Goal: Task Accomplishment & Management: Manage account settings

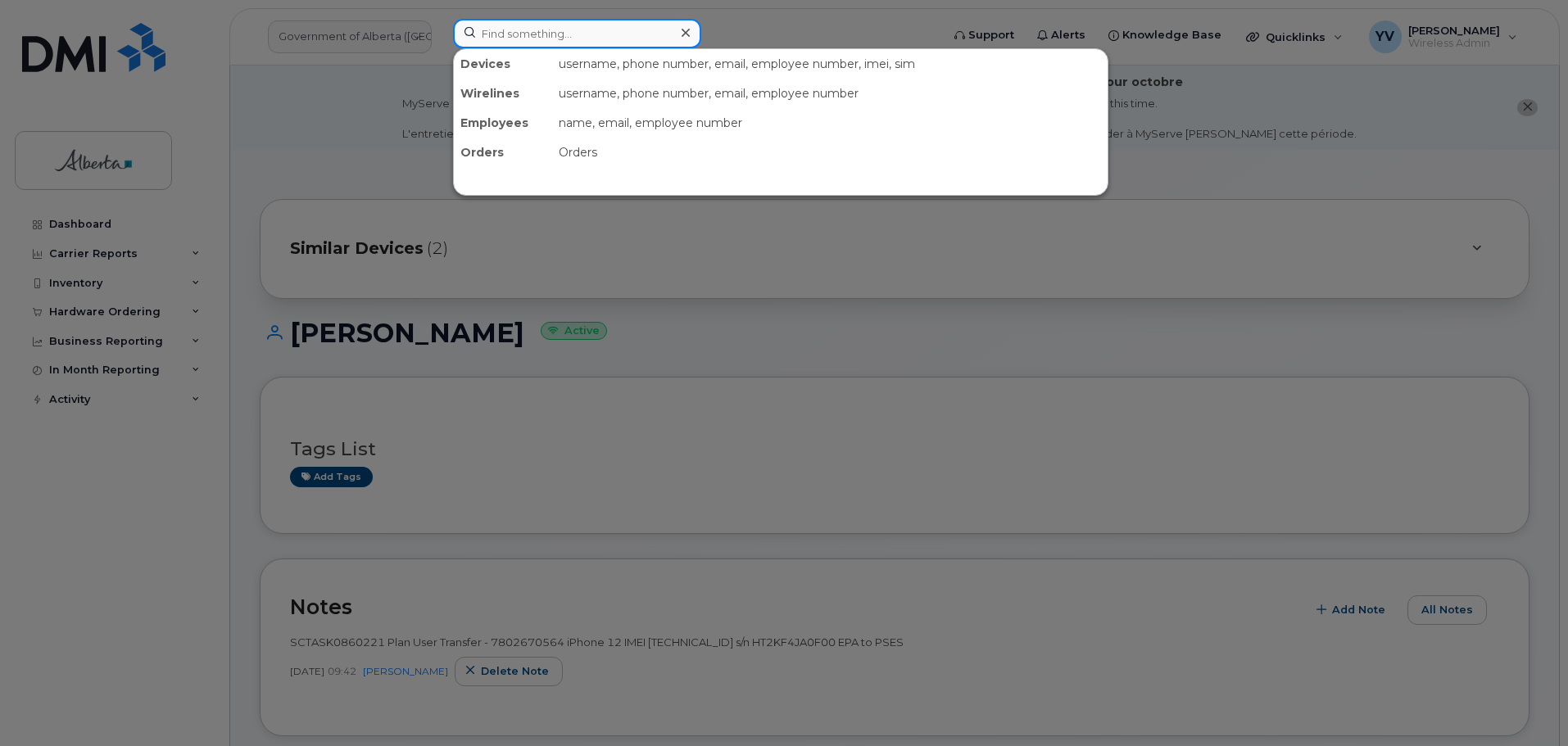
click at [502, 37] on input at bounding box center [577, 33] width 248 height 30
paste input "4034646656"
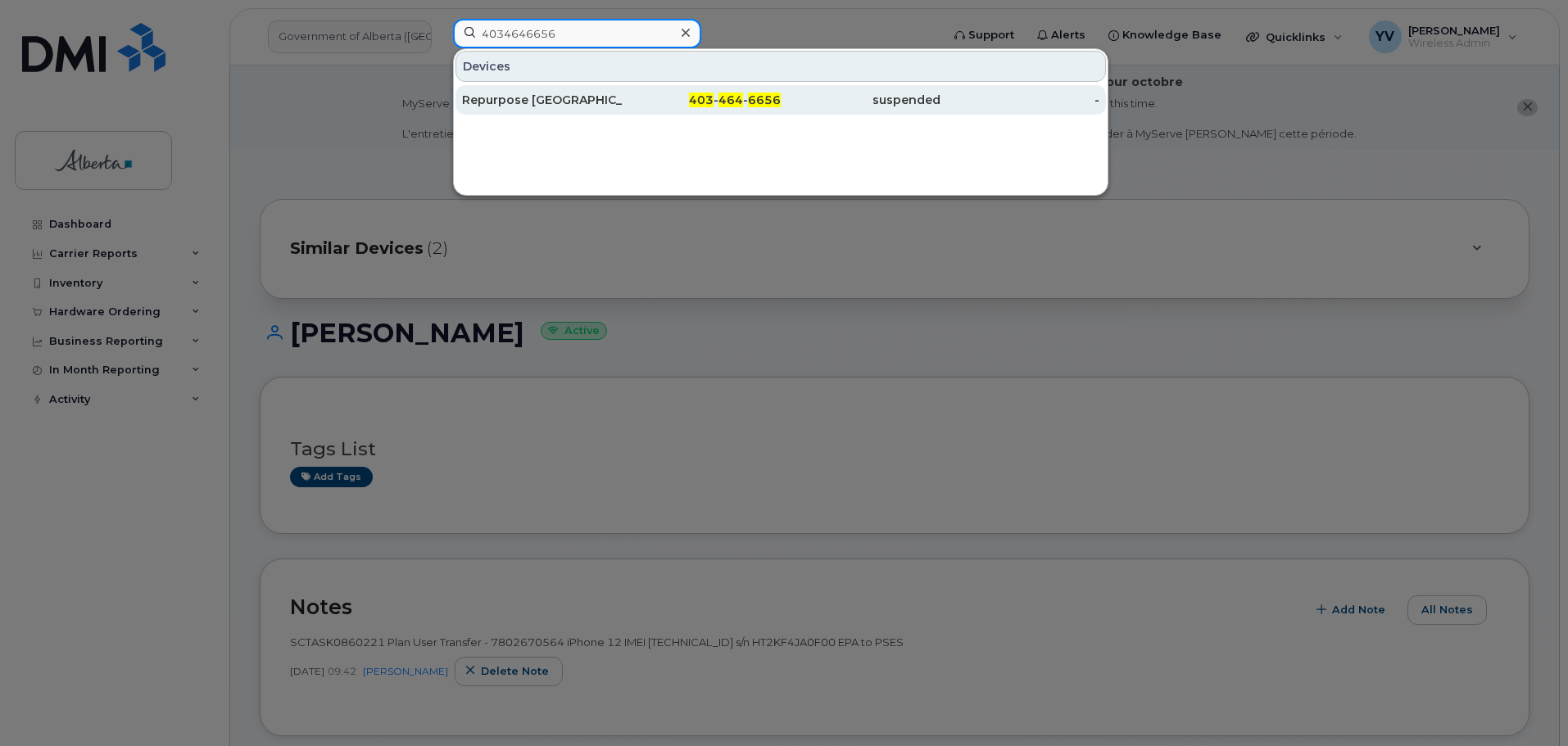
type input "4034646656"
click at [751, 97] on span "6656" at bounding box center [764, 99] width 33 height 14
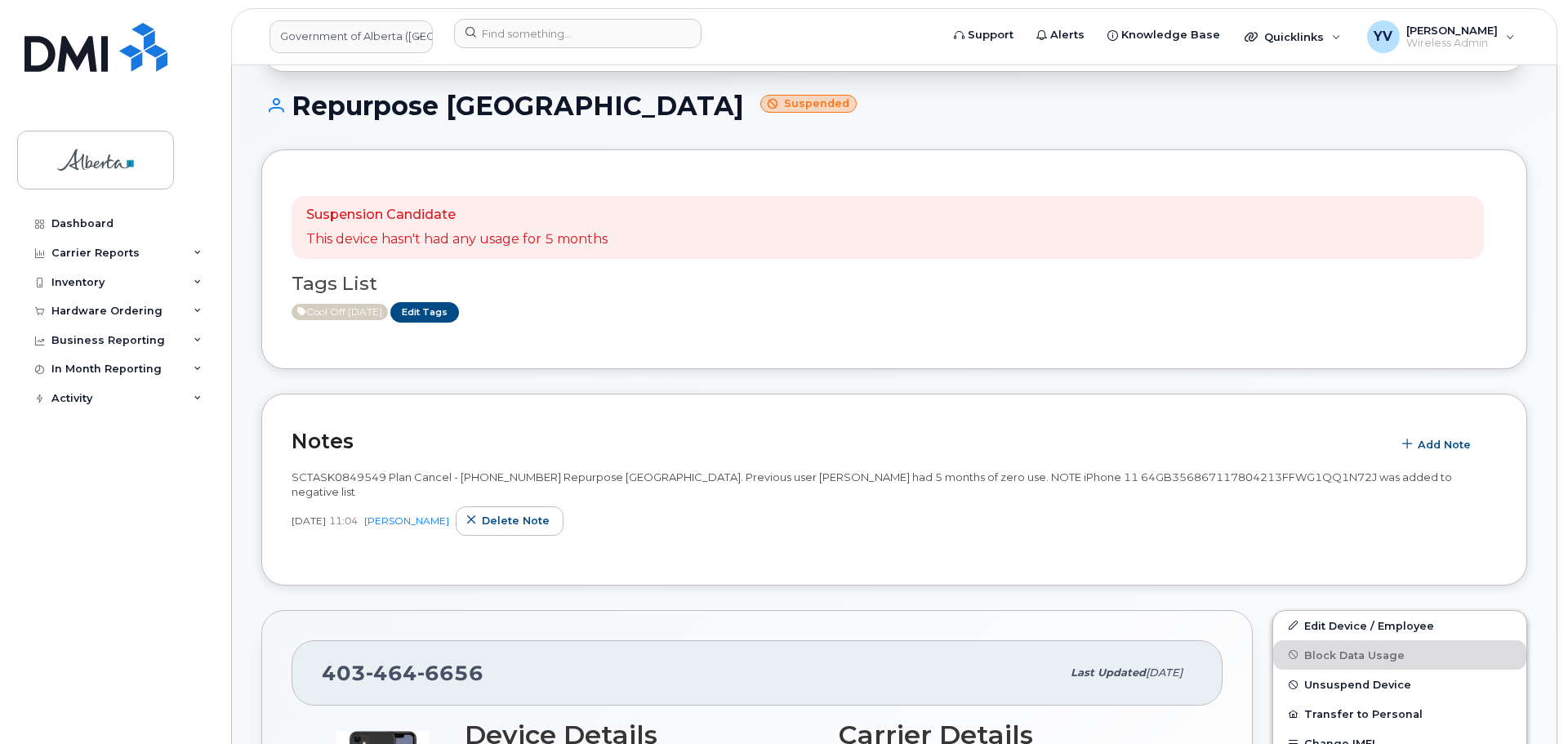
scroll to position [599, 0]
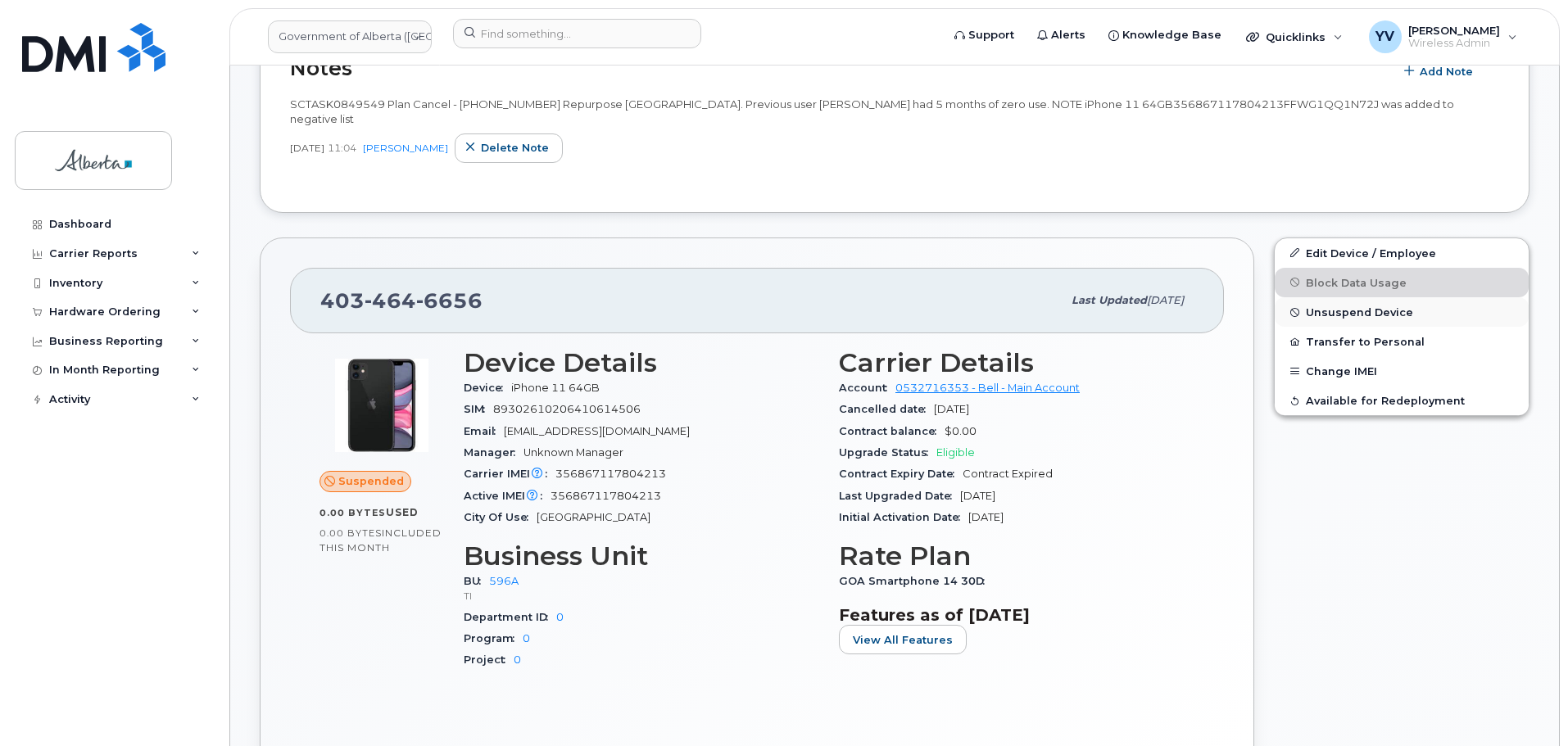
click at [1322, 306] on span "Unsuspend Device" at bounding box center [1359, 312] width 107 height 13
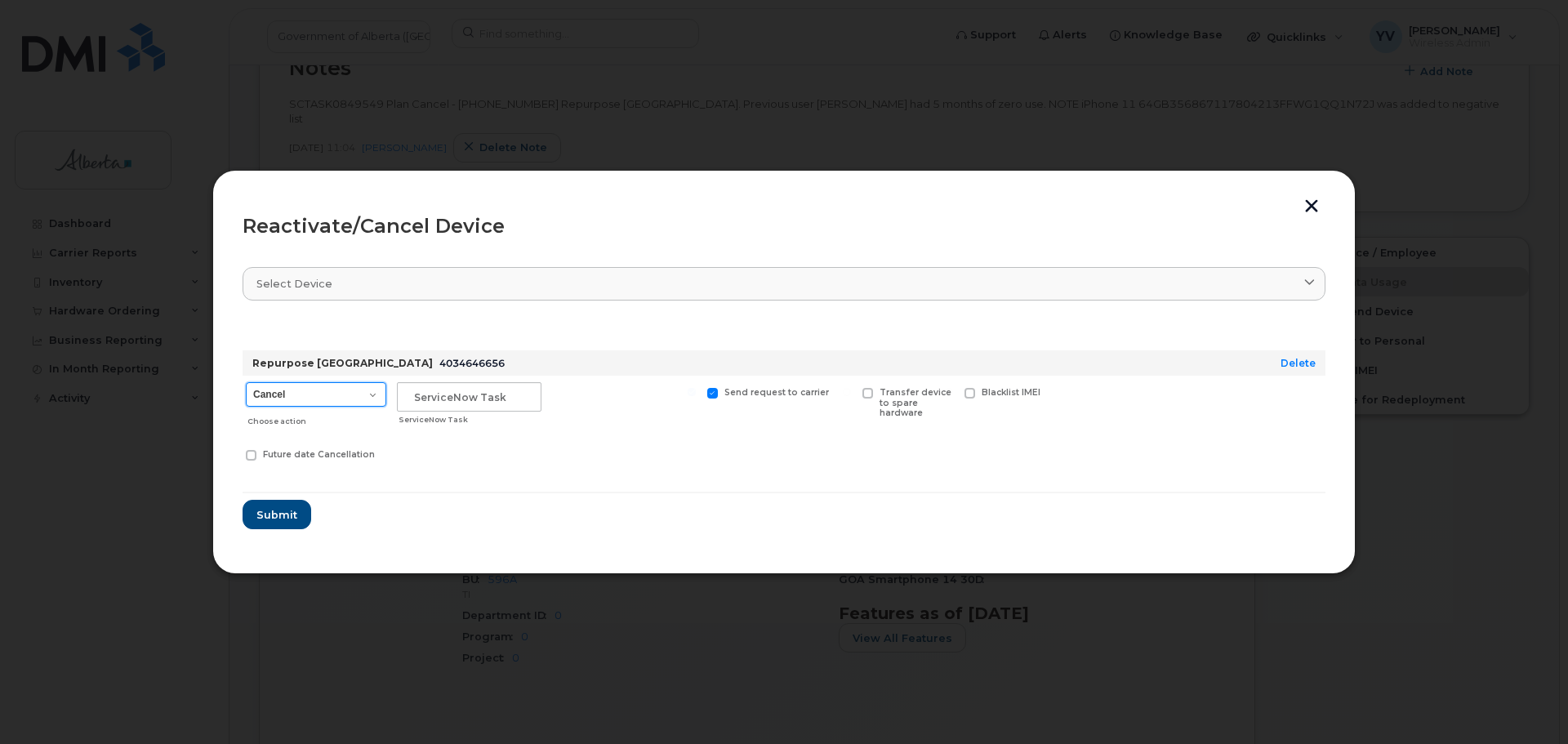
click at [373, 390] on select "Cancel Suspend - Extend Suspension Reactivate" at bounding box center [315, 393] width 140 height 24
select select "[object Object]"
click at [246, 382] on select "Cancel Suspend - Extend Suspension Reactivate" at bounding box center [315, 393] width 140 height 24
click at [430, 396] on input "text" at bounding box center [469, 396] width 145 height 29
paste input "SCTASK0857672"
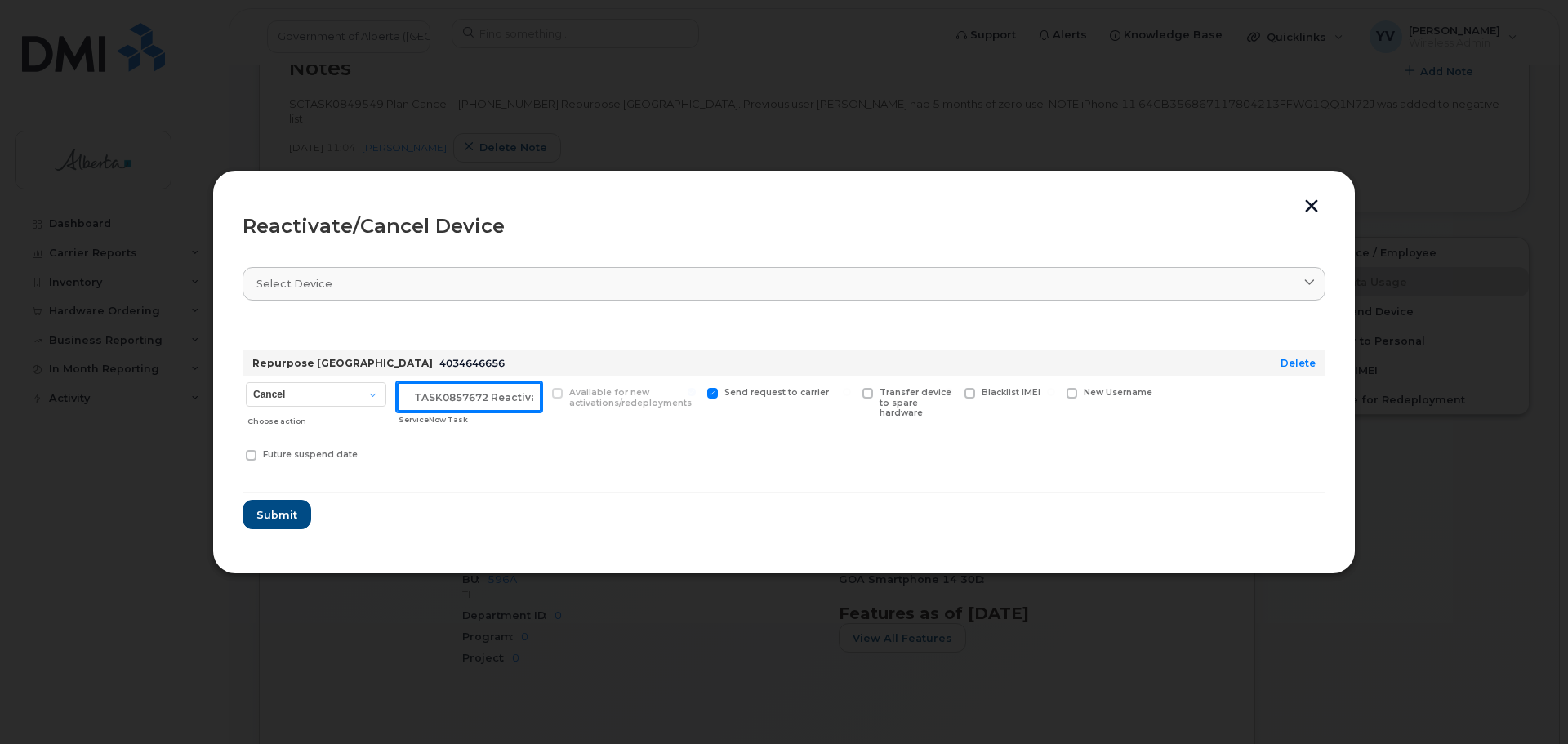
scroll to position [0, 24]
type input "SCTASK0857672 Reactivate"
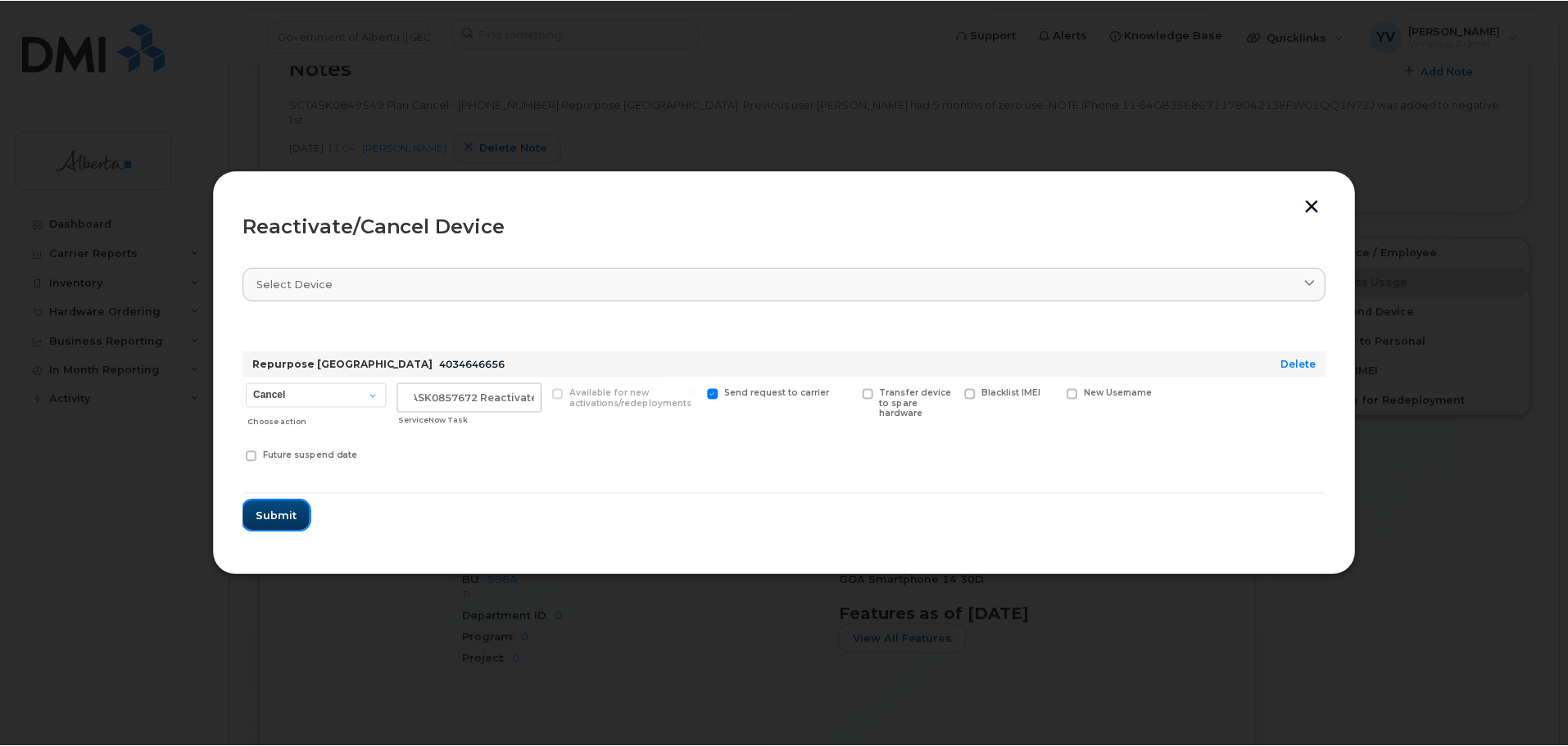
scroll to position [0, 0]
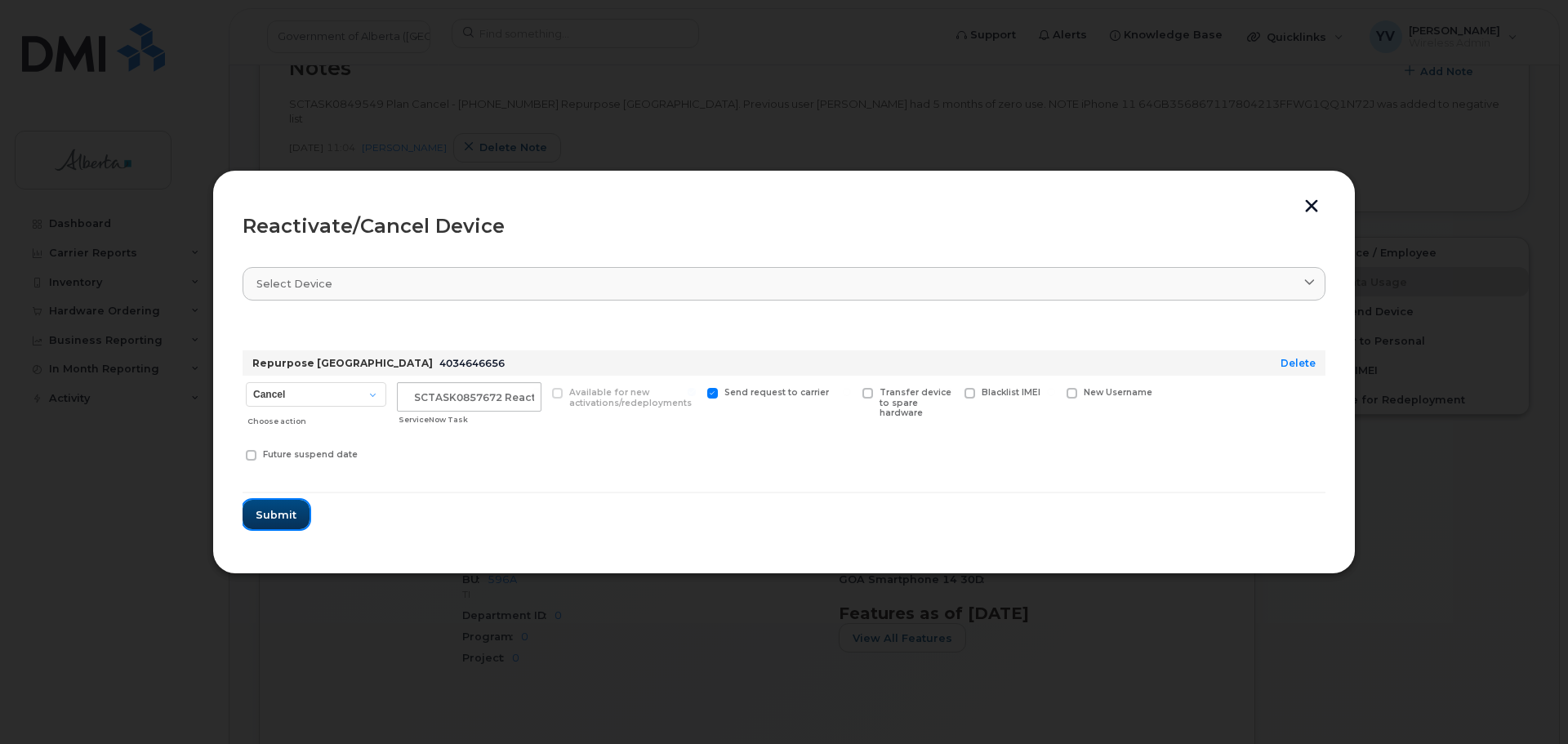
click at [279, 511] on span "Submit" at bounding box center [276, 514] width 41 height 15
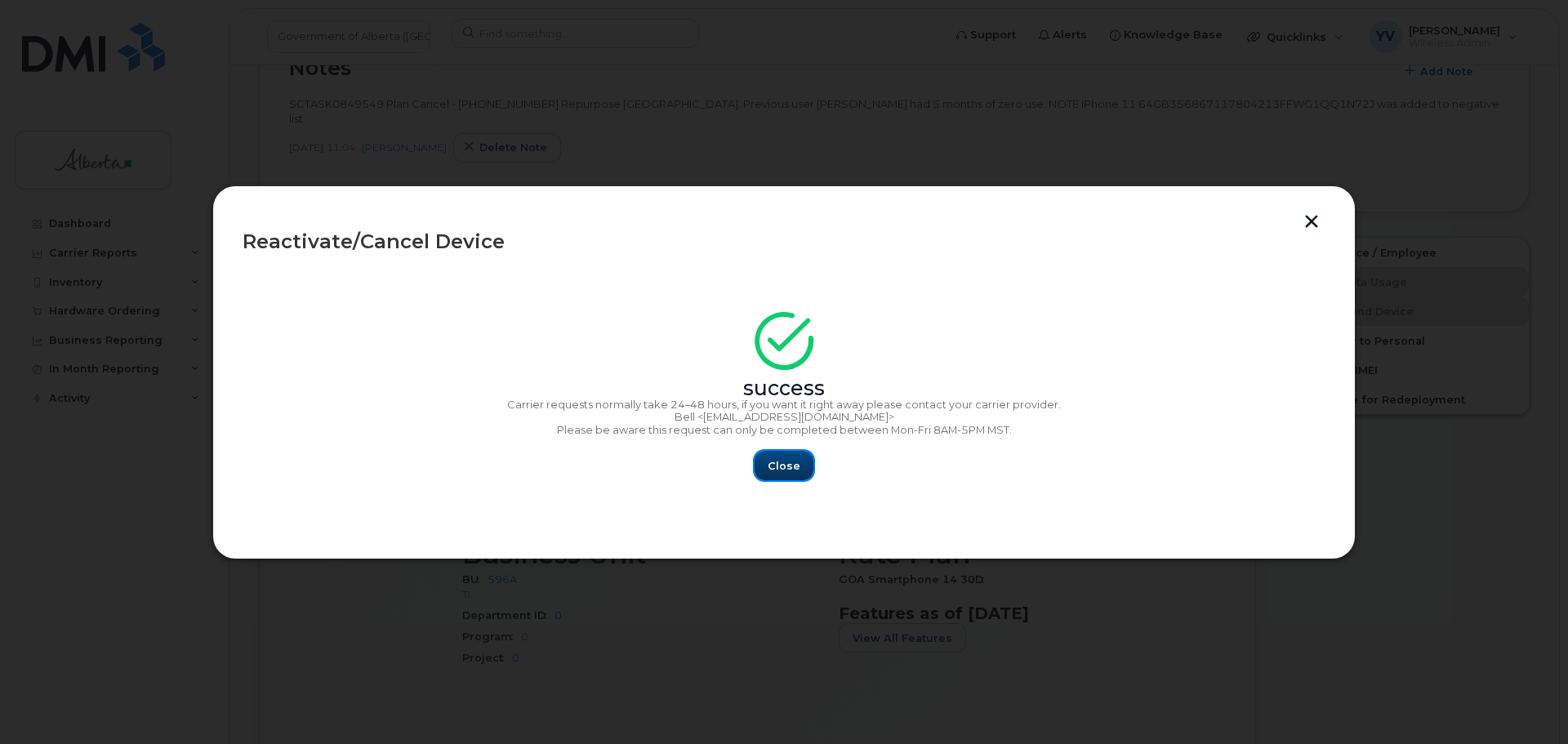
click at [782, 463] on span "Close" at bounding box center [784, 466] width 33 height 15
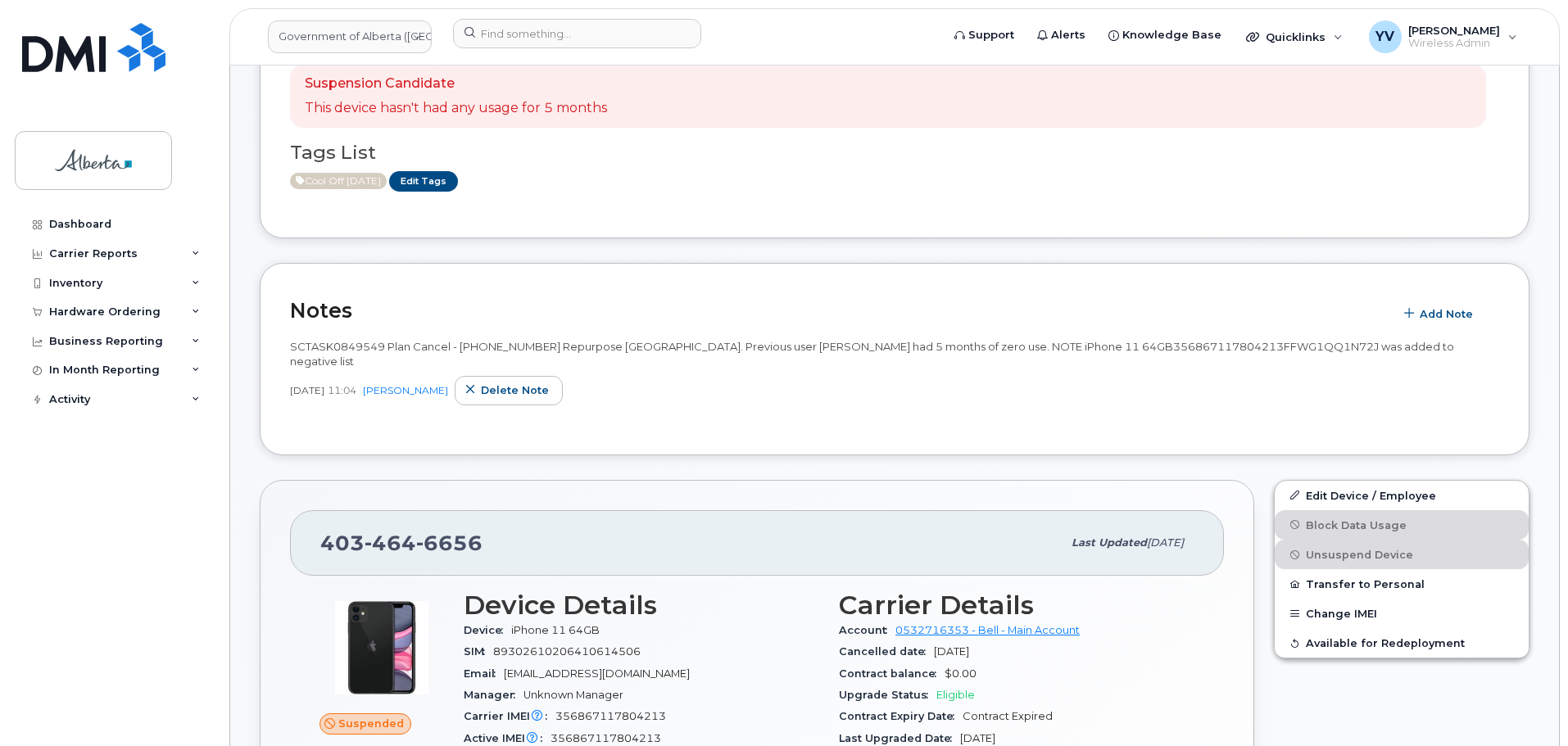
scroll to position [340, 0]
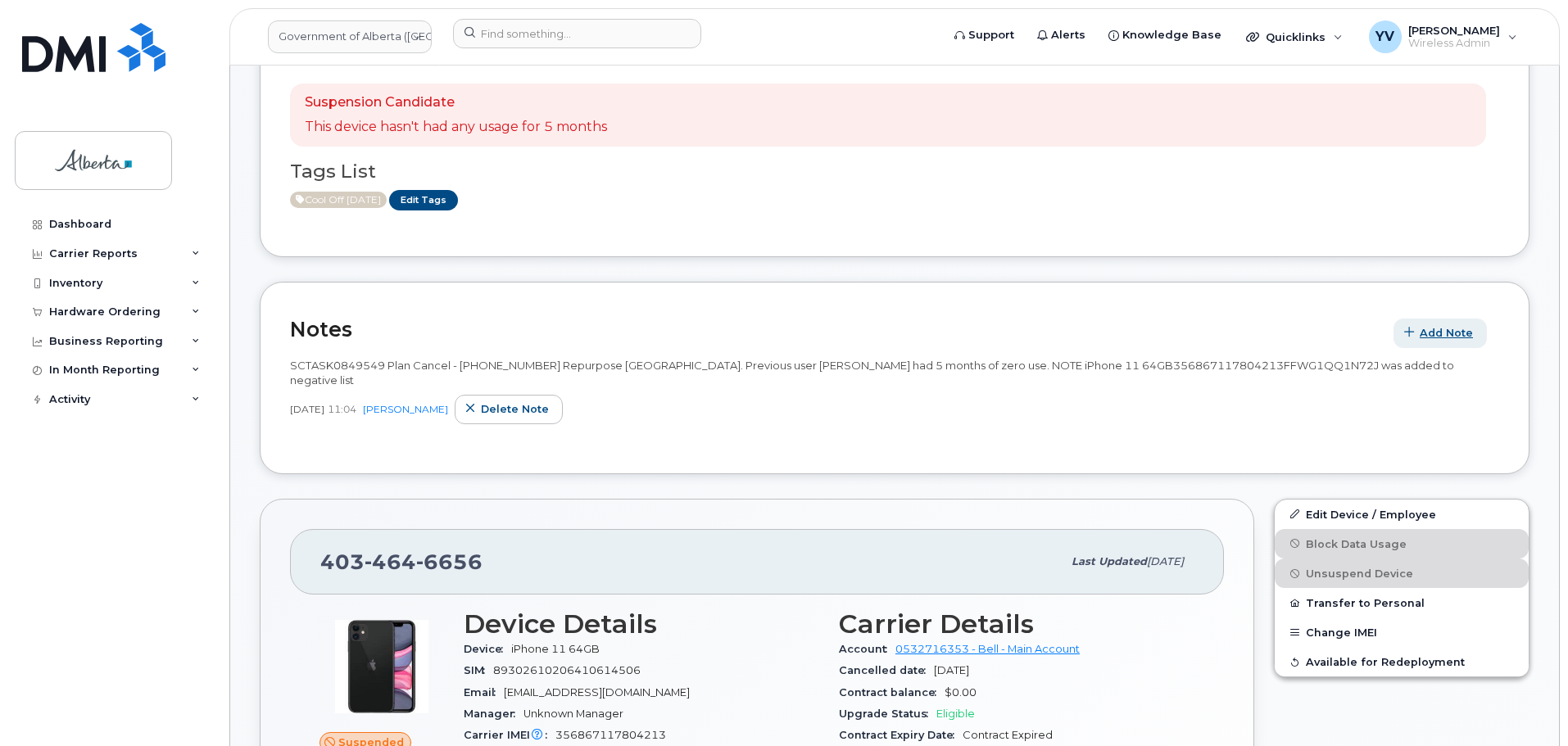
click at [1460, 333] on span "Add Note" at bounding box center [1446, 333] width 53 height 15
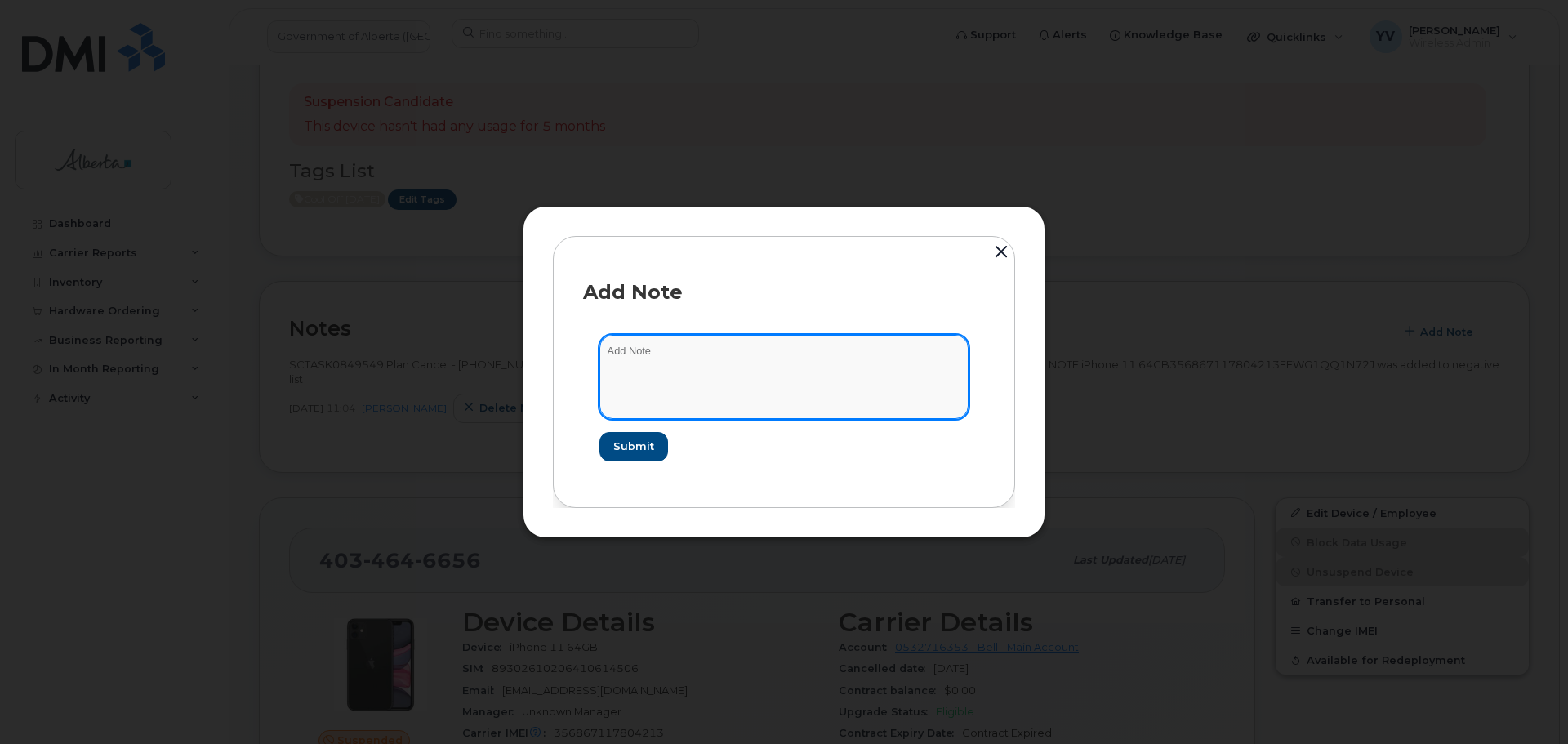
click at [631, 367] on textarea at bounding box center [784, 376] width 369 height 83
paste textarea "SCTASK0857672 4034646656 DO NOT DELETE - BEING REASSIGNED to Rebecca Bradshaw. …"
type textarea "SCTASK0857672 4034646656 DO NOT DELETE - BEING REASSIGNED to Rebecca Bradshaw. …"
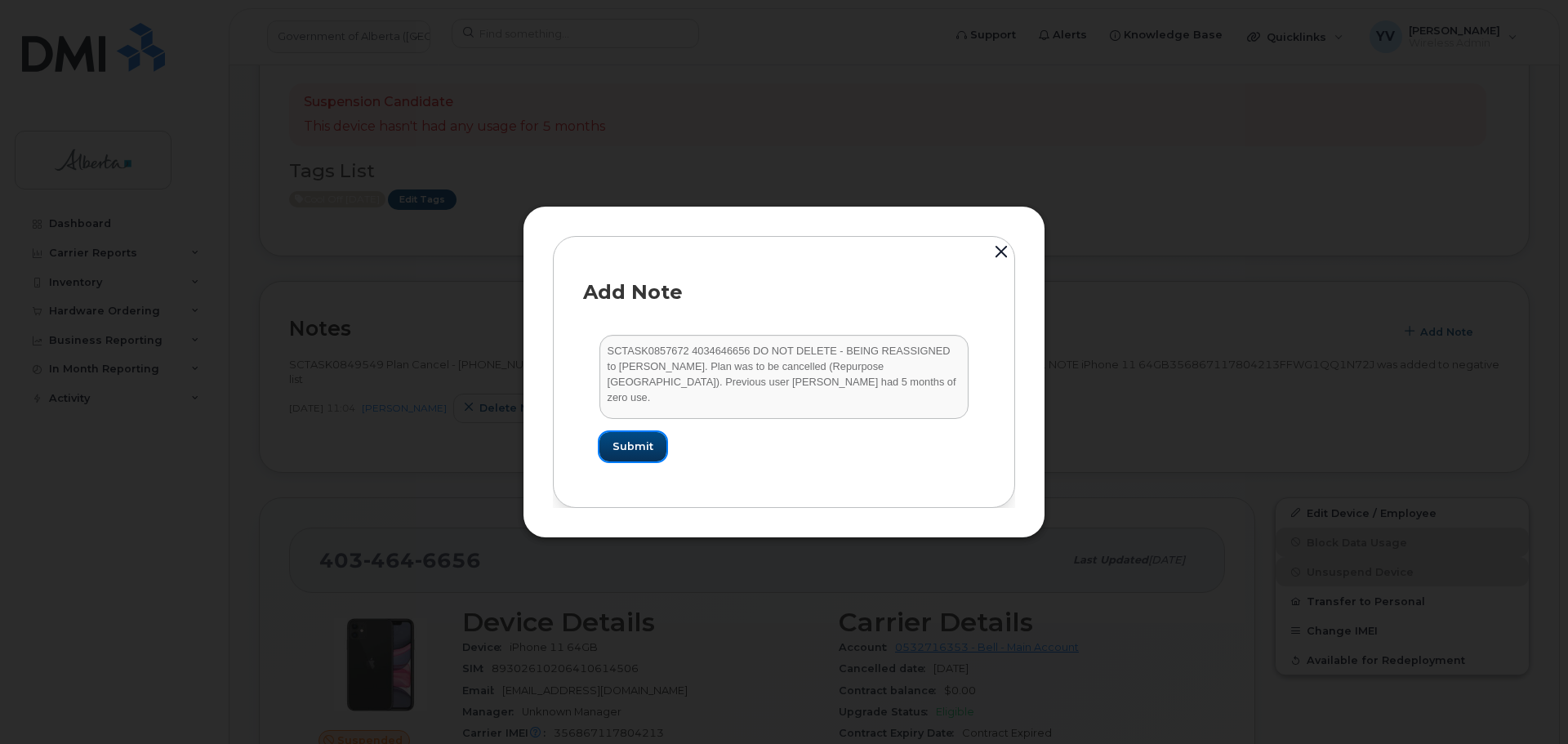
click at [635, 445] on span "Submit" at bounding box center [633, 446] width 41 height 15
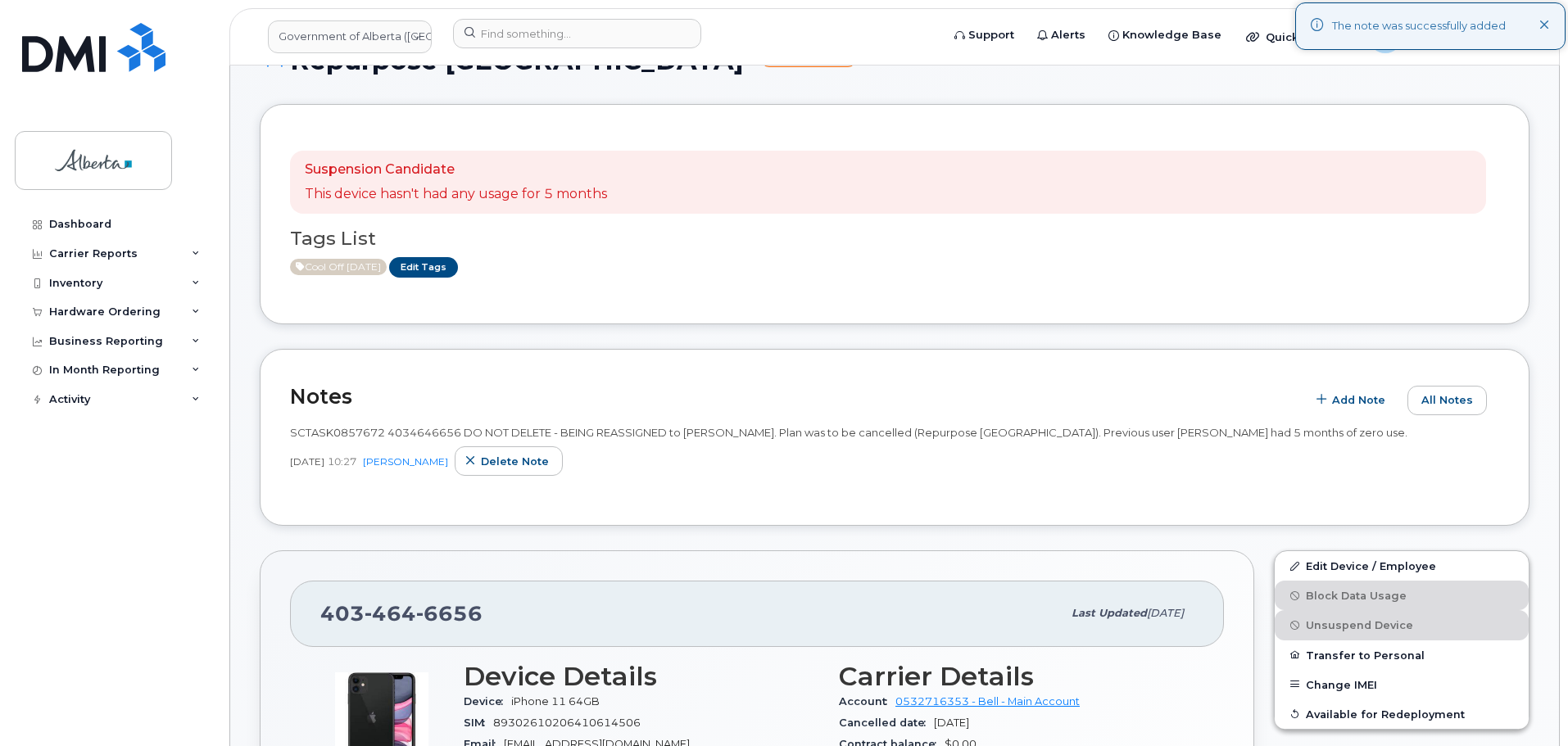
scroll to position [223, 0]
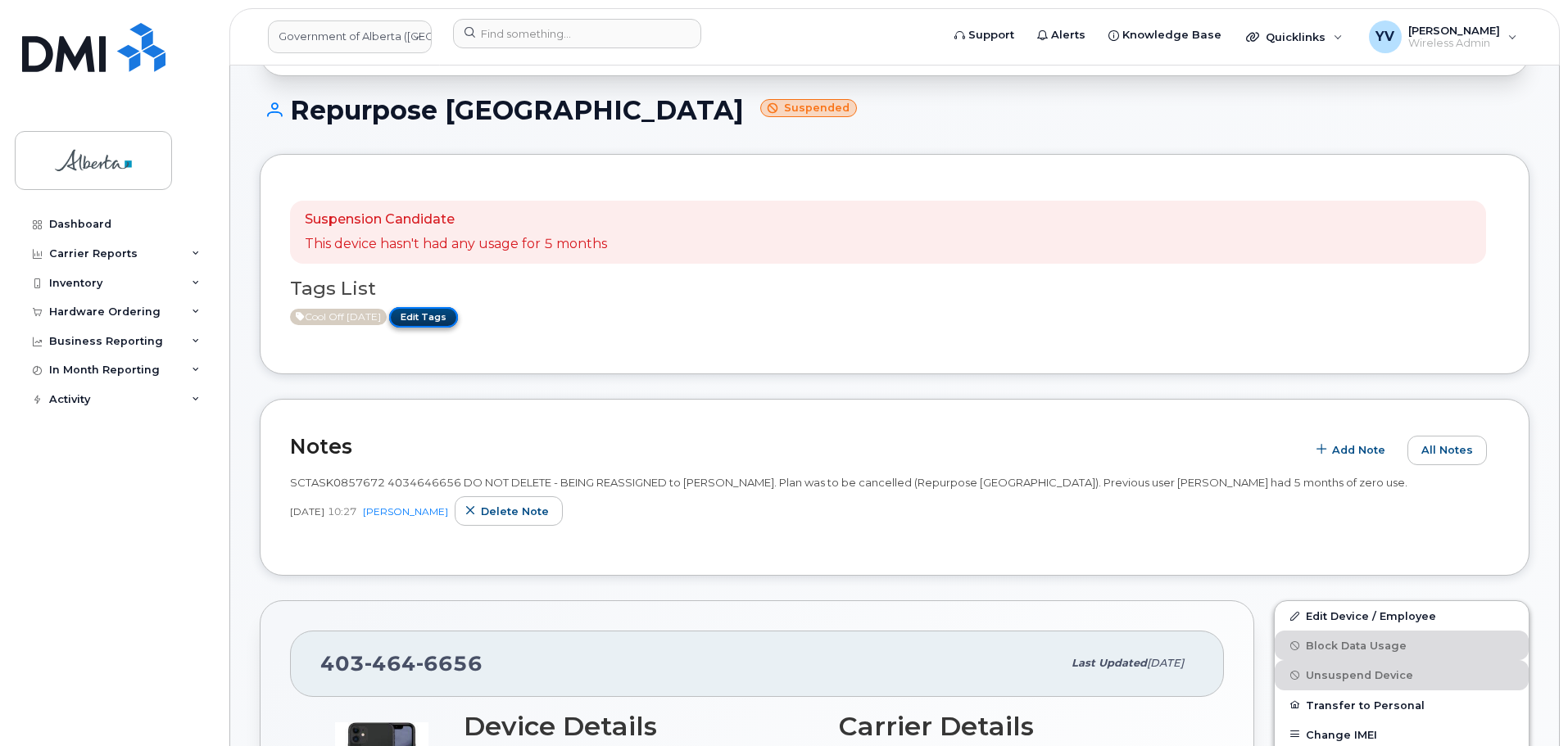
click at [448, 311] on link "Edit Tags" at bounding box center [423, 317] width 69 height 20
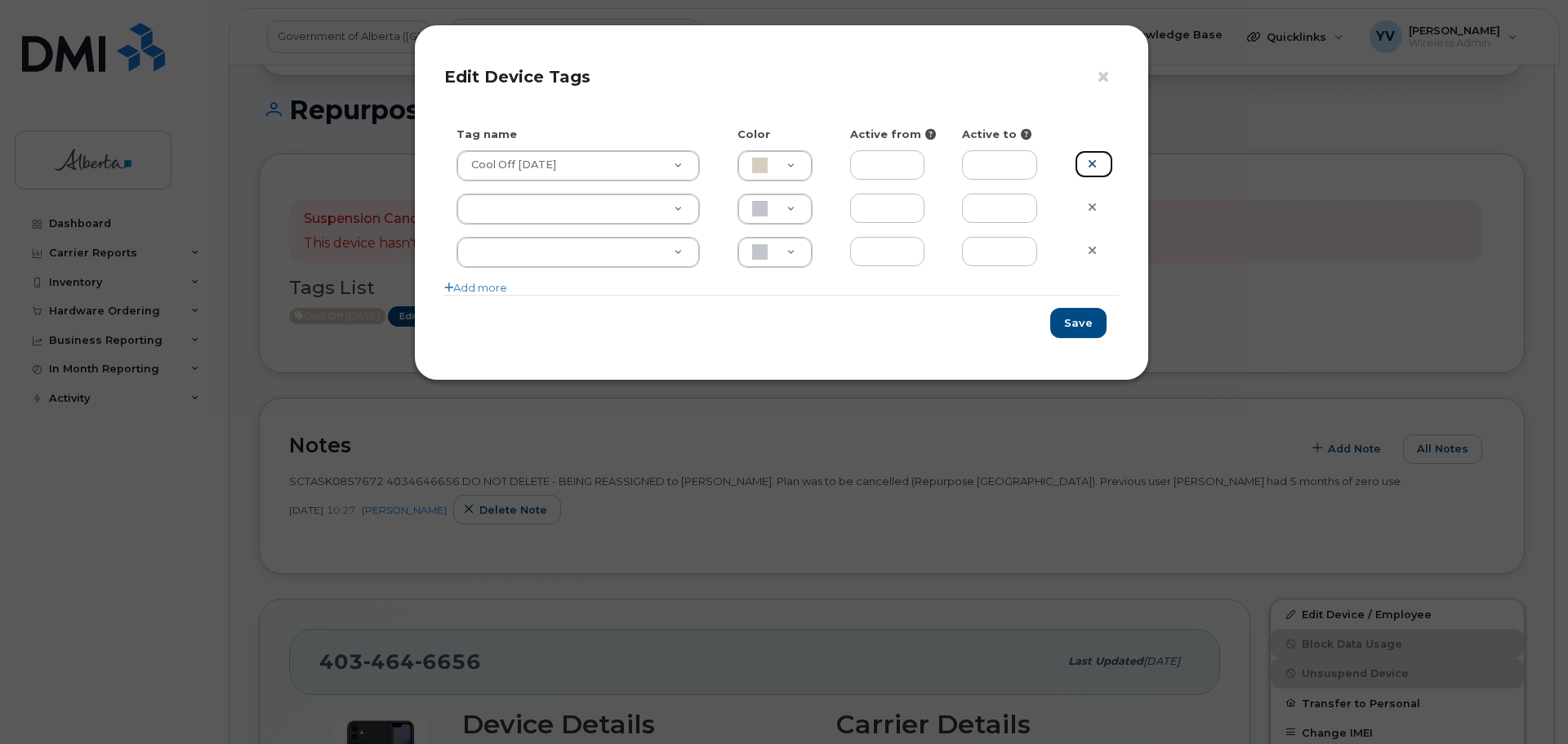
click at [1089, 159] on icon at bounding box center [1092, 163] width 9 height 13
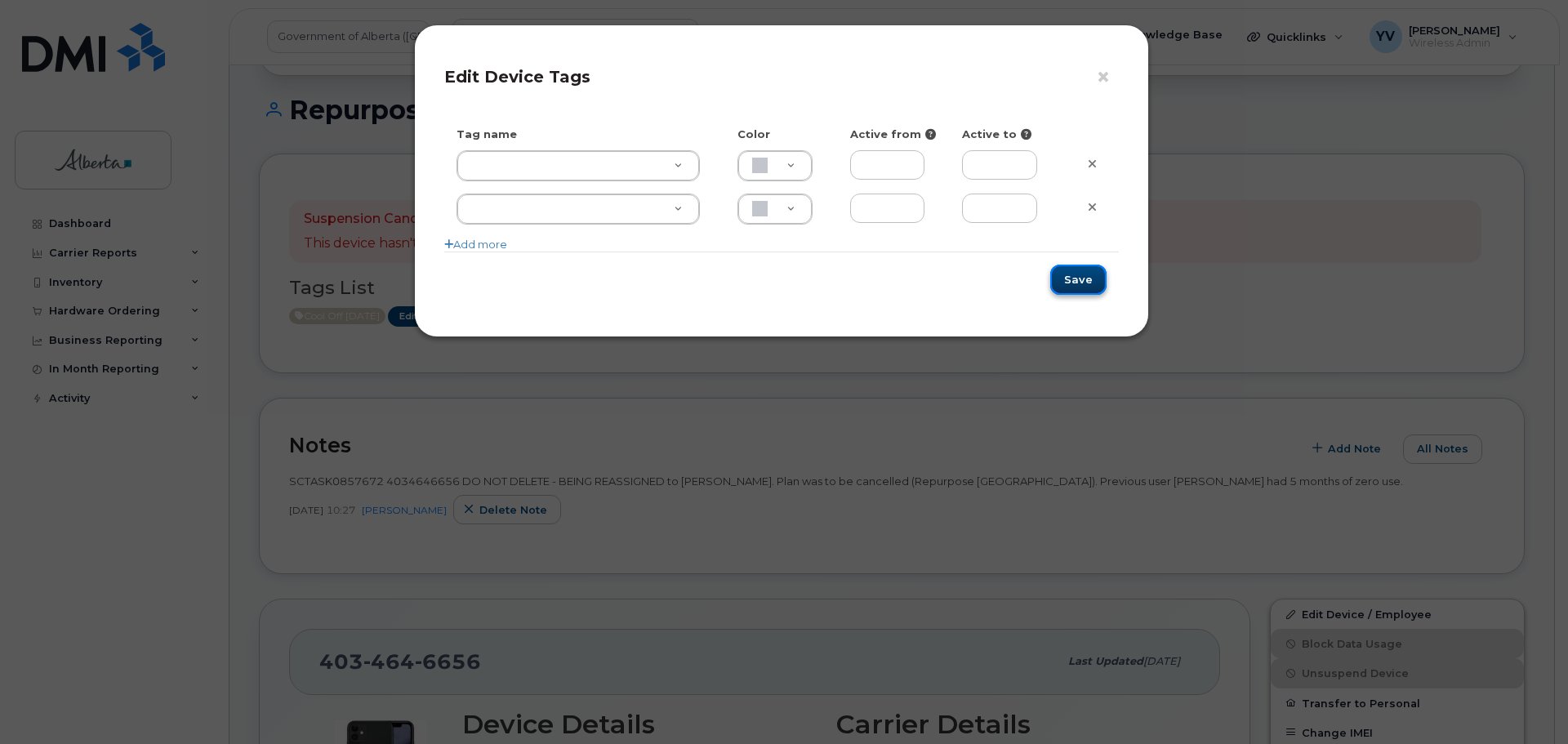
click at [1073, 273] on button "Save" at bounding box center [1078, 280] width 56 height 30
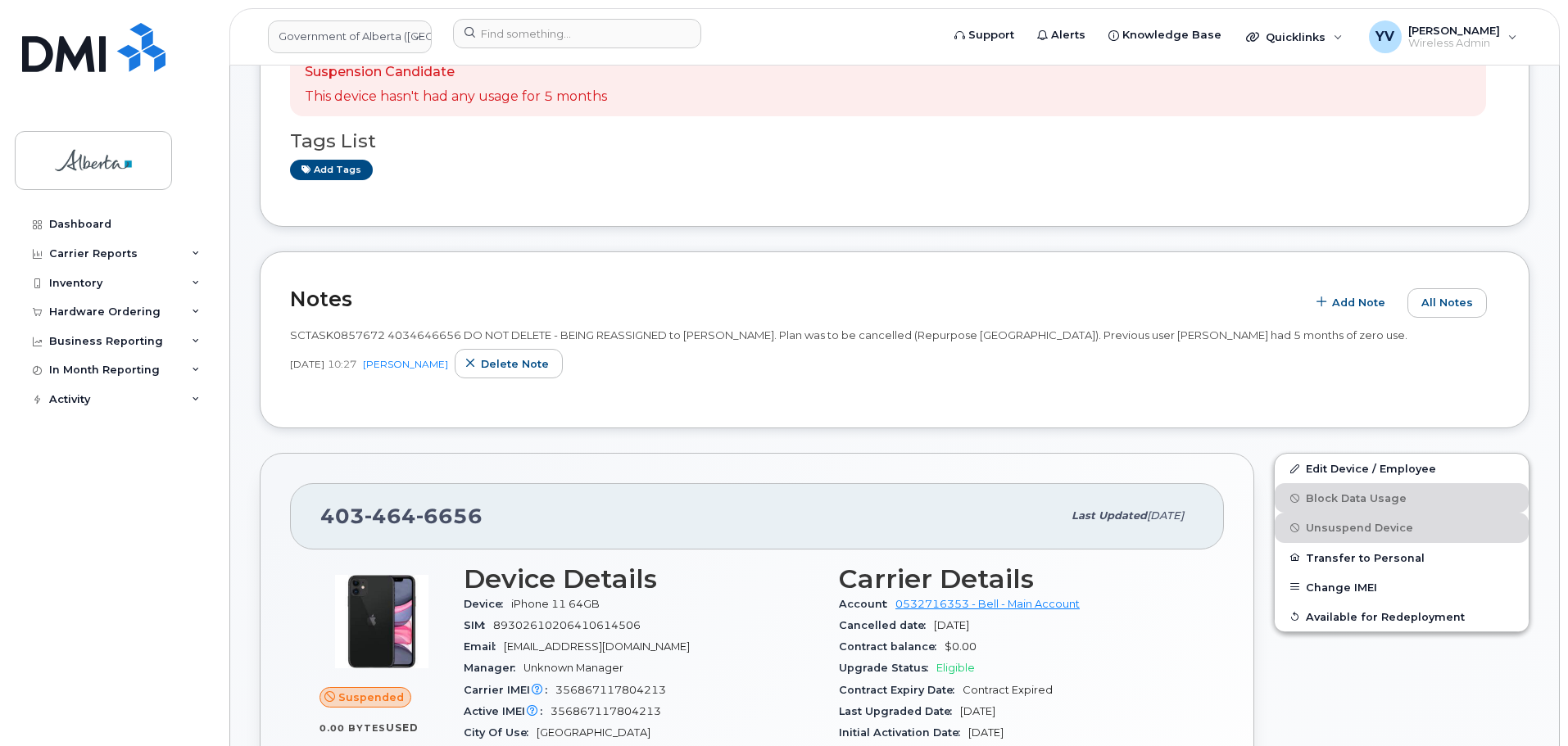
scroll to position [0, 0]
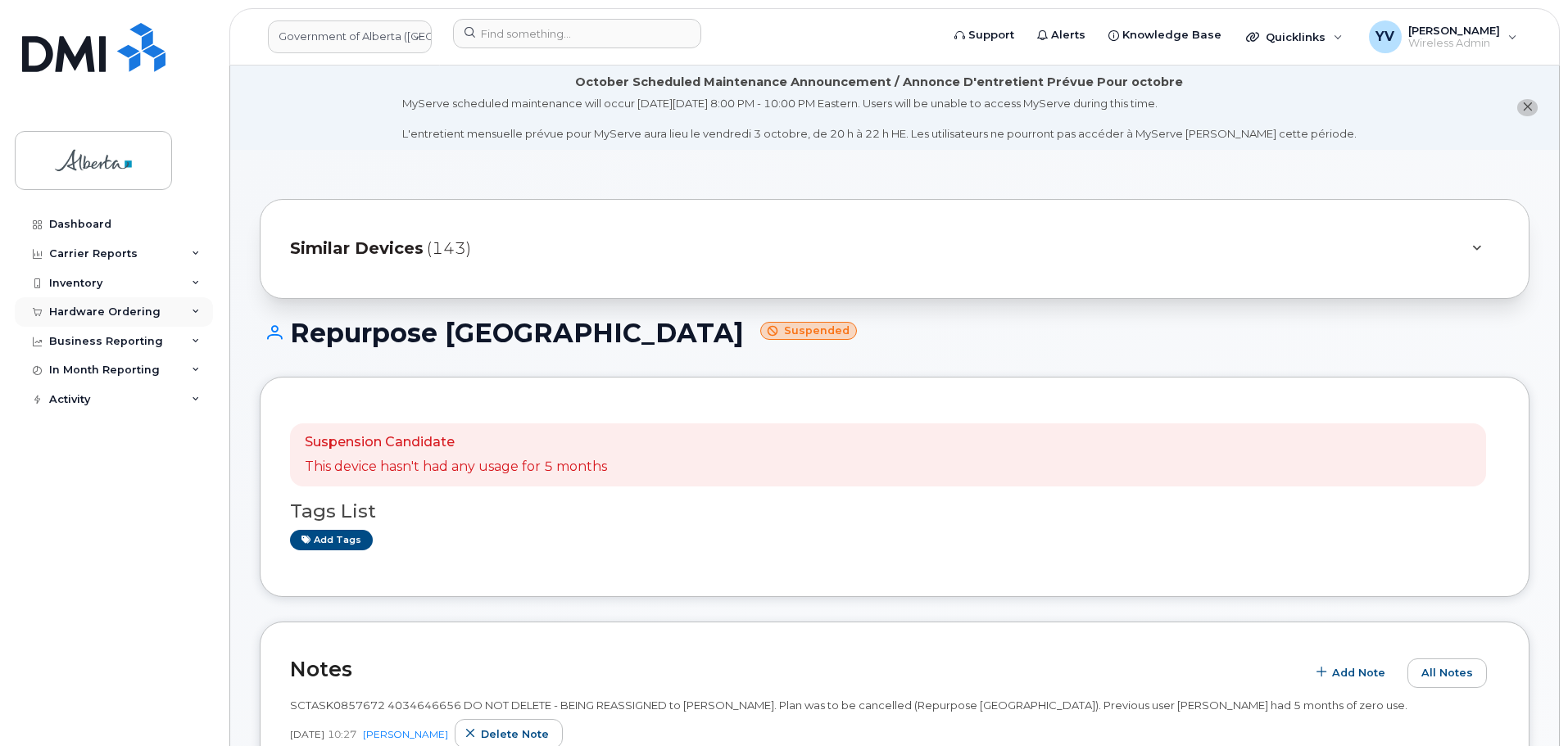
click at [56, 309] on div "Hardware Ordering" at bounding box center [105, 312] width 111 height 13
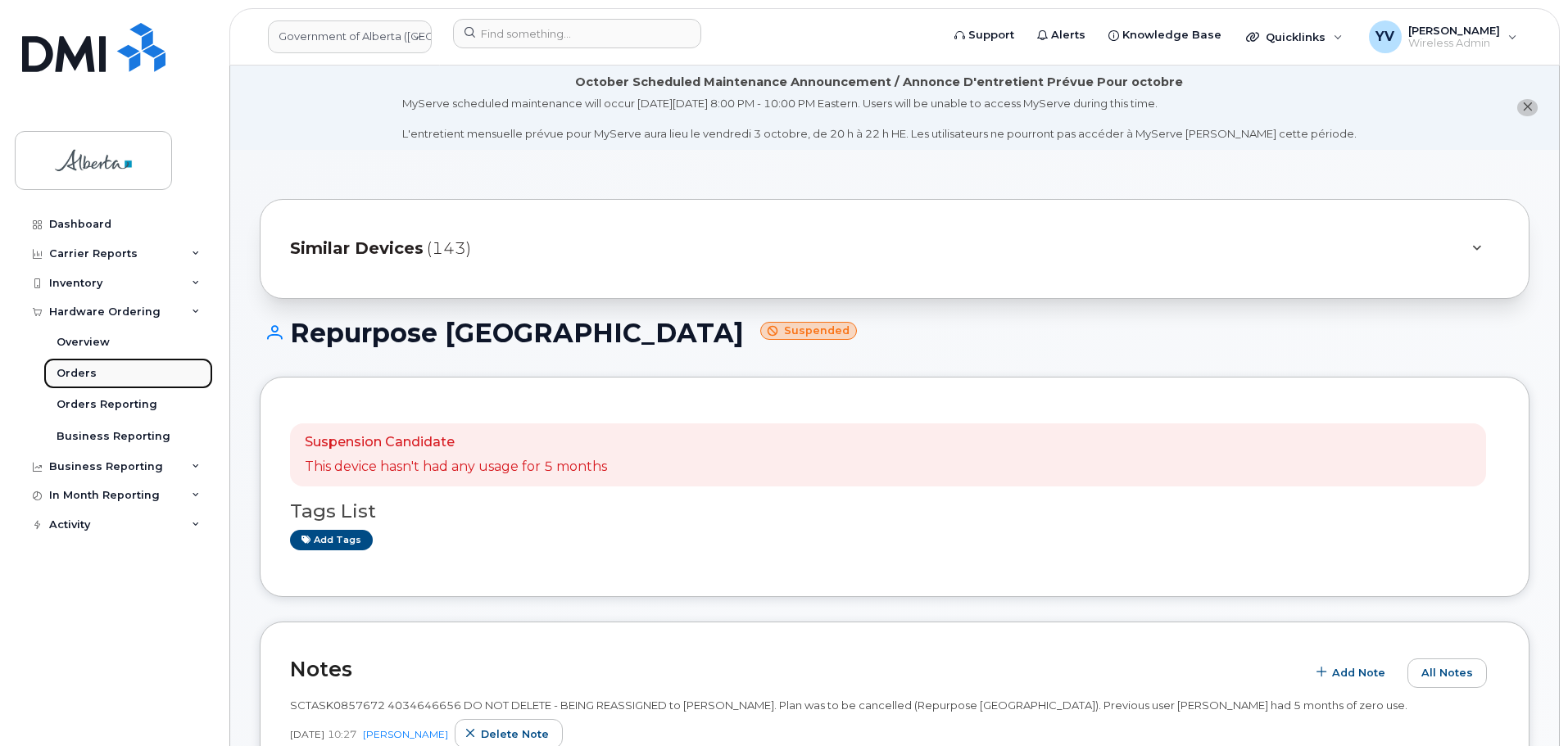
click at [71, 365] on link "Orders" at bounding box center [127, 373] width 170 height 31
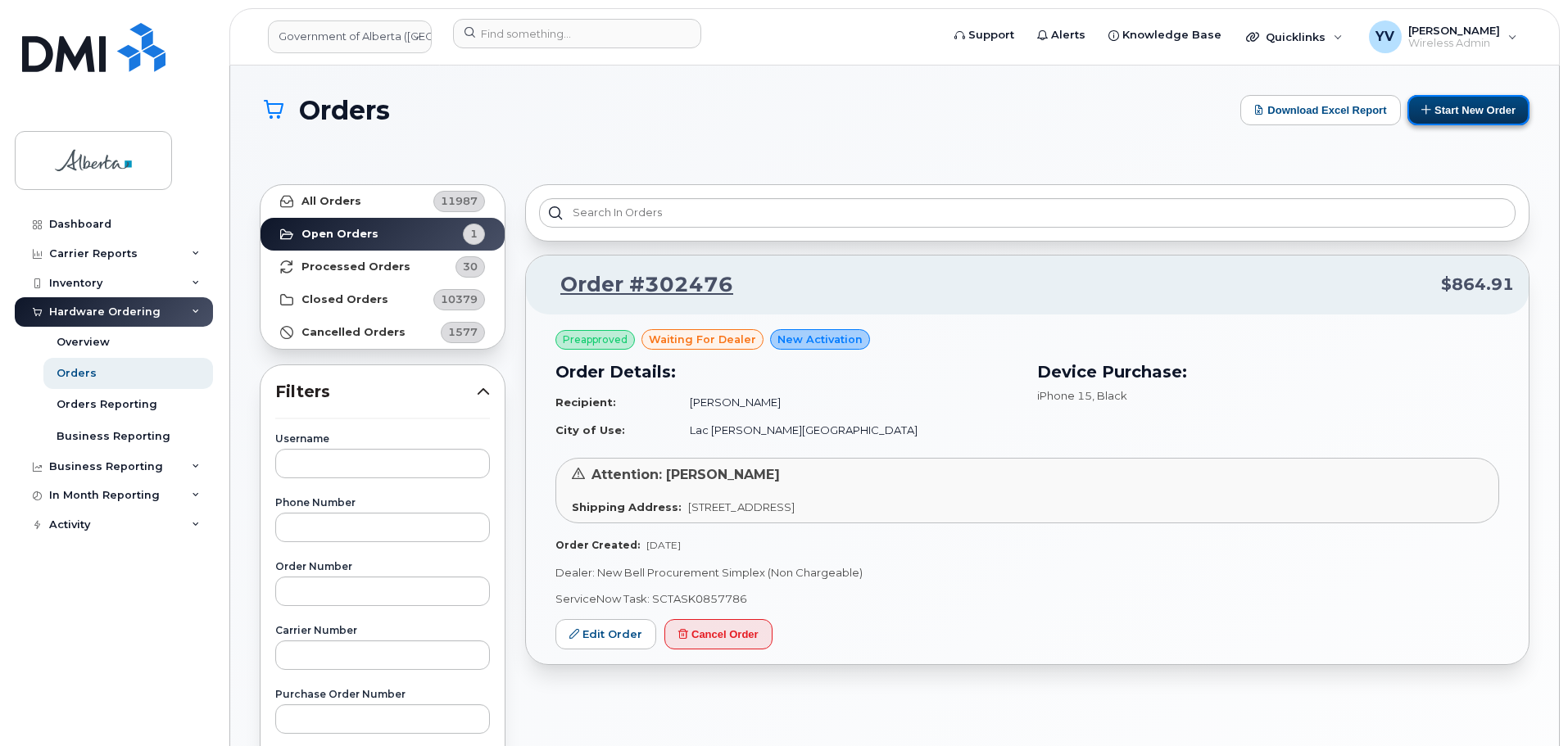
click at [1458, 101] on button "Start New Order" at bounding box center [1468, 110] width 122 height 30
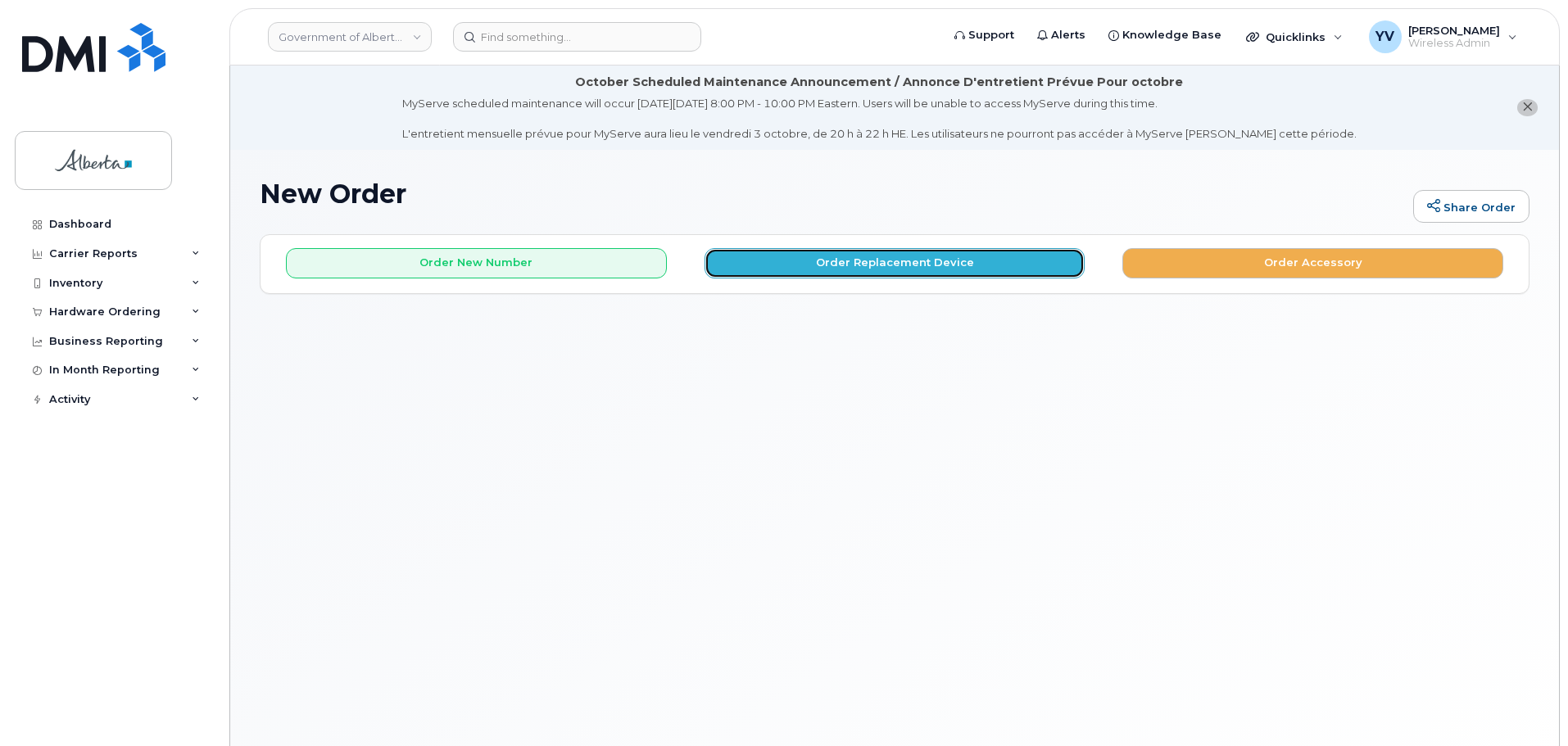
click at [881, 266] on button "Order Replacement Device" at bounding box center [895, 263] width 381 height 30
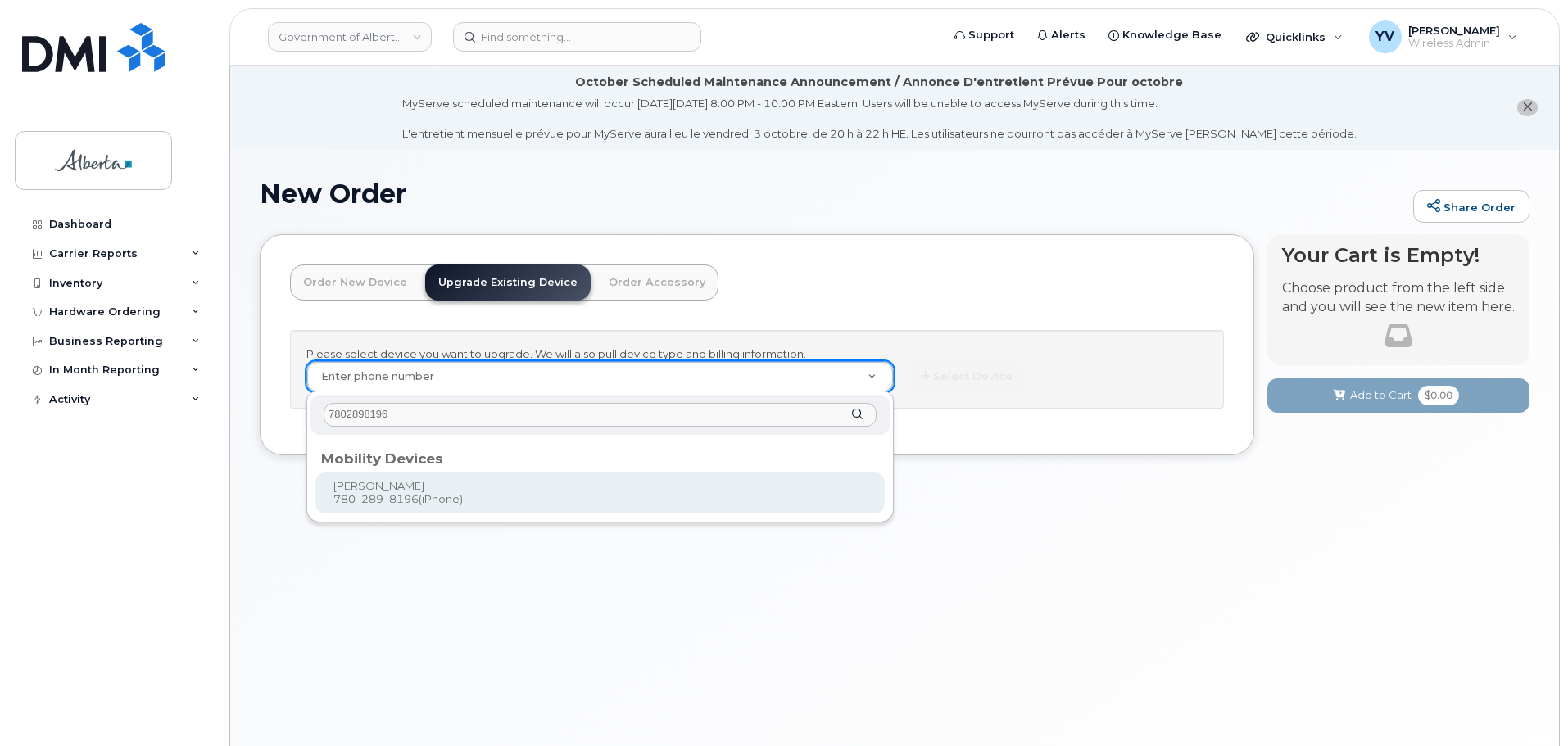
type input "7802898196"
type input "799038"
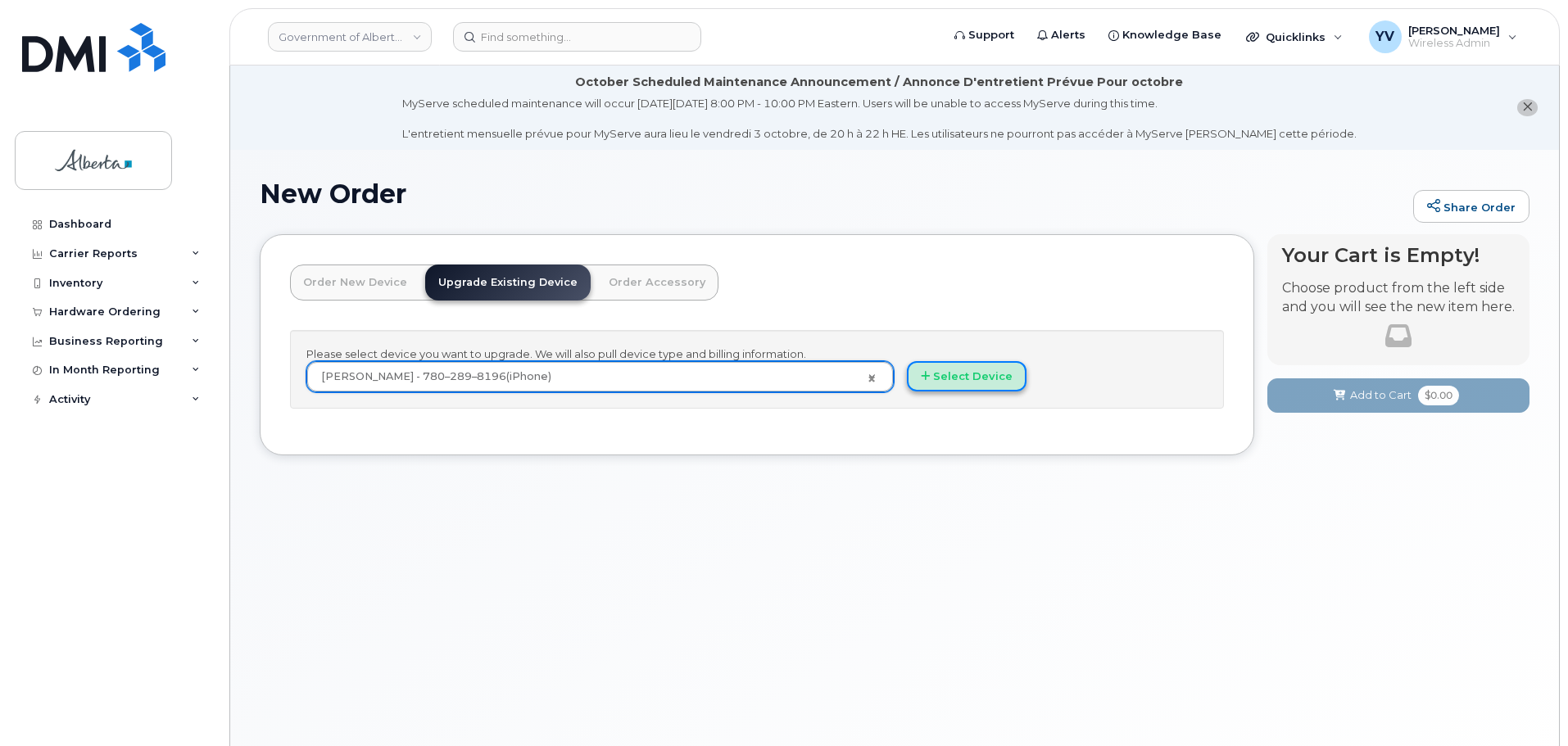
click at [959, 377] on button "Select Device" at bounding box center [967, 376] width 120 height 30
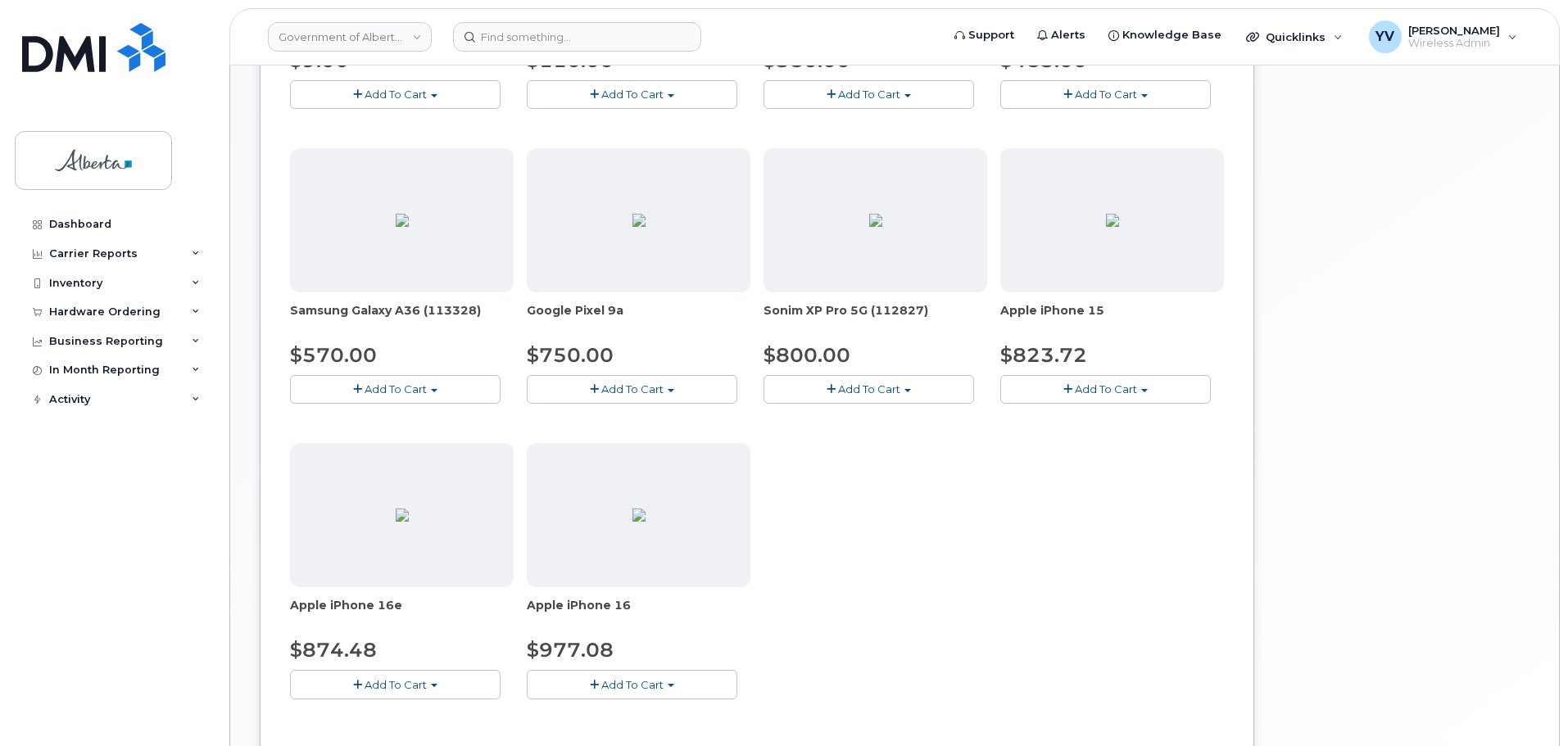
scroll to position [625, 0]
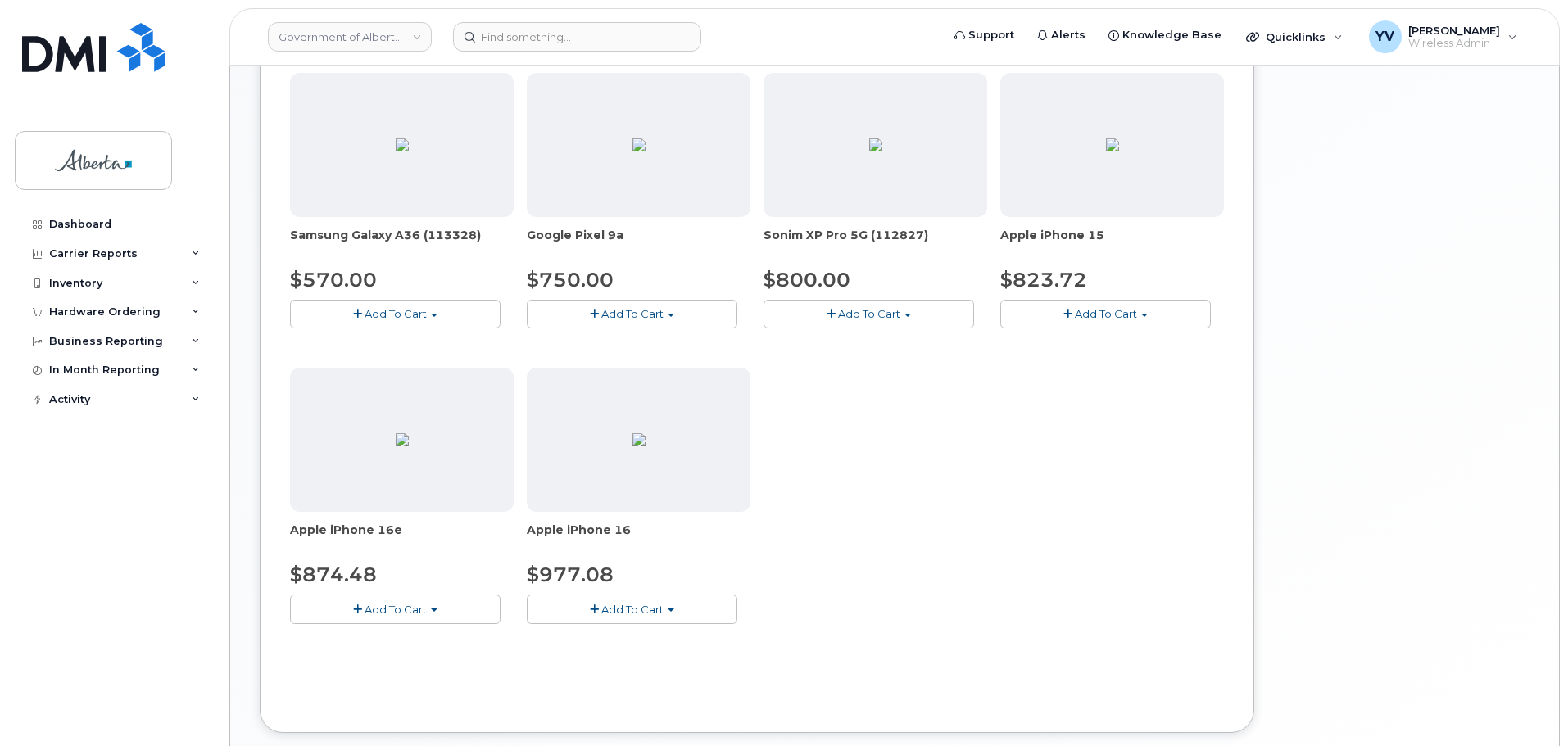
click at [433, 609] on span "button" at bounding box center [434, 610] width 7 height 3
click at [412, 660] on link "$874.48 - 30-day upgrade (128GB model)" at bounding box center [424, 659] width 261 height 20
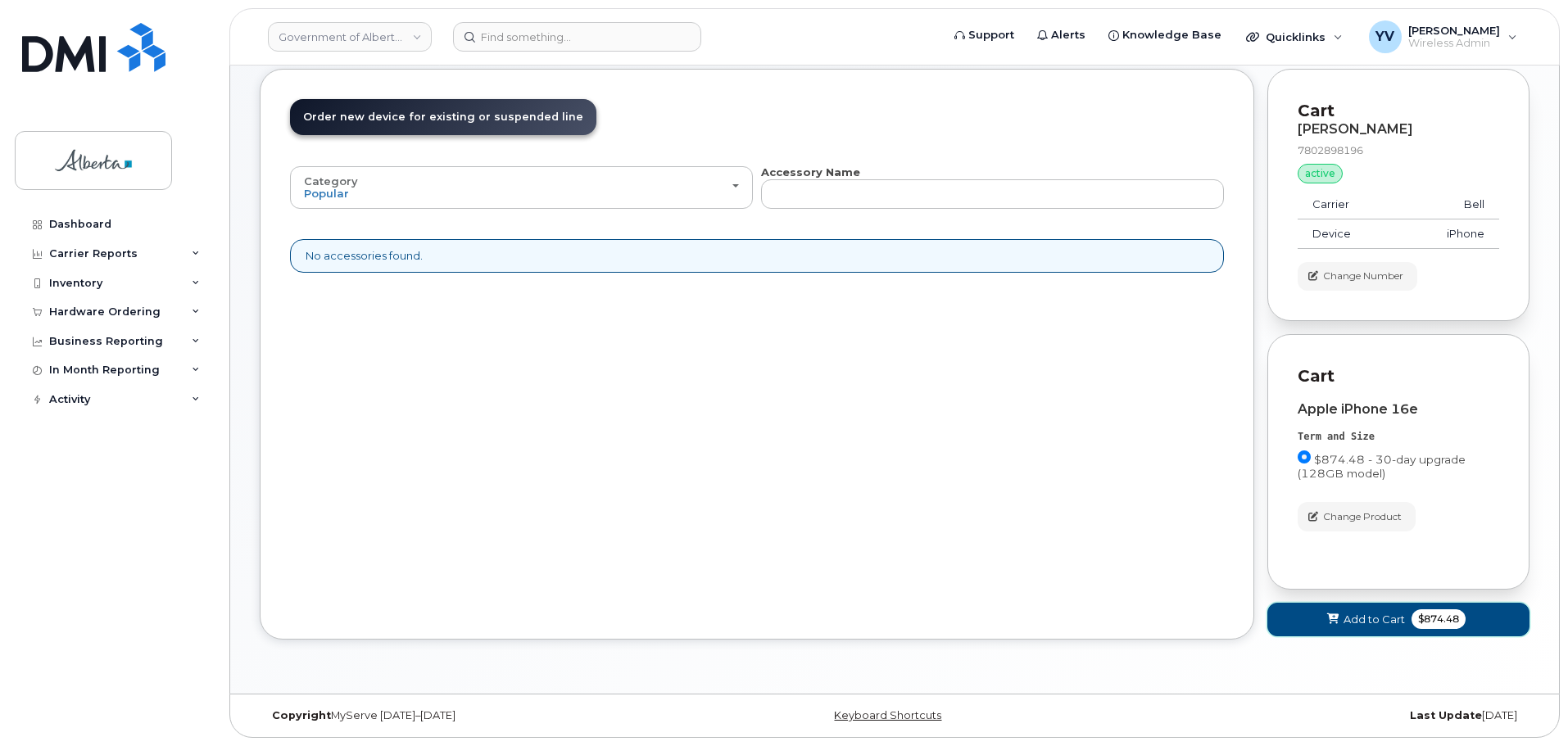
click at [1368, 620] on span "Add to Cart" at bounding box center [1374, 619] width 62 height 15
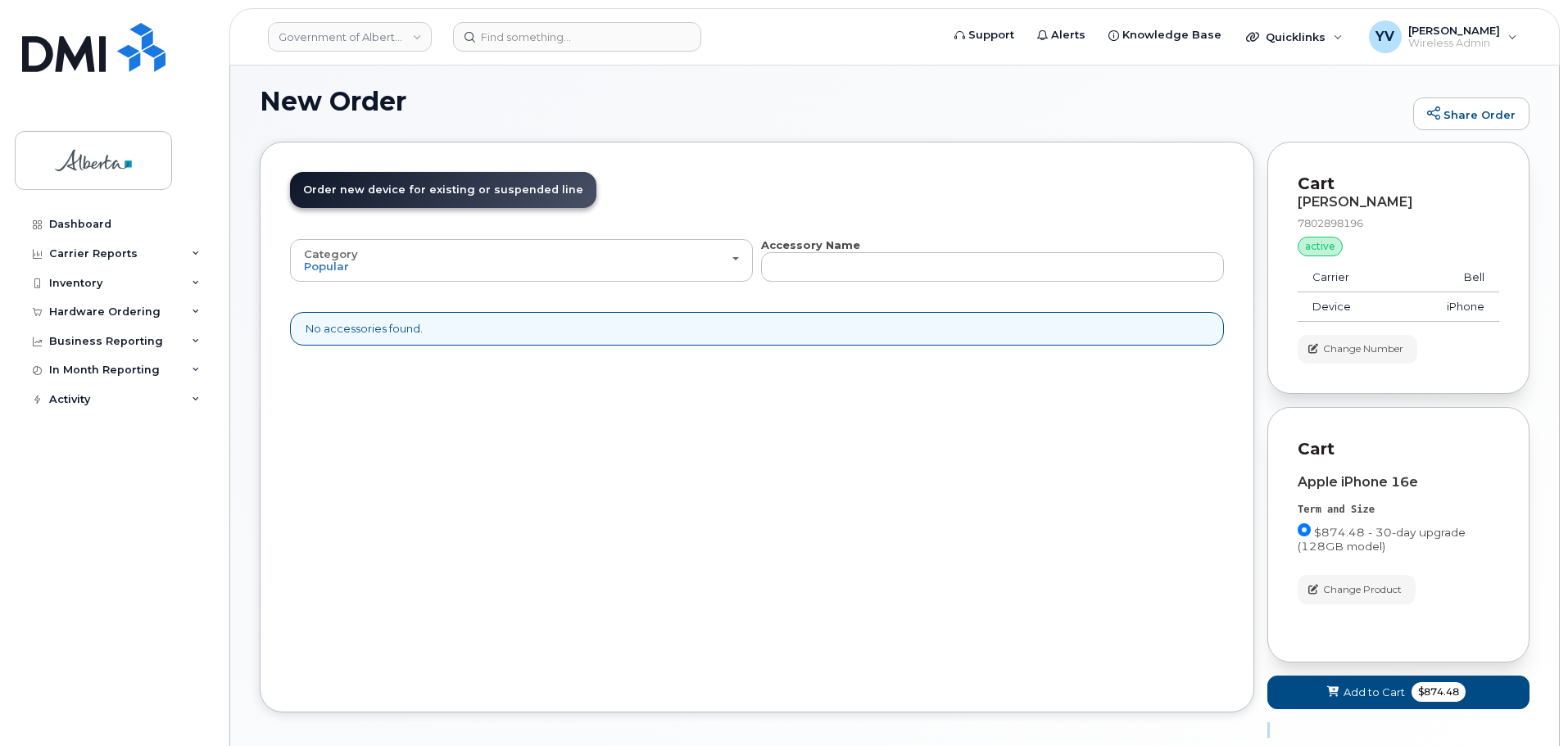
click at [1368, 620] on div "New Order Share Order × Share This Order If you want to allow others to create …" at bounding box center [894, 412] width 1328 height 710
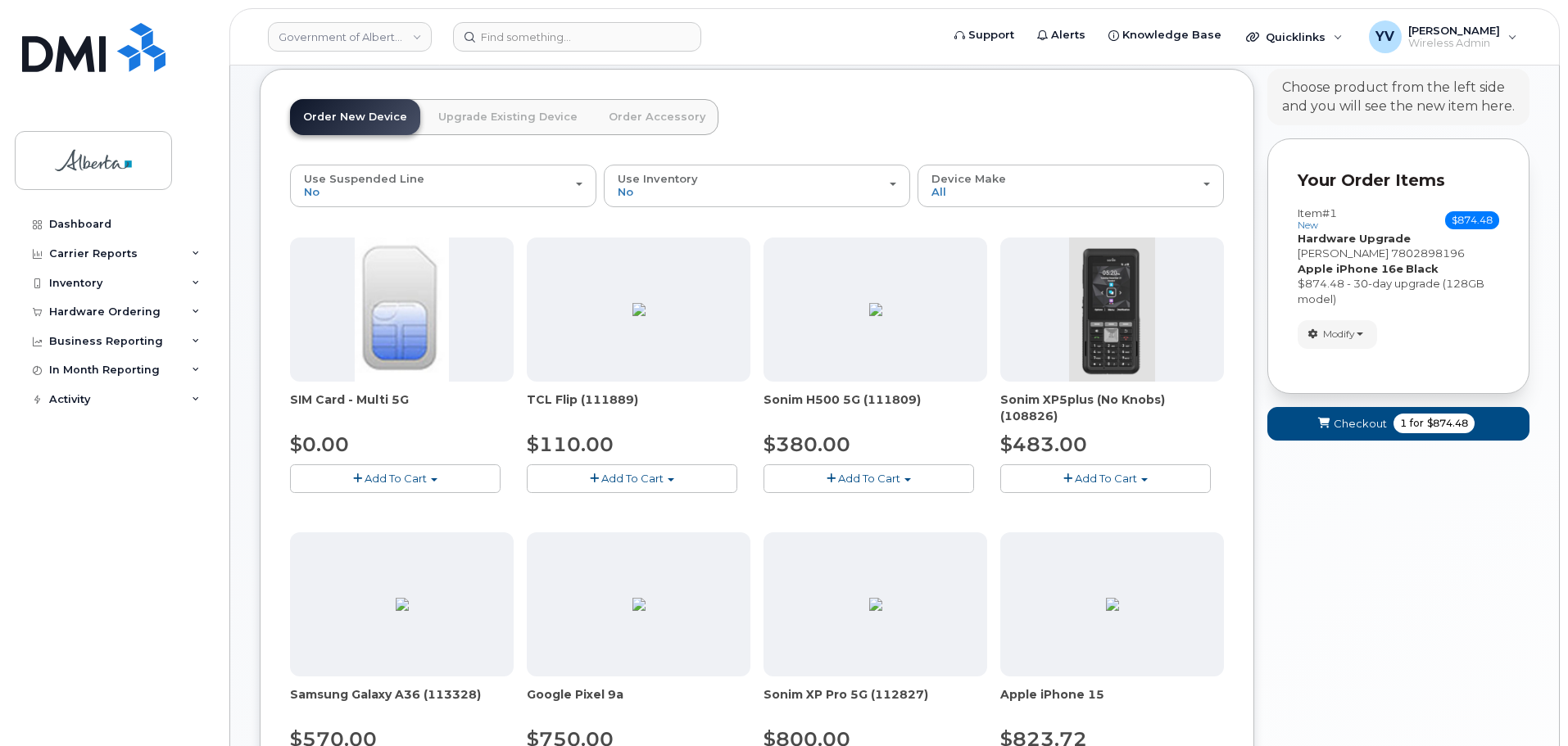
click at [482, 113] on link "Upgrade Existing Device" at bounding box center [508, 117] width 165 height 36
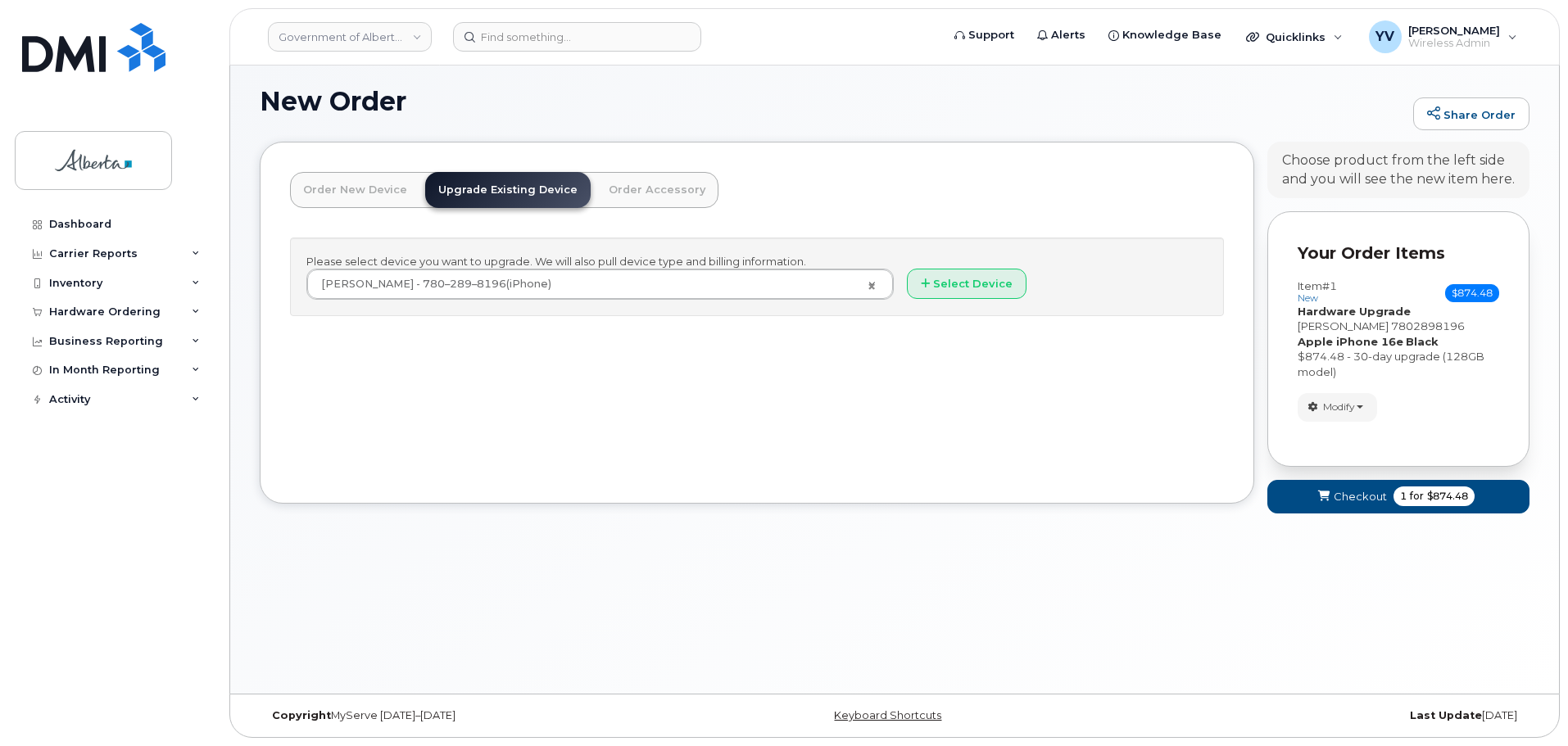
scroll to position [93, 0]
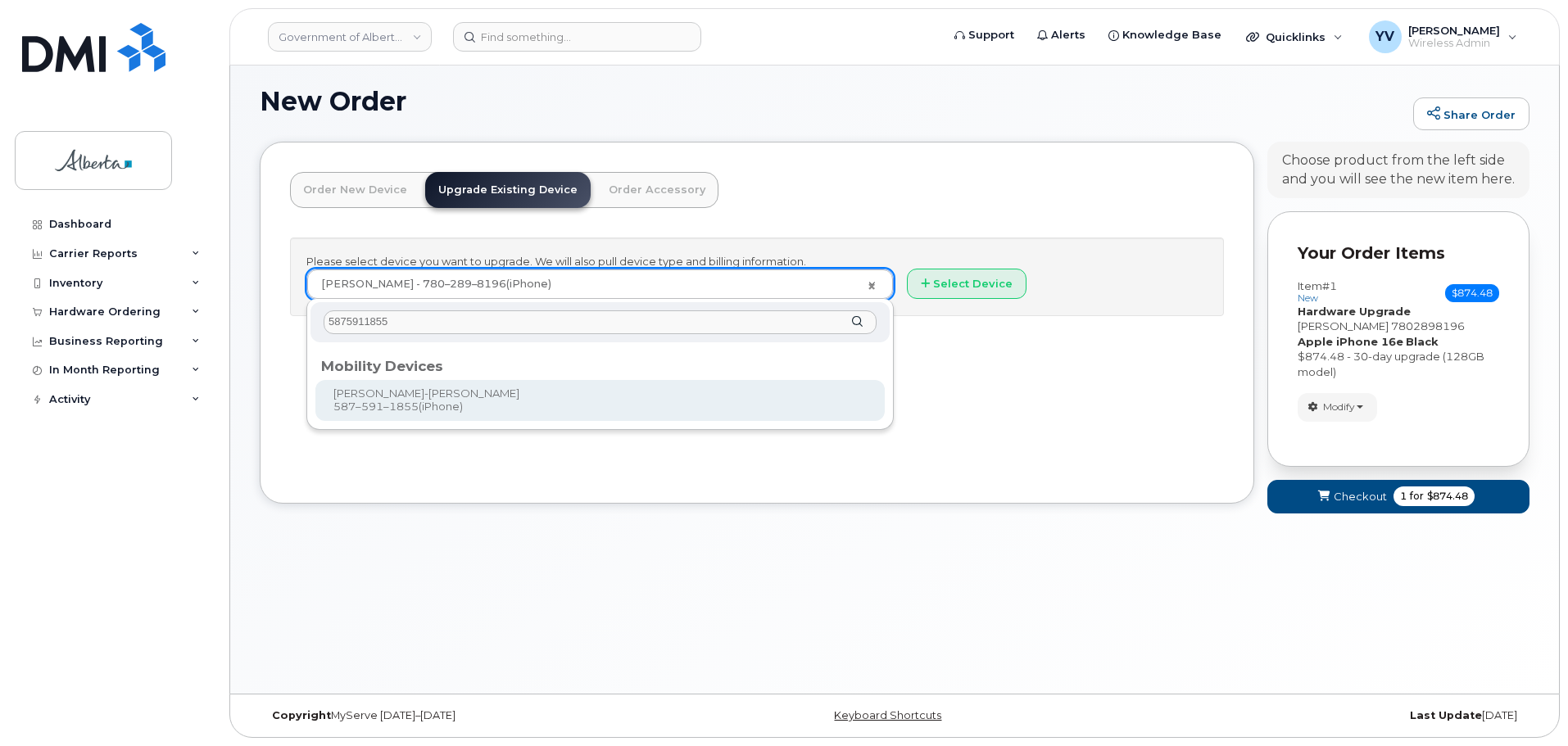
type input "5875911855"
type input "792797"
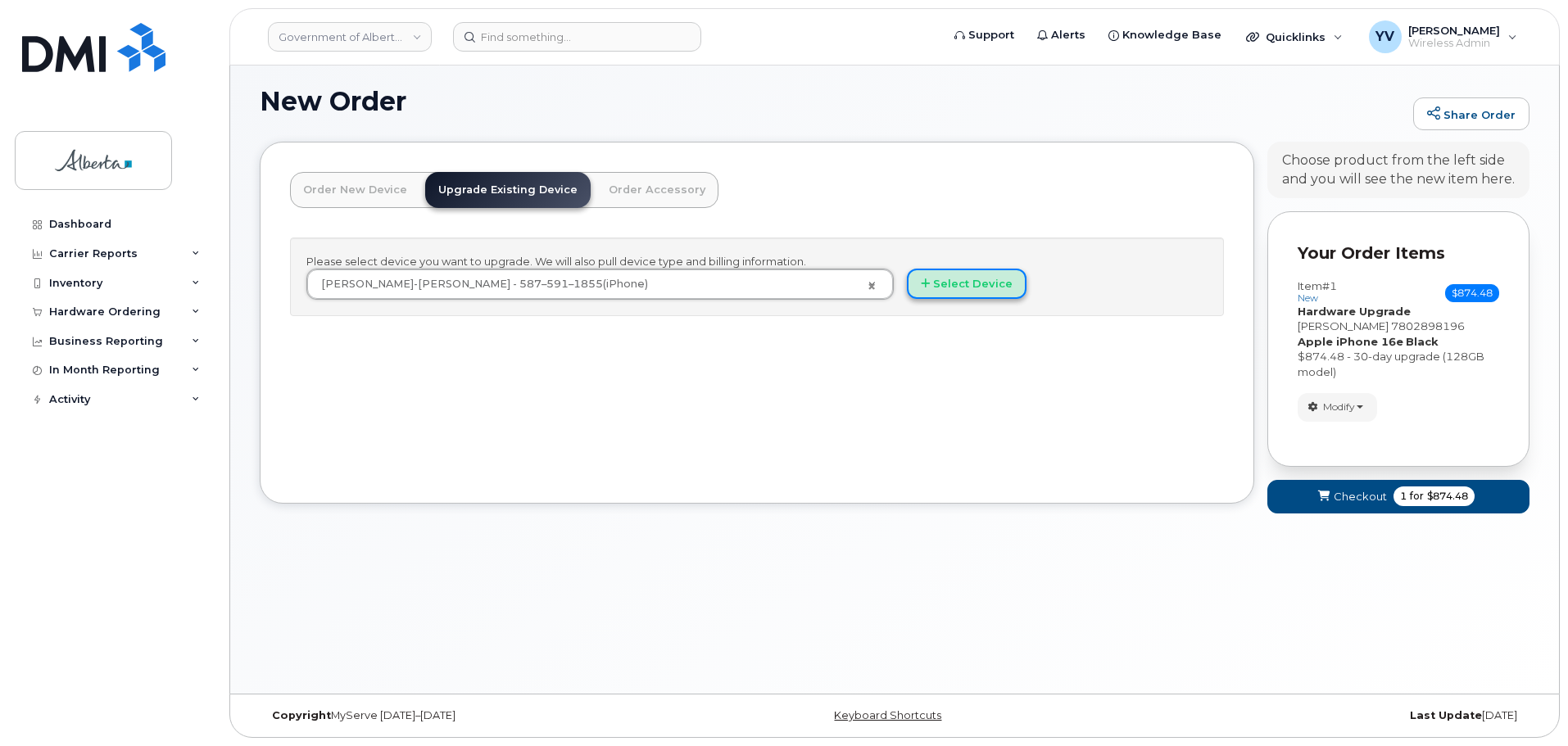
click at [953, 282] on button "Select Device" at bounding box center [967, 284] width 120 height 30
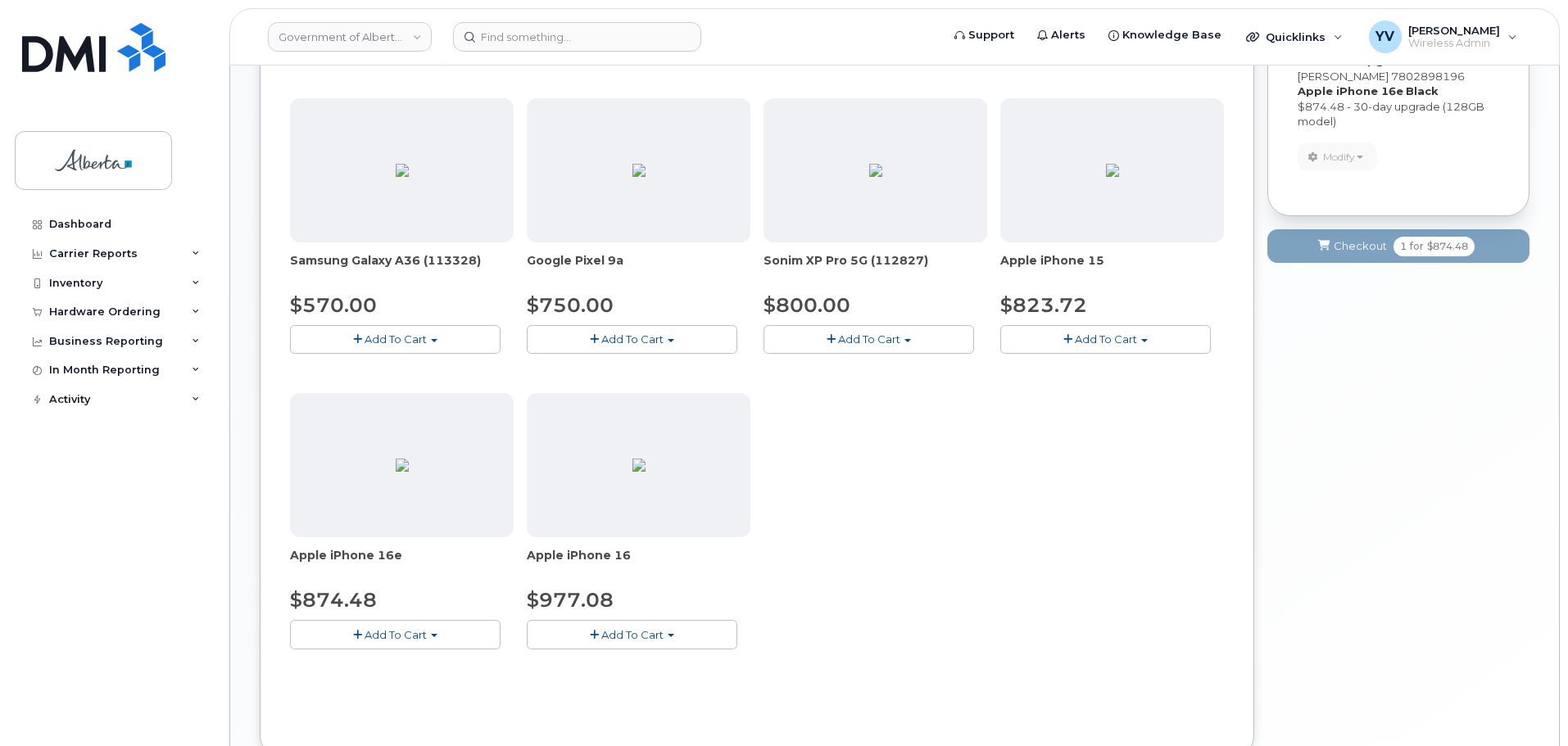
scroll to position [618, 0]
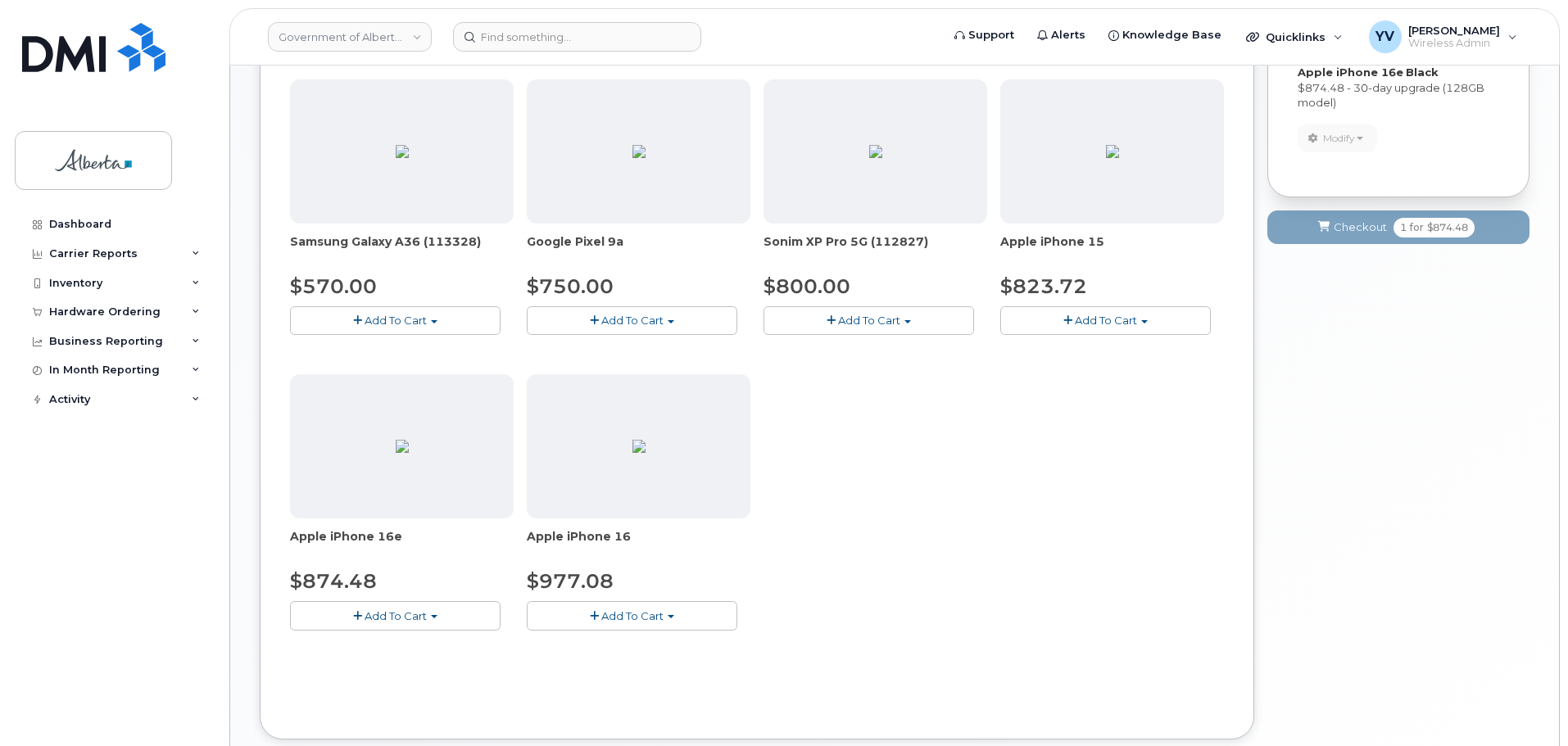
click at [438, 614] on button "Add To Cart" at bounding box center [396, 615] width 211 height 29
click at [421, 665] on link "$874.48 - 30-day upgrade (128GB model)" at bounding box center [424, 666] width 261 height 20
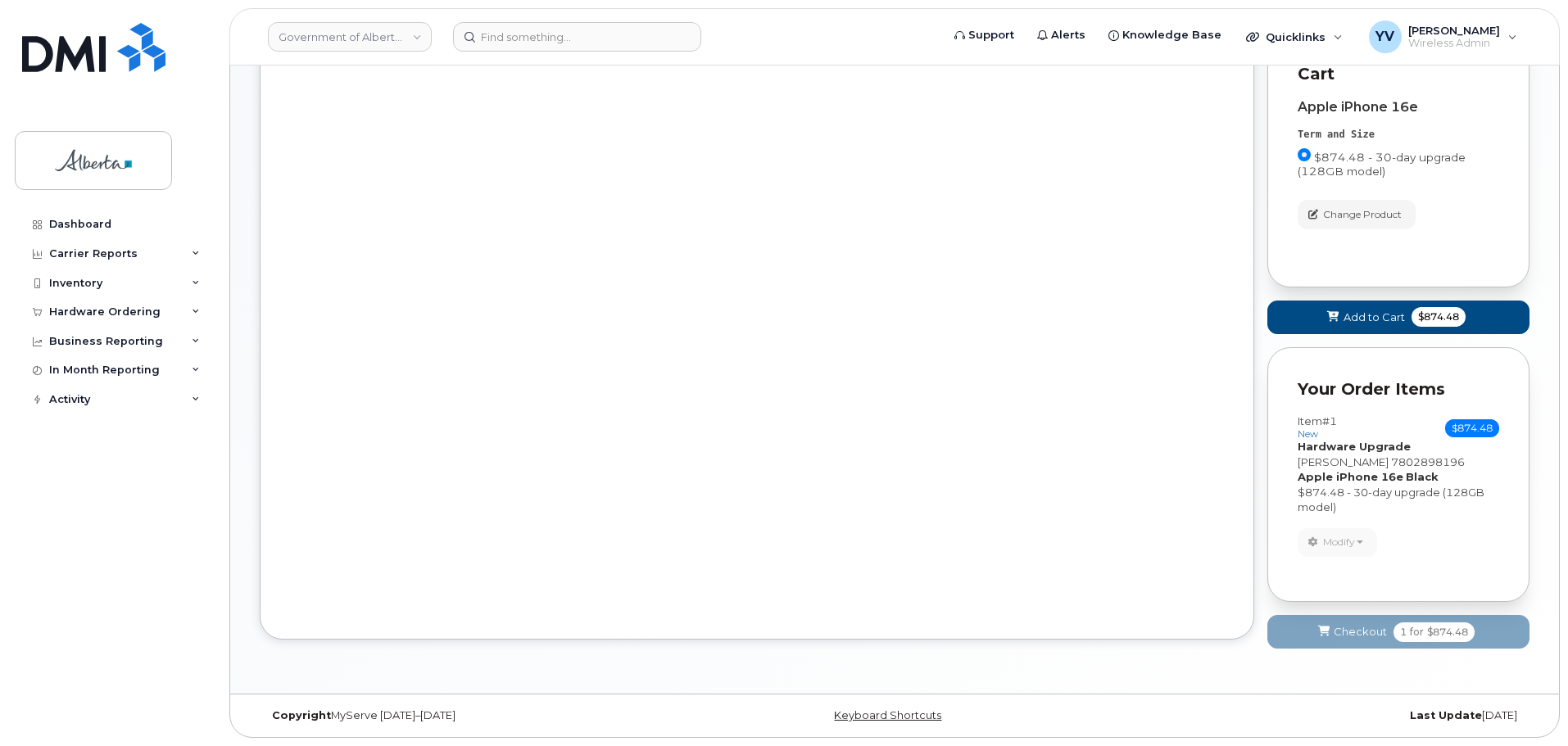
scroll to position [467, 0]
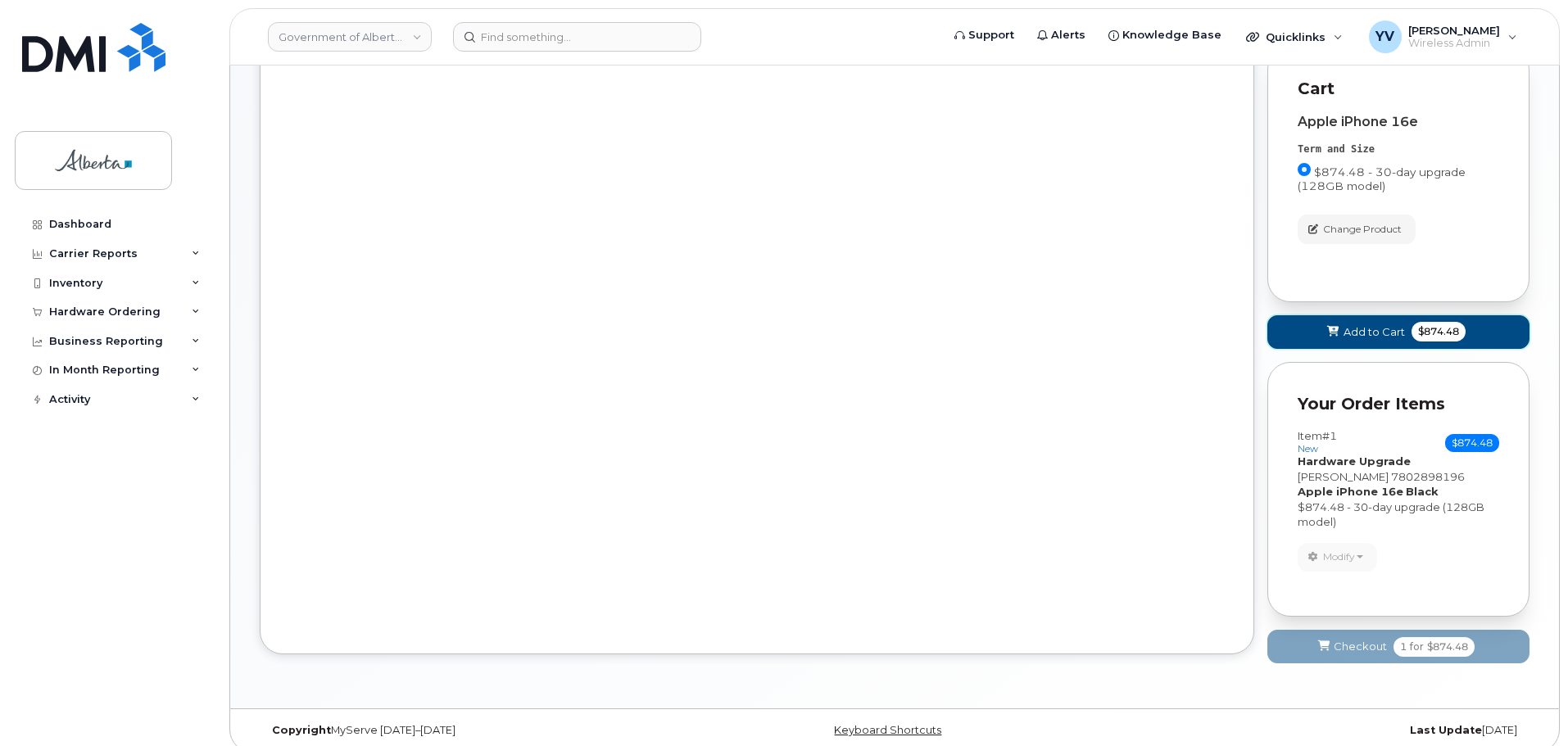
click at [1367, 325] on span "Add to Cart" at bounding box center [1374, 332] width 62 height 15
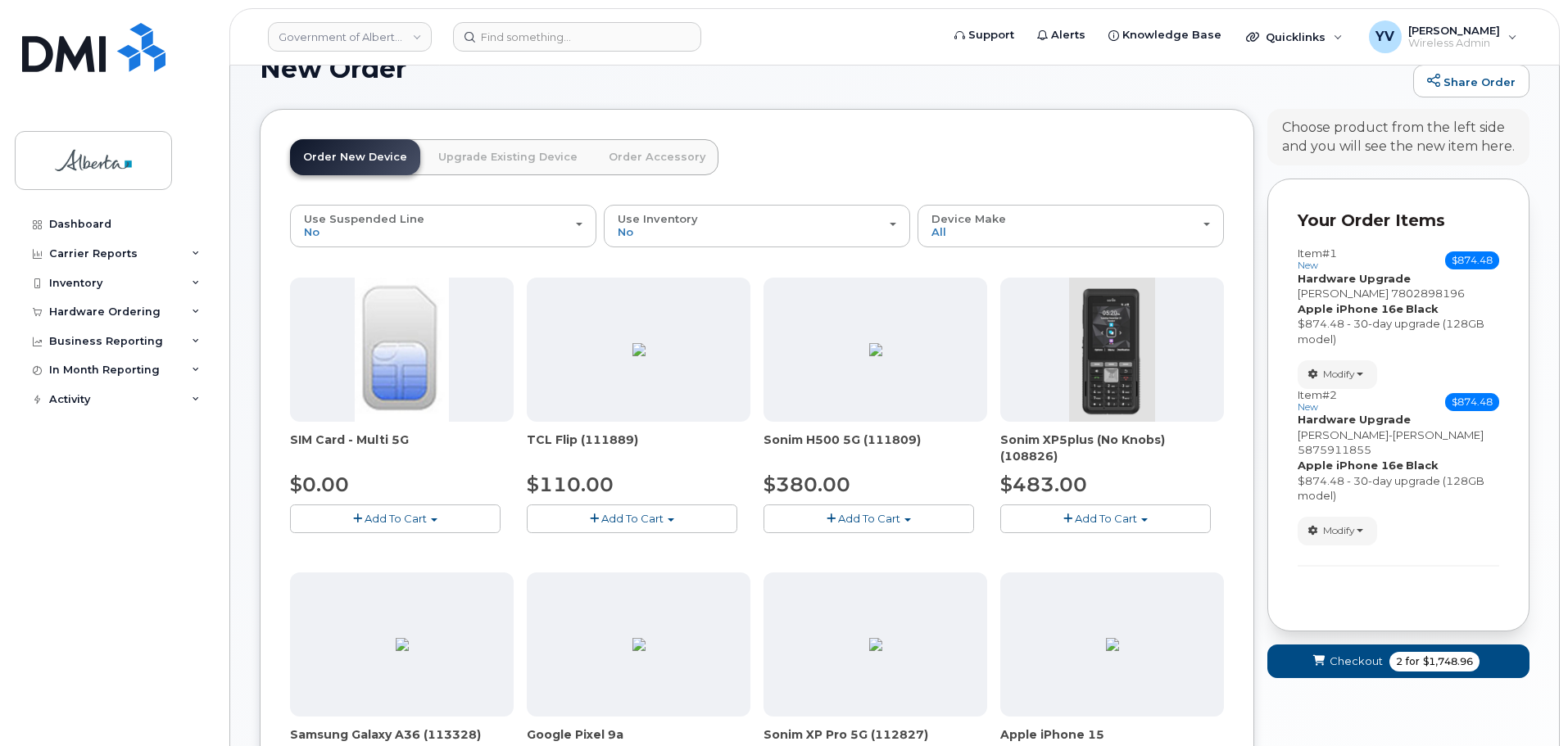
scroll to position [73, 0]
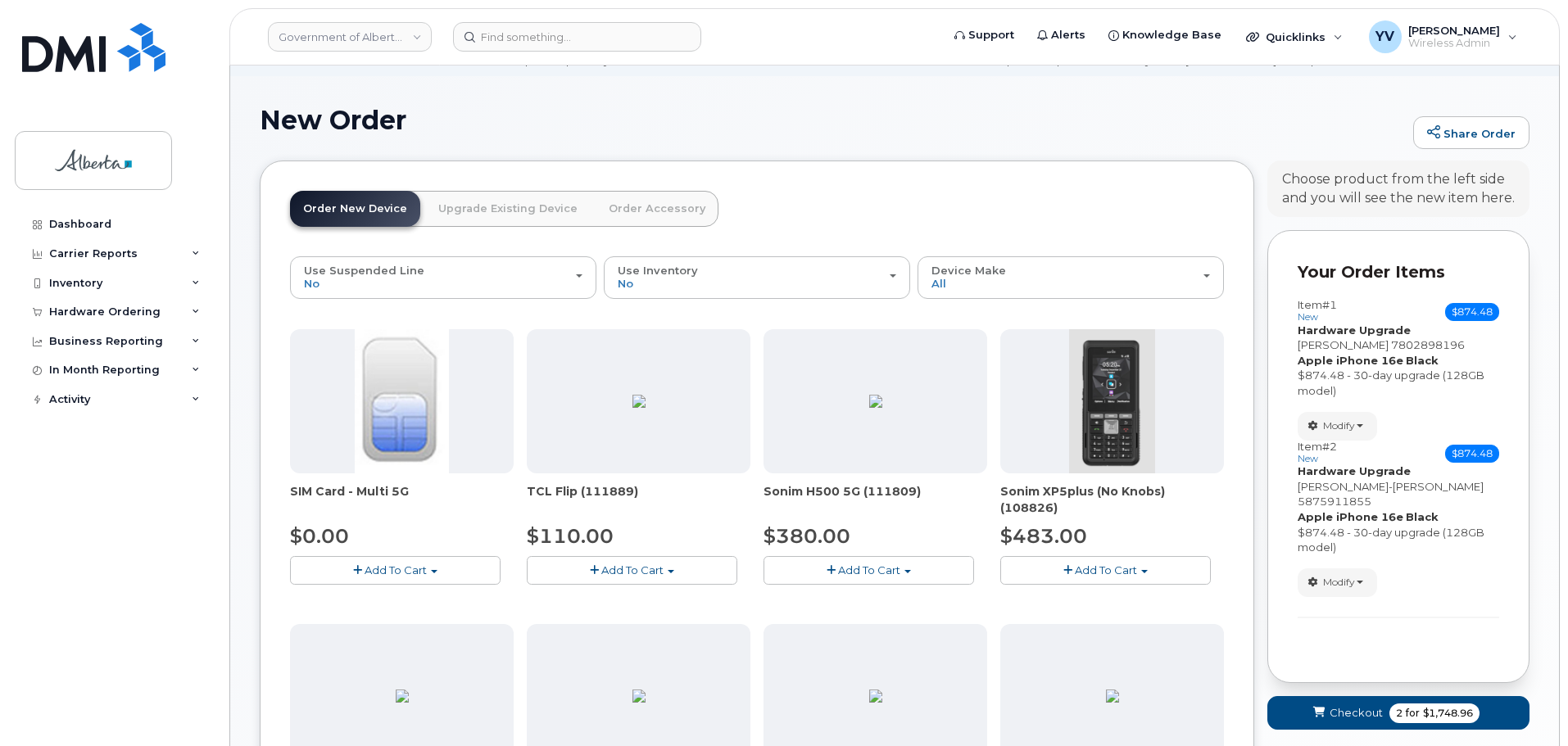
click at [496, 203] on link "Upgrade Existing Device" at bounding box center [508, 208] width 165 height 36
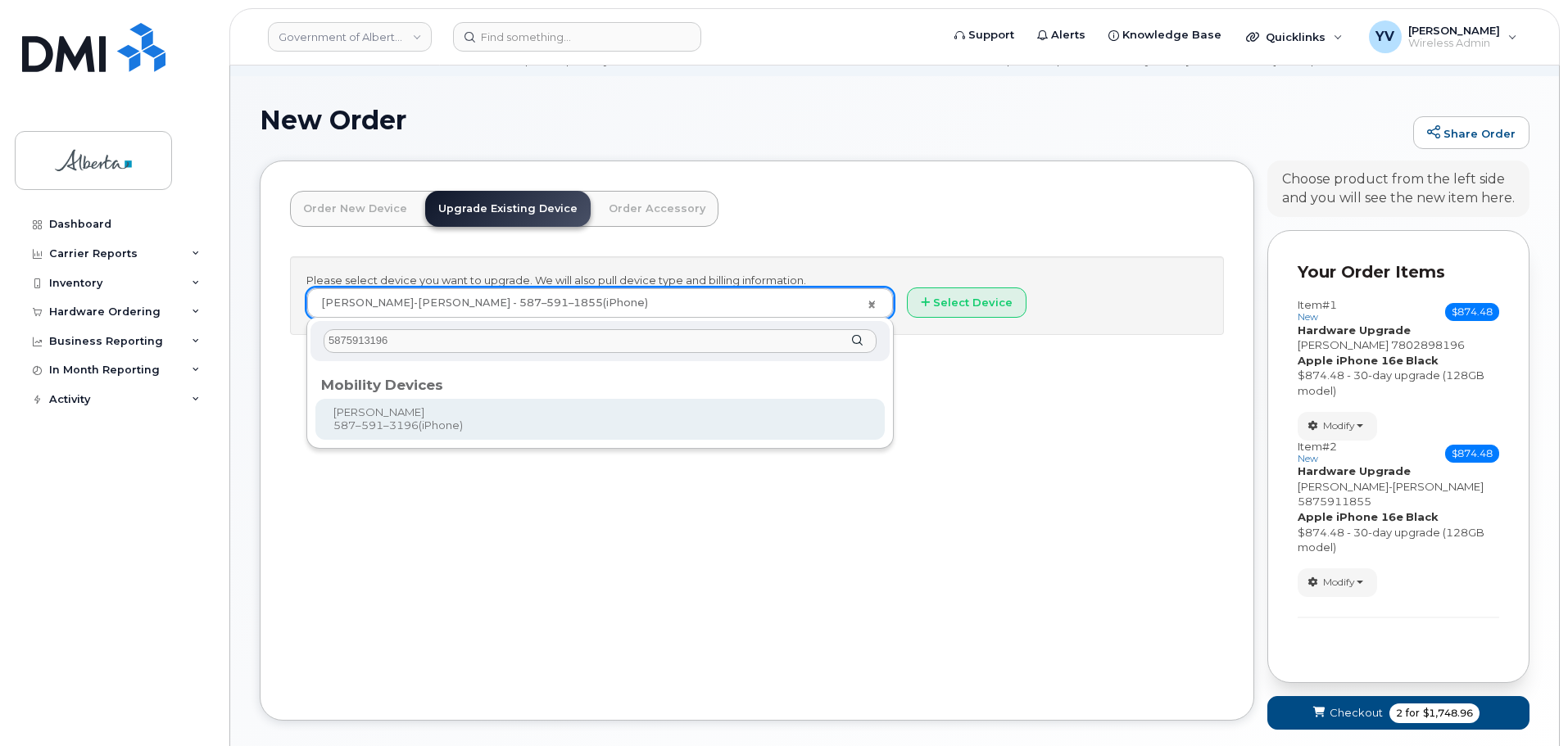
type input "5875913196"
type input "792809"
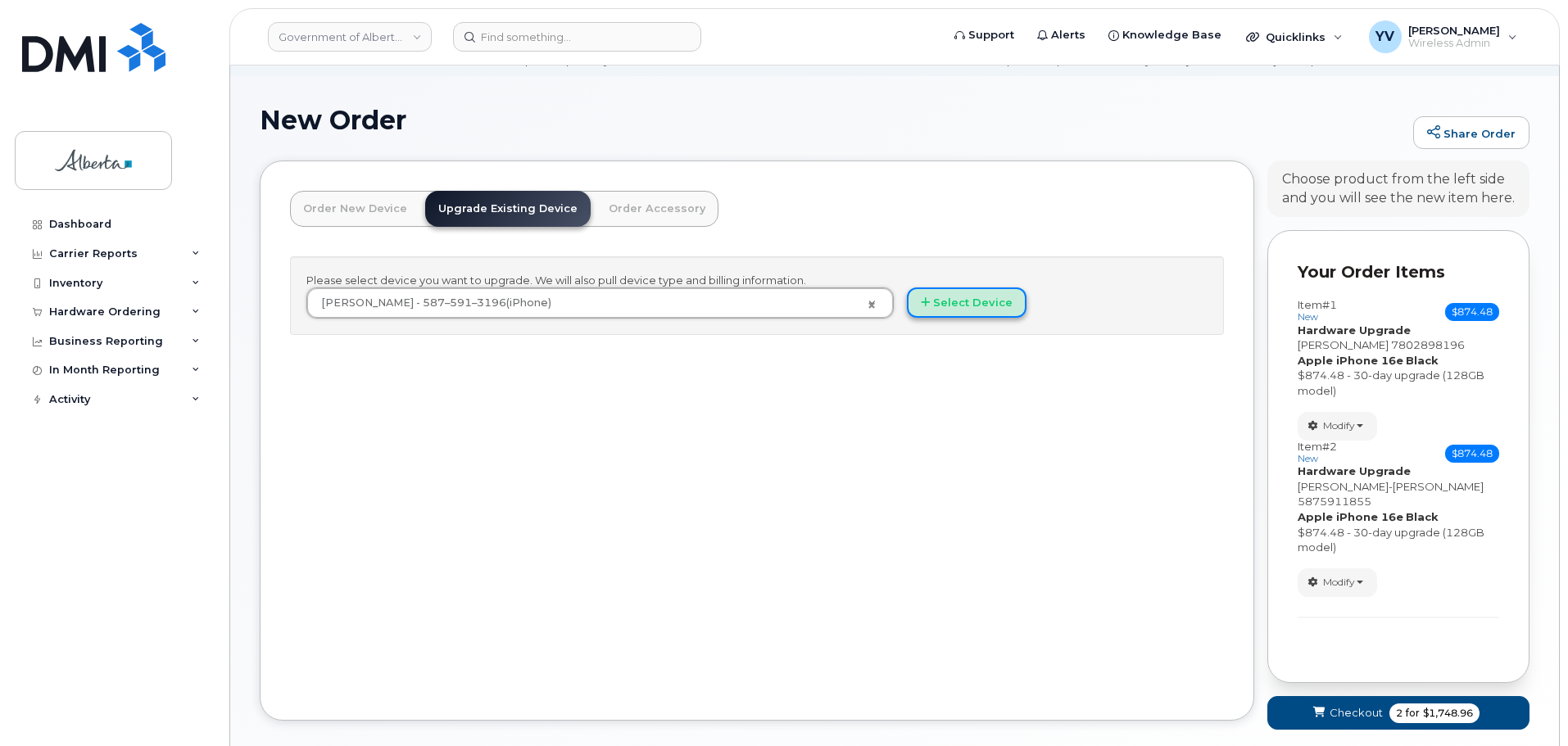
click at [968, 299] on button "Select Device" at bounding box center [967, 303] width 120 height 30
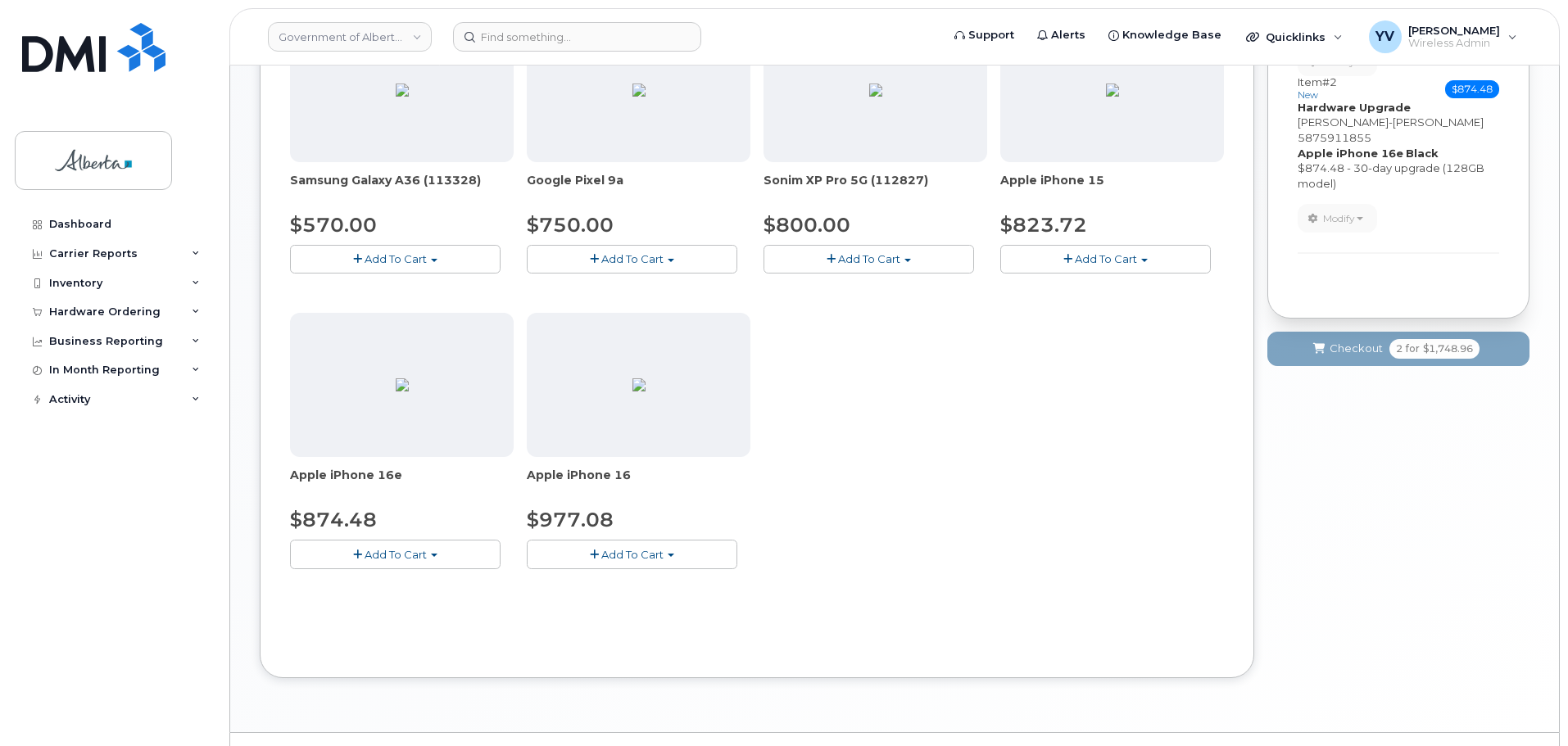
scroll to position [718, 0]
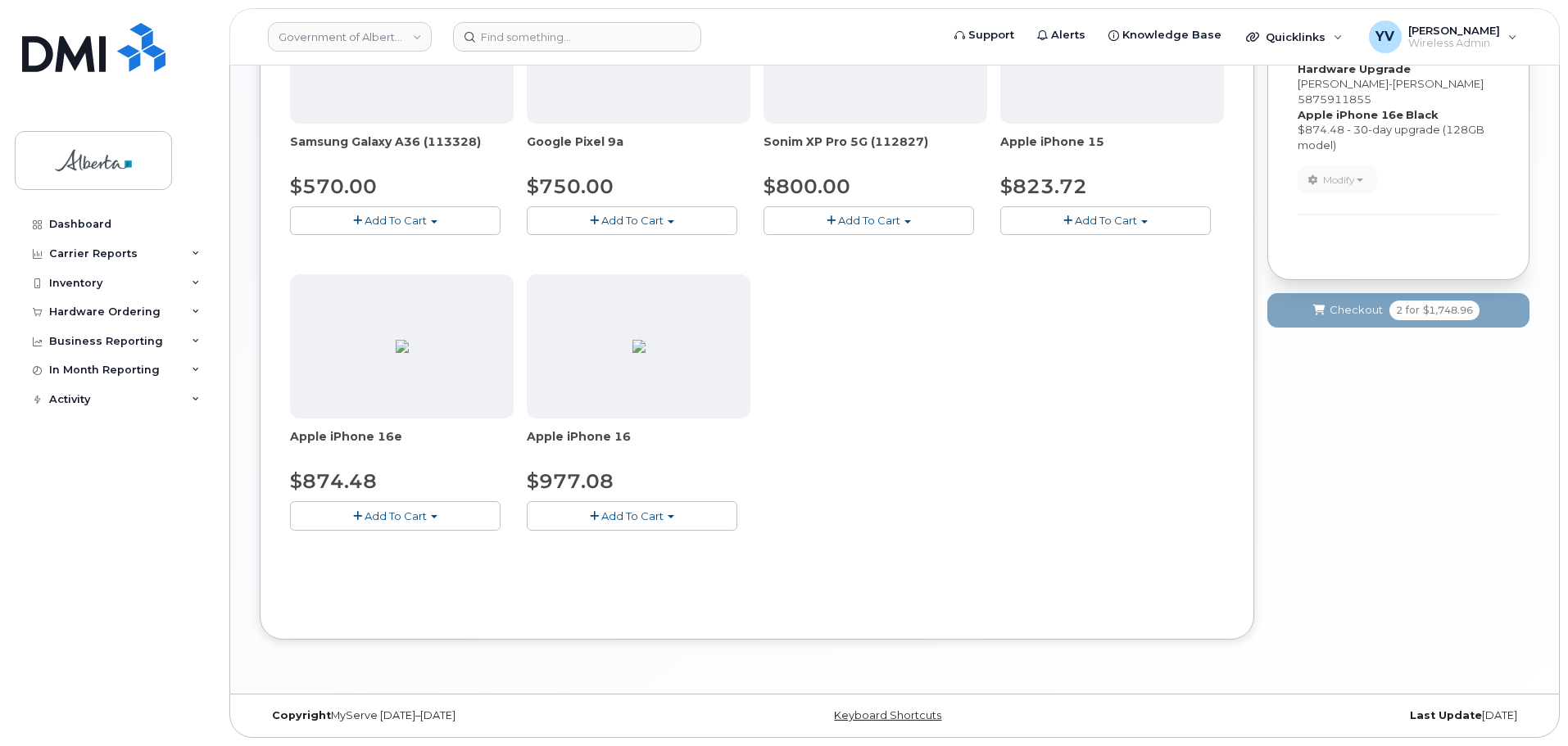
click at [432, 511] on button "Add To Cart" at bounding box center [396, 515] width 211 height 29
click at [399, 564] on link "$874.48 - 30-day upgrade (128GB model)" at bounding box center [424, 566] width 261 height 20
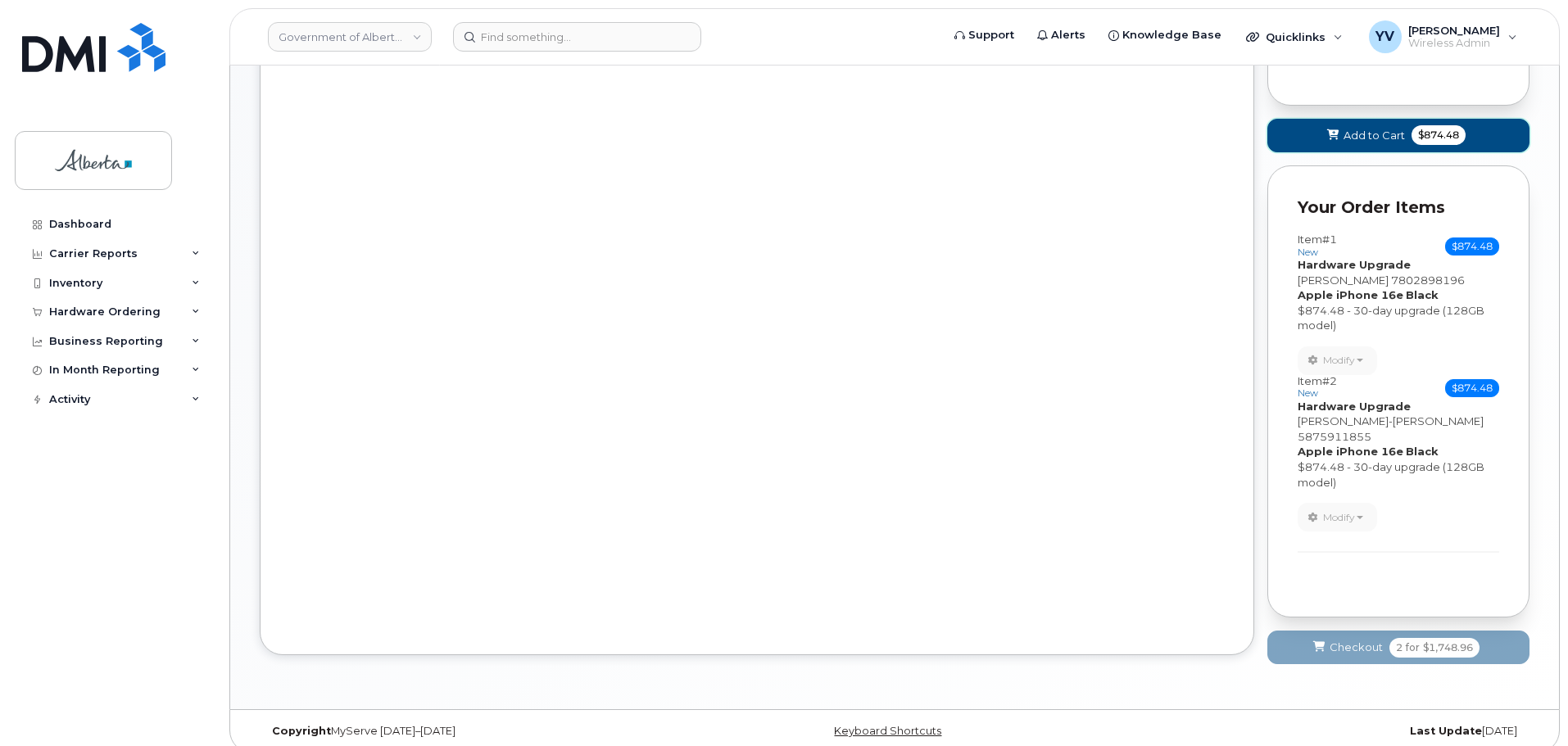
click at [1371, 132] on span "Add to Cart" at bounding box center [1374, 135] width 62 height 15
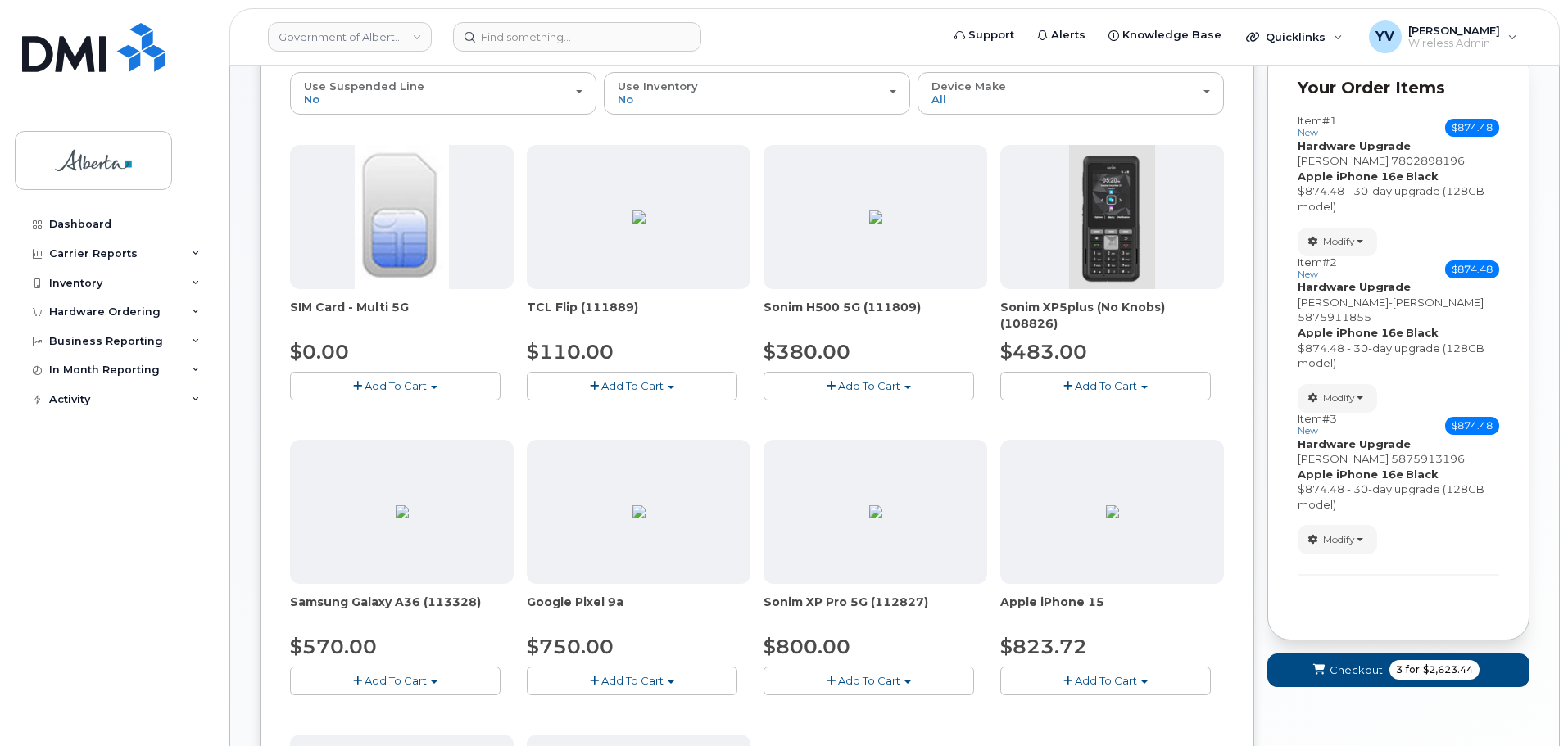
scroll to position [282, 0]
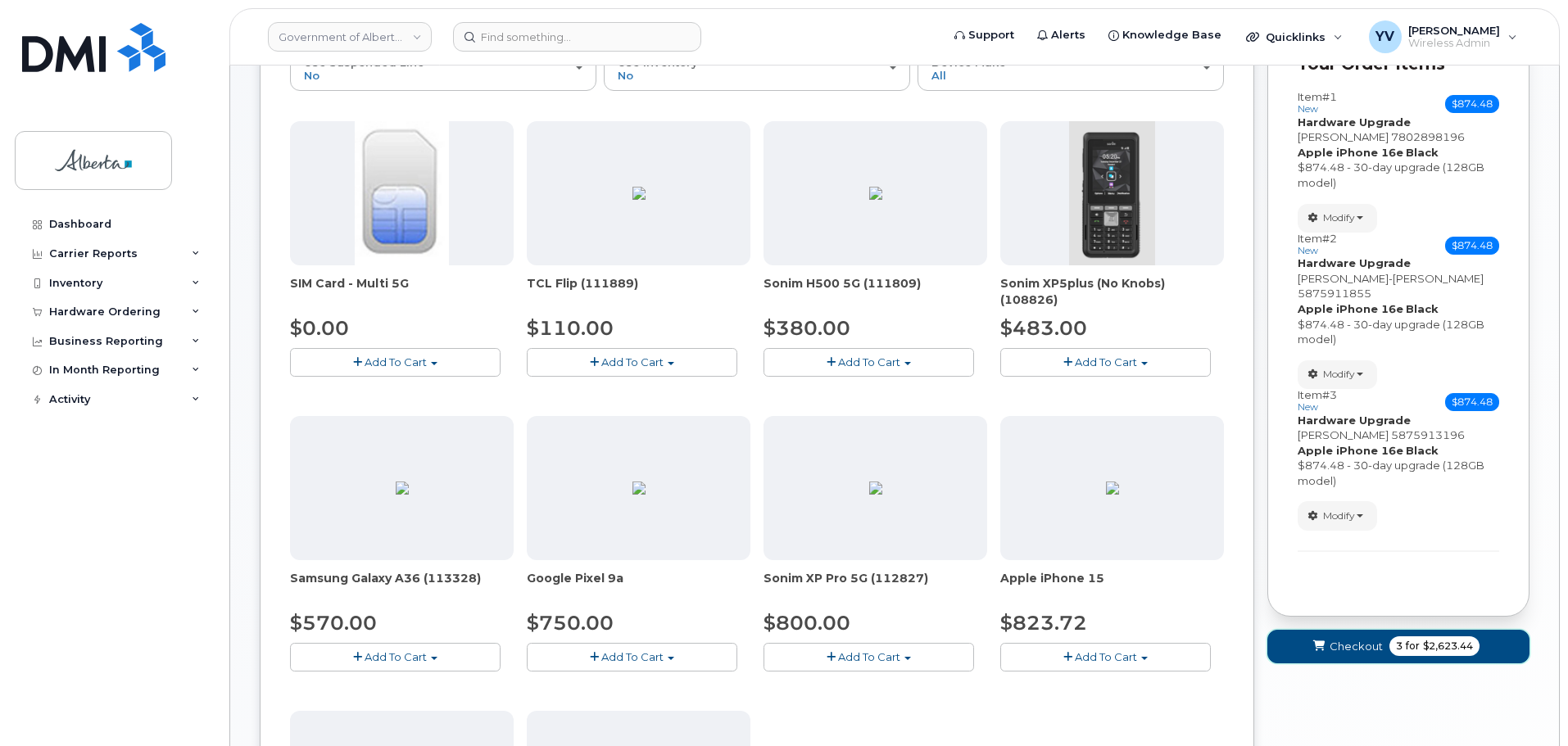
click at [1344, 638] on span "Checkout" at bounding box center [1355, 646] width 53 height 15
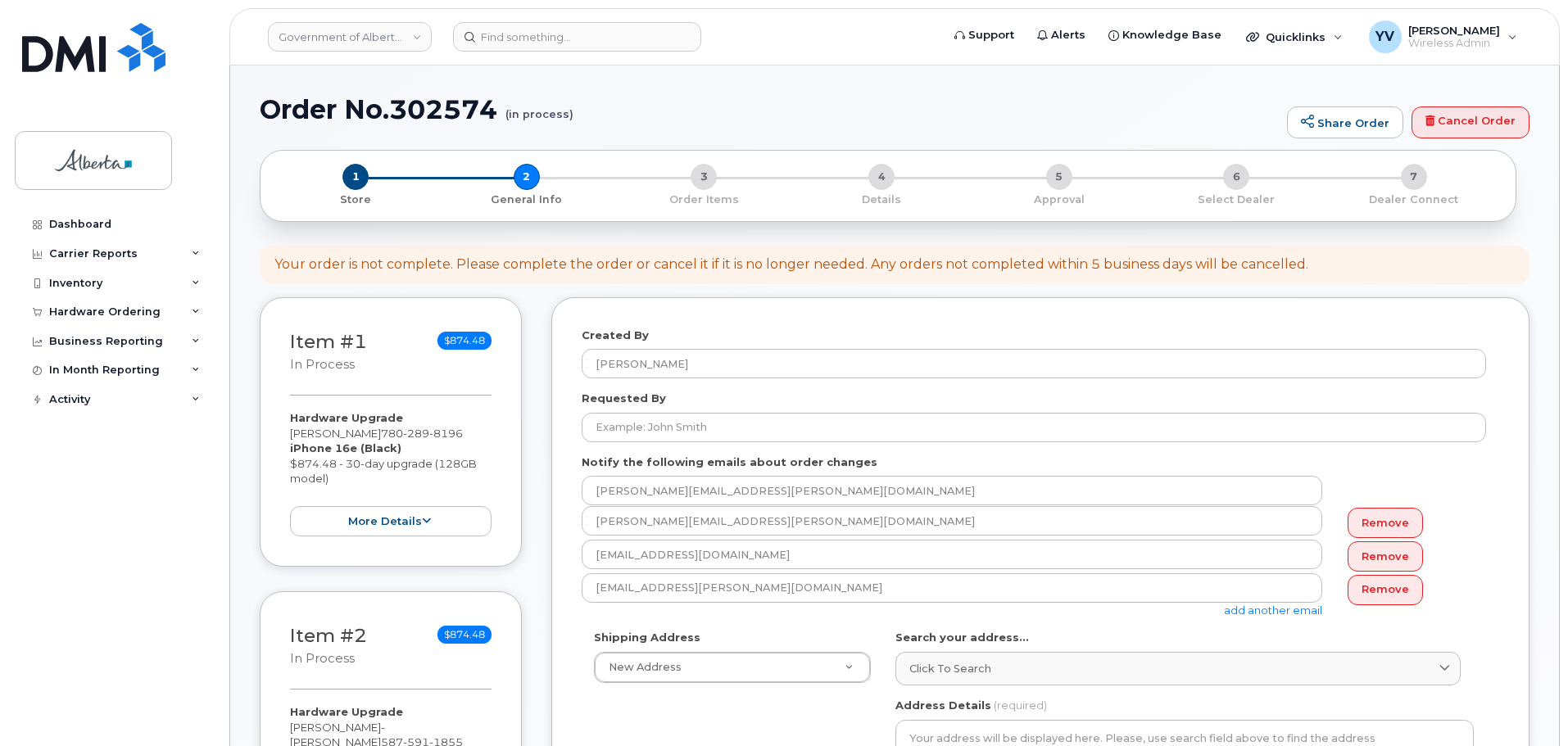
select select
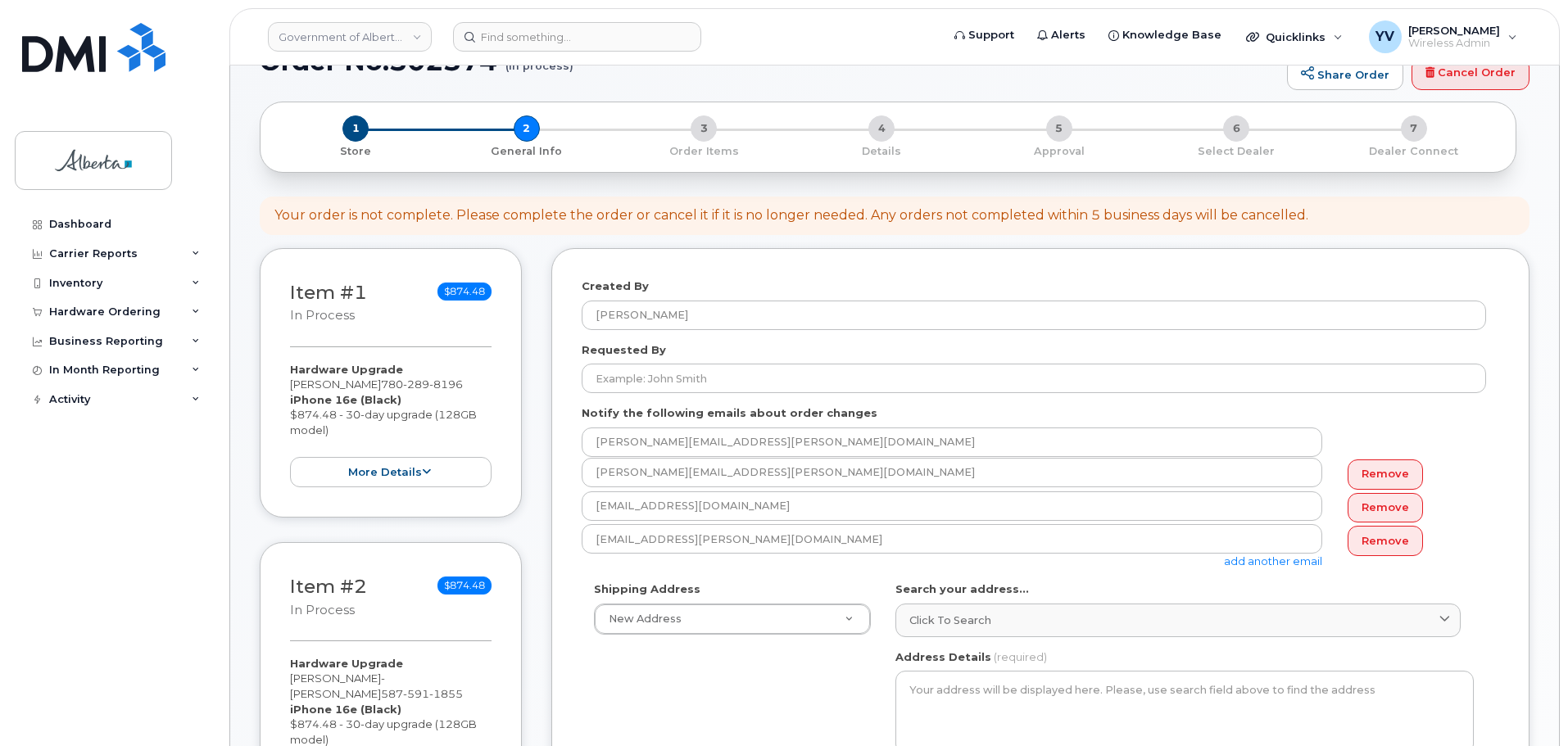
scroll to position [242, 0]
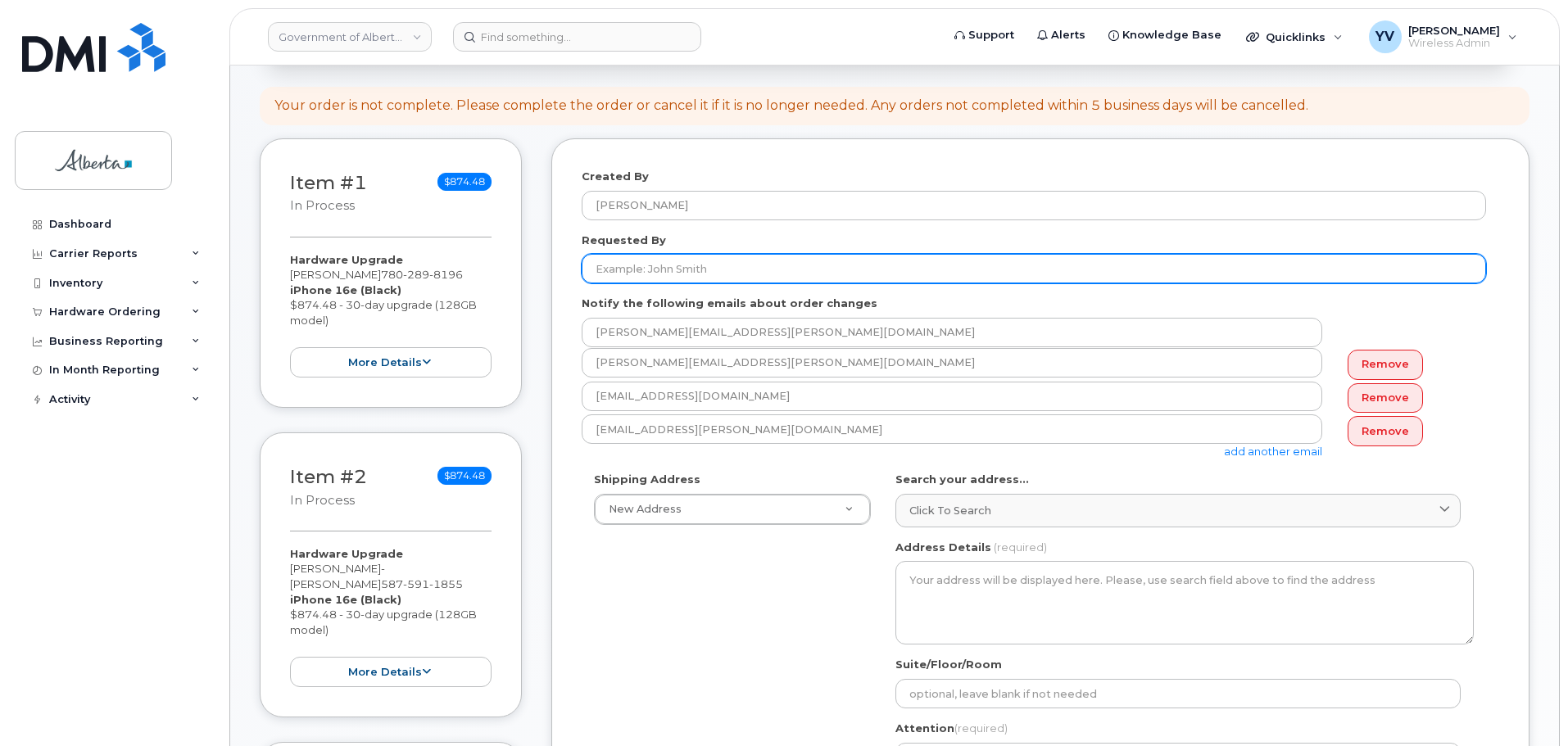
click at [627, 271] on input "Requested By" at bounding box center [1033, 268] width 904 height 30
paste input "karen.koo@gov.ab.ca"
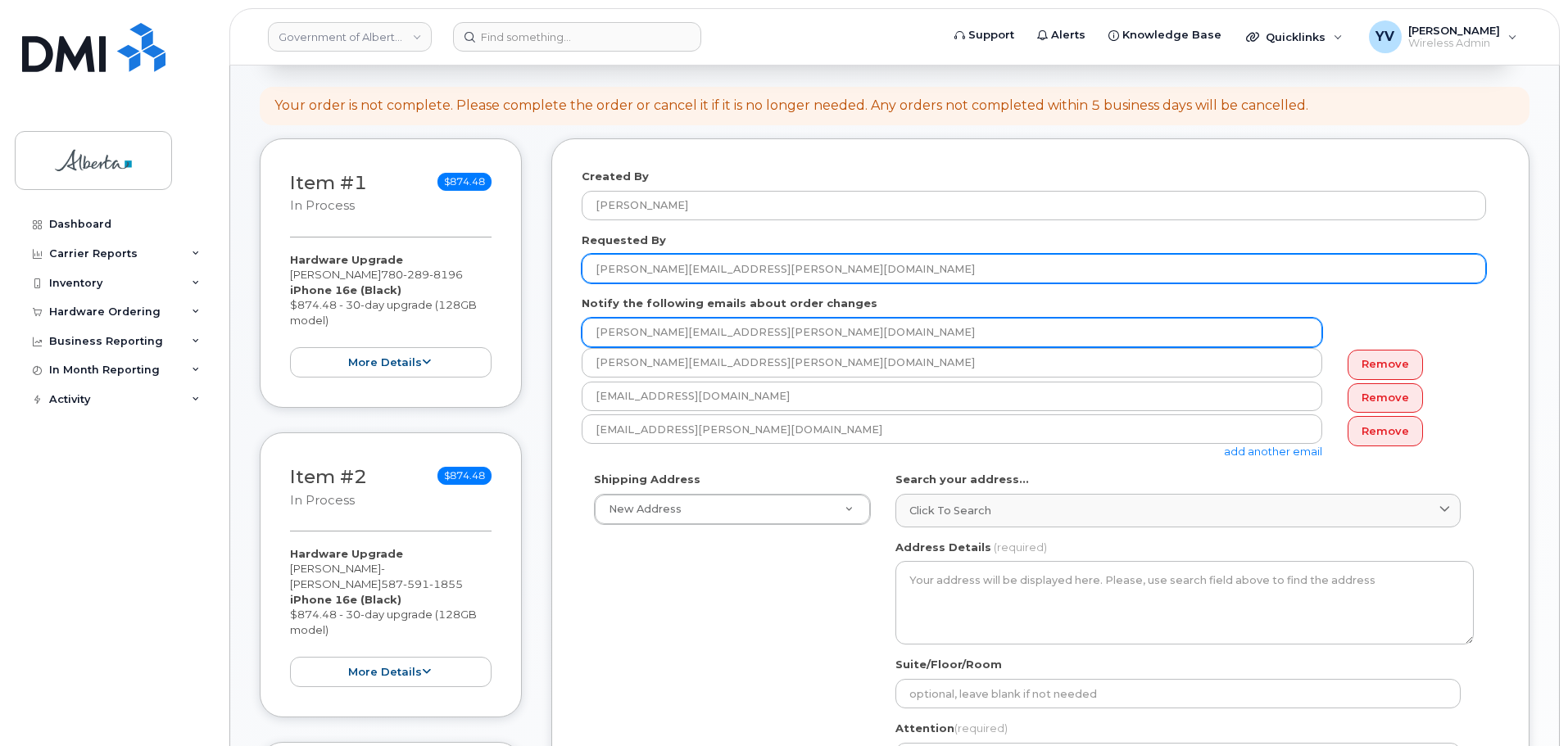
type input "karen.koo@gov.ab.ca"
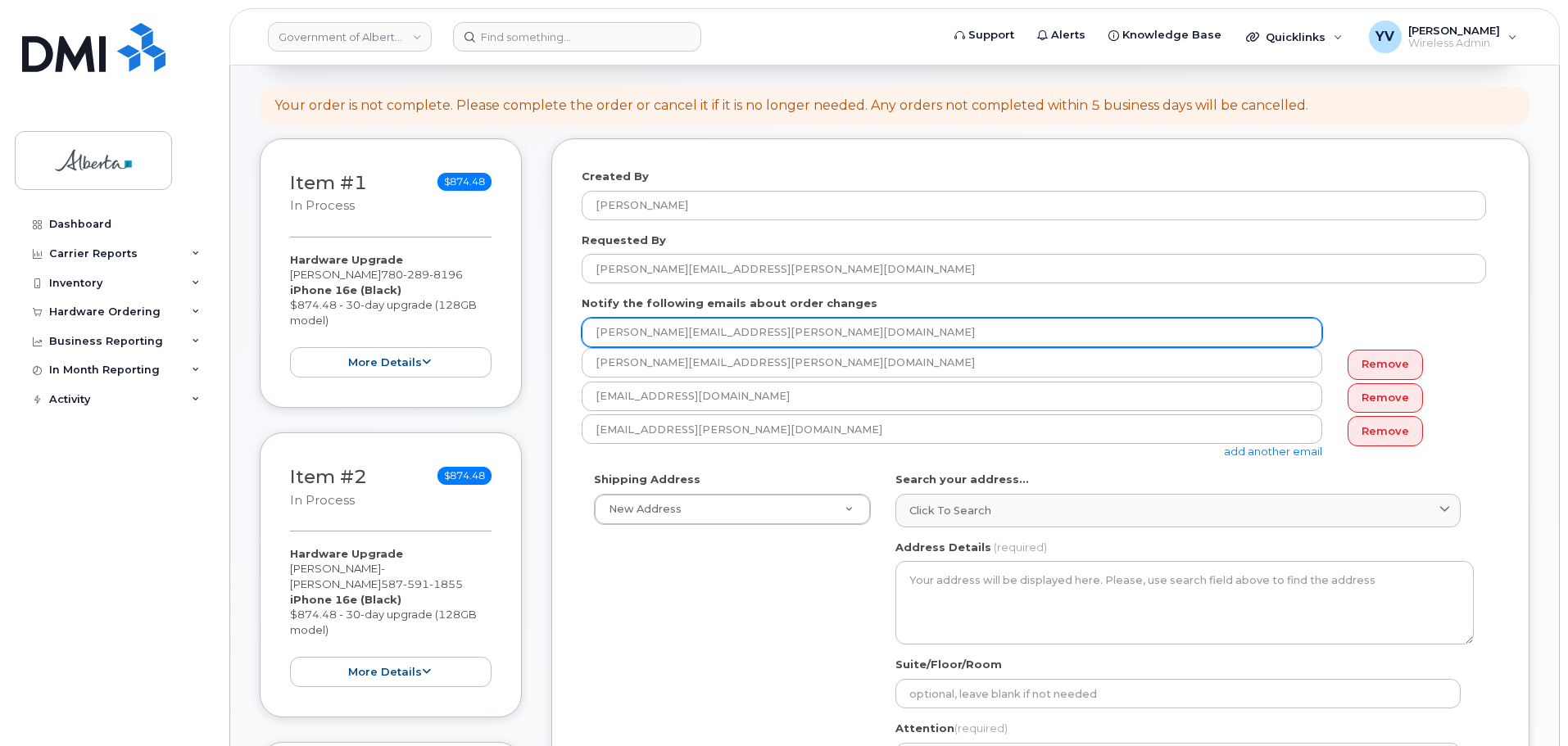
drag, startPoint x: 756, startPoint y: 331, endPoint x: 571, endPoint y: 341, distance: 185.3
click at [571, 341] on div "Created By Yen Vong Requested By karen.koo@gov.ab.ca Notify the following email…" at bounding box center [1040, 656] width 978 height 1035
paste input "karen.koo"
type input "karen.koo@gov.ab.ca"
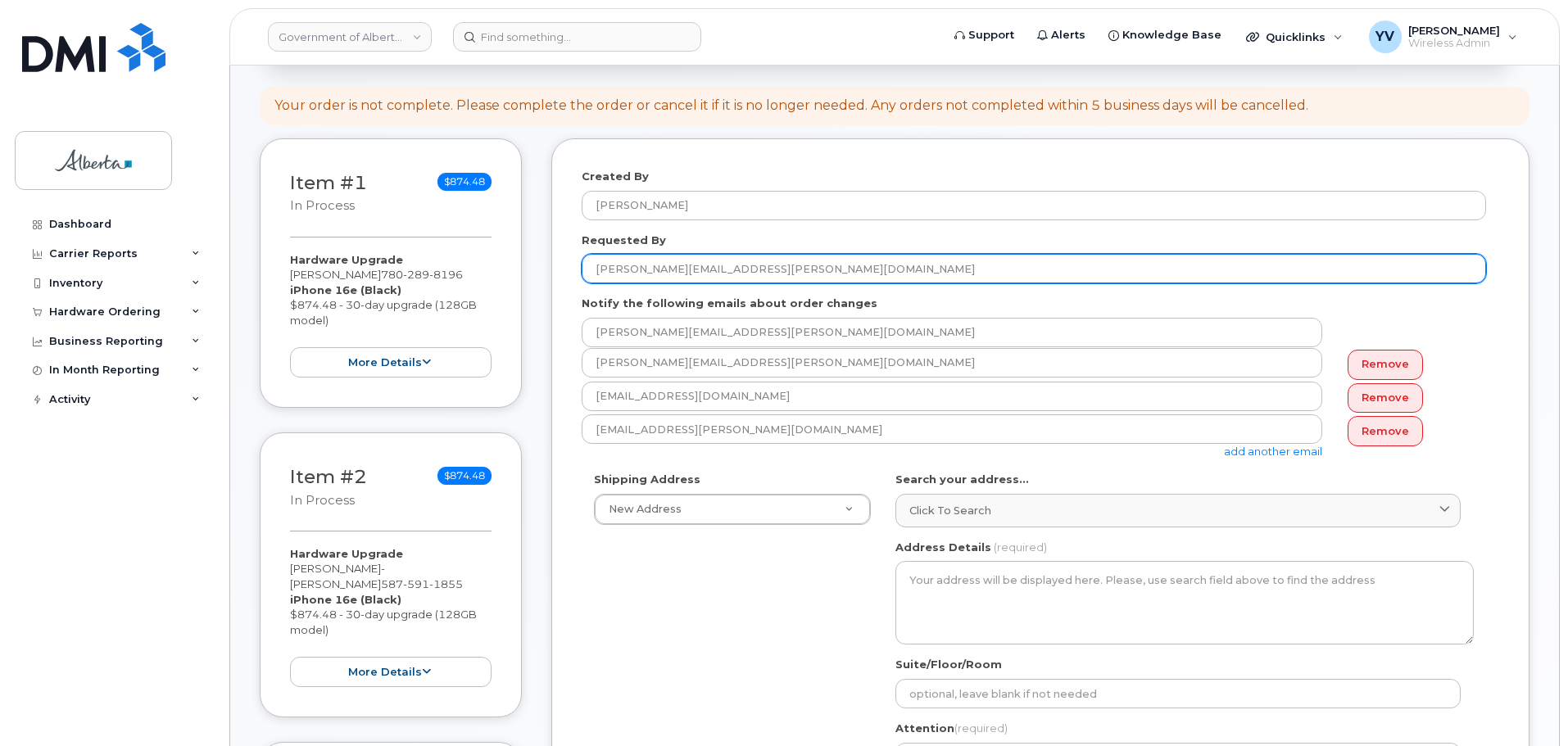
drag, startPoint x: 719, startPoint y: 265, endPoint x: 563, endPoint y: 268, distance: 156.0
click at [563, 268] on div "Created By Yen Vong Requested By karen.koo@gov.ab.ca Notify the following email…" at bounding box center [1040, 656] width 978 height 1035
paste input "[PERSON_NAME]"
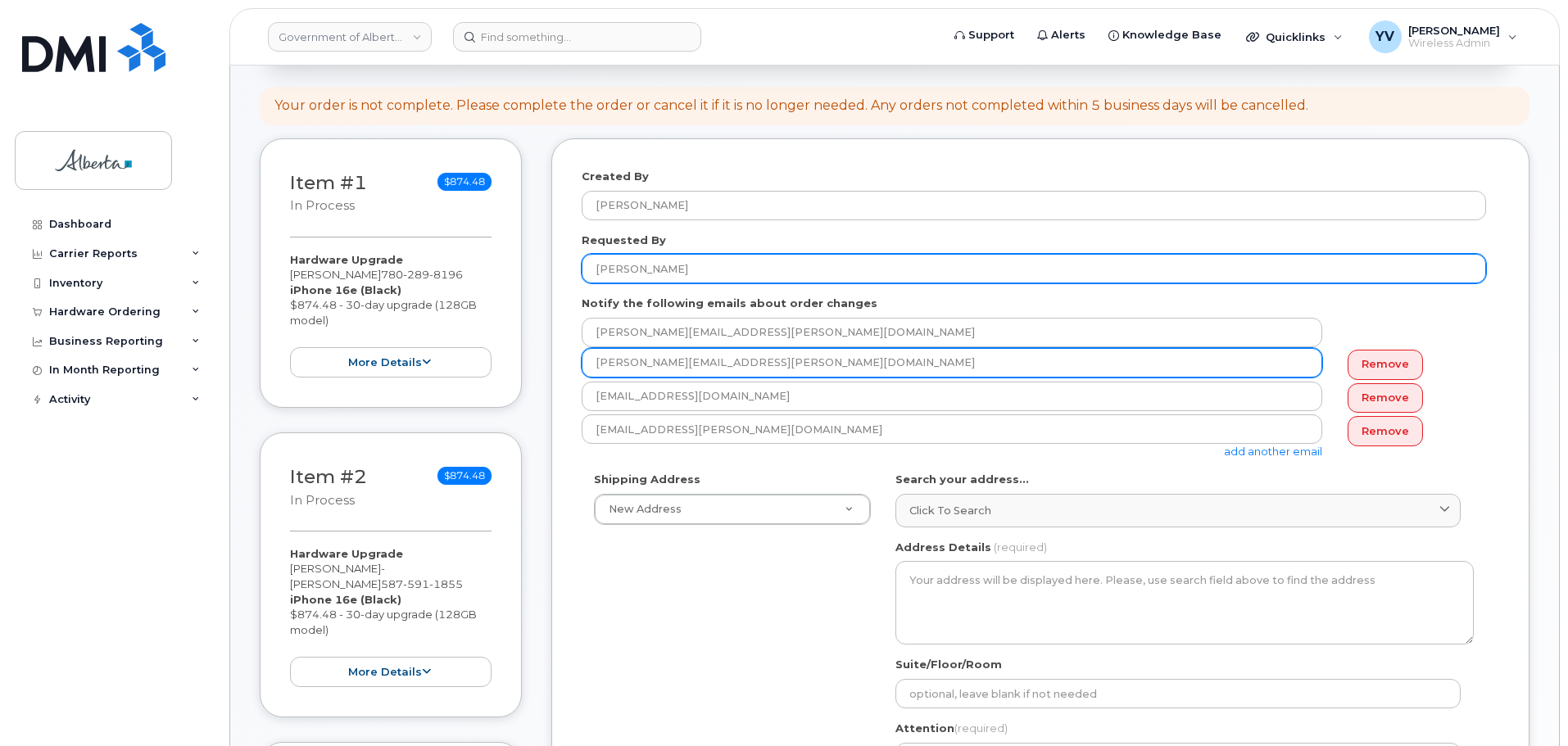
type input "[PERSON_NAME]"
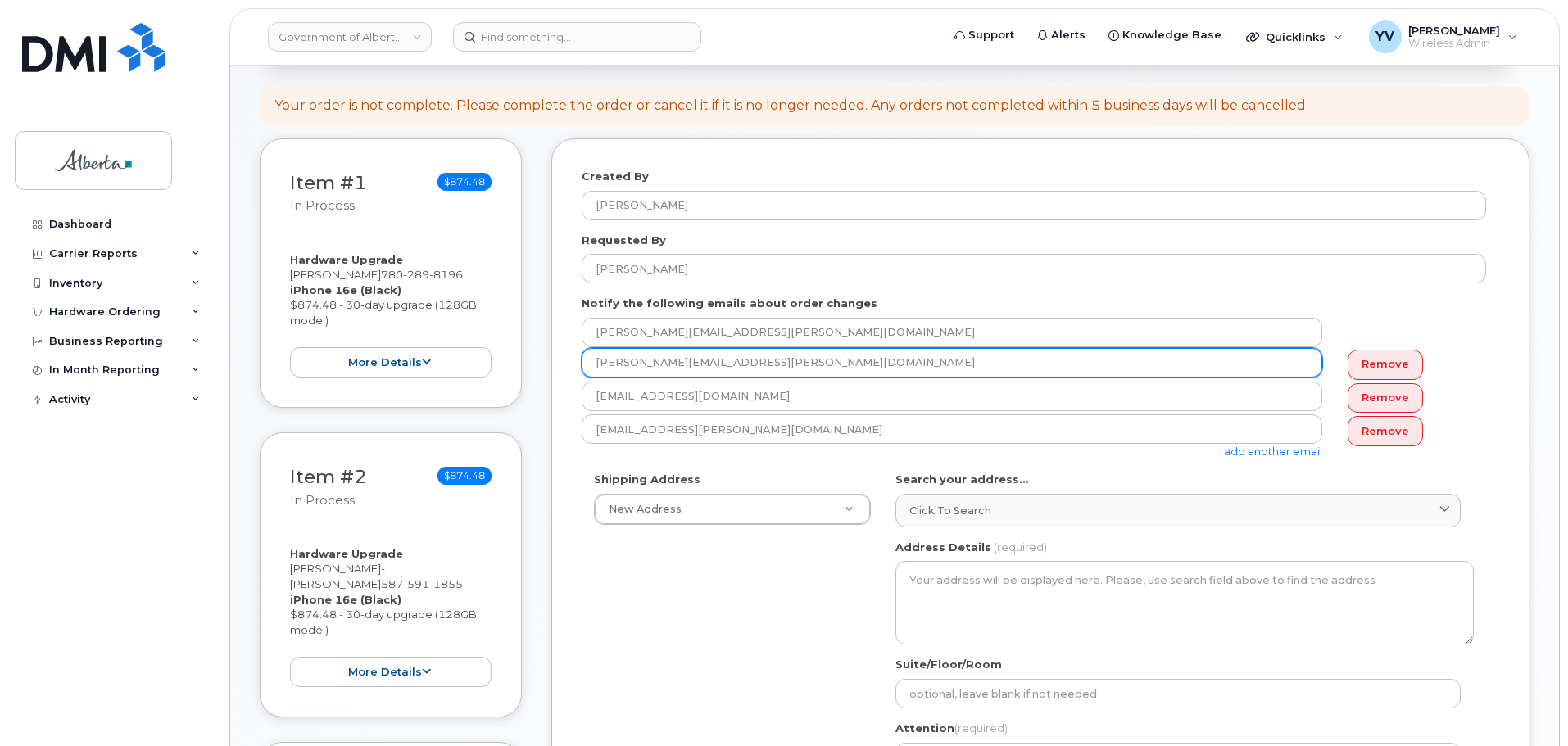
drag, startPoint x: 746, startPoint y: 361, endPoint x: 587, endPoint y: 357, distance: 159.1
click at [587, 357] on input "[PERSON_NAME][EMAIL_ADDRESS][PERSON_NAME][DOMAIN_NAME]" at bounding box center [951, 362] width 741 height 30
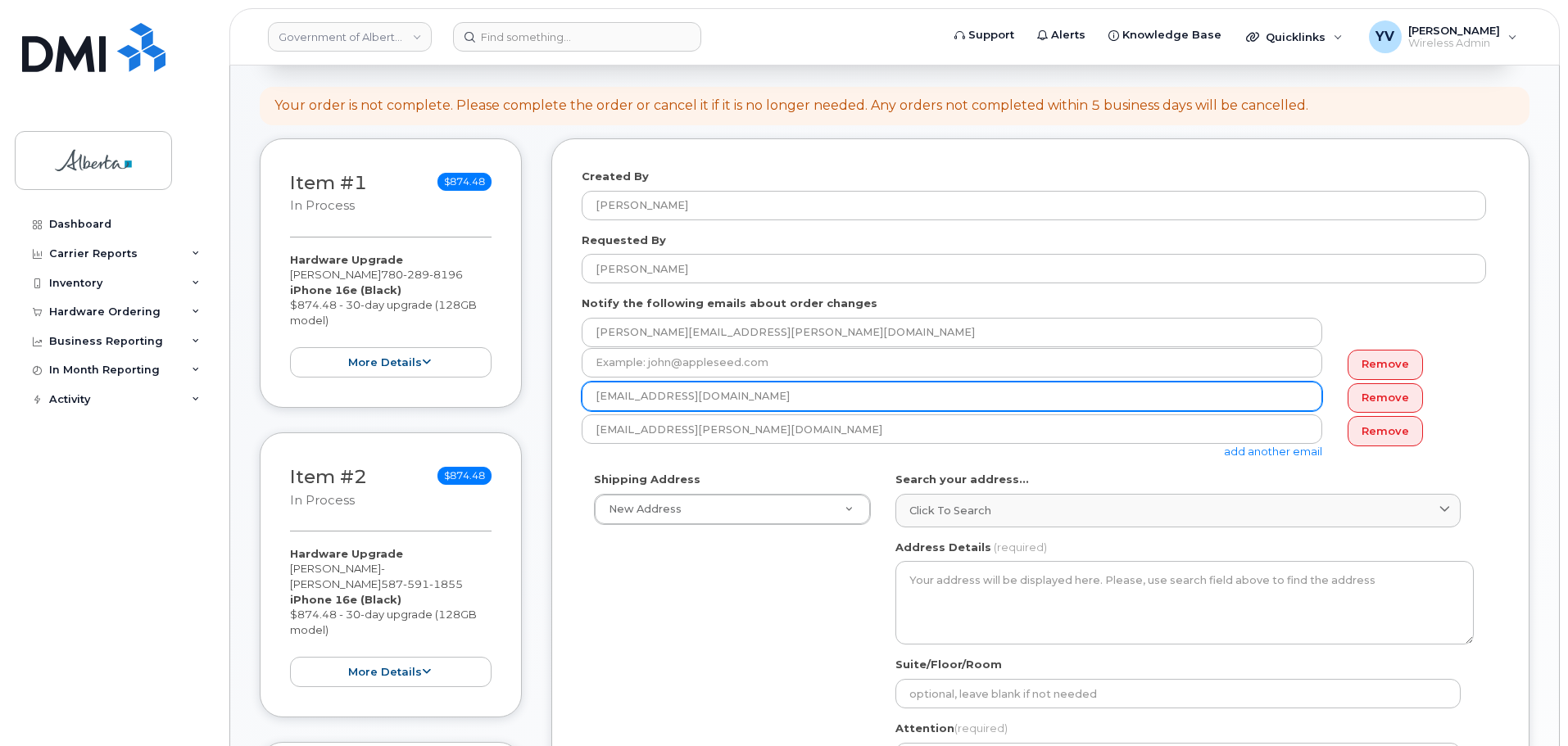
drag, startPoint x: 752, startPoint y: 405, endPoint x: 580, endPoint y: 405, distance: 172.0
click at [580, 405] on div "Created By Yen Vong Requested By Karen Koo Notify the following emails about or…" at bounding box center [1040, 656] width 978 height 1035
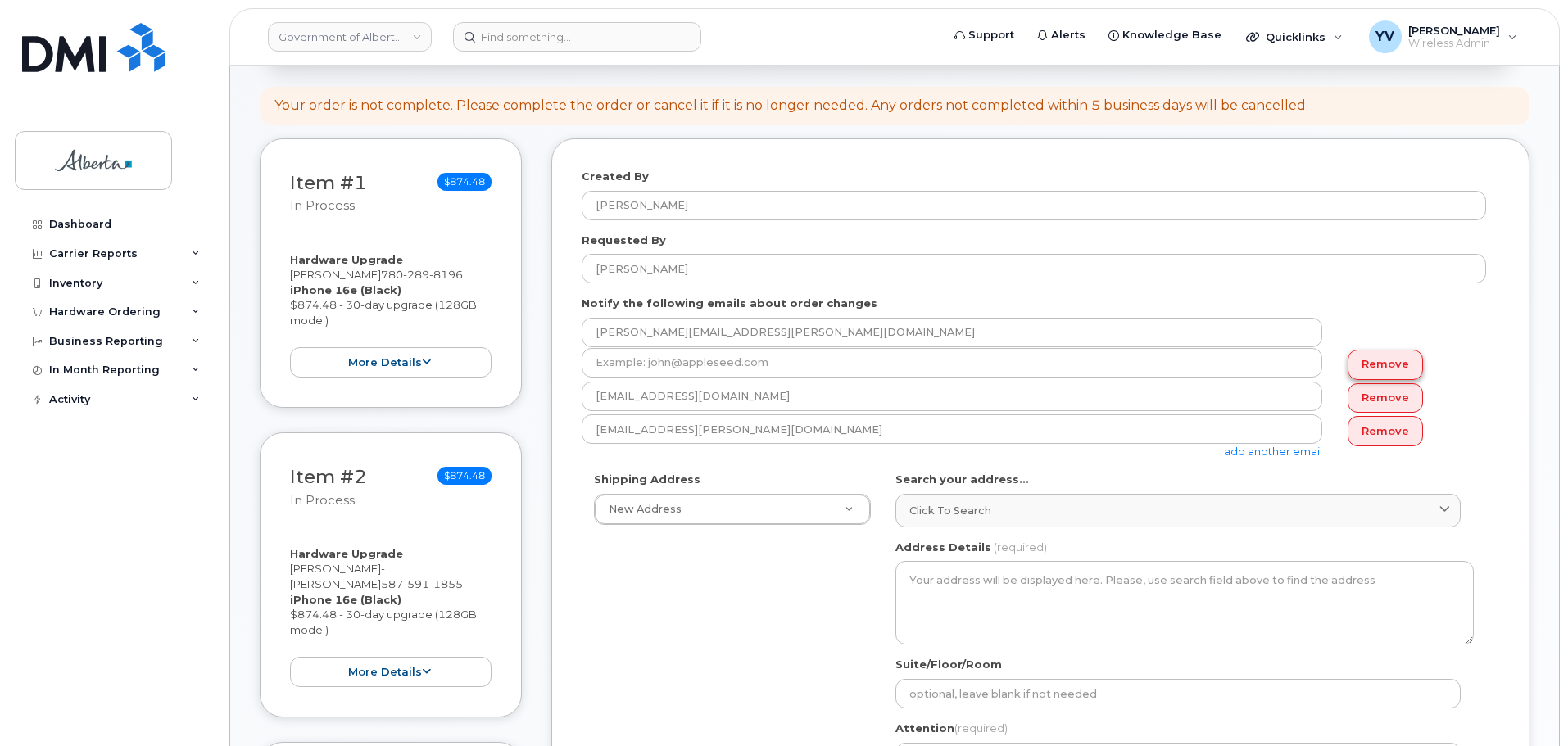
click at [1389, 363] on link "Remove" at bounding box center [1384, 365] width 75 height 30
type input "[EMAIL_ADDRESS][DOMAIN_NAME]"
type input "yen.vong@gov.ab.ca"
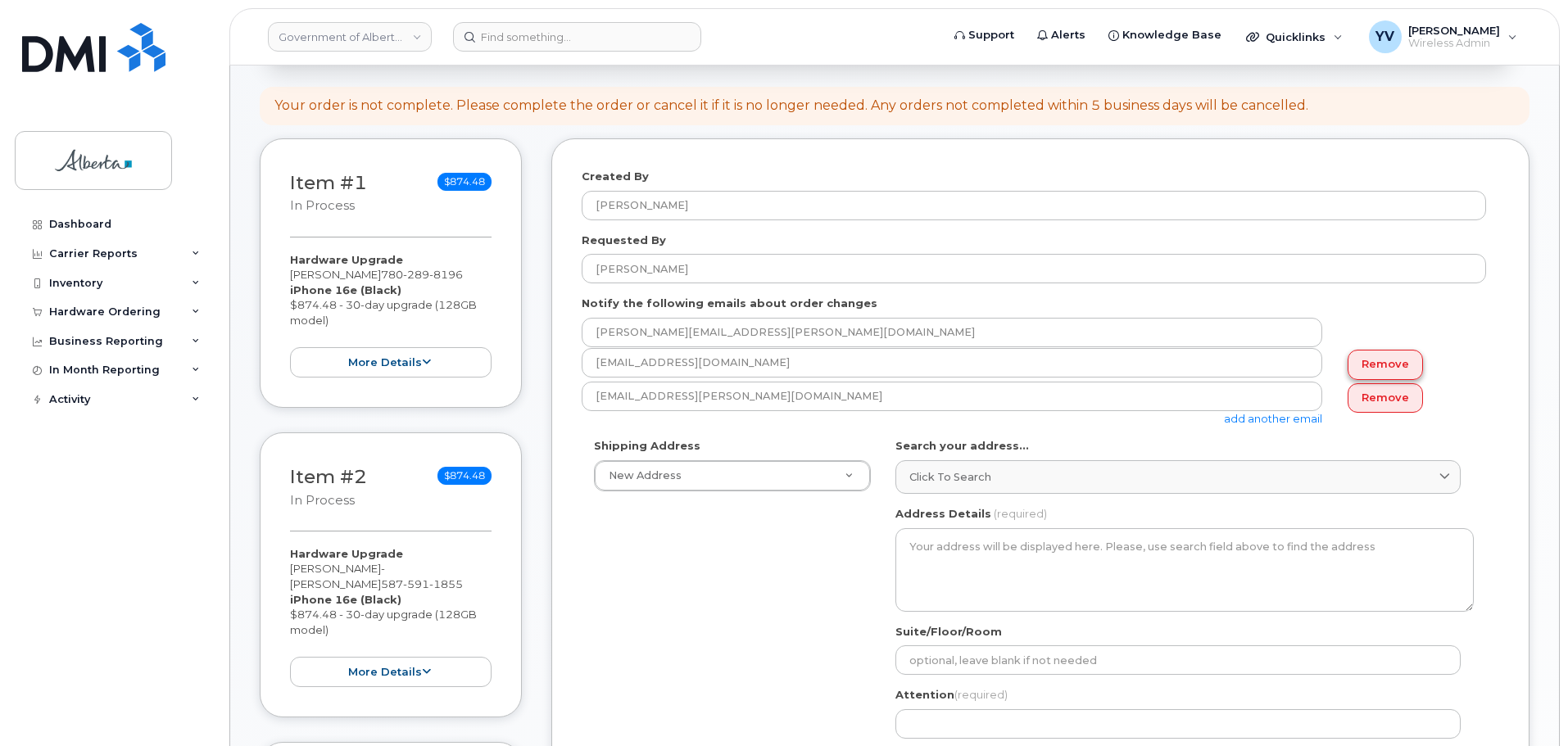
click at [1389, 363] on link "Remove" at bounding box center [1384, 365] width 75 height 30
type input "yen.vong@gov.ab.ca"
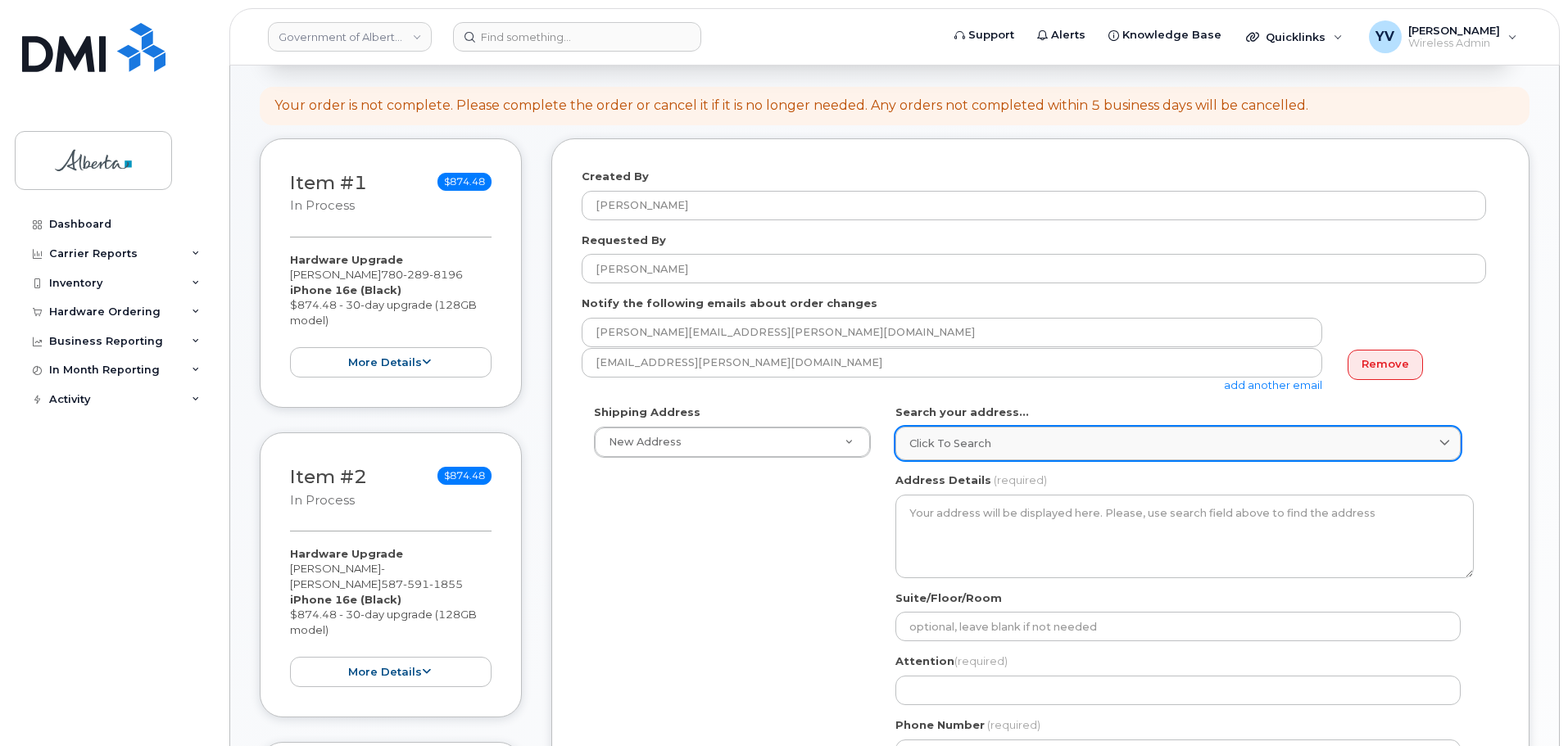
click at [937, 442] on span "Click to search" at bounding box center [950, 443] width 82 height 15
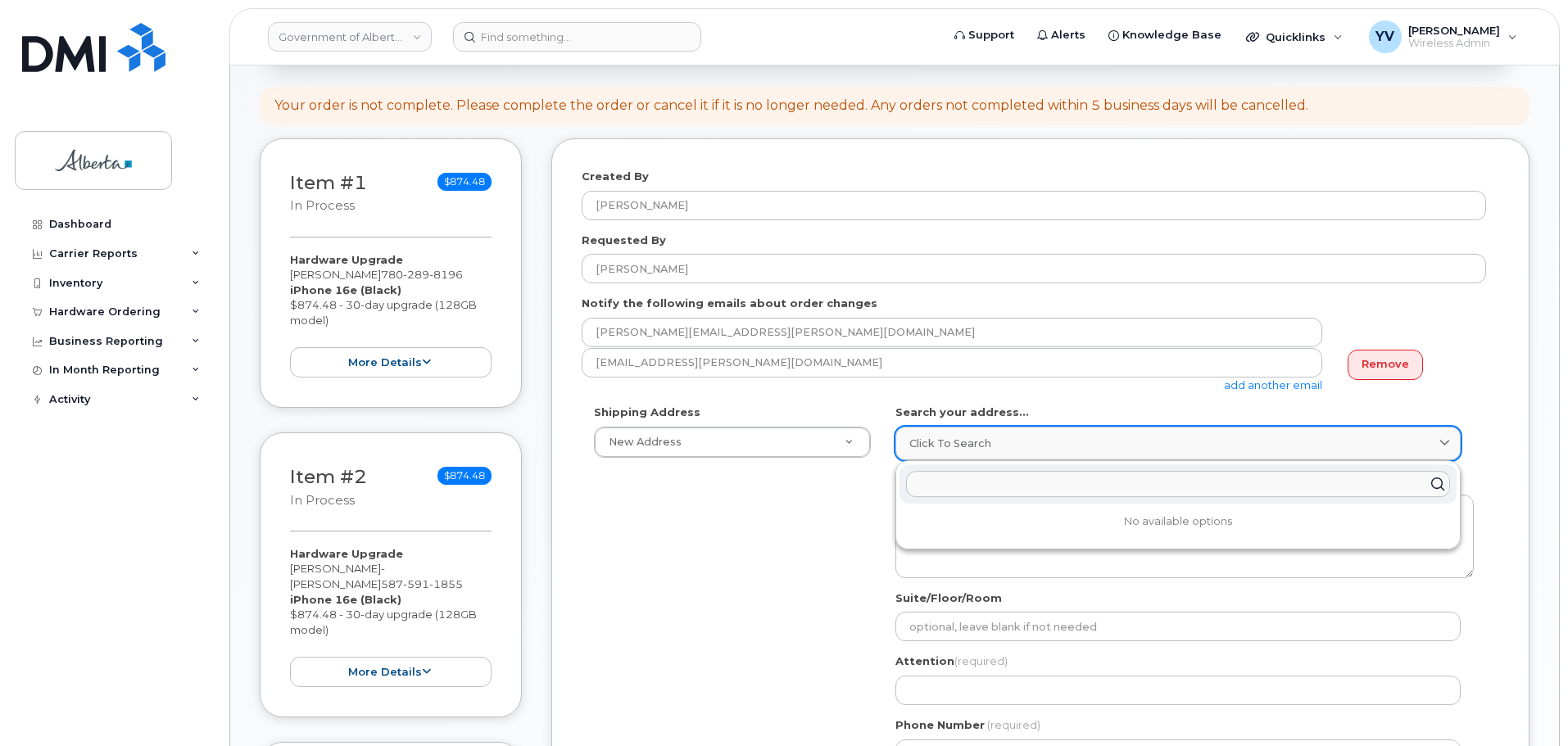
paste input "7000 - 113 Street"
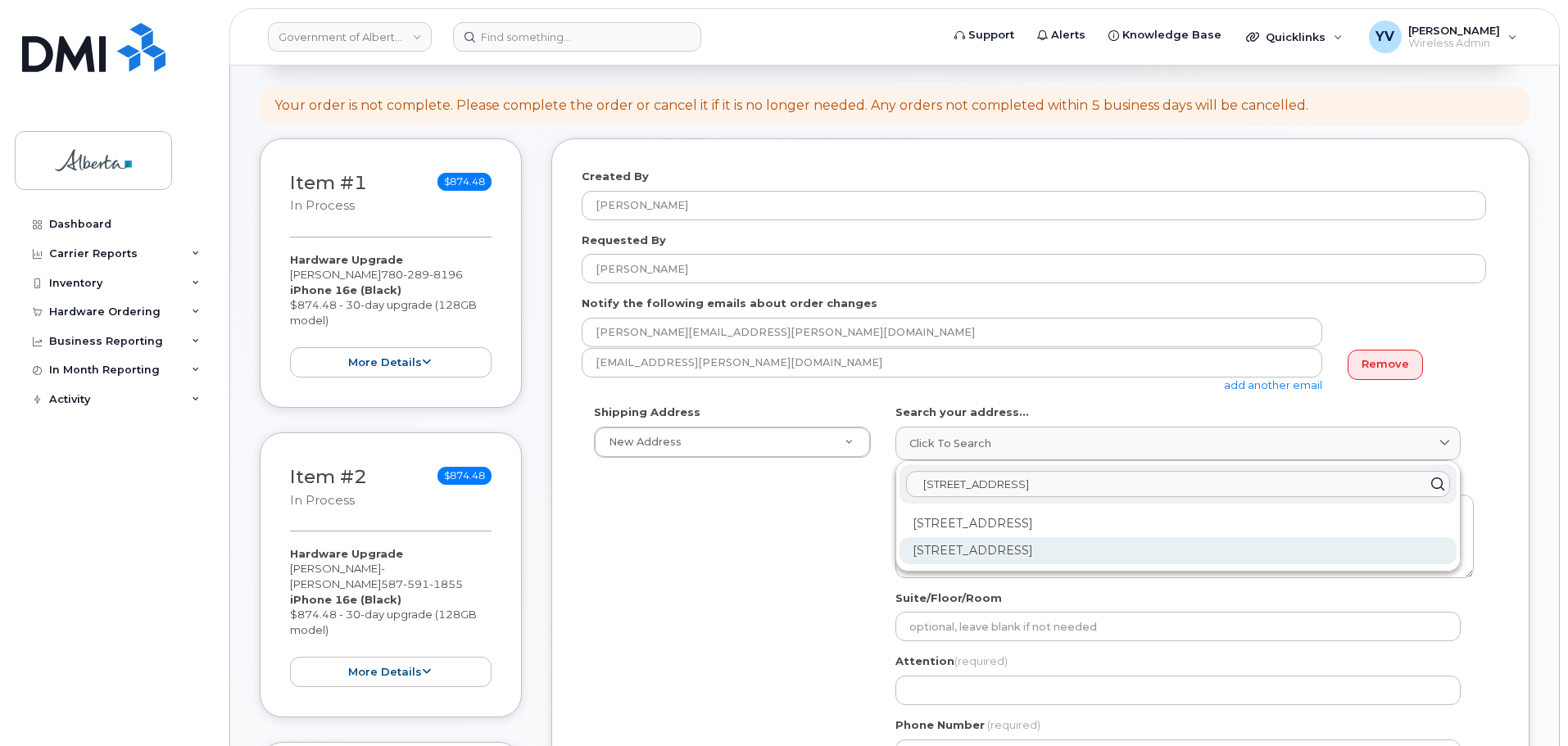
type input "7000 - 113 Street"
click at [960, 549] on div "7000 113 St NW Edmonton AB T6H 5T6" at bounding box center [1177, 550] width 557 height 27
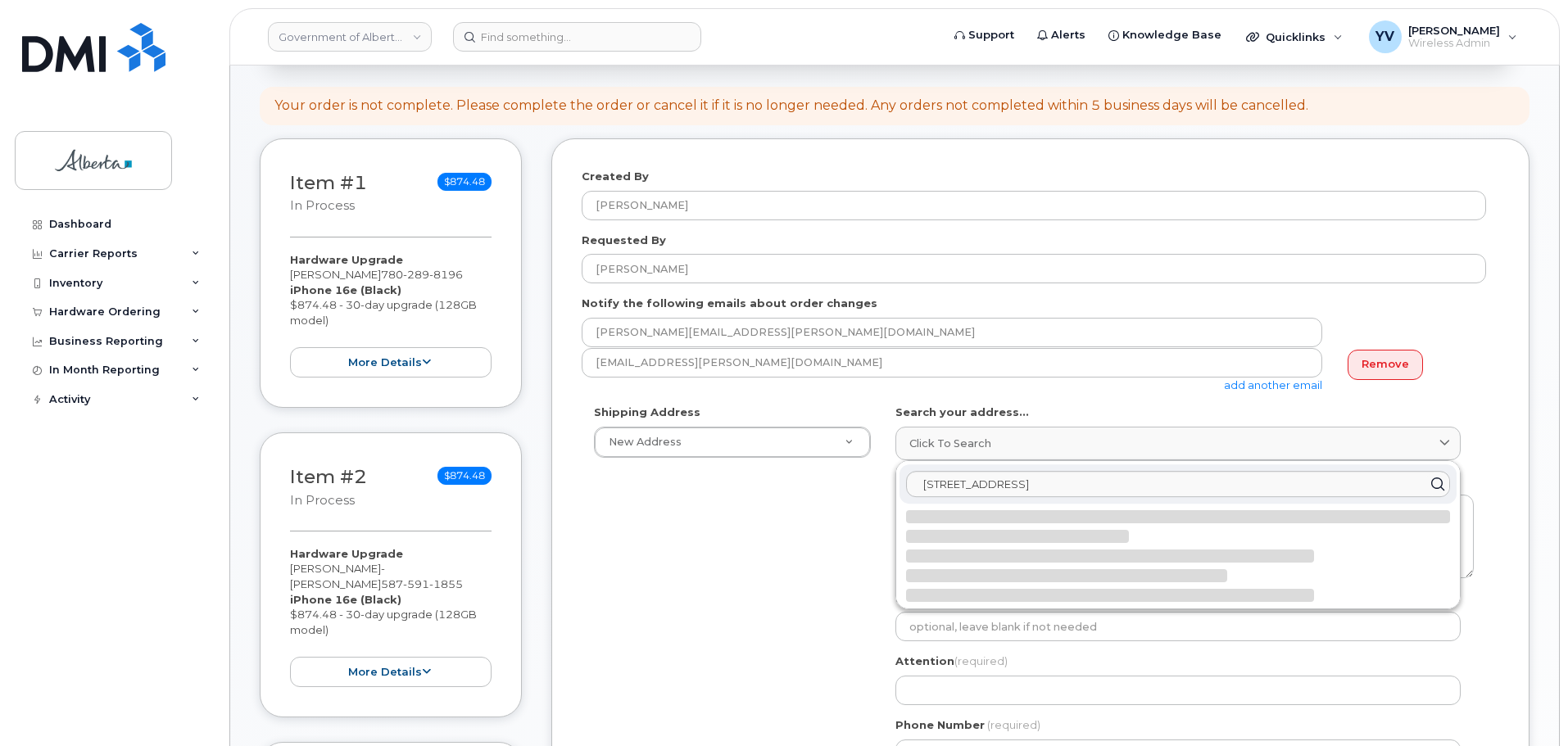
select select
type textarea "7000 113 St NW EDMONTON AB T6H 5T6 CANADA"
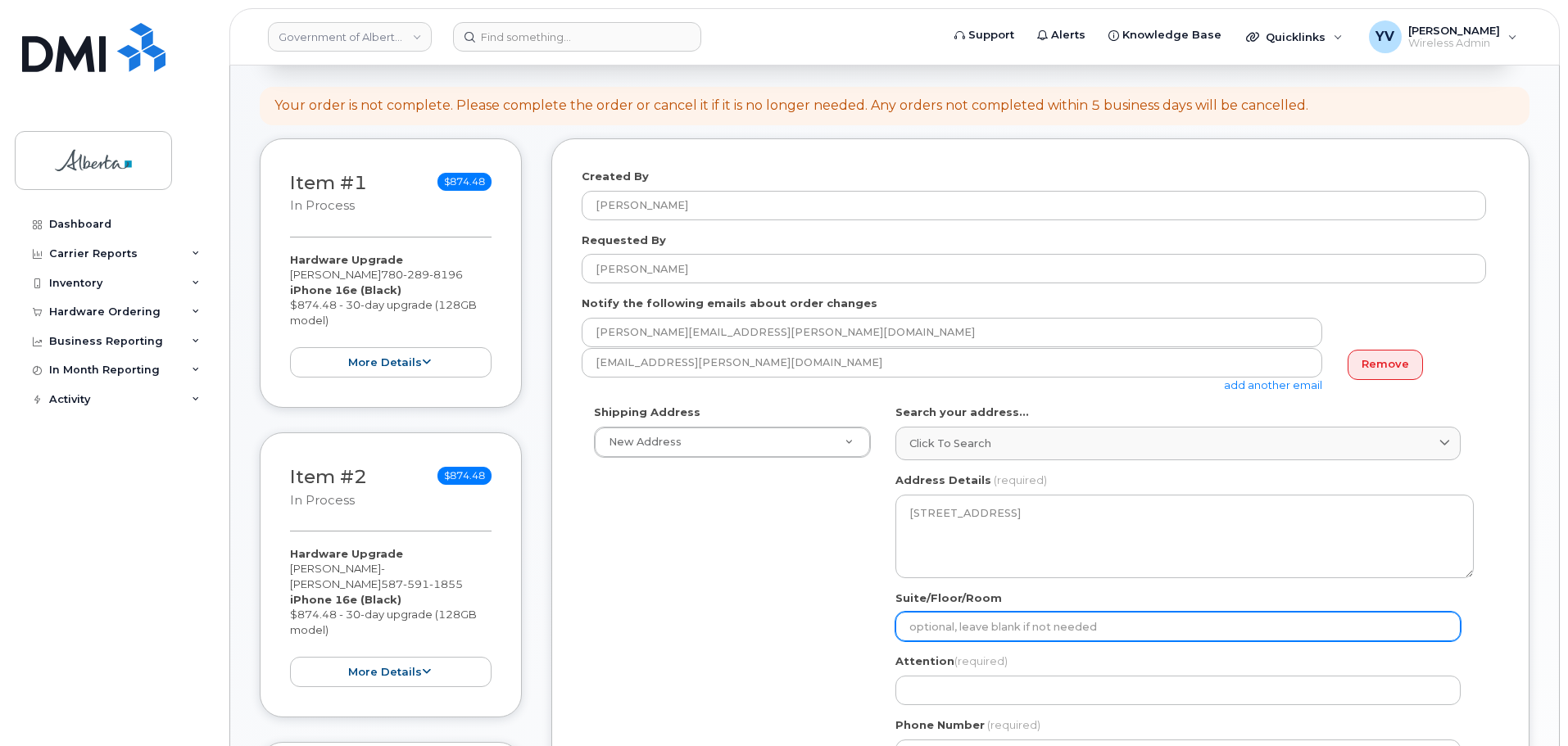
click at [945, 626] on input "Suite/Floor/Room" at bounding box center [1177, 625] width 565 height 30
type input "Main Floor"
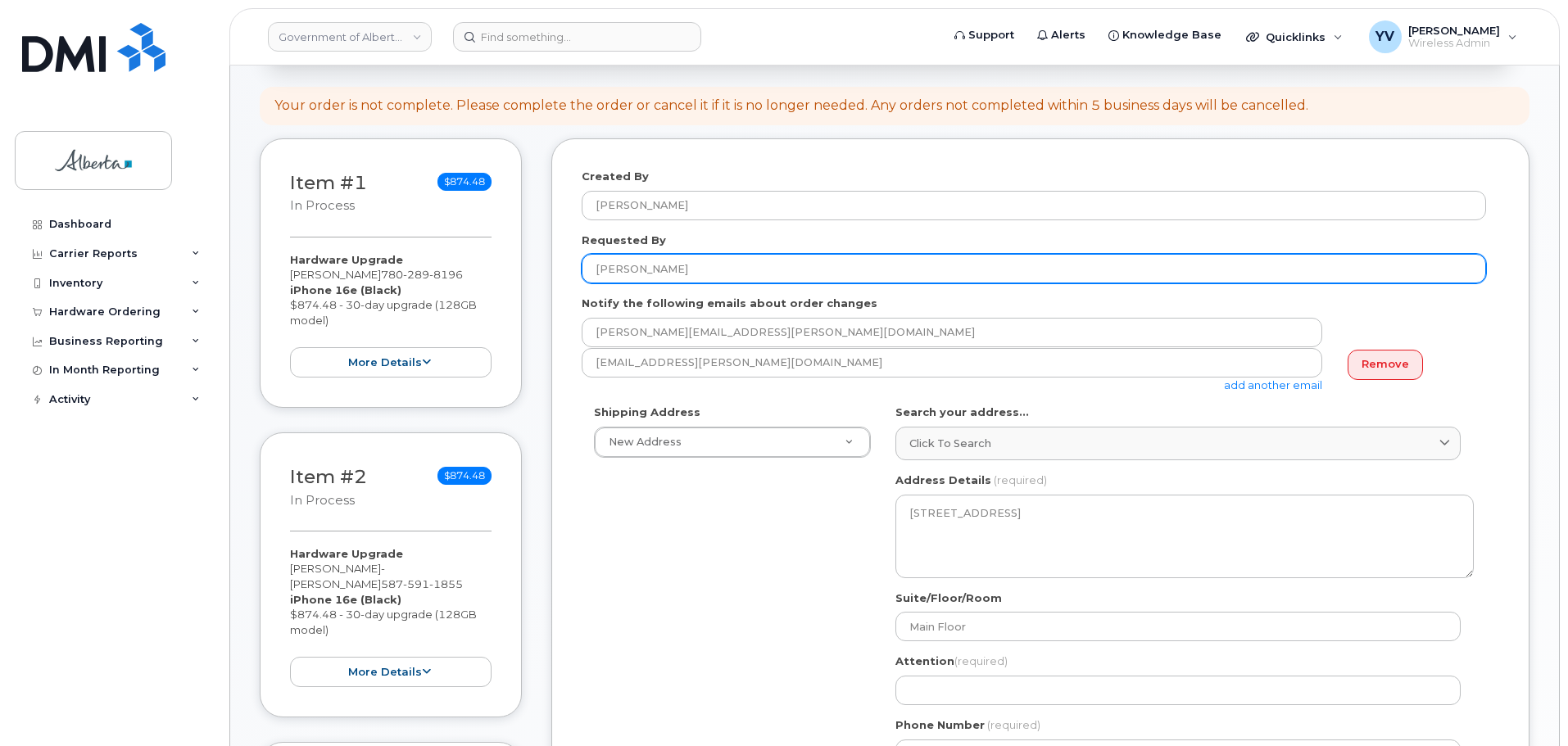
drag, startPoint x: 668, startPoint y: 274, endPoint x: 595, endPoint y: 278, distance: 73.1
click at [595, 278] on input "[PERSON_NAME]" at bounding box center [1033, 268] width 904 height 30
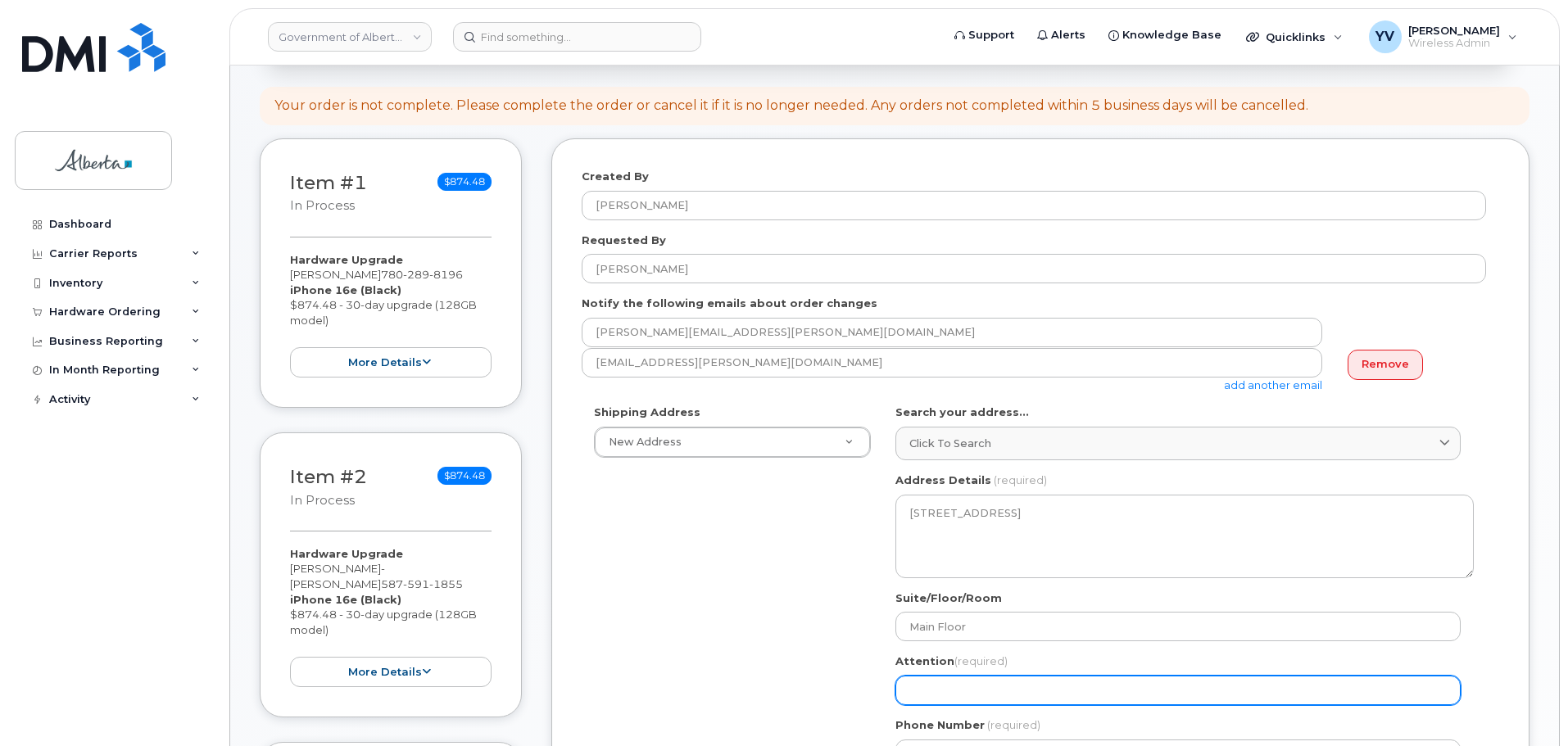
click at [938, 678] on input "Attention (required)" at bounding box center [1177, 690] width 565 height 30
paste input "[PERSON_NAME]"
select select
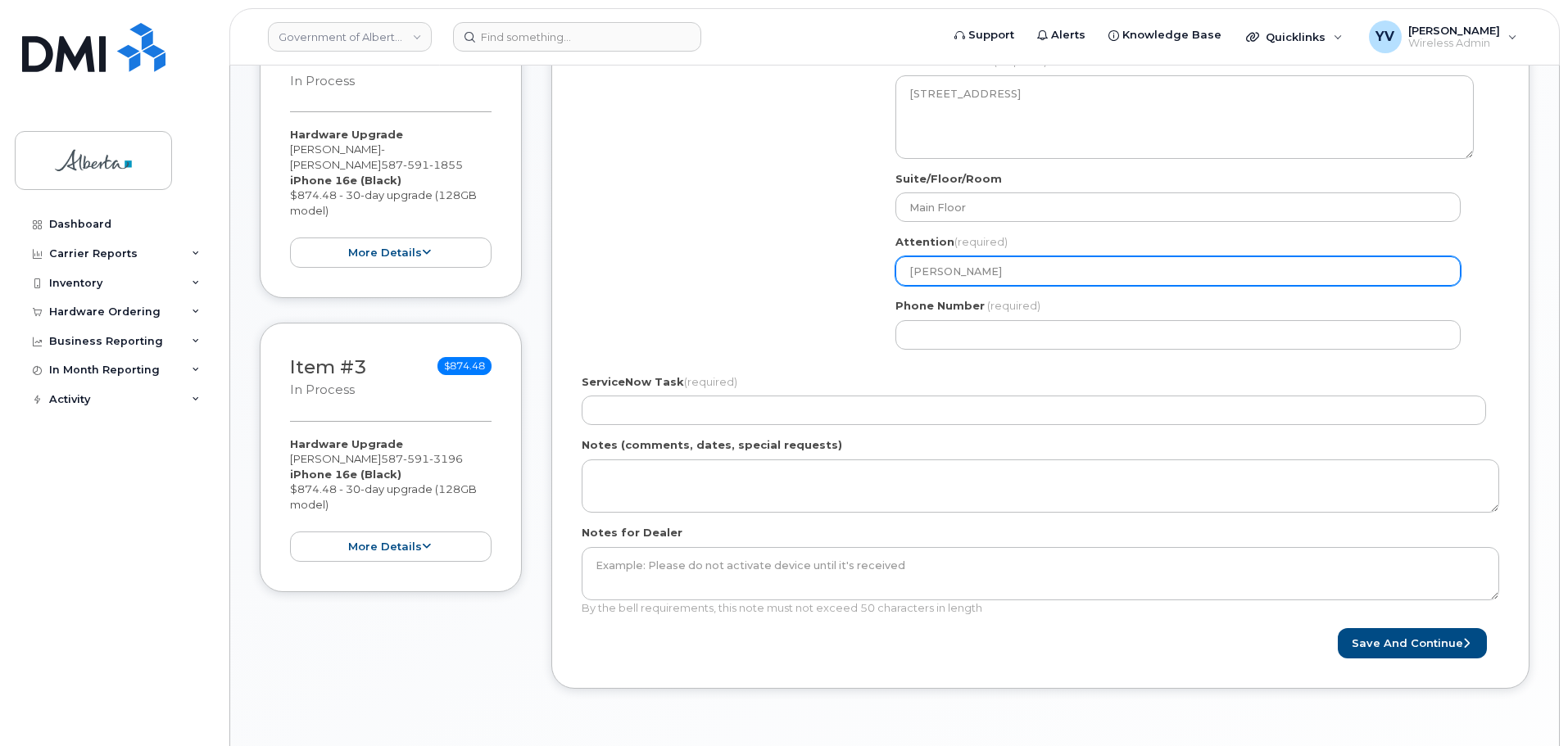
scroll to position [665, 0]
type input "[PERSON_NAME]"
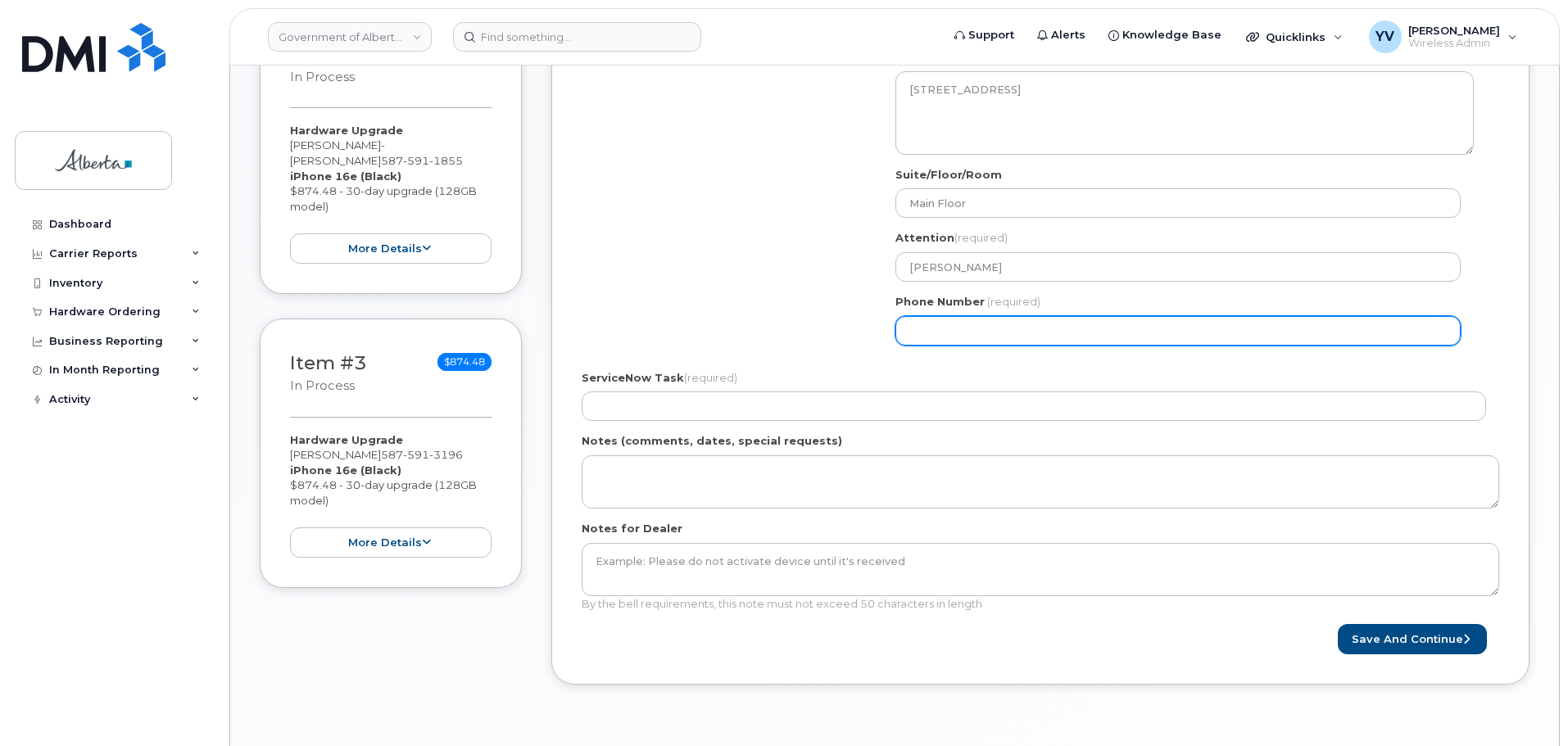
click at [946, 325] on input "Phone Number" at bounding box center [1177, 330] width 565 height 30
paste input "7804224570"
select select
type input "7804224570"
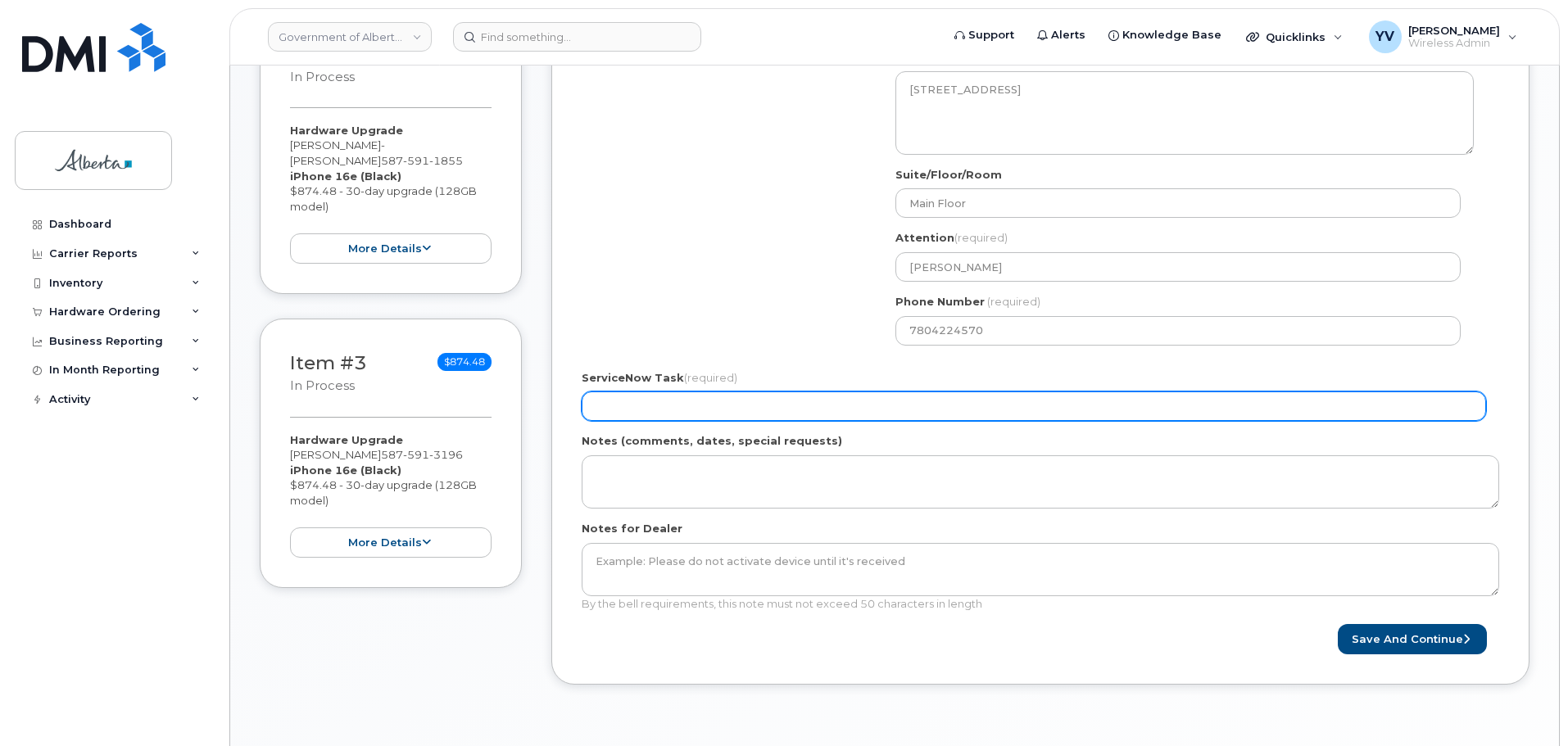
click at [633, 396] on input "ServiceNow Task (required)" at bounding box center [1033, 405] width 904 height 30
paste input "SCTASK0859910"
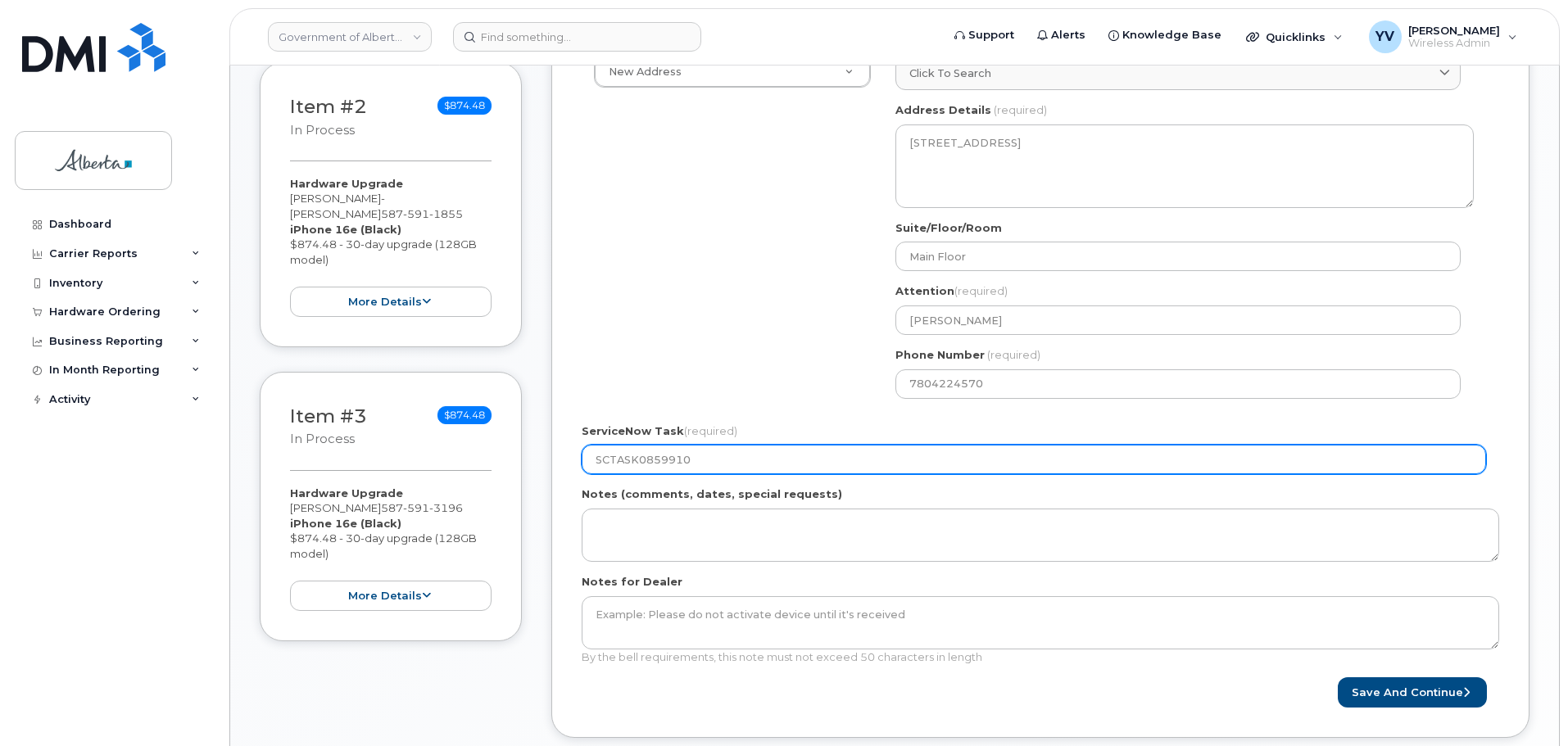
scroll to position [640, 0]
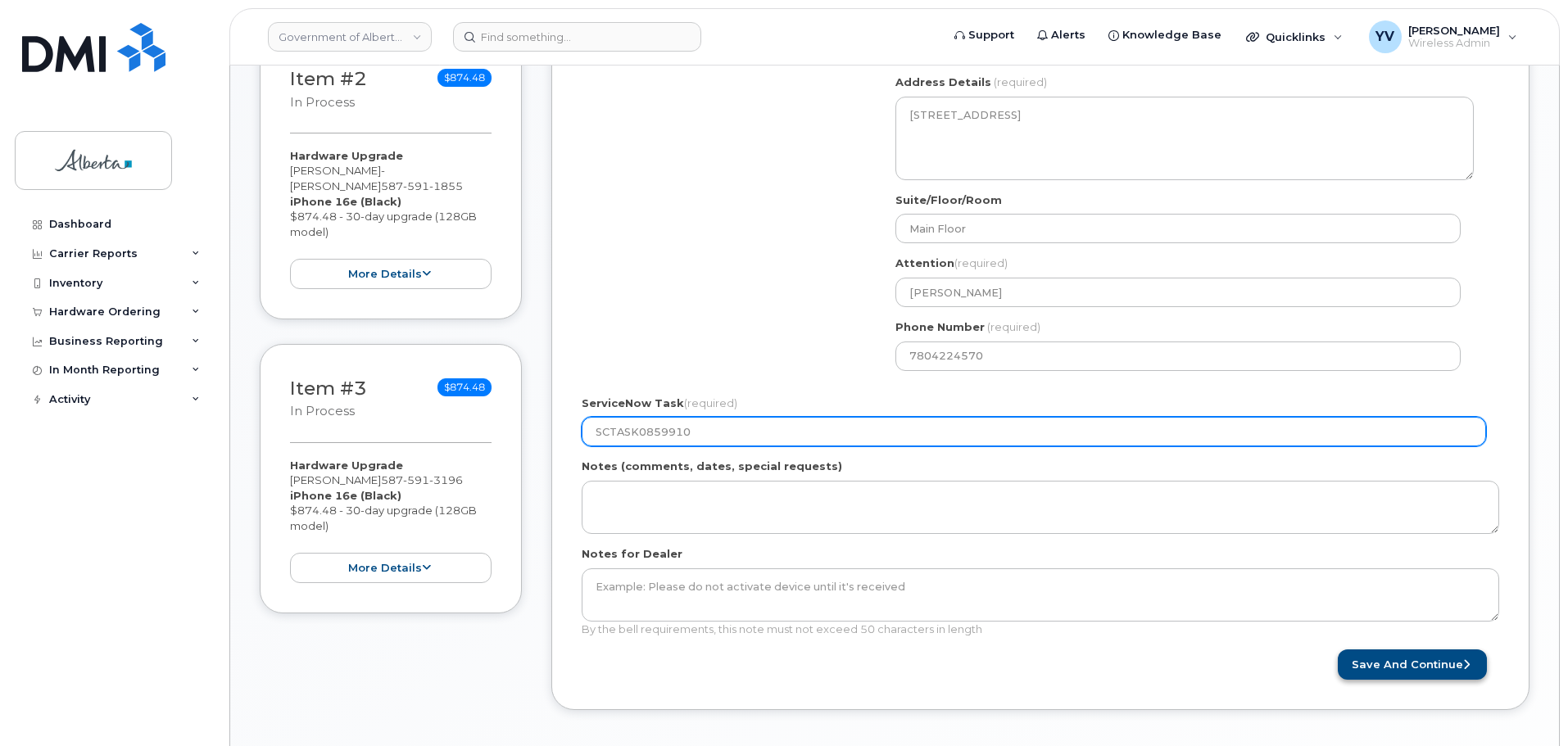
type input "SCTASK0859910"
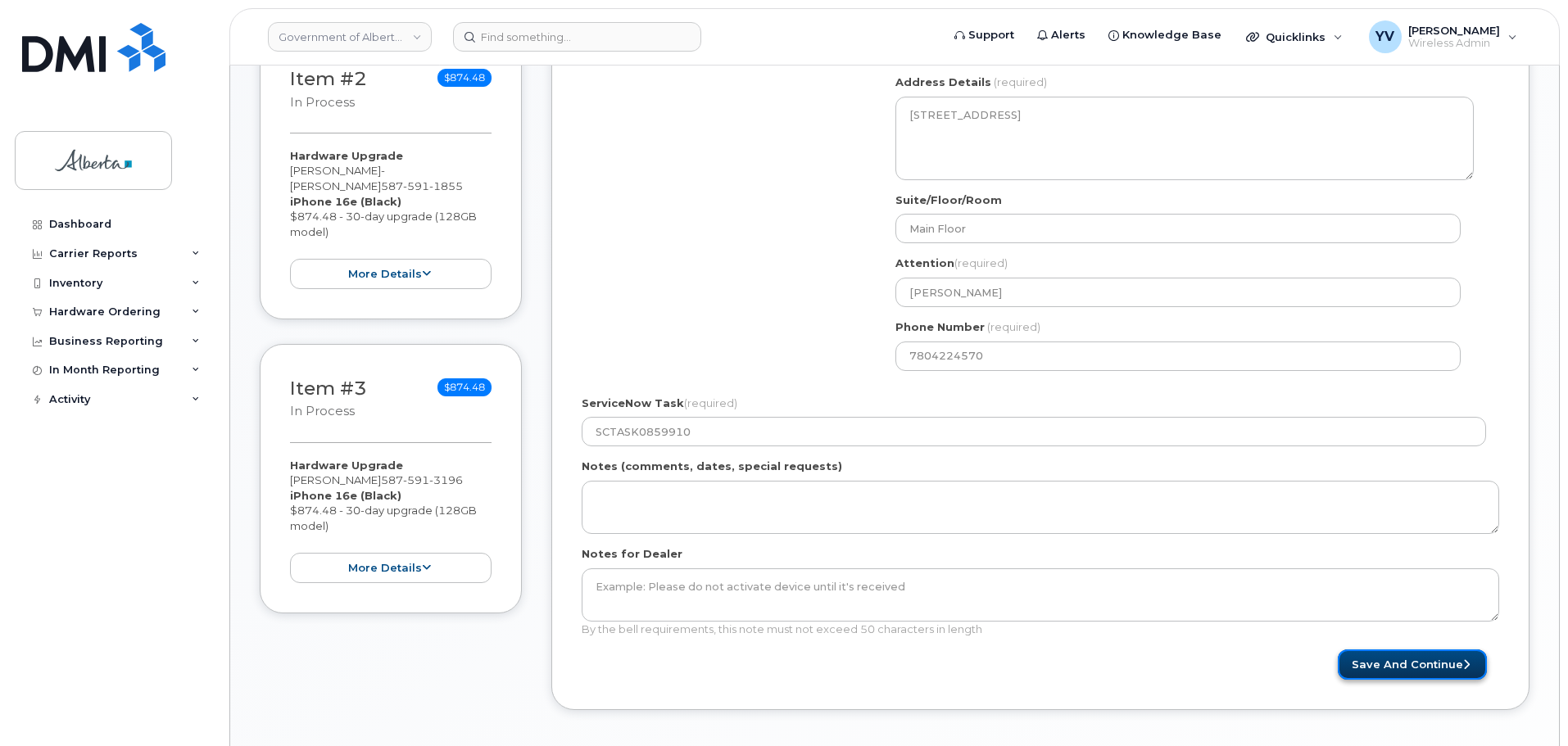
click at [1411, 663] on button "Save and Continue" at bounding box center [1412, 664] width 149 height 30
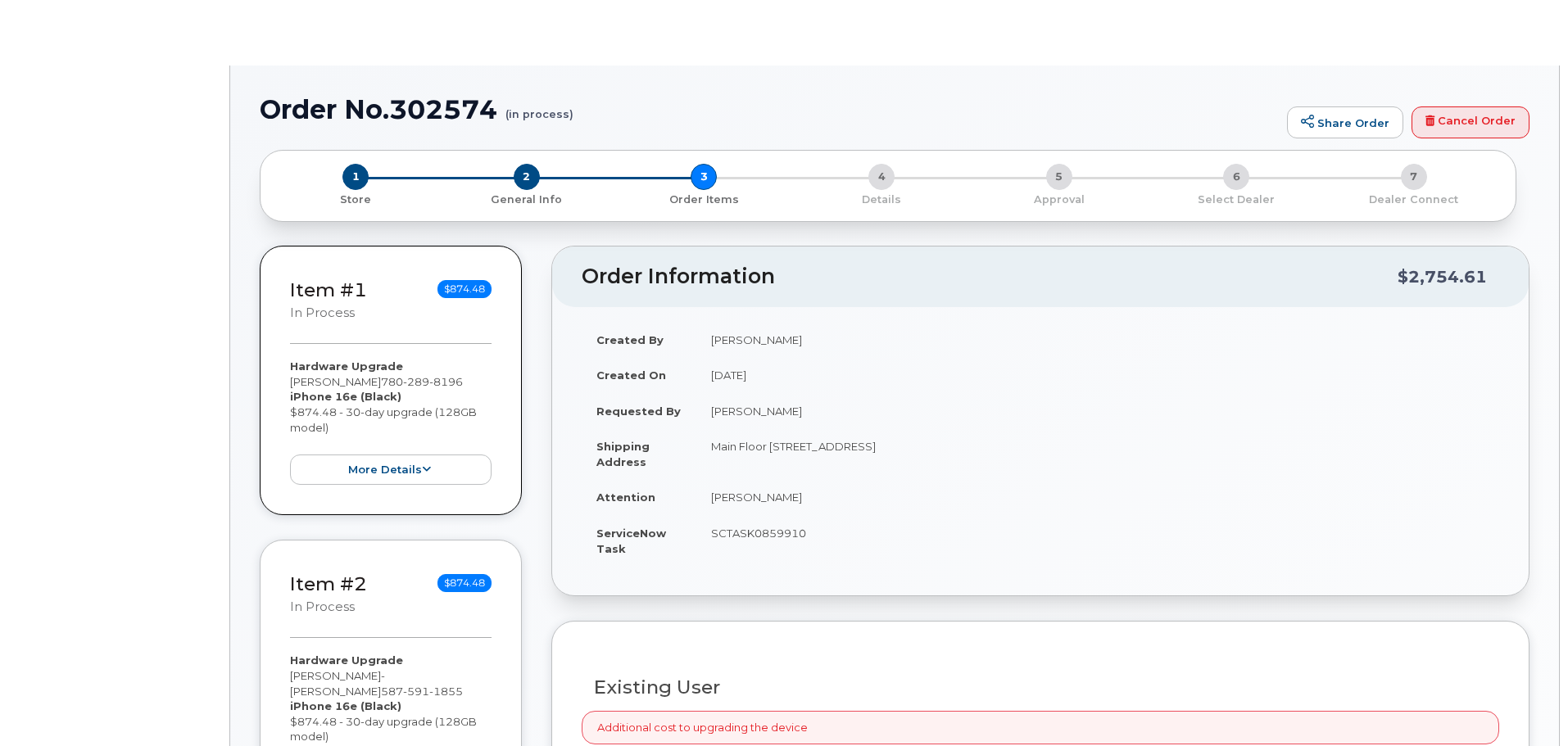
type input "[PERSON_NAME]"
type input "[PERSON_NAME][EMAIL_ADDRESS][PERSON_NAME][DOMAIN_NAME]"
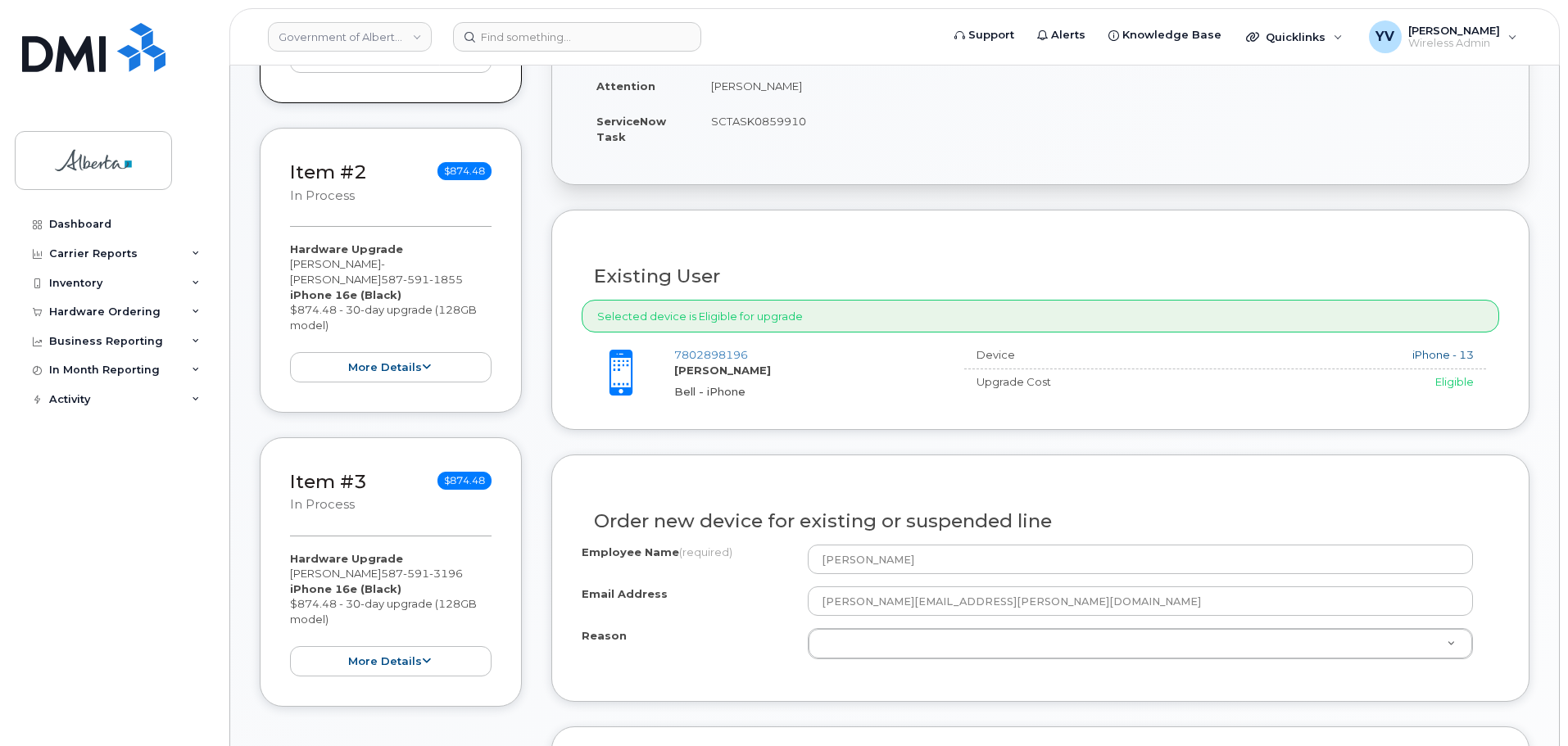
scroll to position [710, 0]
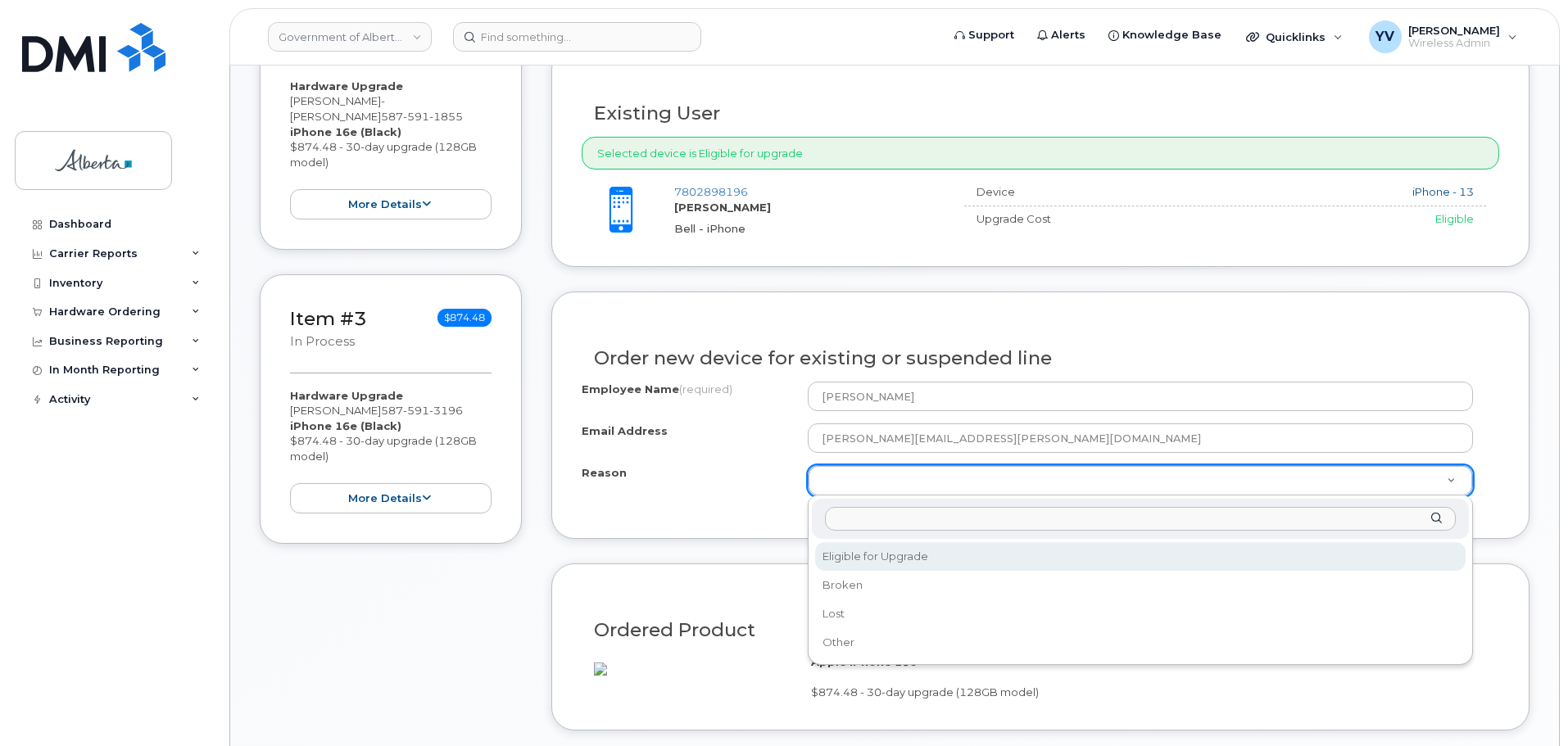
select select "eligible_for_upgrade"
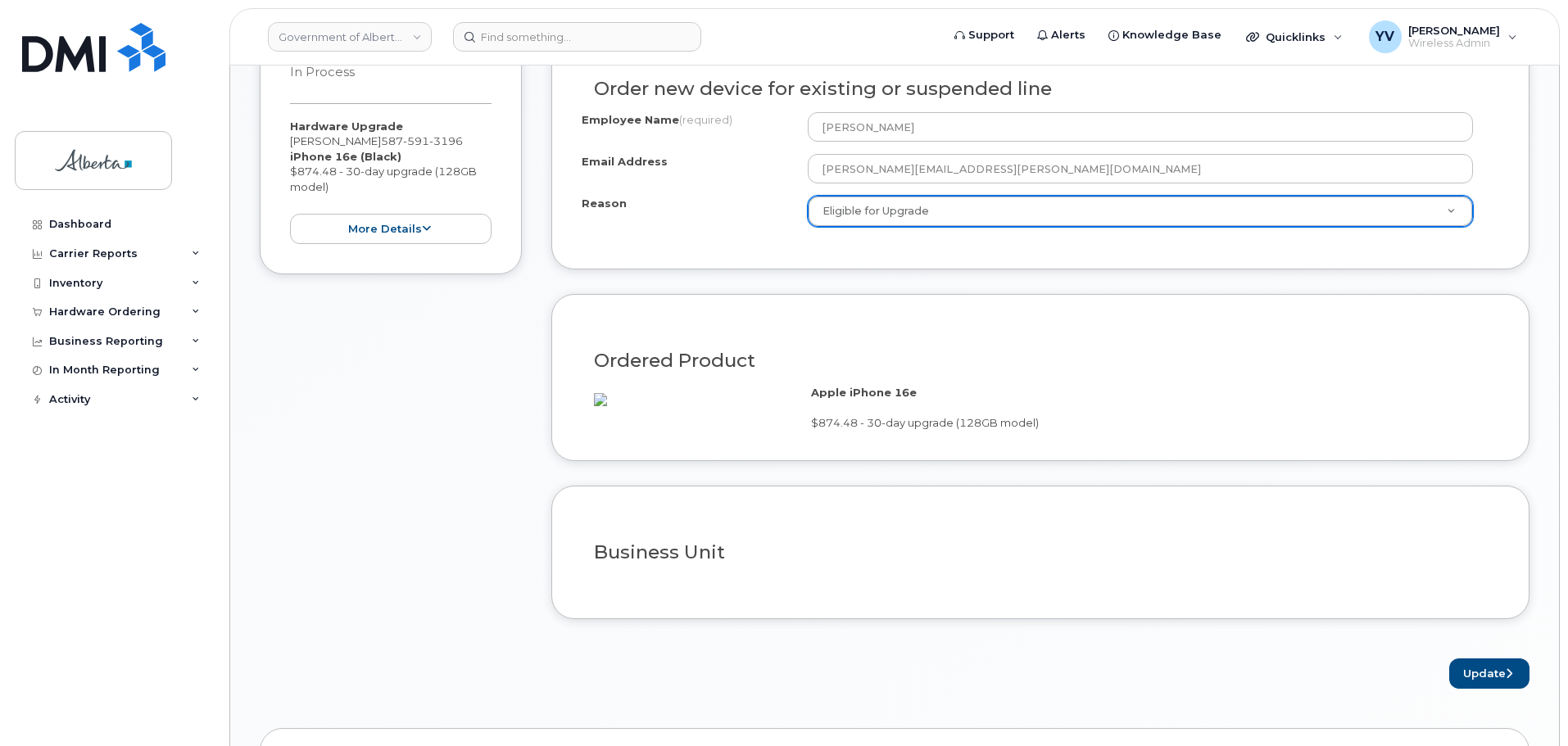
scroll to position [1096, 0]
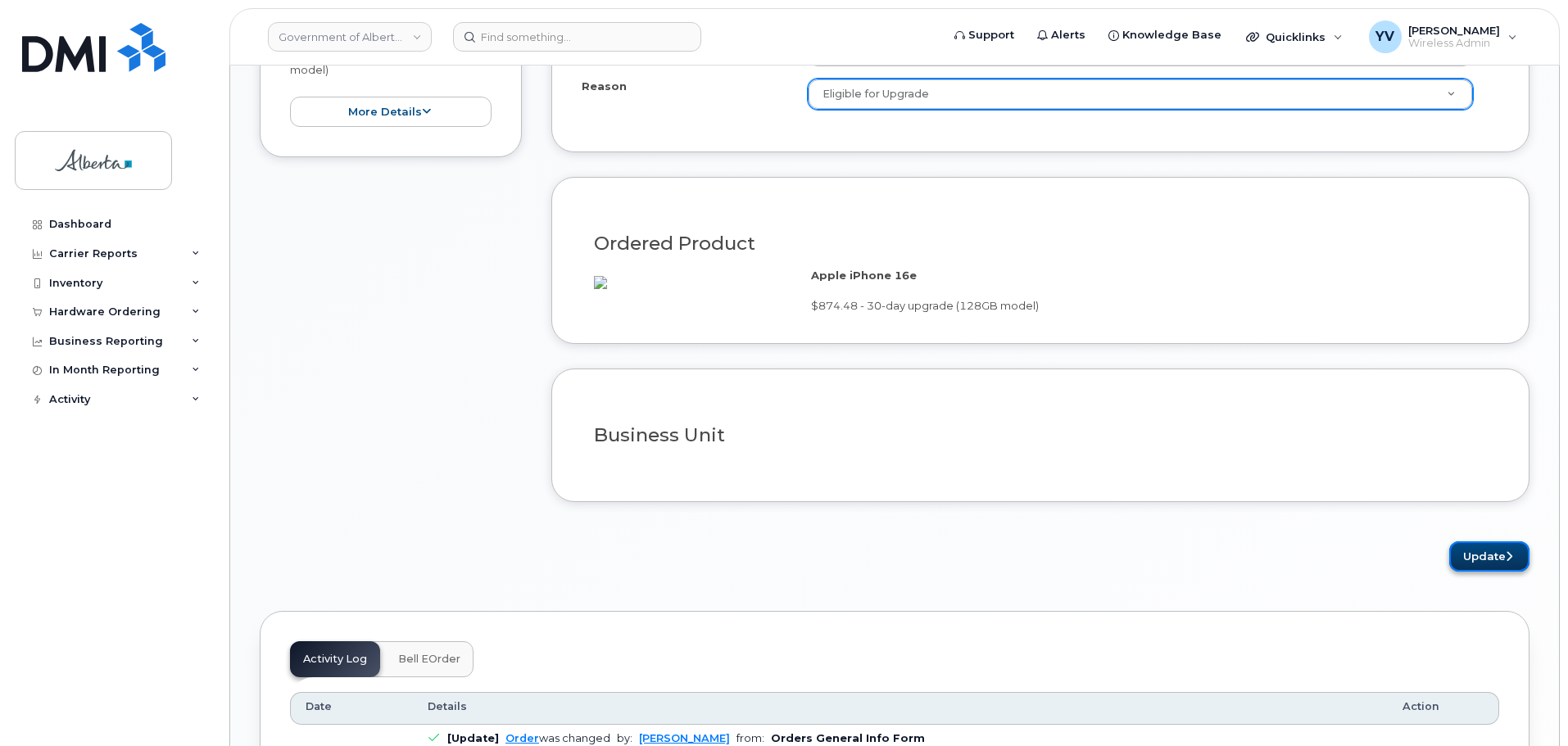
click at [1479, 563] on button "Update" at bounding box center [1489, 556] width 80 height 30
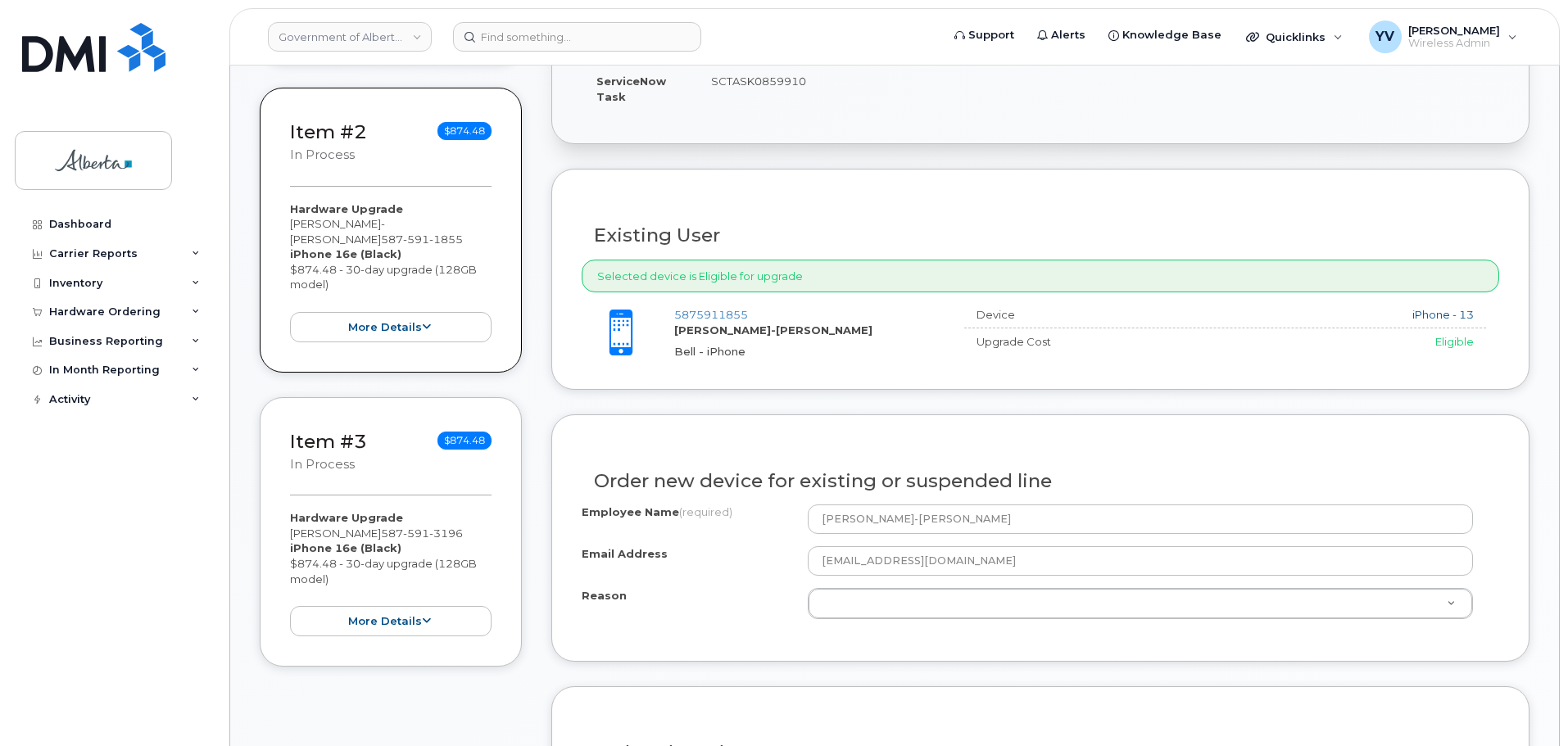
scroll to position [870, 0]
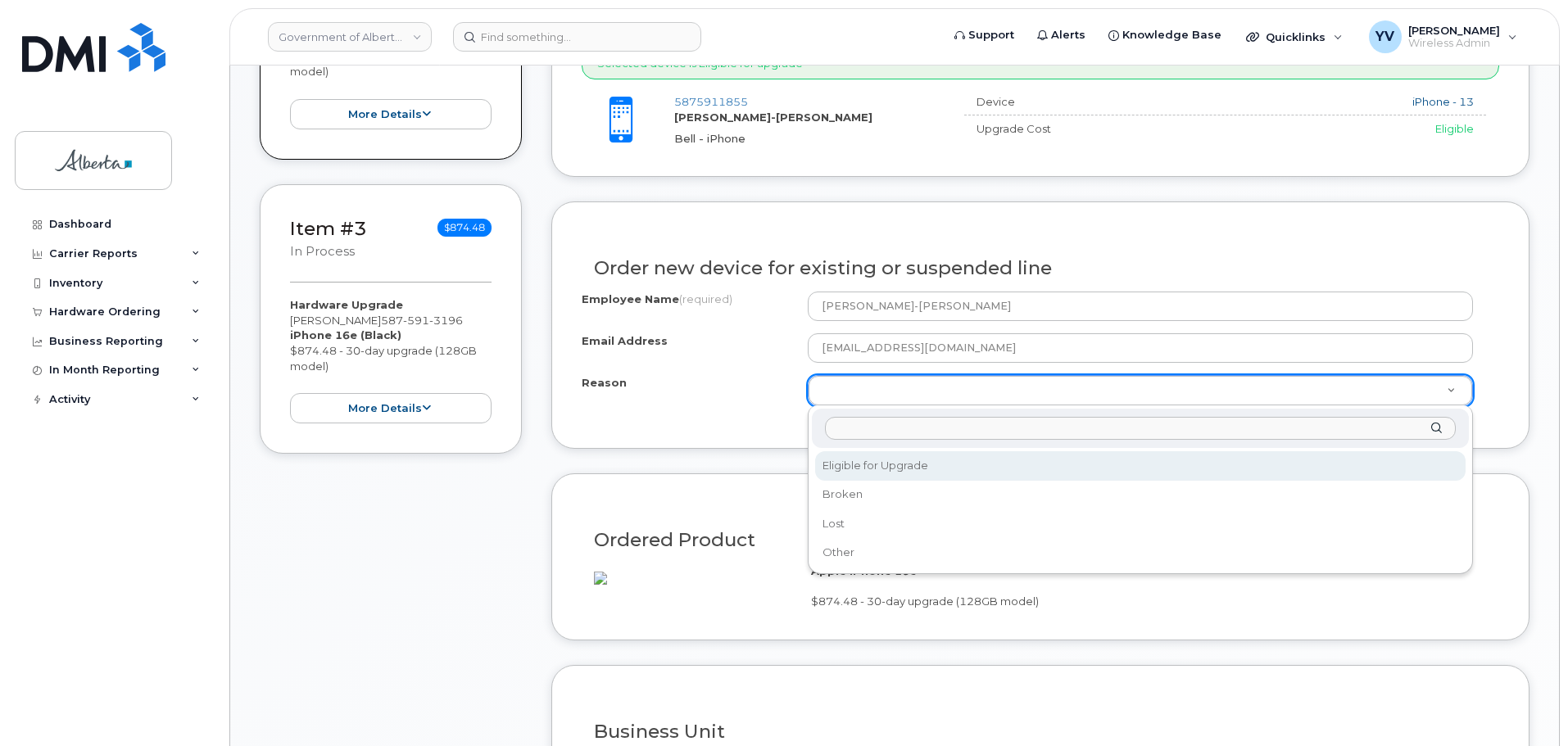
select select "eligible_for_upgrade"
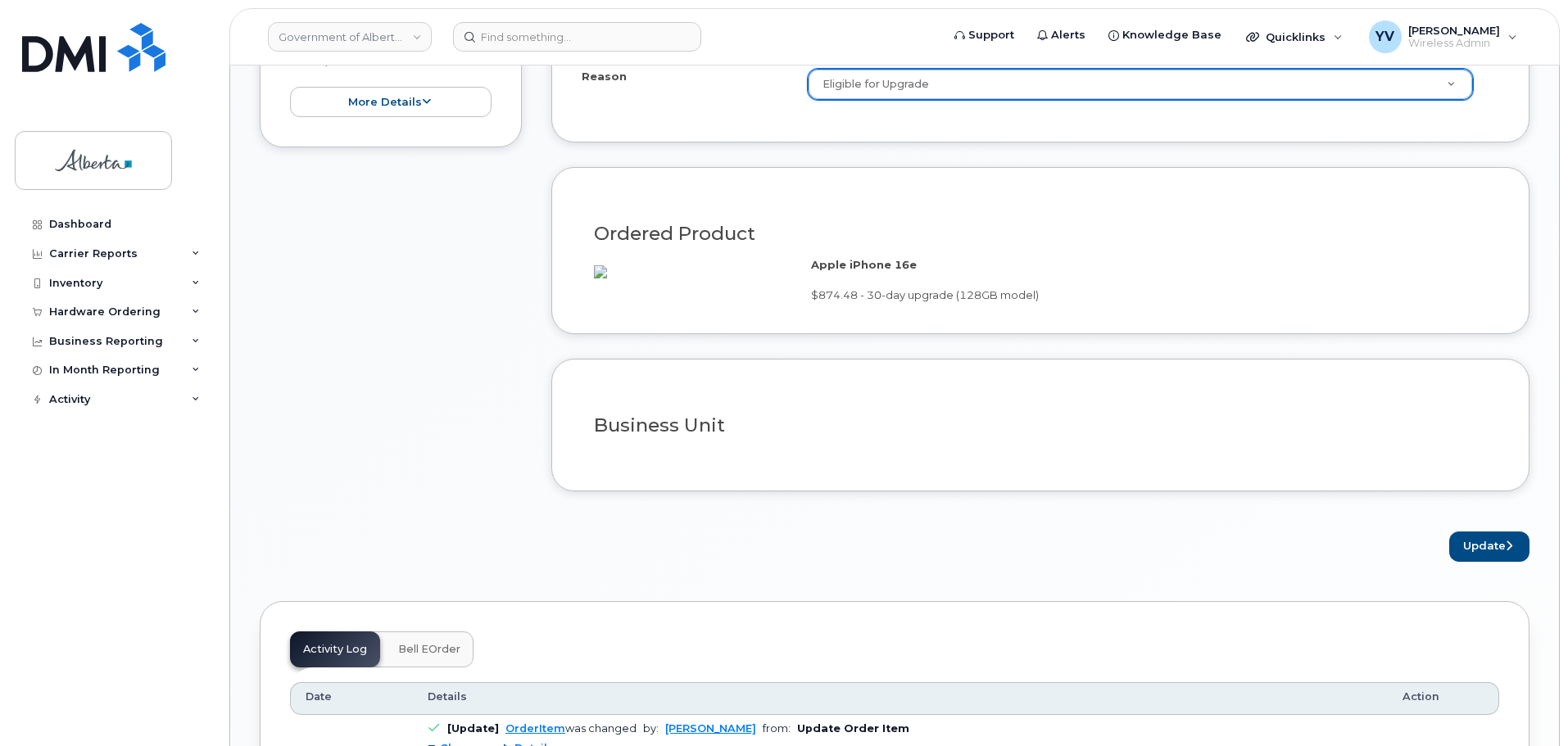
scroll to position [1260, 0]
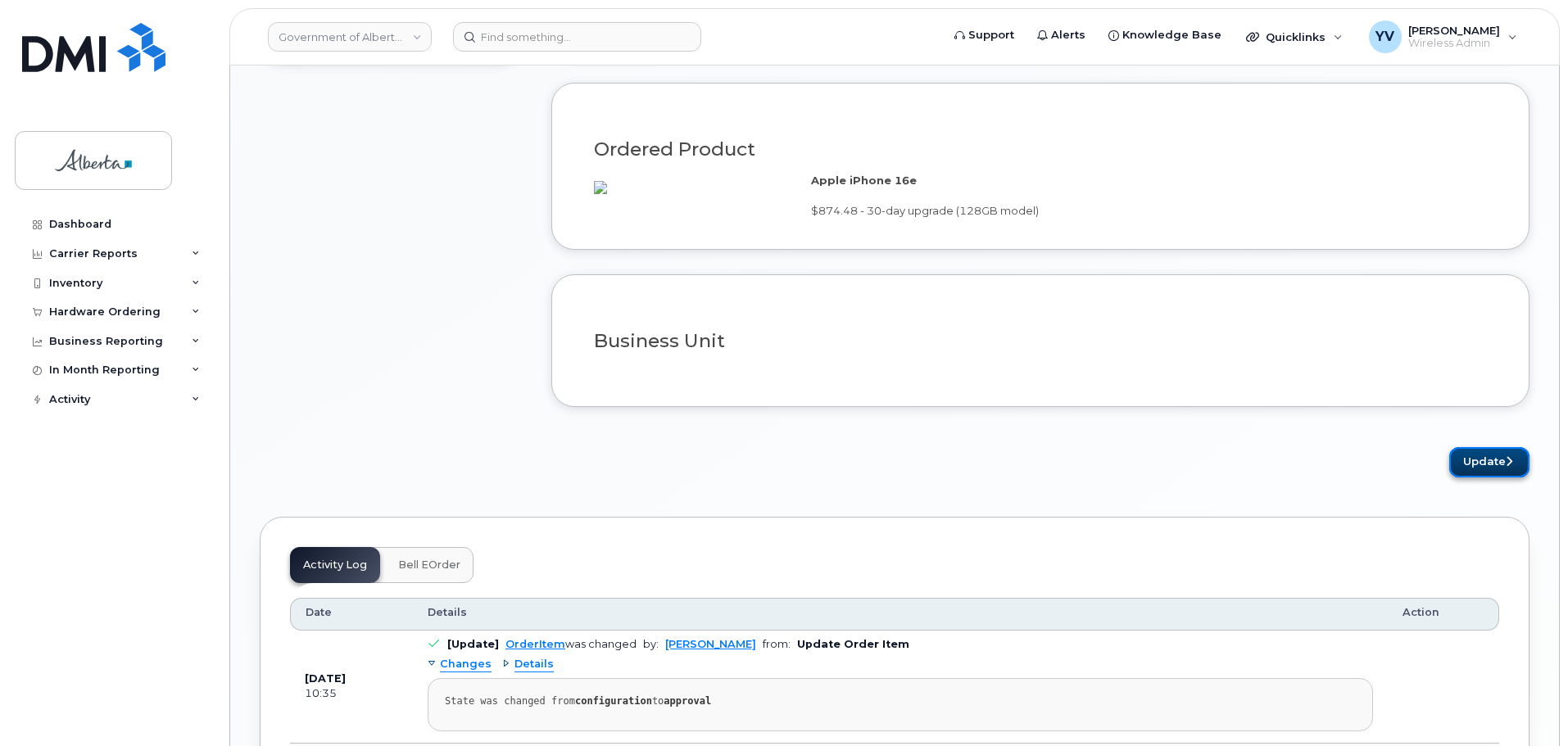
click at [1486, 477] on button "Update" at bounding box center [1489, 462] width 80 height 30
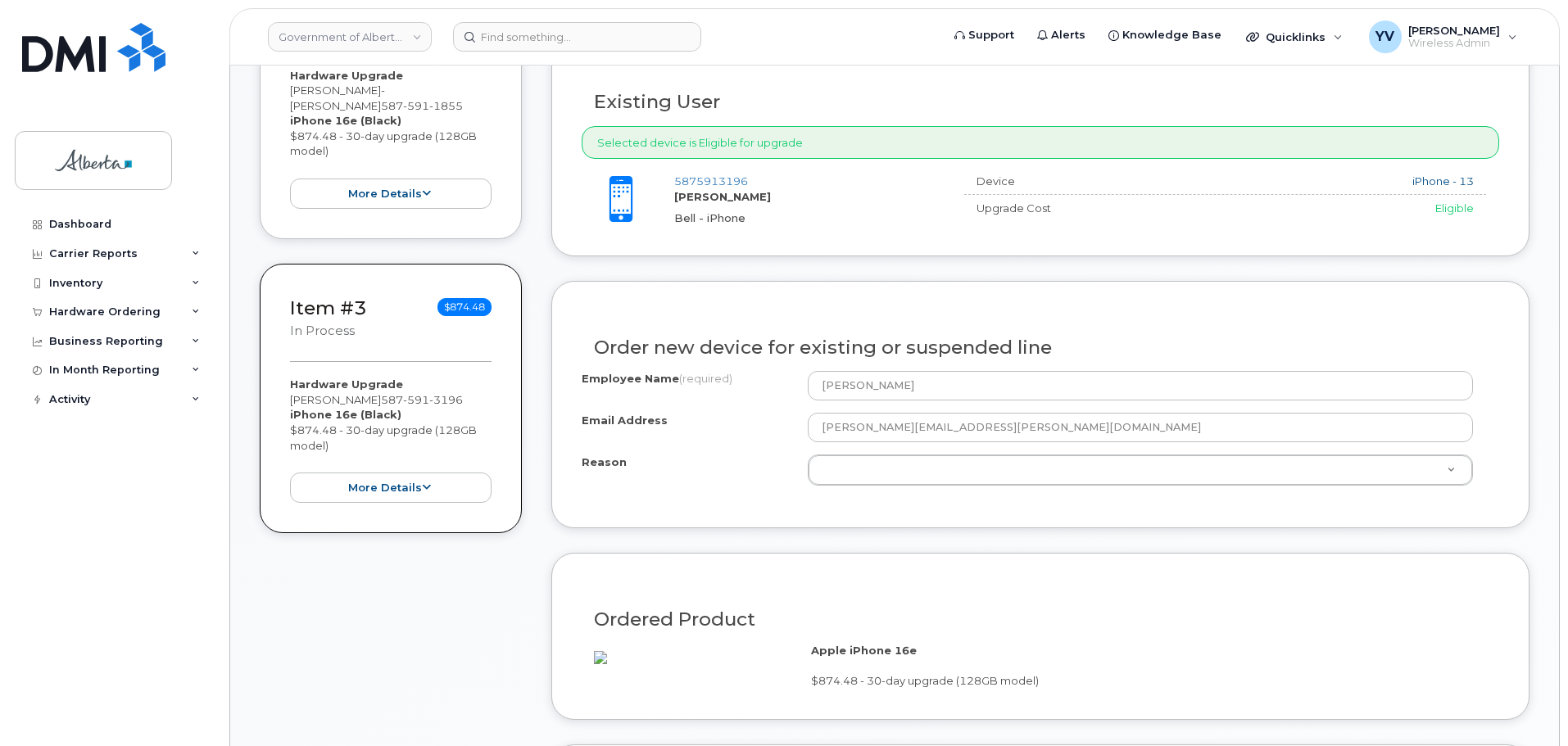
scroll to position [797, 0]
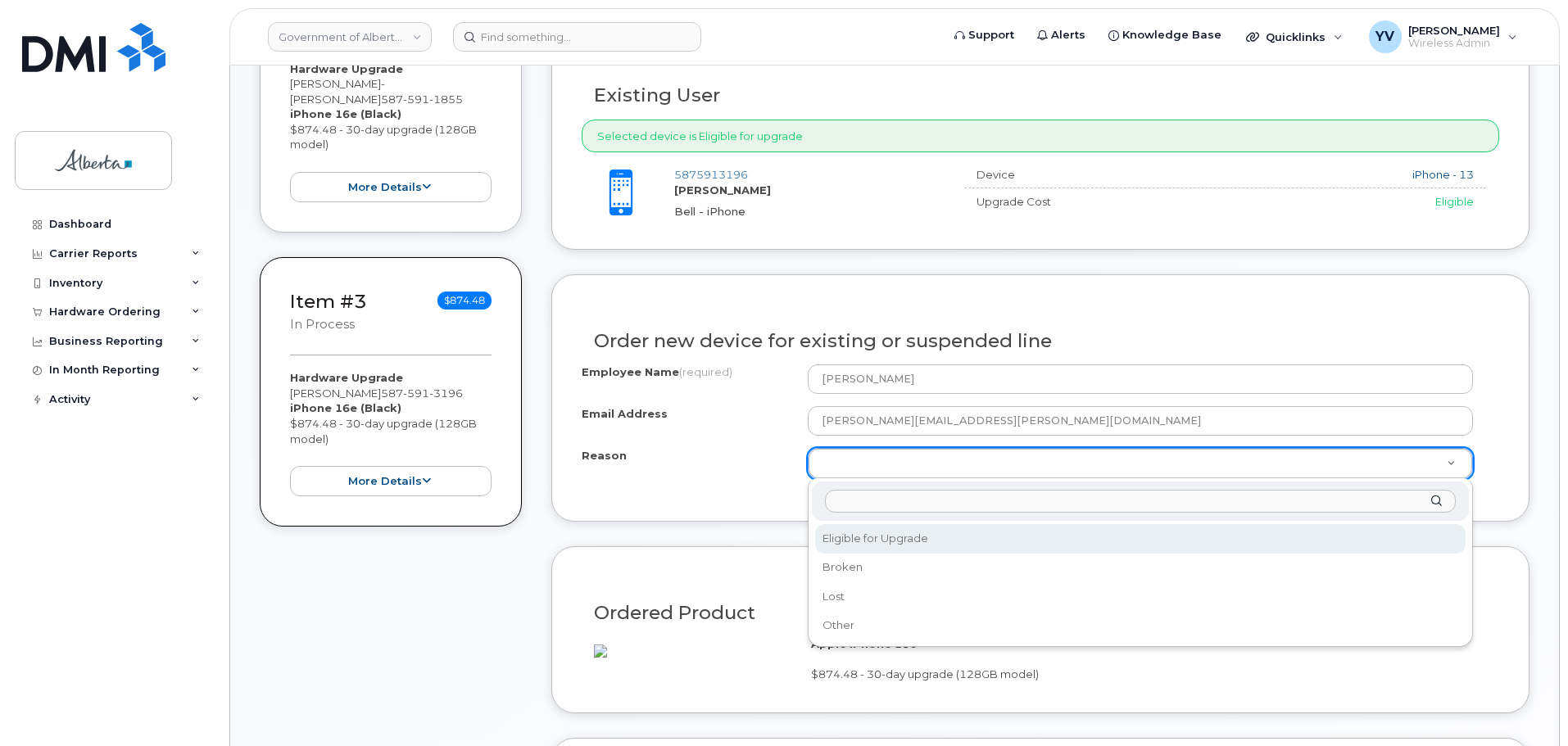
select select "eligible_for_upgrade"
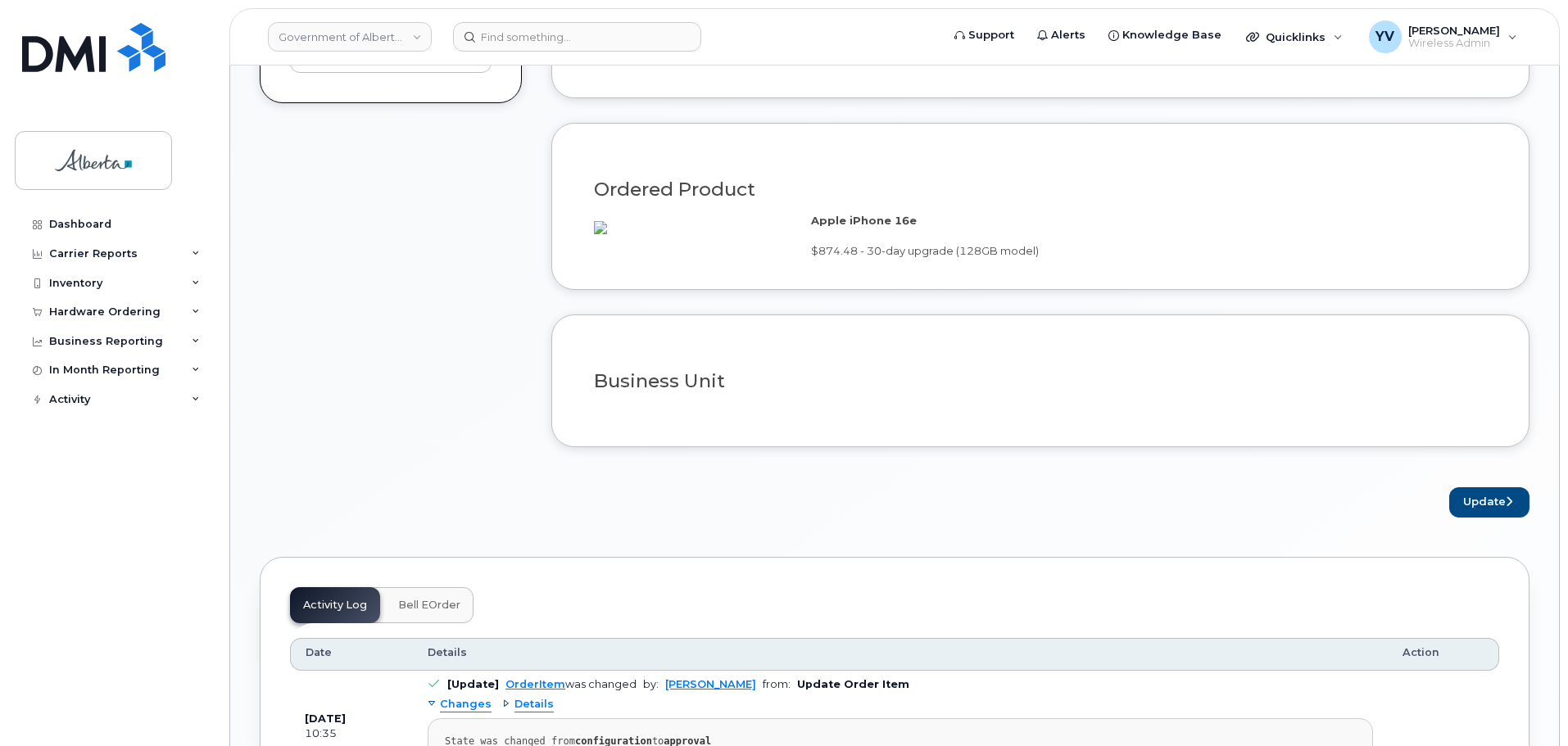
scroll to position [1297, 0]
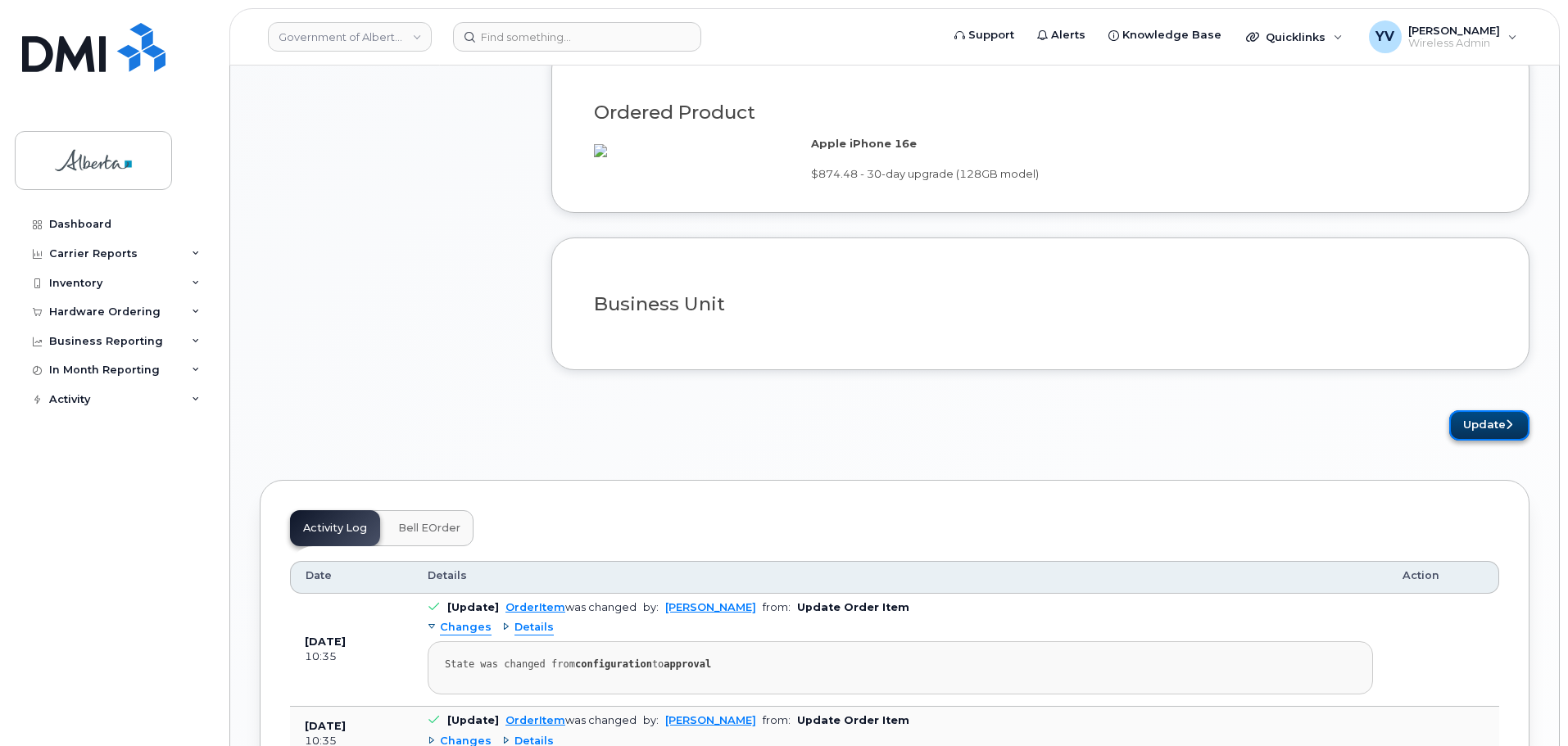
click at [1479, 440] on button "Update" at bounding box center [1489, 426] width 80 height 30
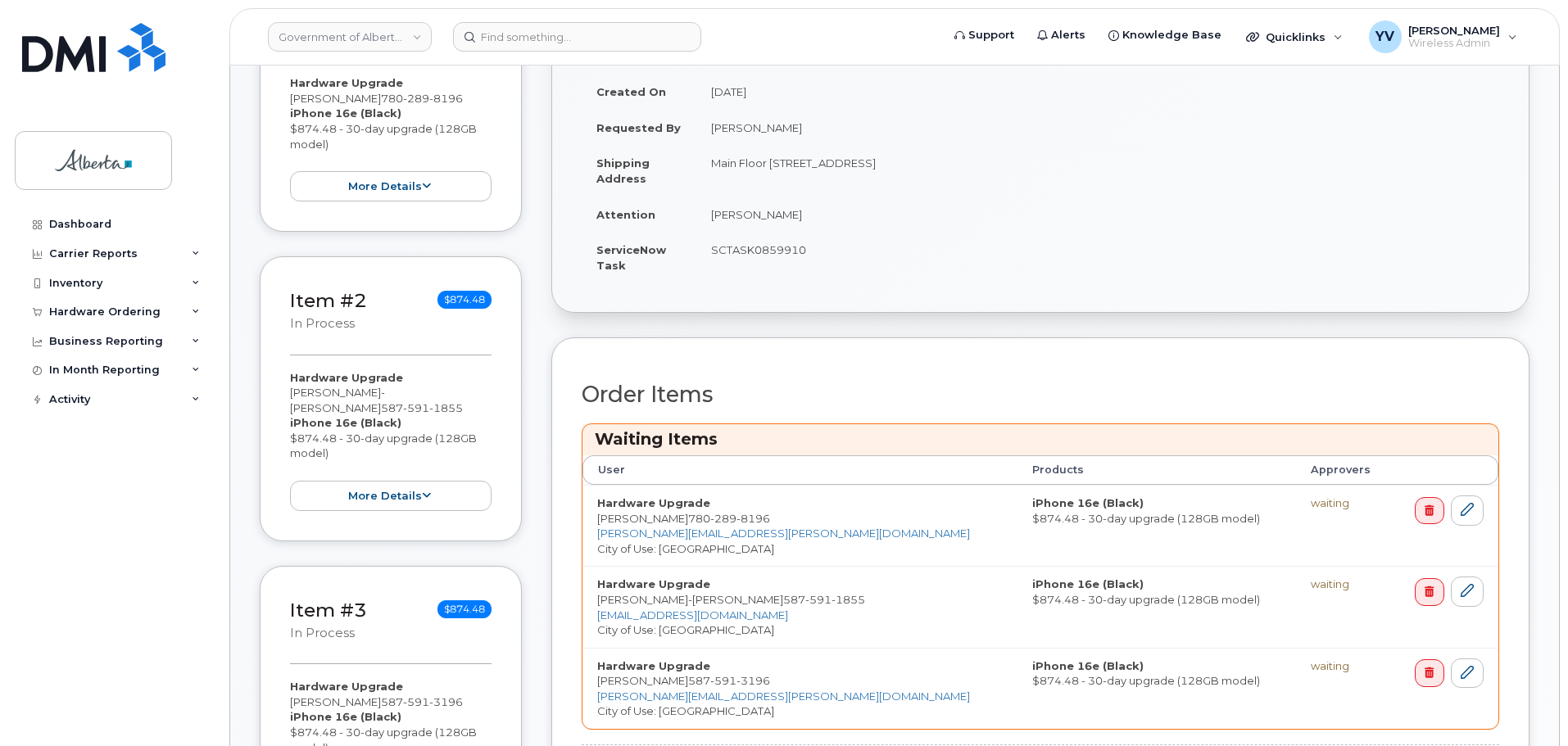
scroll to position [615, 0]
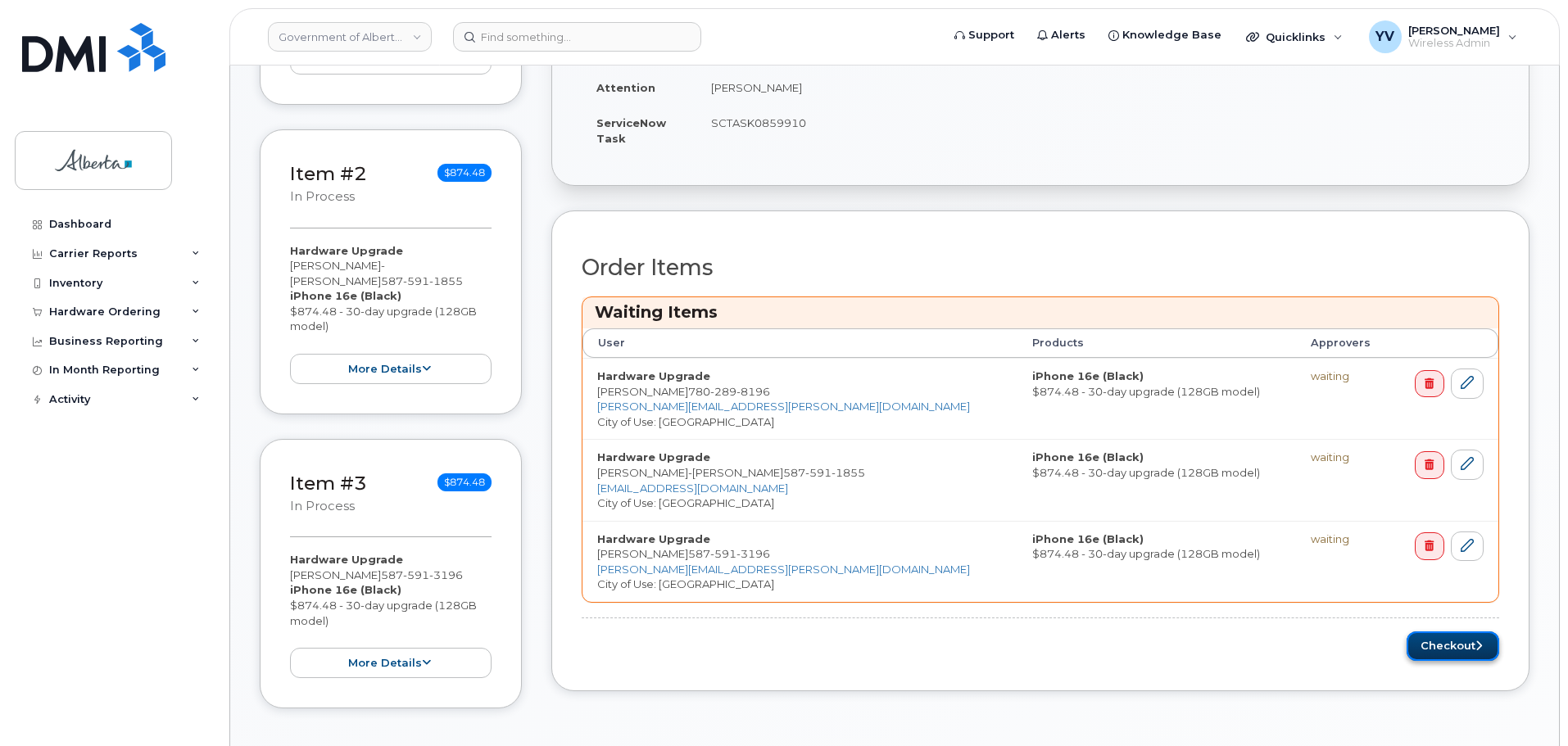
click at [1439, 645] on button "Checkout" at bounding box center [1452, 647] width 93 height 30
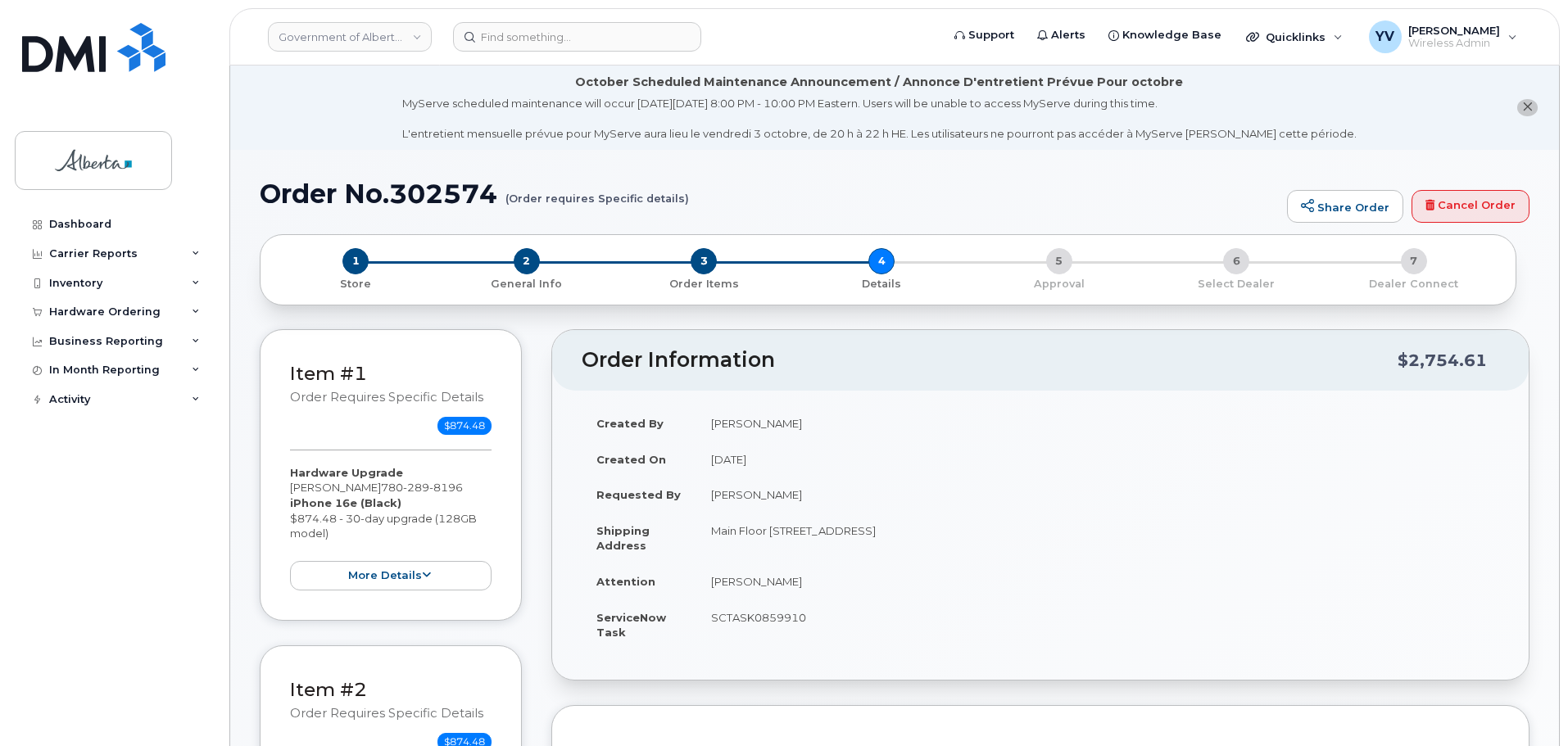
select select
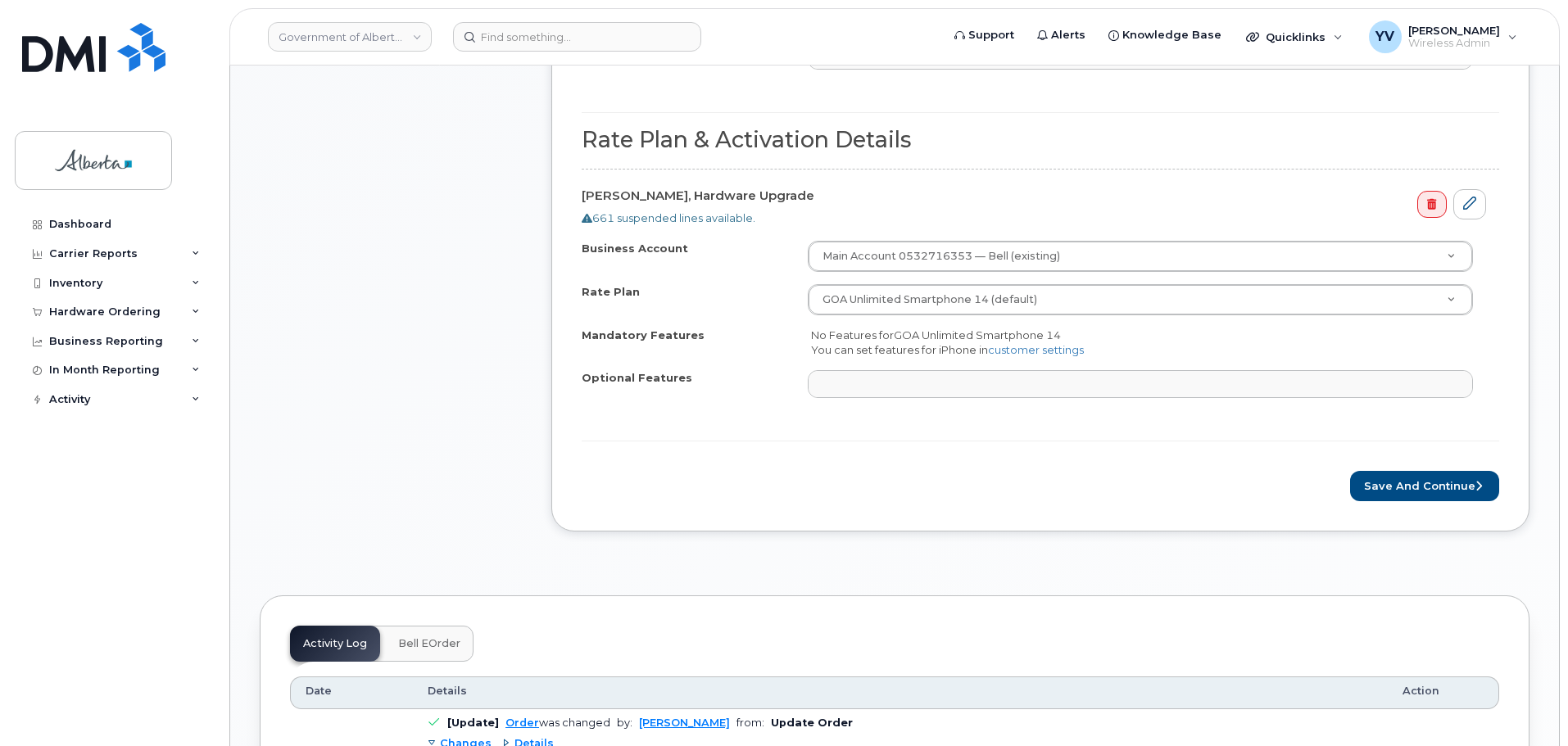
scroll to position [1292, 0]
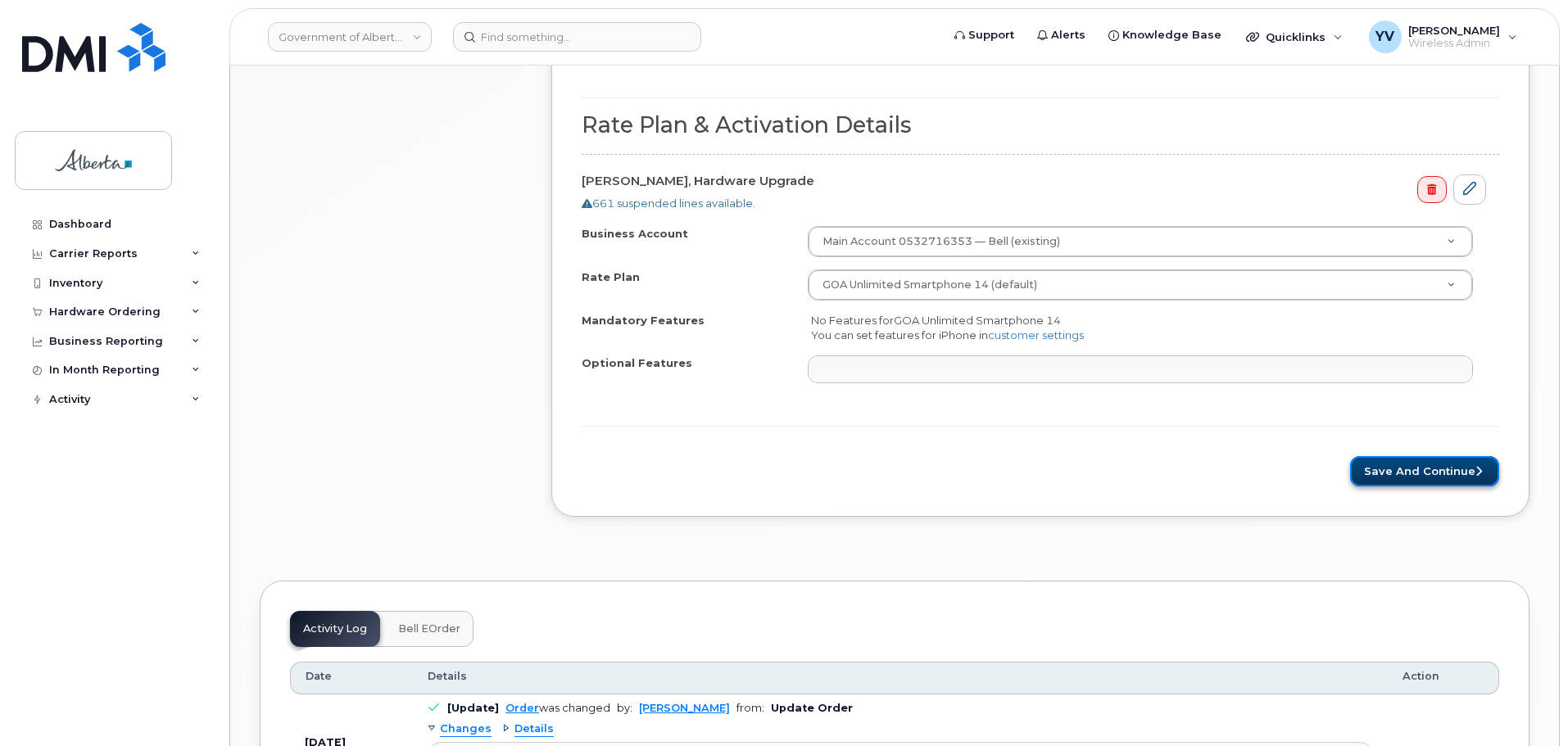
click at [1402, 467] on button "Save and Continue" at bounding box center [1424, 471] width 149 height 30
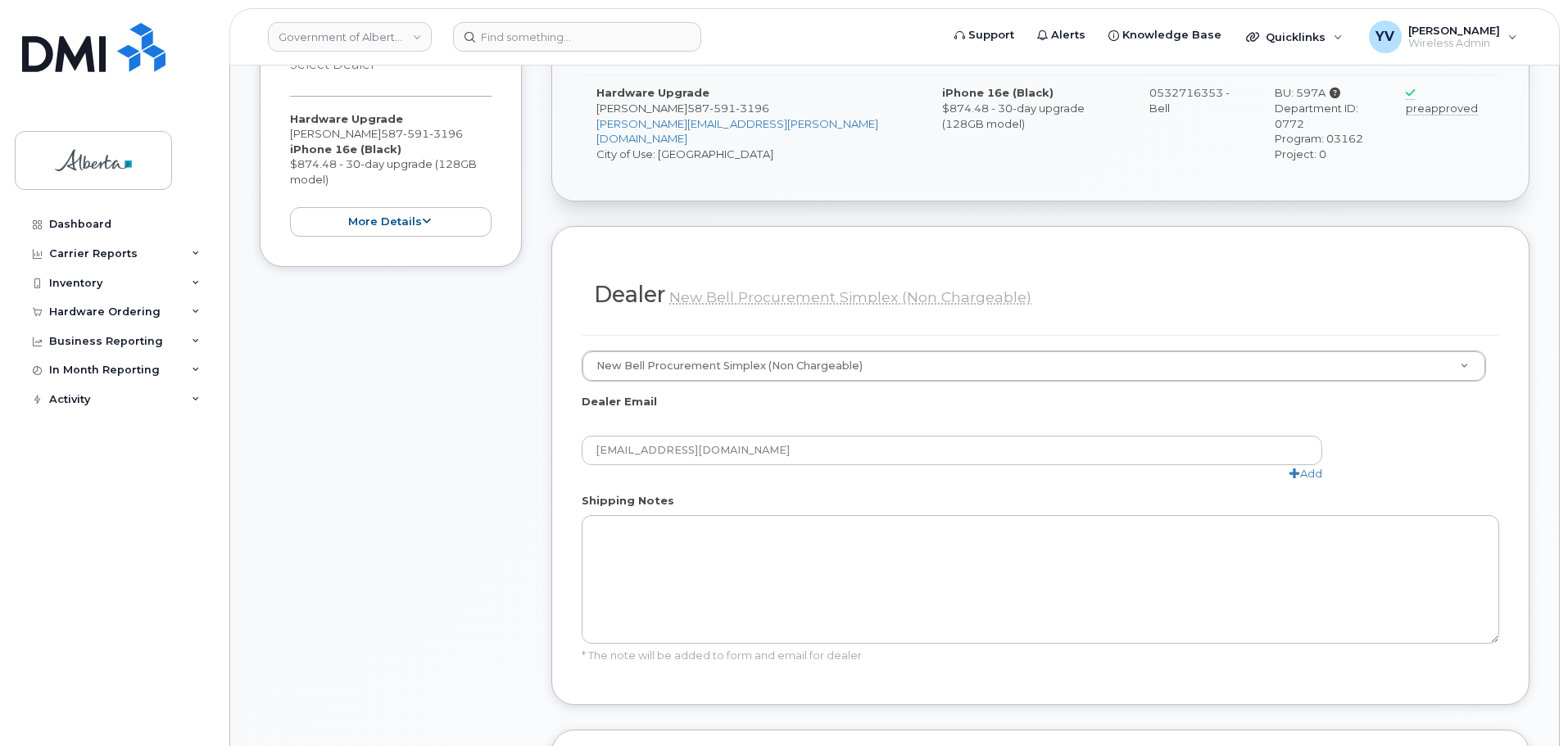
scroll to position [1226, 0]
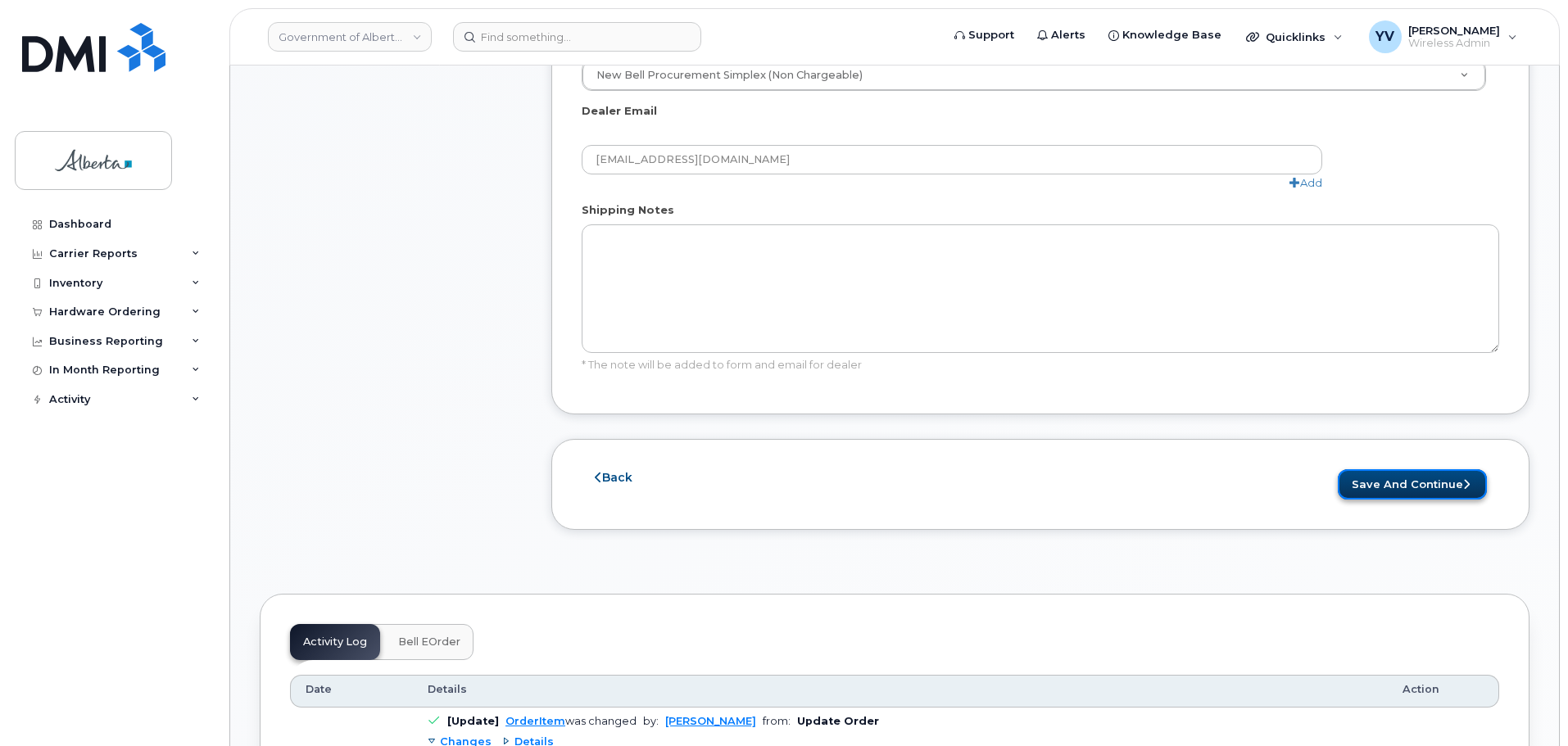
click at [1395, 469] on button "Save and Continue" at bounding box center [1412, 484] width 149 height 30
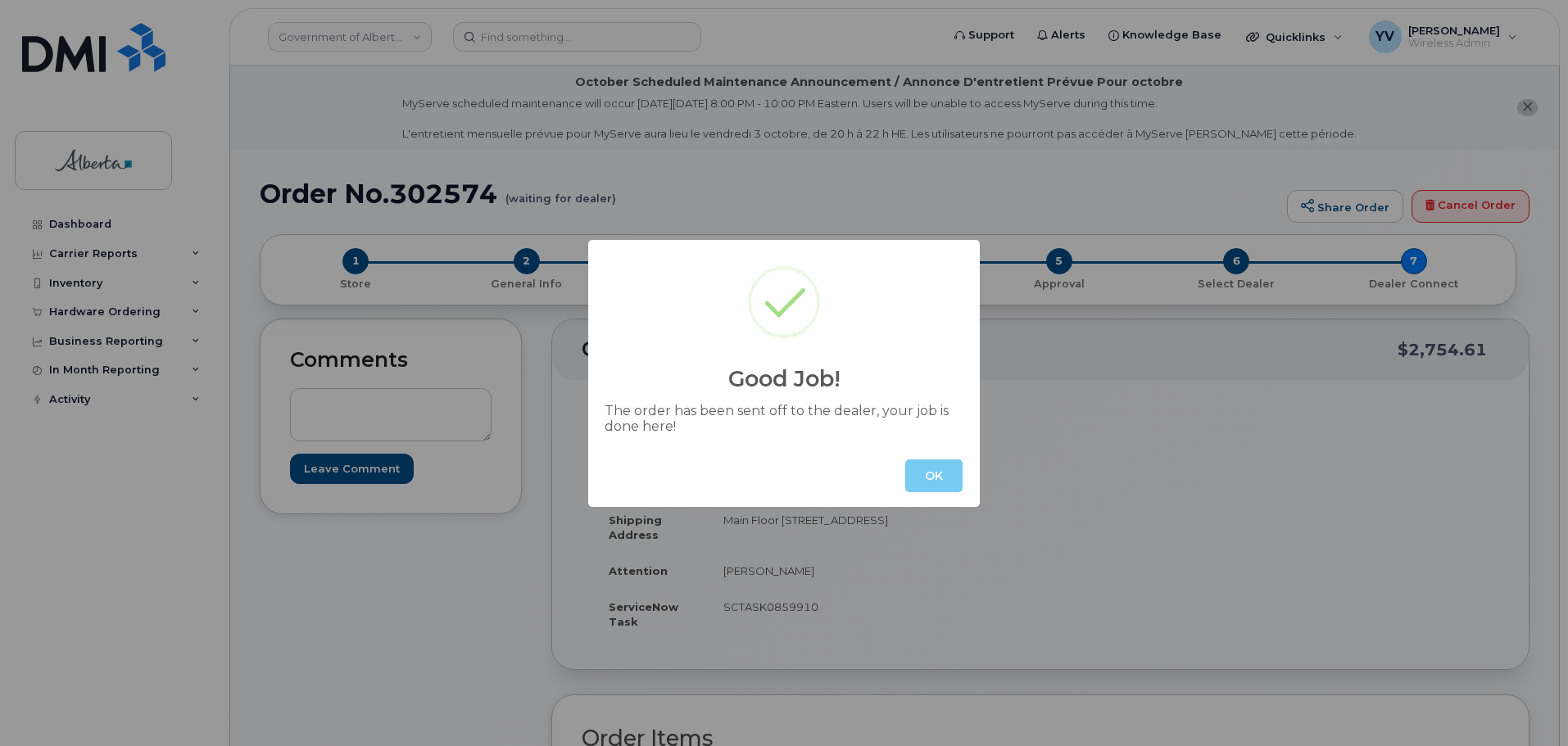
click at [939, 476] on button "OK" at bounding box center [934, 475] width 57 height 33
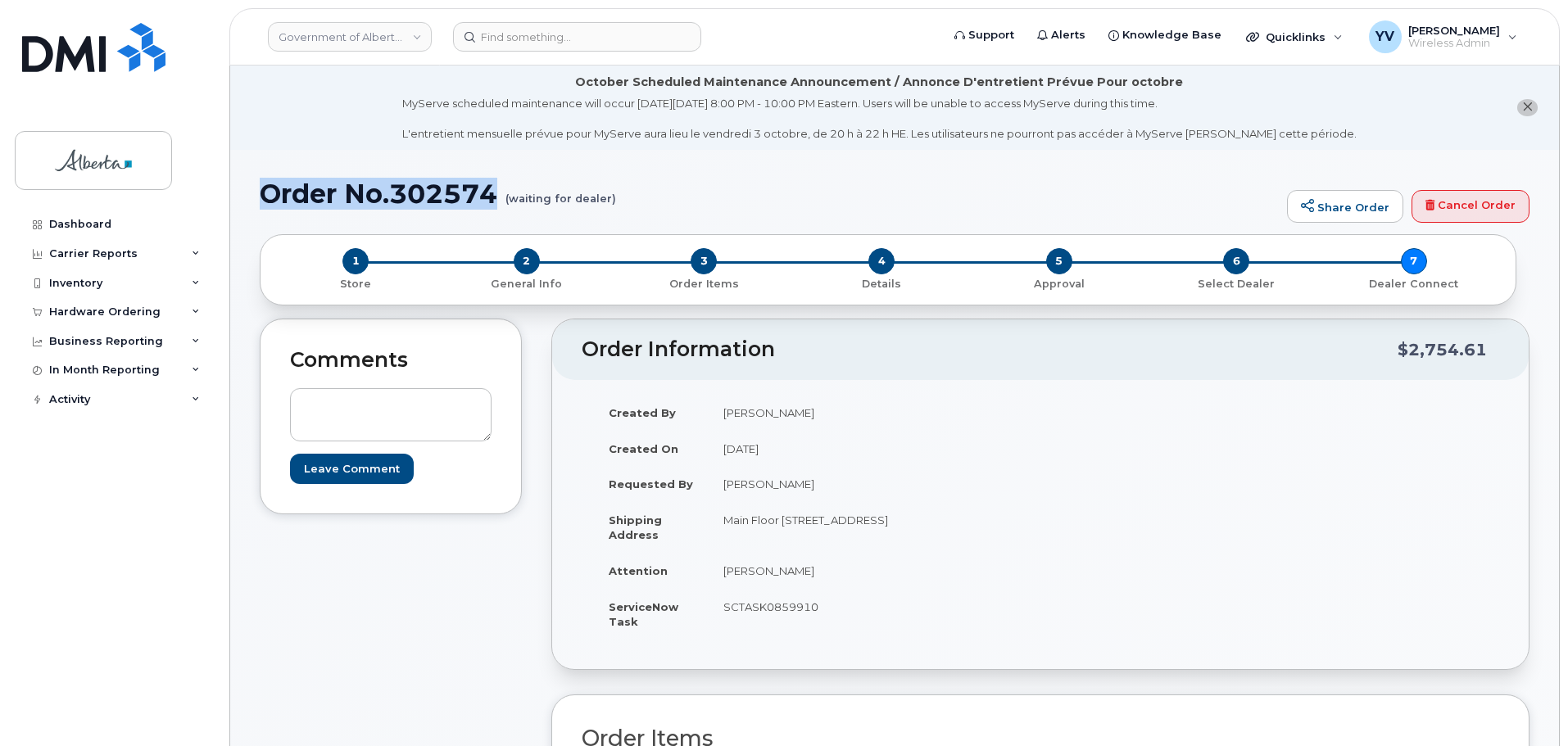
drag, startPoint x: 501, startPoint y: 191, endPoint x: 269, endPoint y: 188, distance: 232.0
click at [268, 184] on h1 "Order No.302574 (waiting for dealer)" at bounding box center [769, 194] width 1019 height 29
copy h1 "Order No.302574"
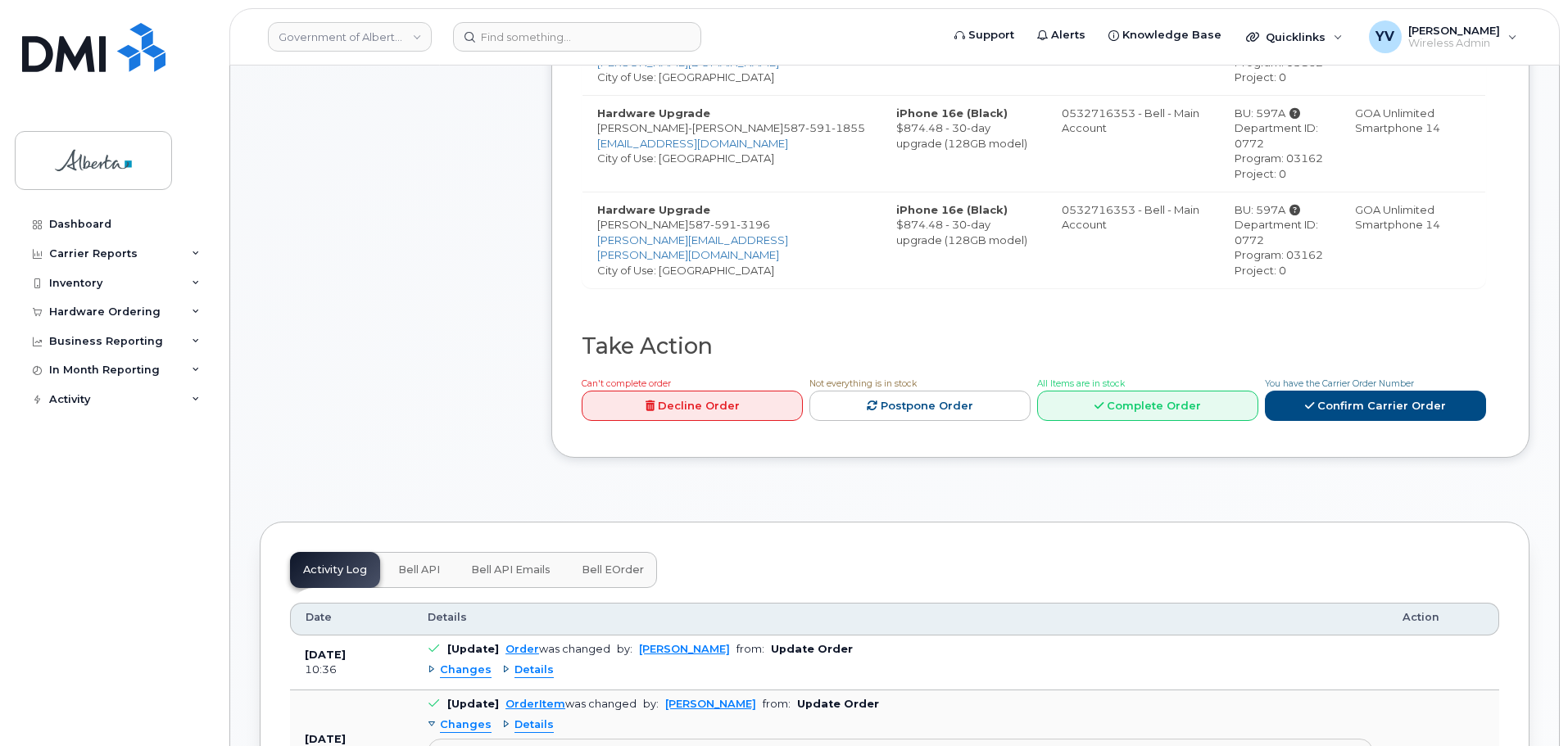
scroll to position [878, 0]
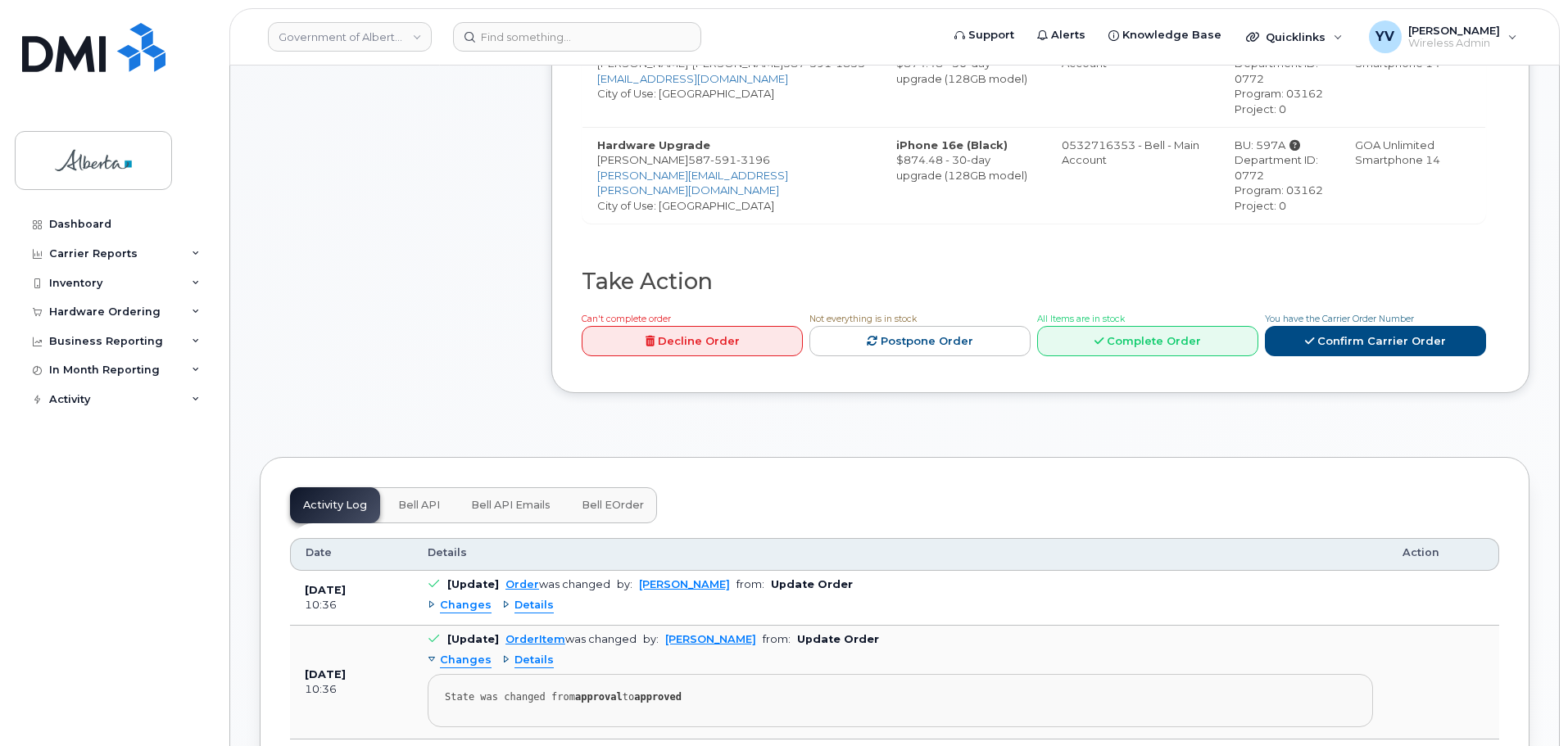
click at [415, 498] on span "Bell API" at bounding box center [419, 505] width 42 height 13
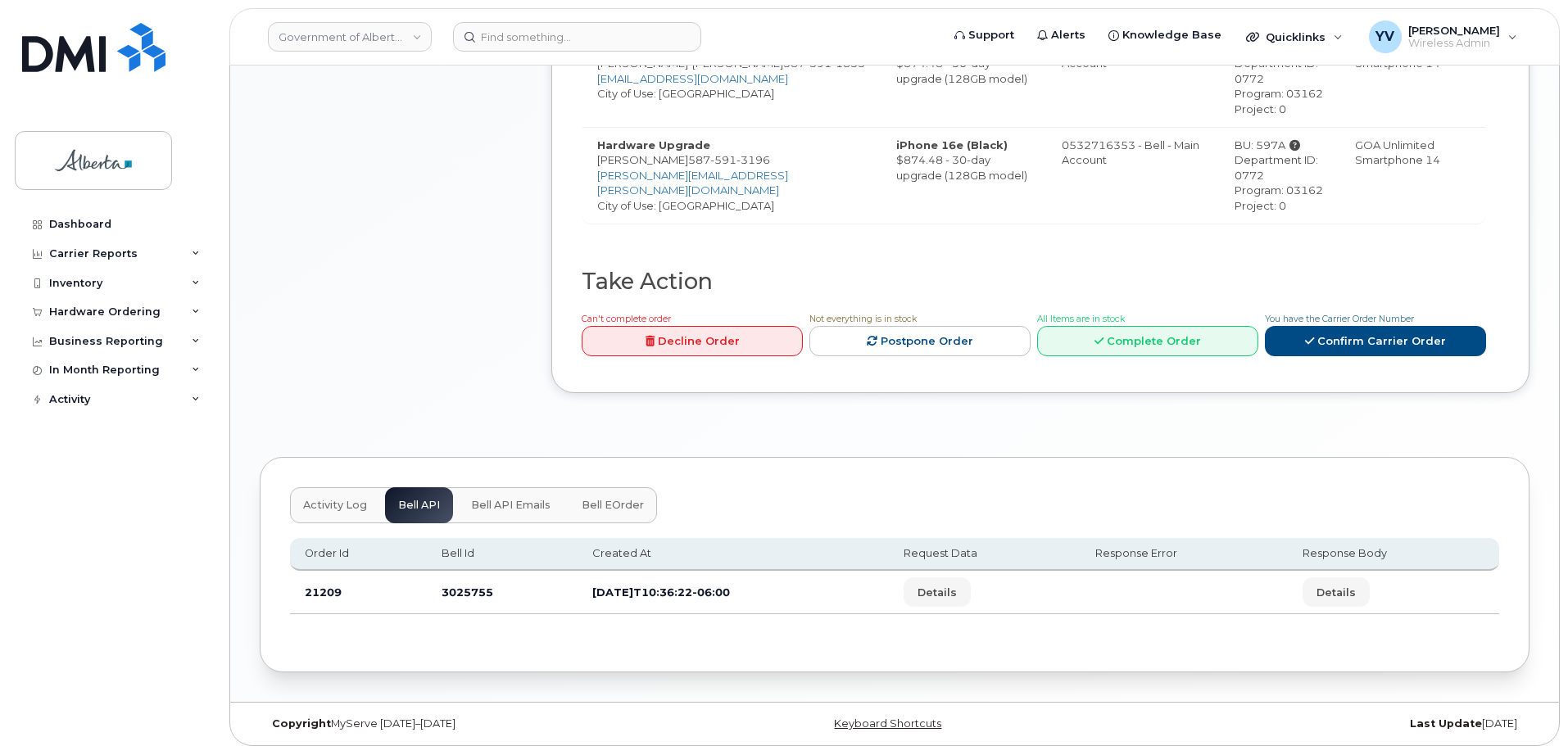
scroll to position [872, 0]
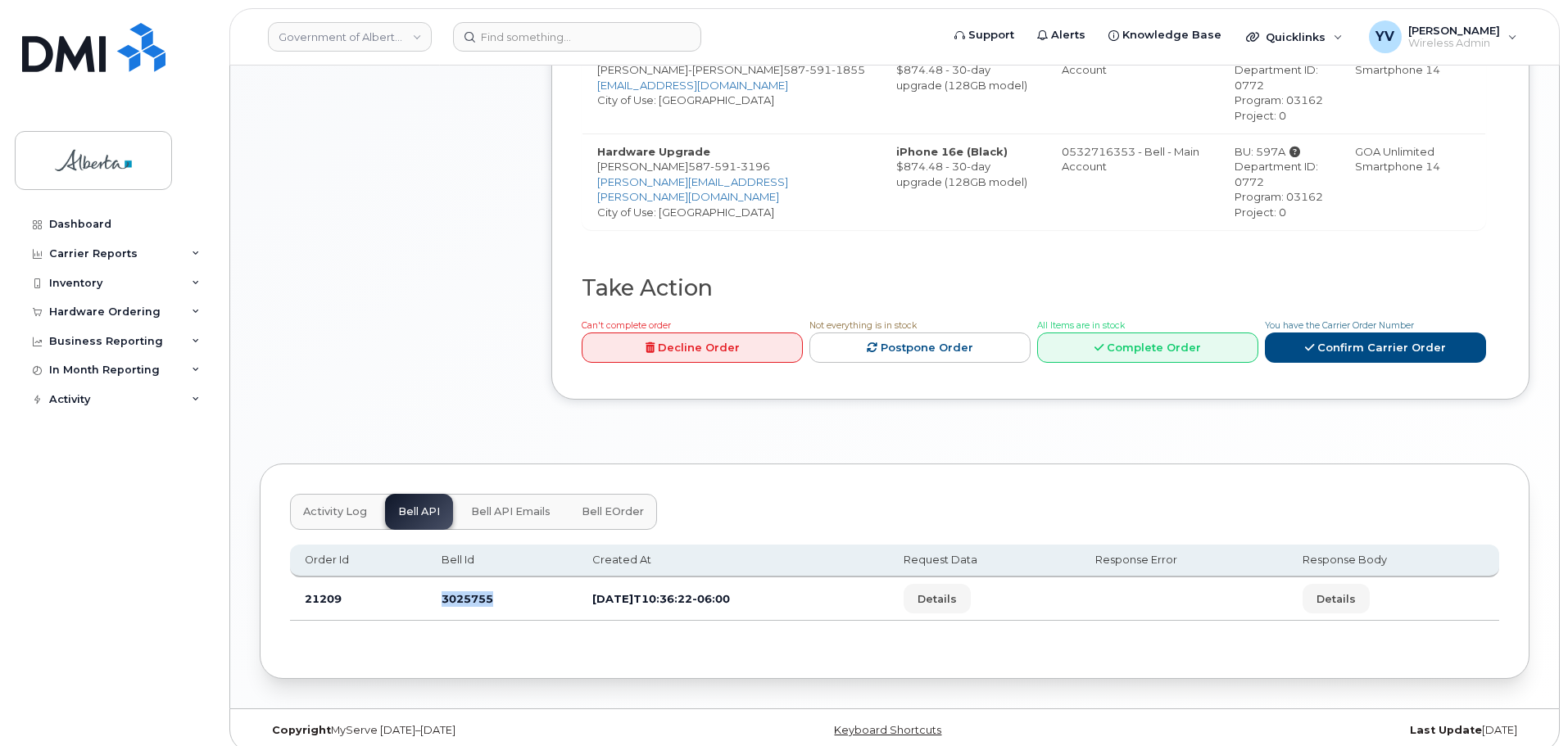
drag, startPoint x: 487, startPoint y: 585, endPoint x: 433, endPoint y: 591, distance: 54.3
click at [433, 591] on td "3025755" at bounding box center [502, 598] width 151 height 43
copy td "3025755"
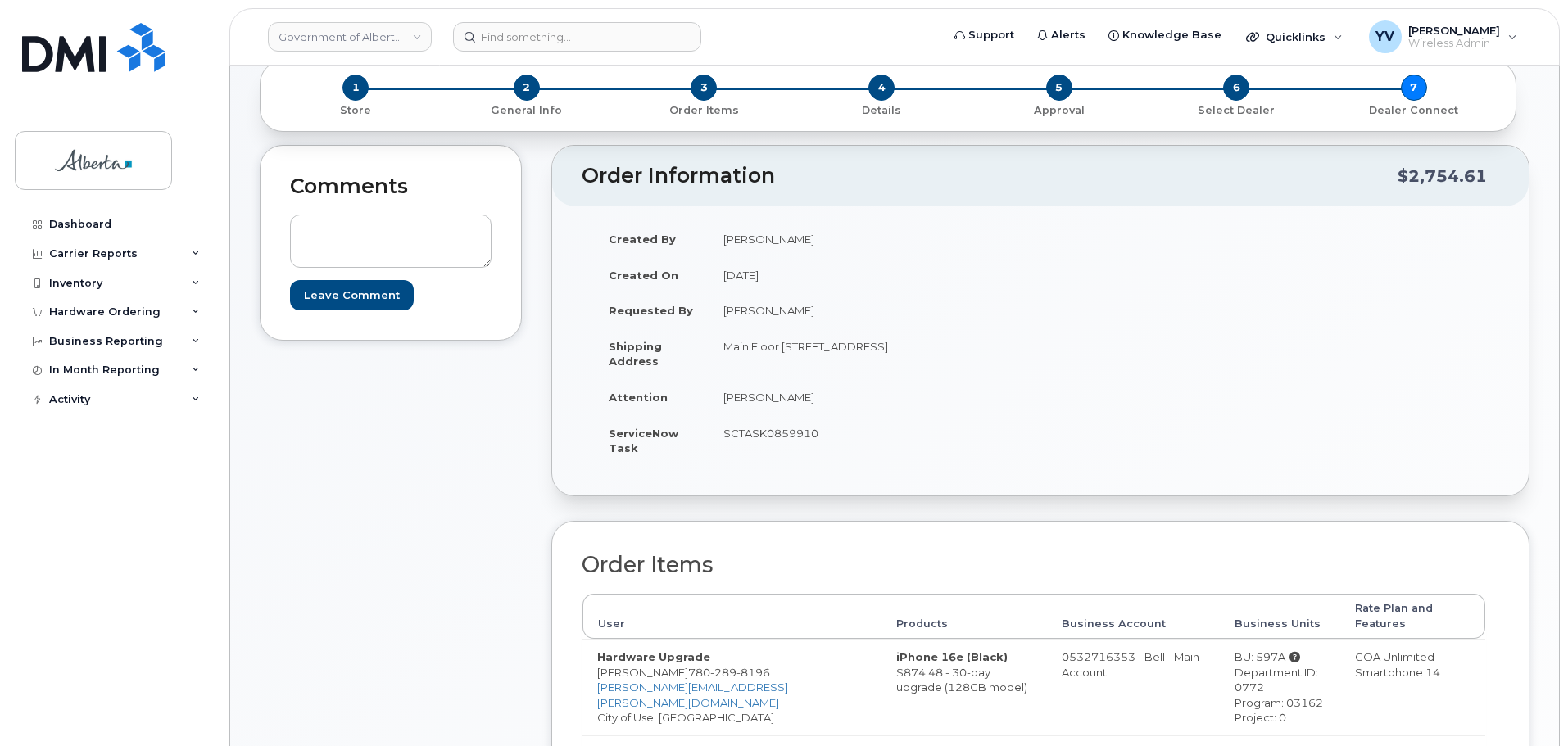
scroll to position [144, 0]
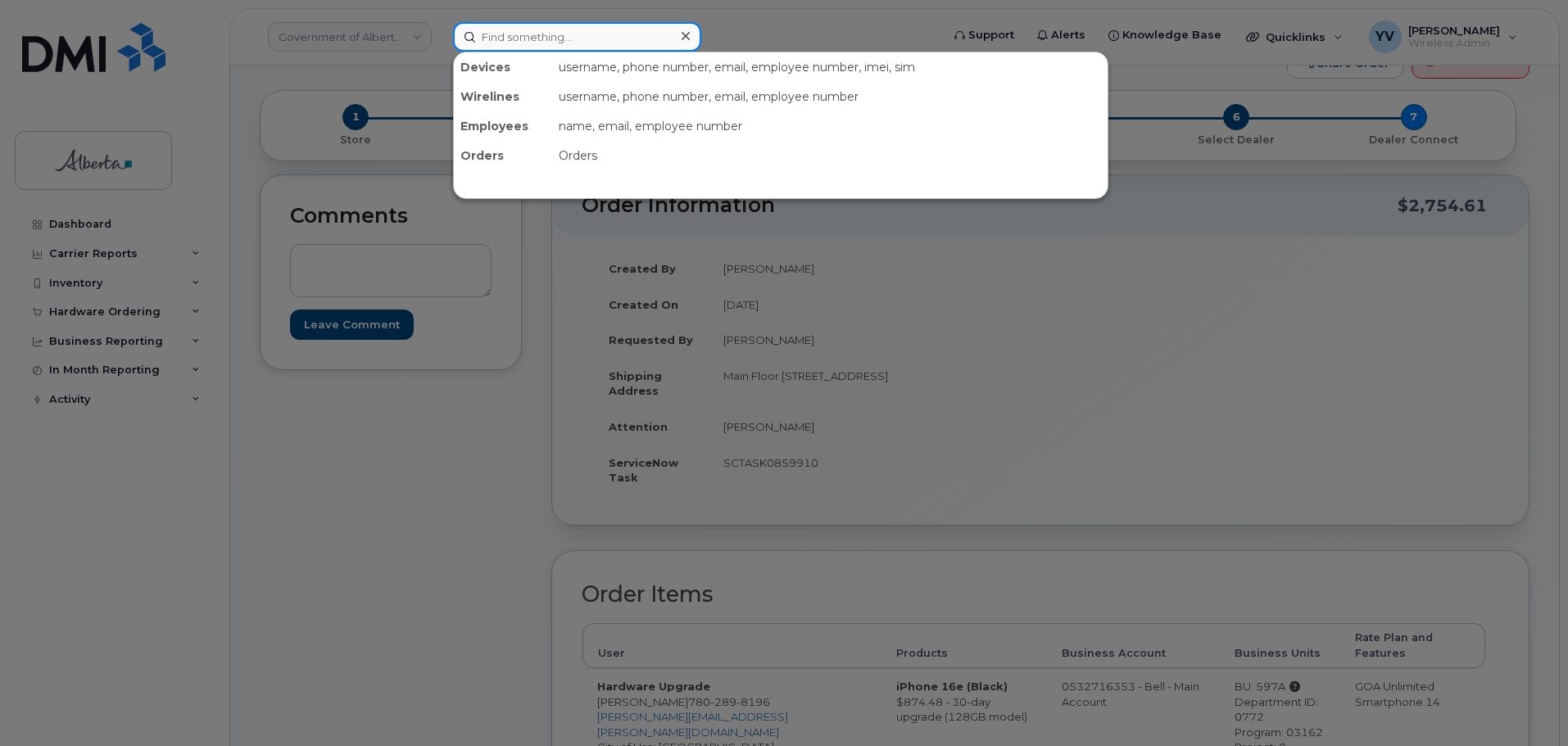
click at [498, 38] on input at bounding box center [577, 36] width 248 height 30
paste input "4034646656"
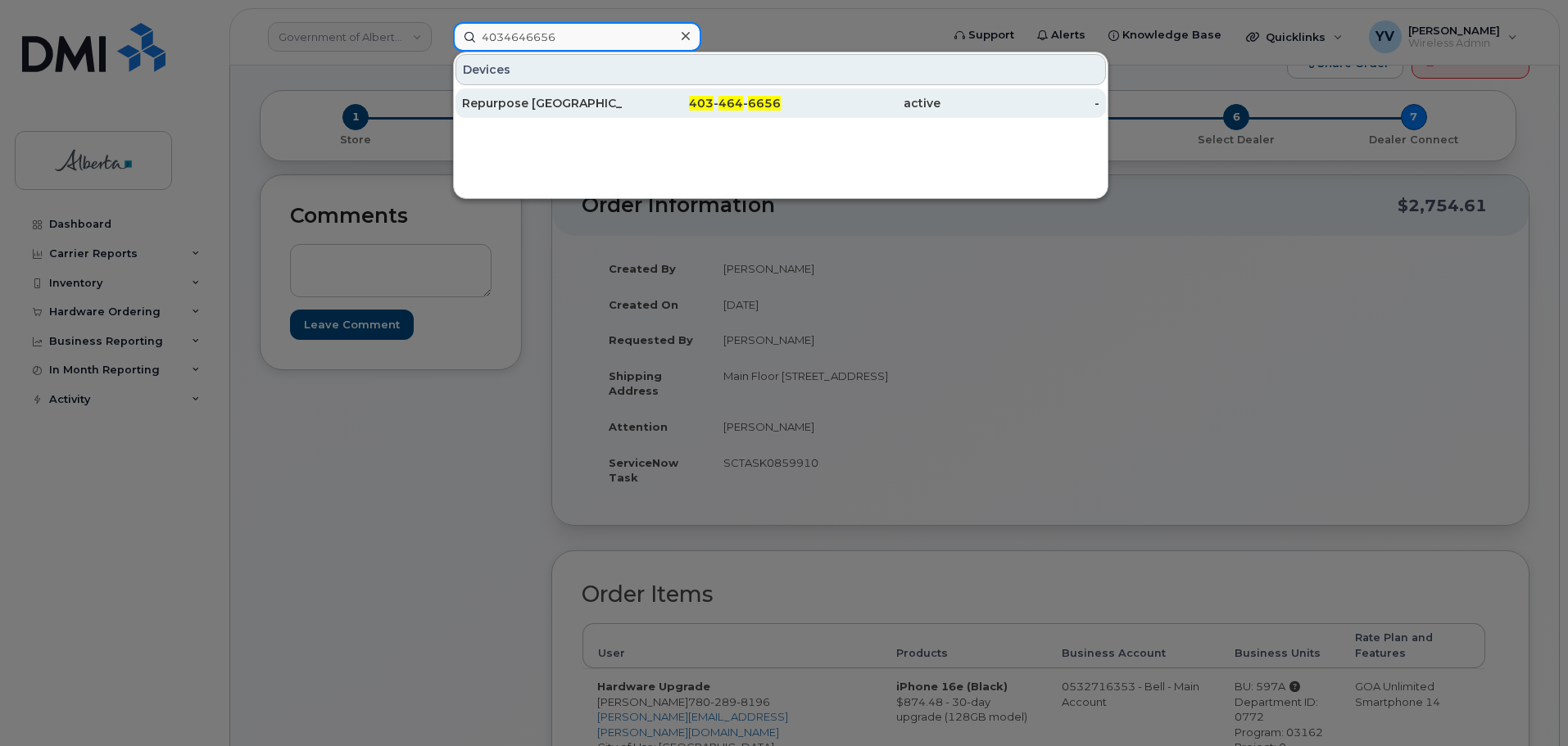
type input "4034646656"
click at [741, 102] on span "464" at bounding box center [730, 103] width 24 height 14
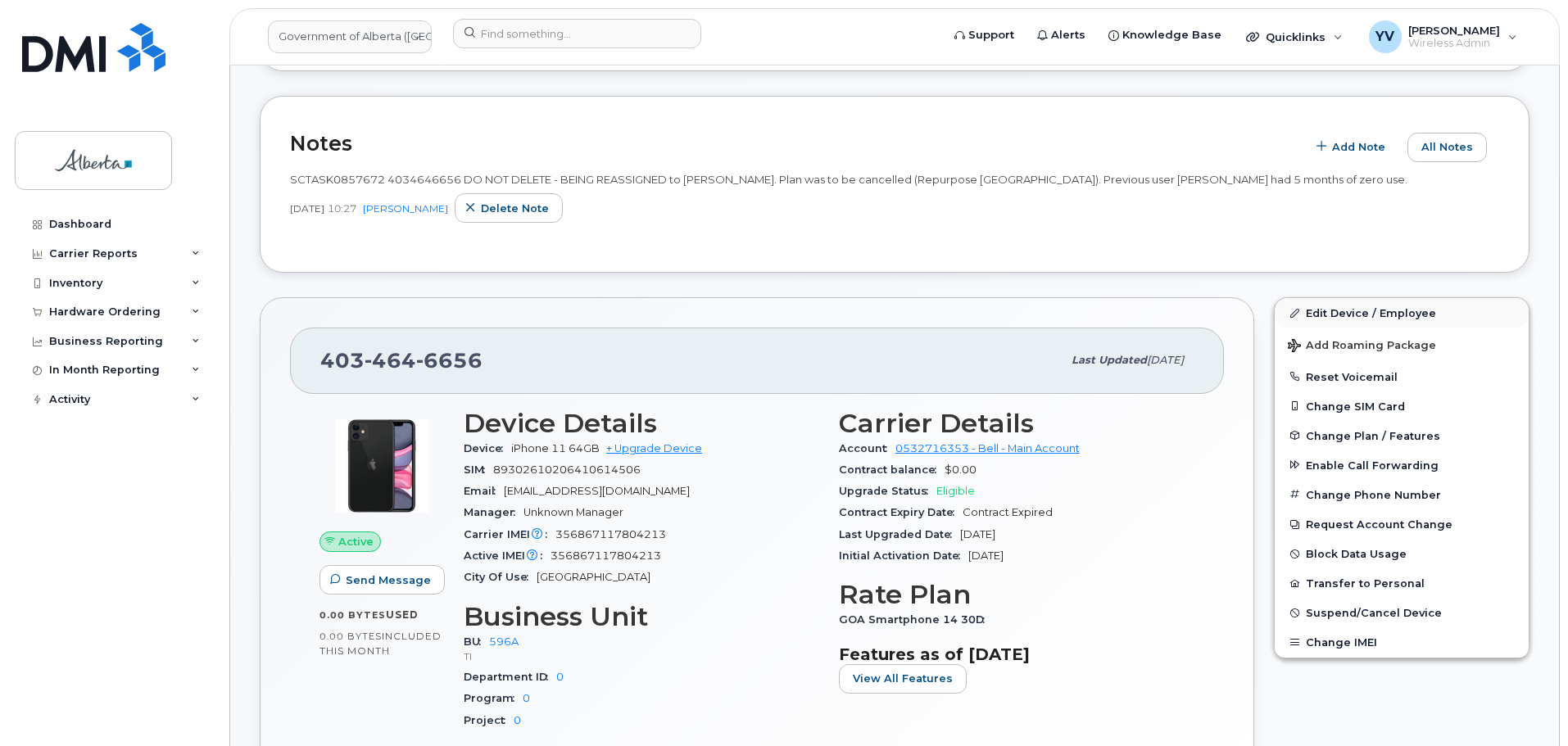
scroll to position [525, 0]
click at [1349, 310] on link "Edit Device / Employee" at bounding box center [1401, 312] width 254 height 30
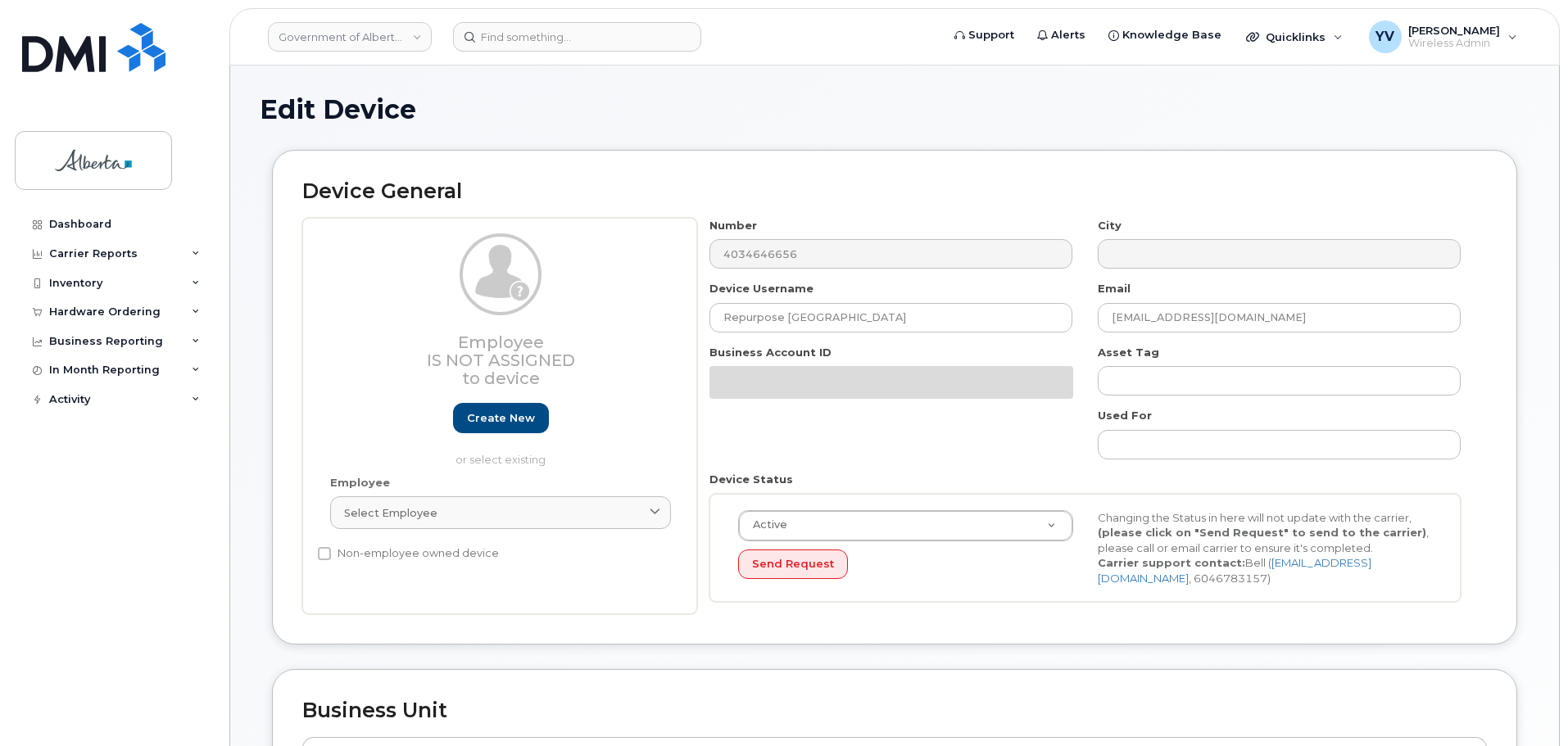
select select "4797729"
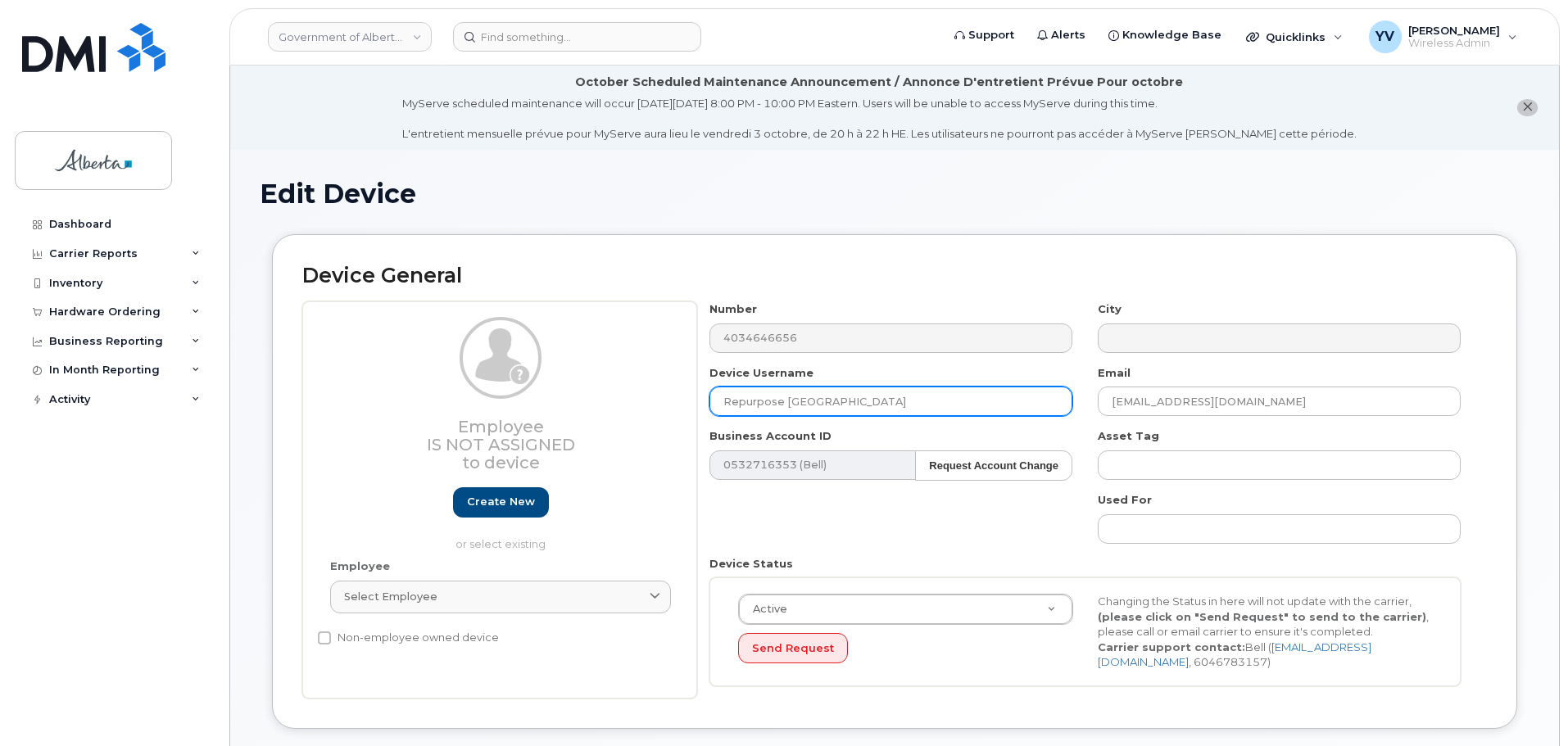
drag, startPoint x: 838, startPoint y: 399, endPoint x: 680, endPoint y: 408, distance: 158.3
click at [680, 408] on div "Employee Is not assigned to device Create new or select existing Employee Selec…" at bounding box center [894, 499] width 1184 height 397
paste input "[PERSON_NAME]"
type input "[PERSON_NAME]"
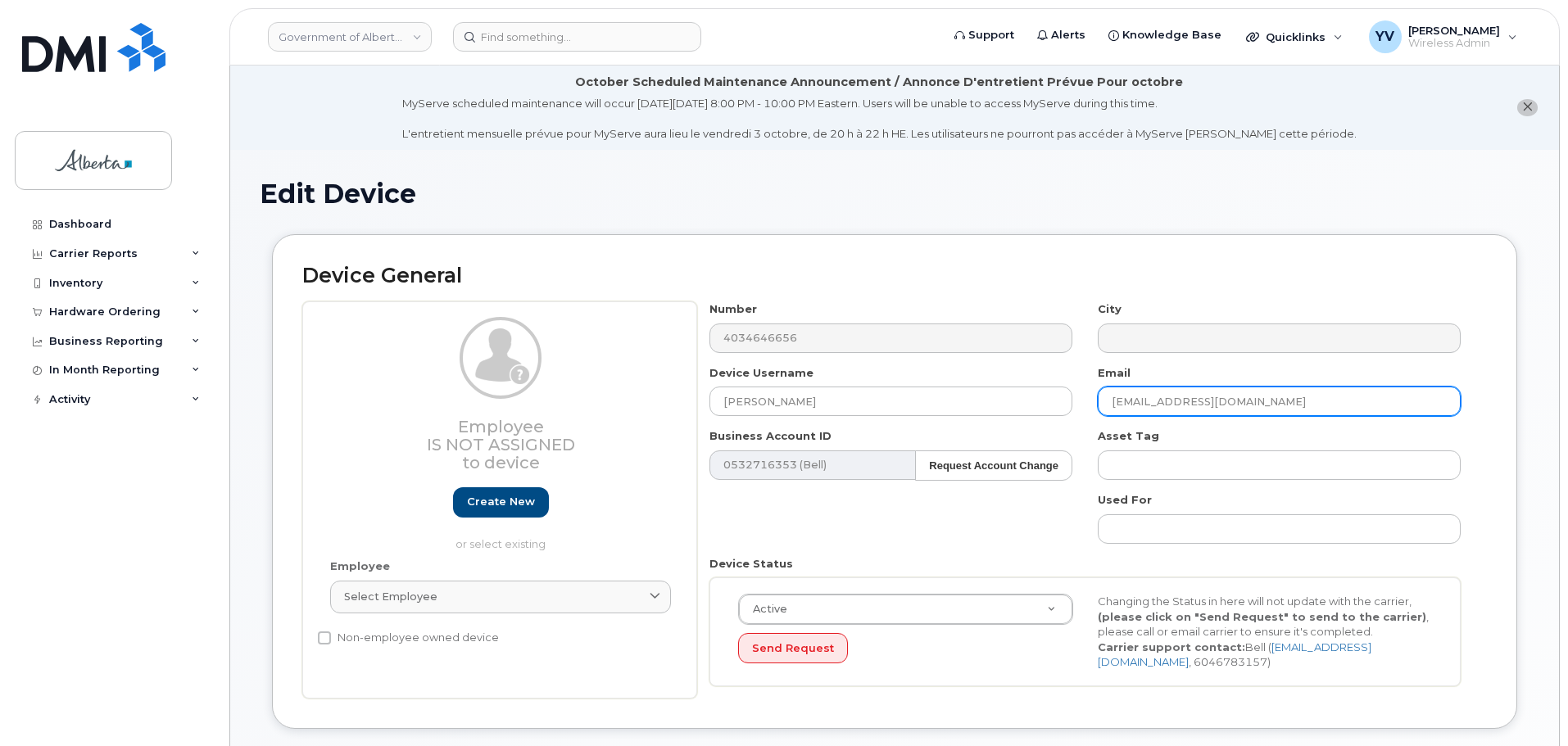
drag, startPoint x: 1234, startPoint y: 404, endPoint x: 1086, endPoint y: 413, distance: 148.3
click at [1086, 413] on div "Email repurpose@gov.ab.ca" at bounding box center [1280, 390] width 388 height 51
paste input "Rebecca.Bradshaw"
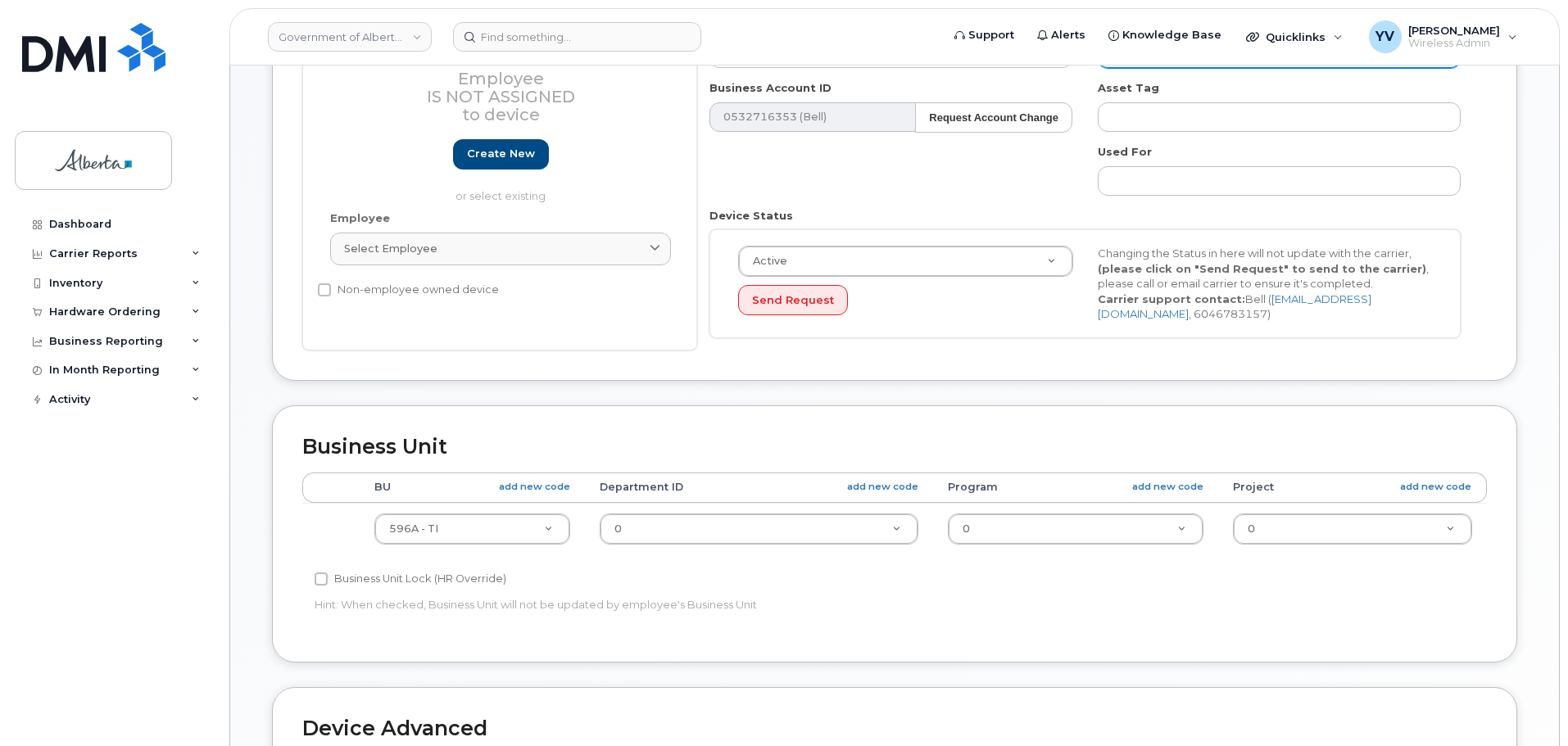
scroll to position [433, 0]
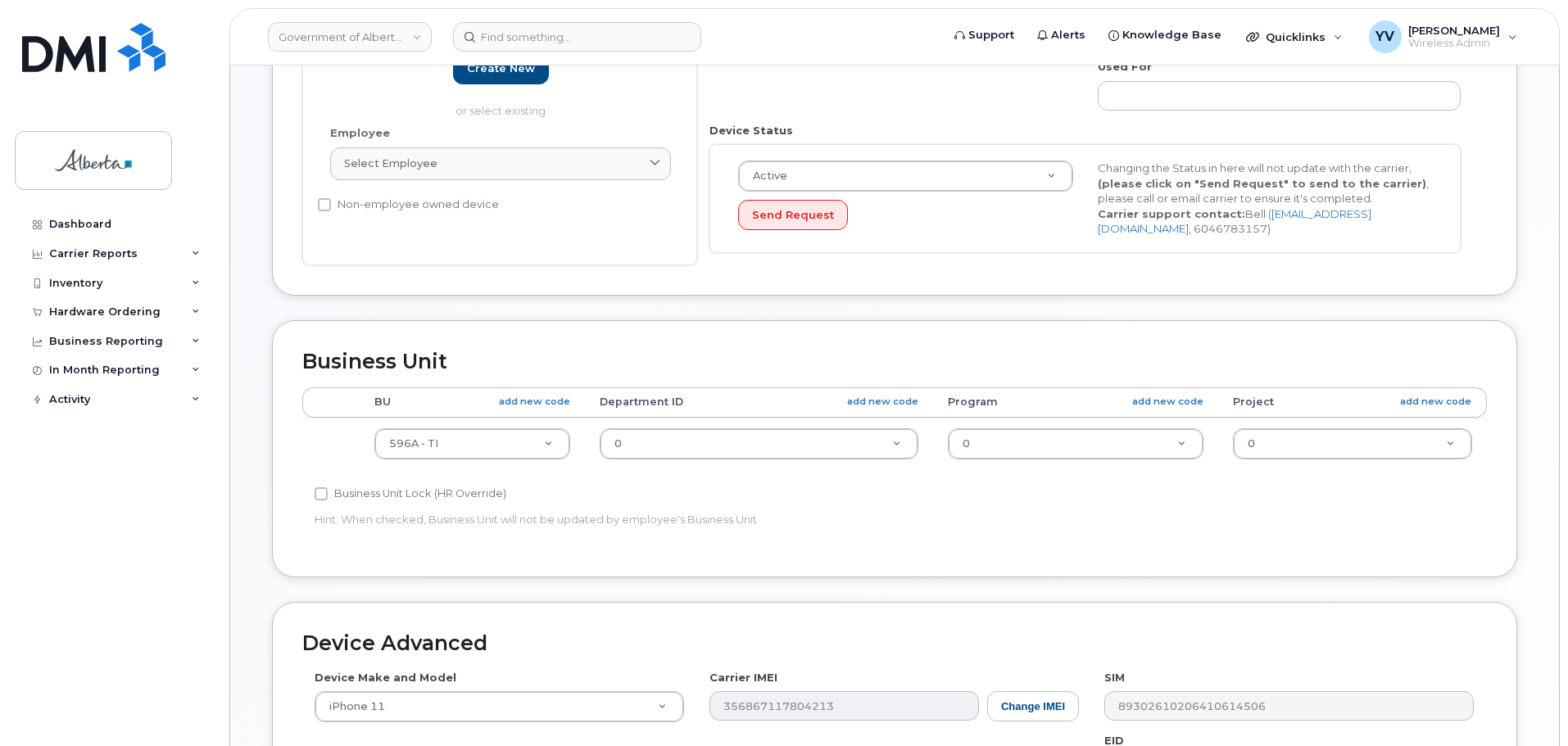
type input "Rebecca.Bradshaw@gov.ab.ca"
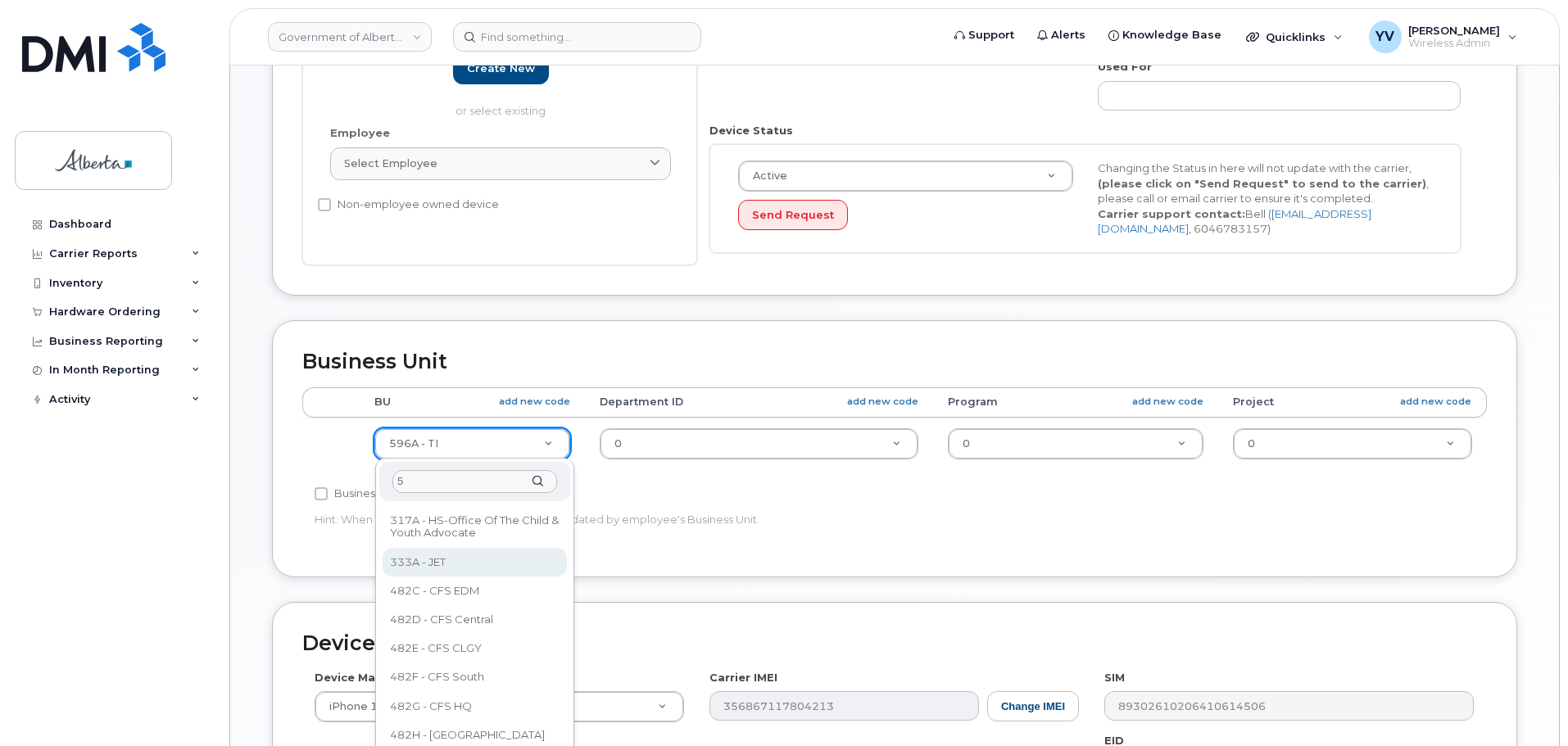
scroll to position [0, 0]
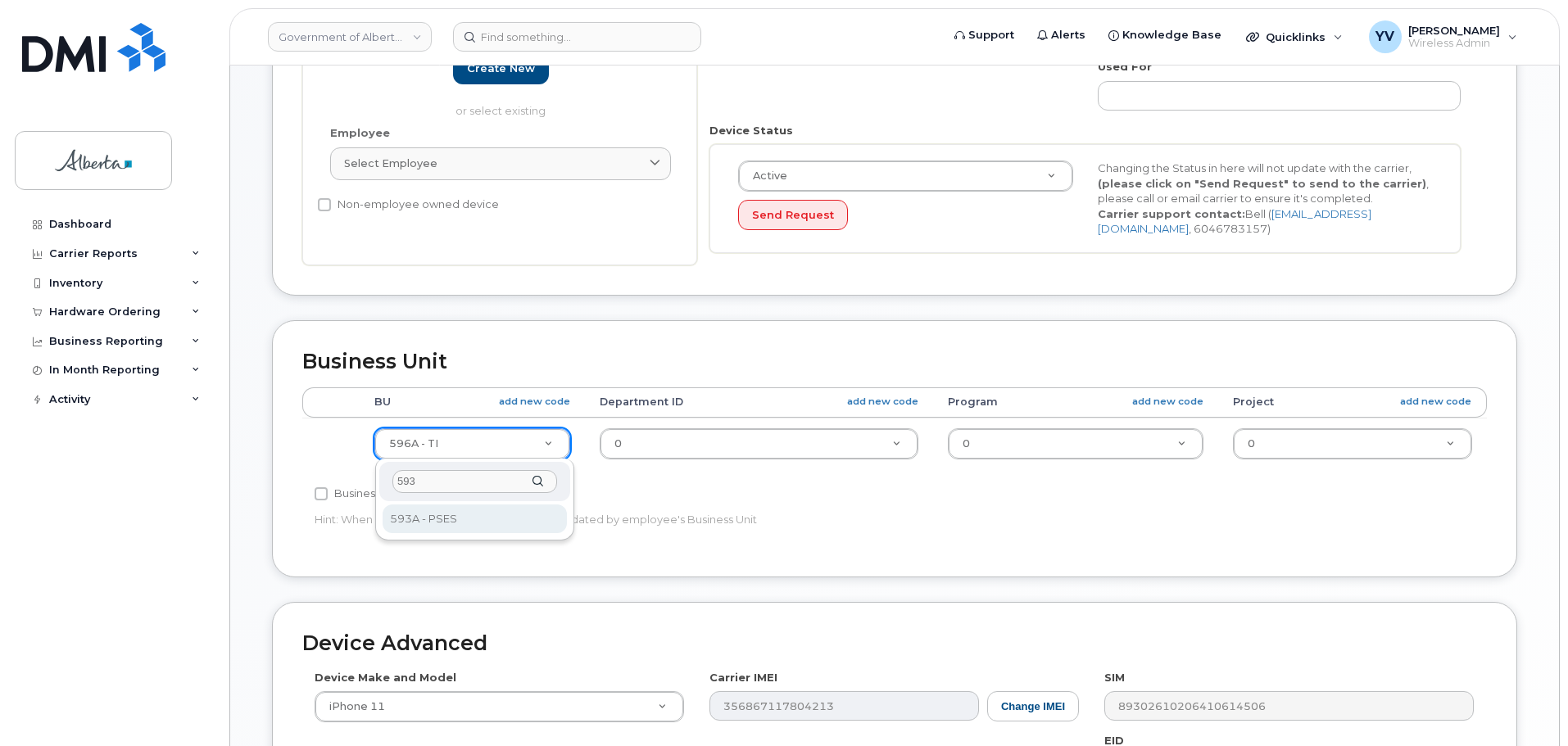
type input "593"
select select "4797682"
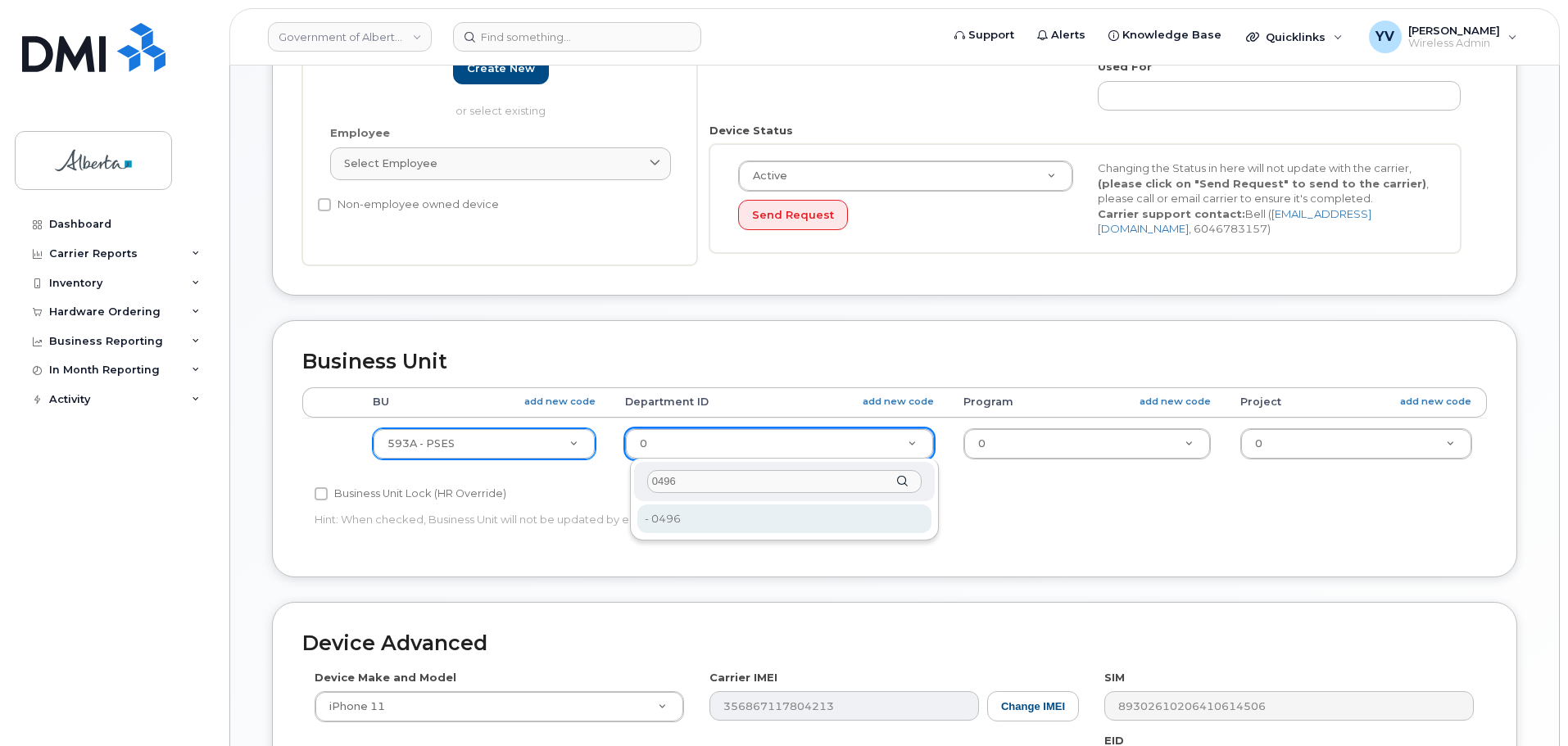
type input "0496"
type input "4752287"
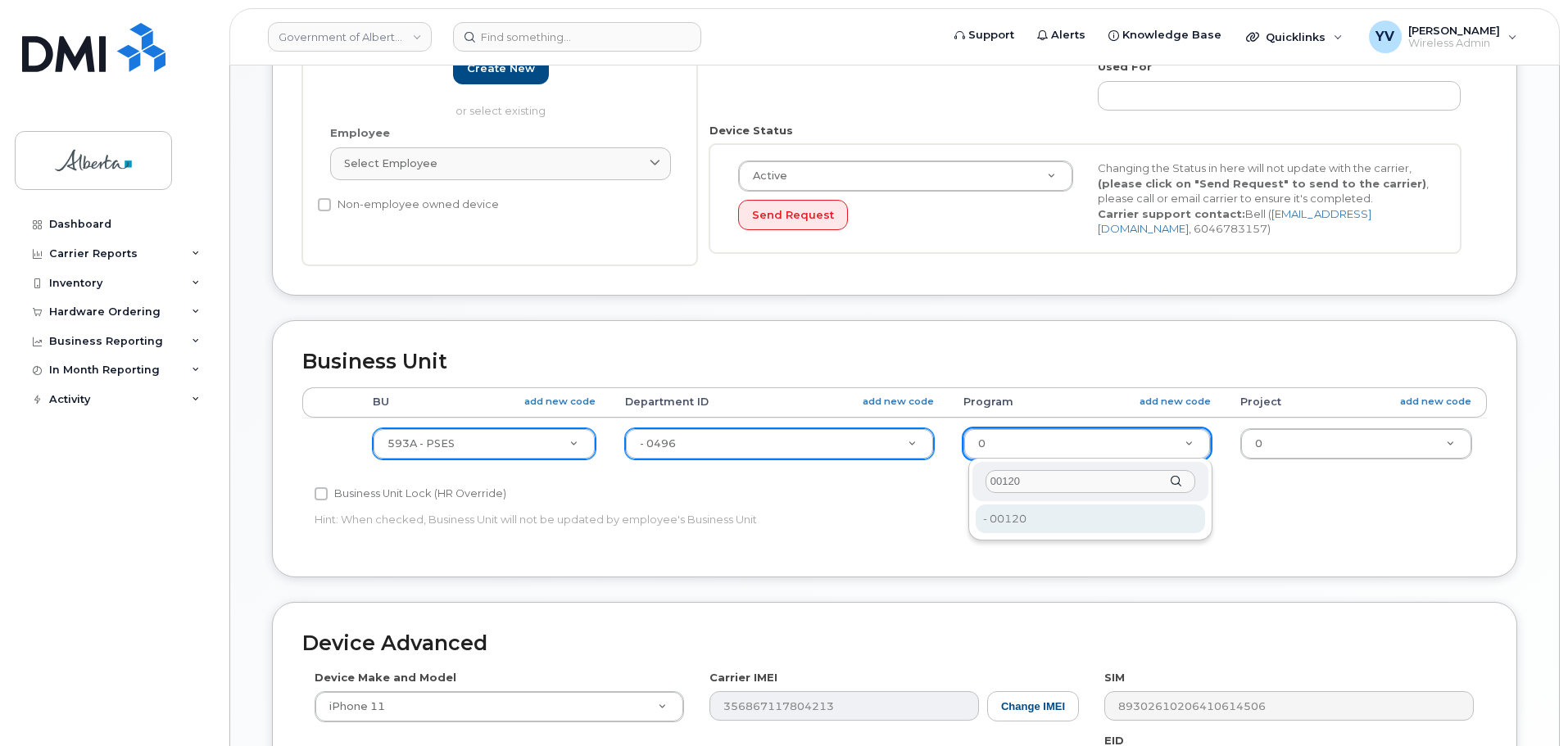
type input "00120"
type input "4753285"
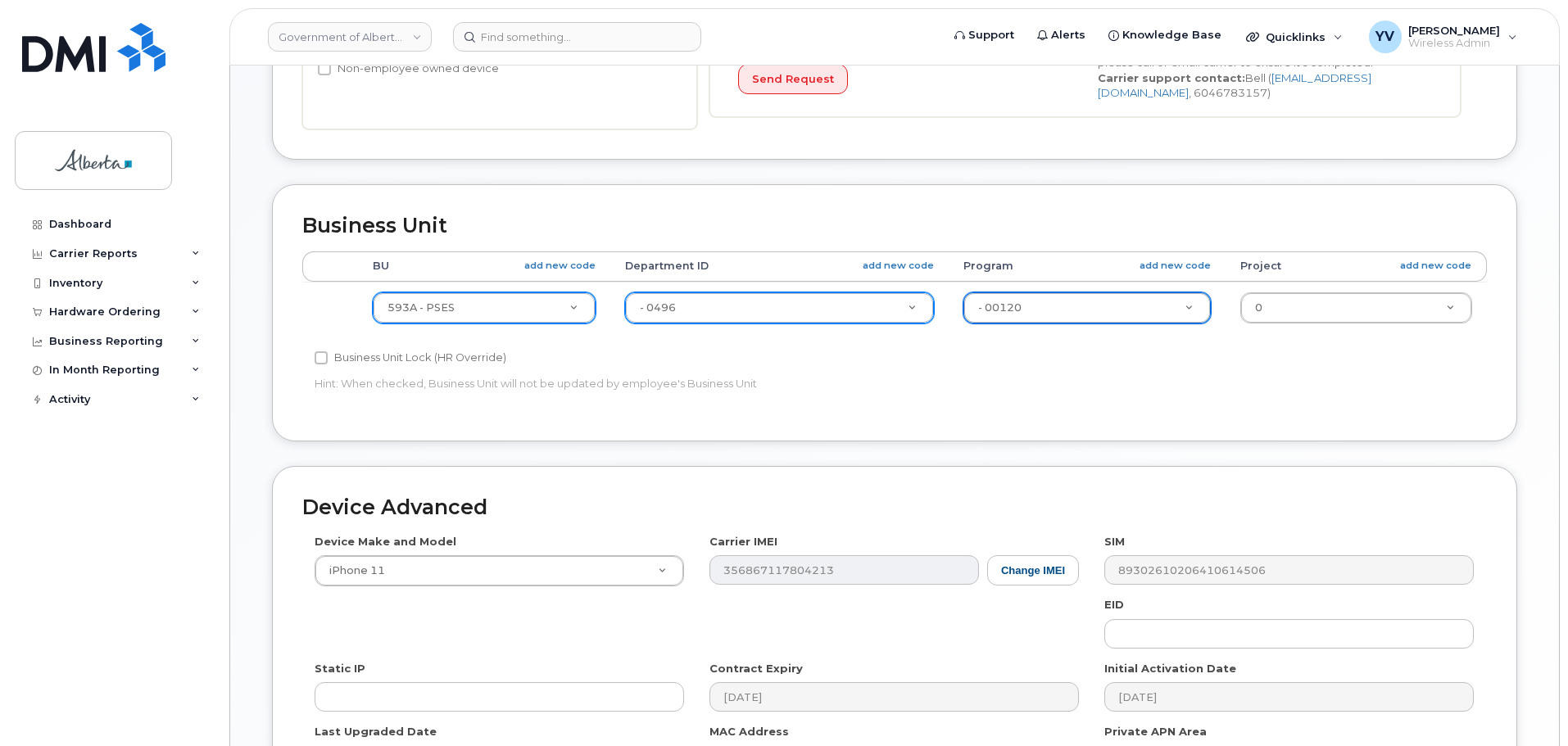
scroll to position [574, 0]
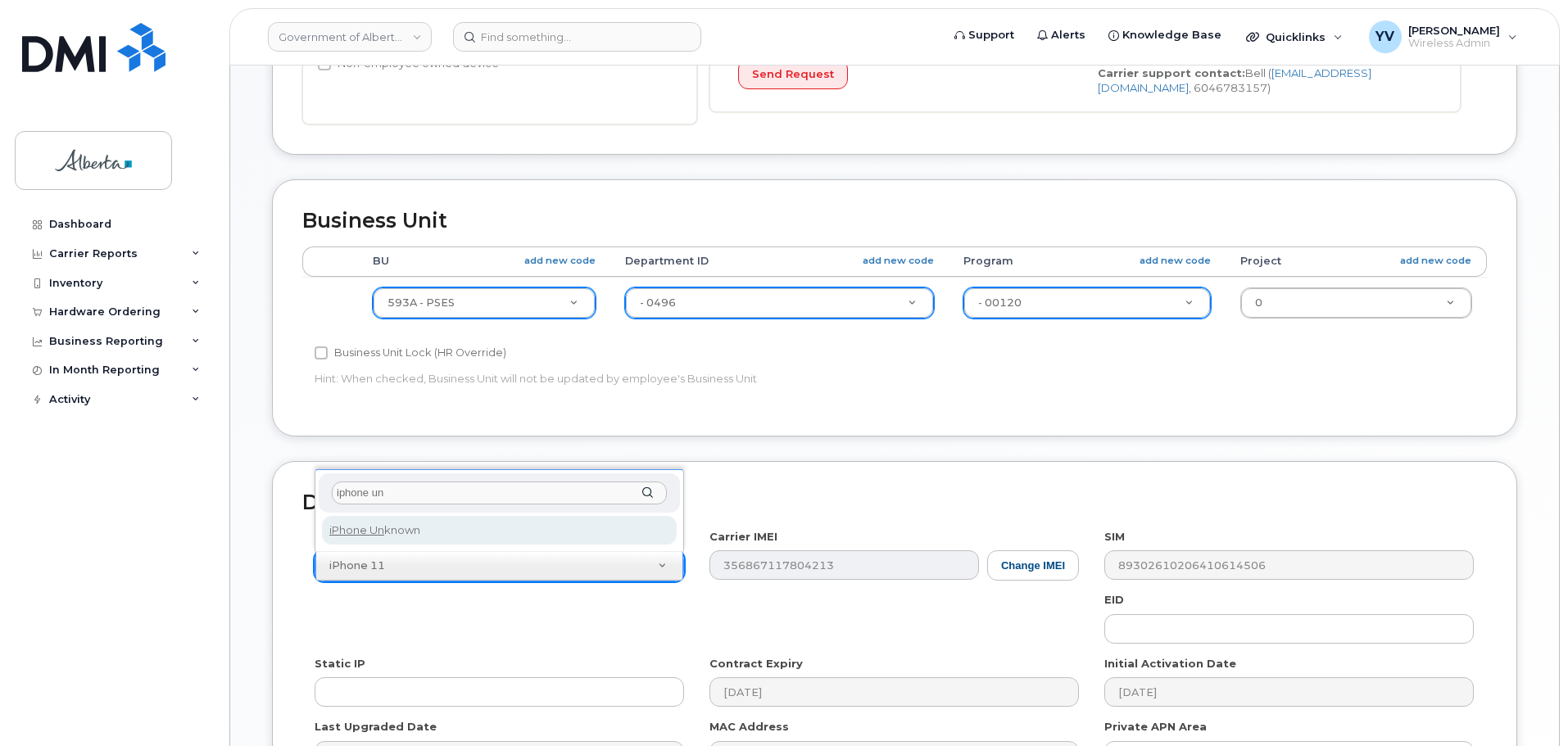
type input "iphone un"
select select "185"
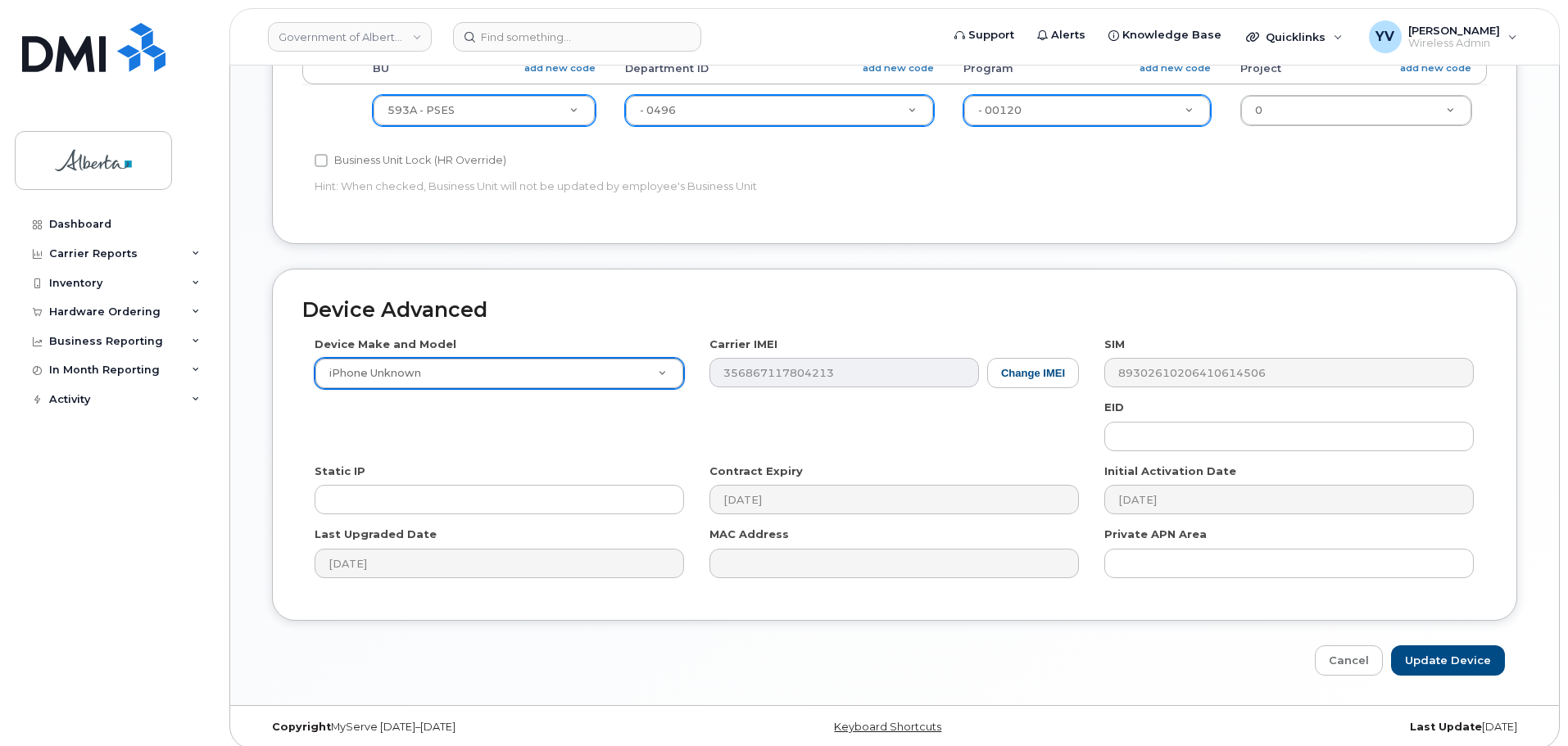
scroll to position [776, 0]
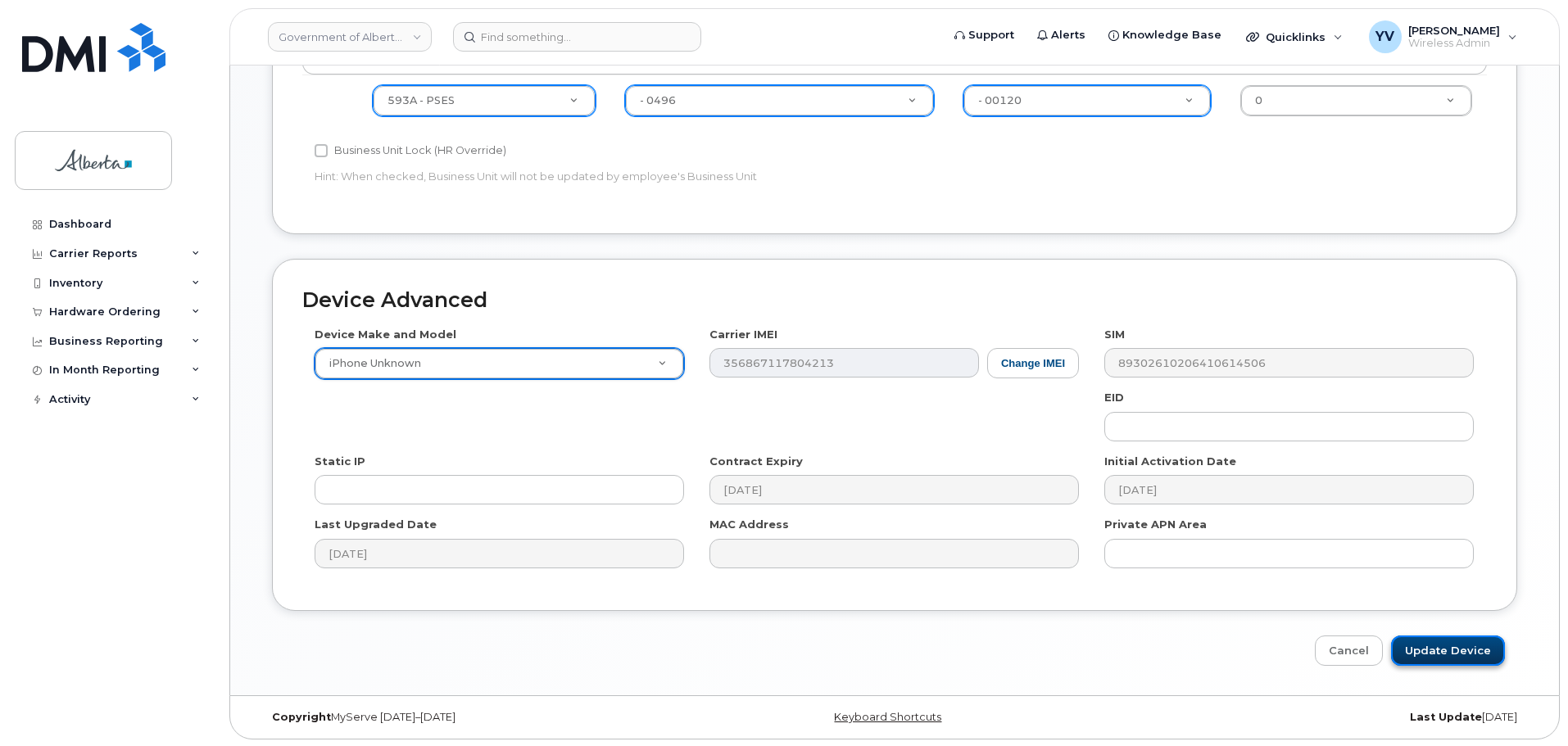
click at [1452, 641] on input "Update Device" at bounding box center [1447, 651] width 114 height 30
type input "Saving..."
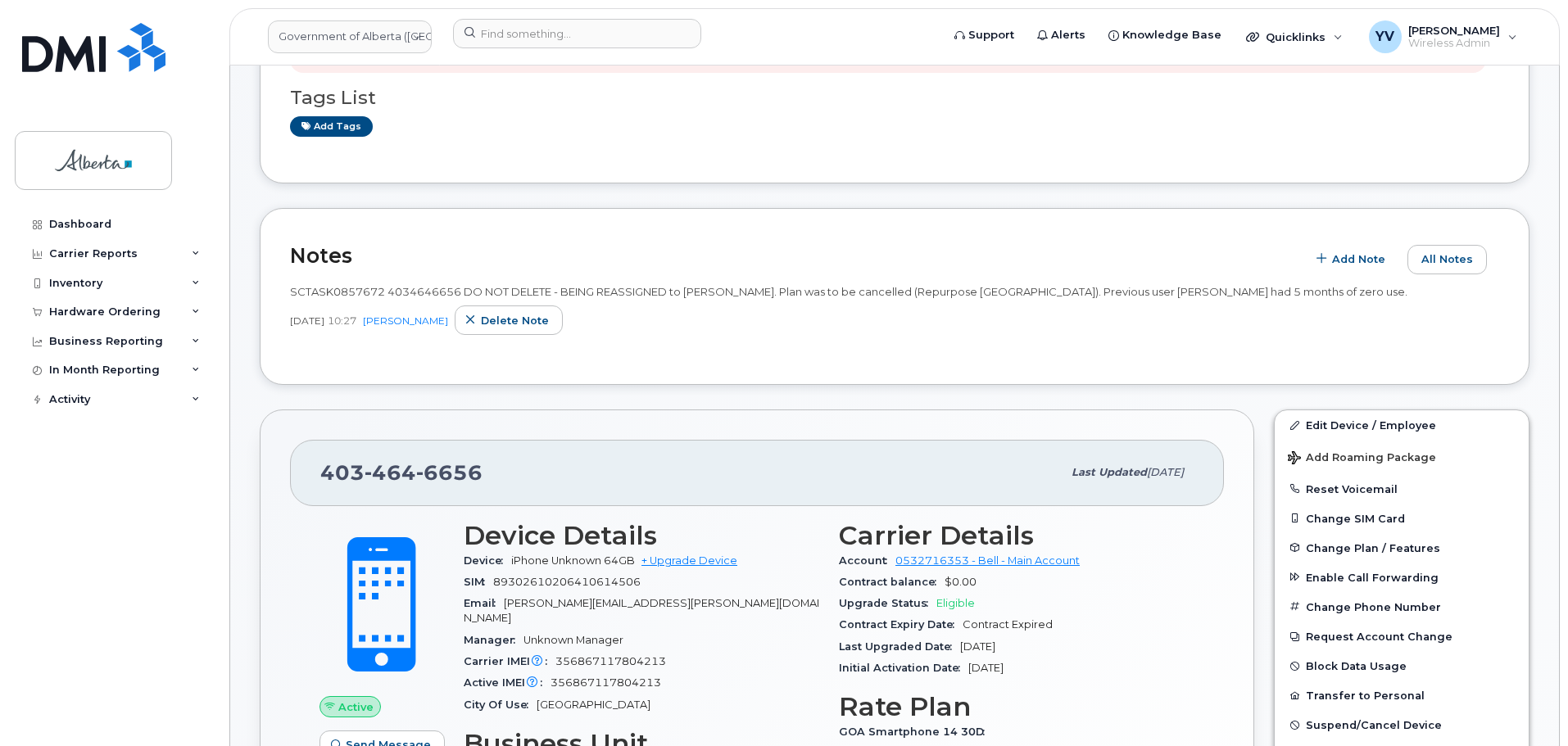
scroll to position [282, 0]
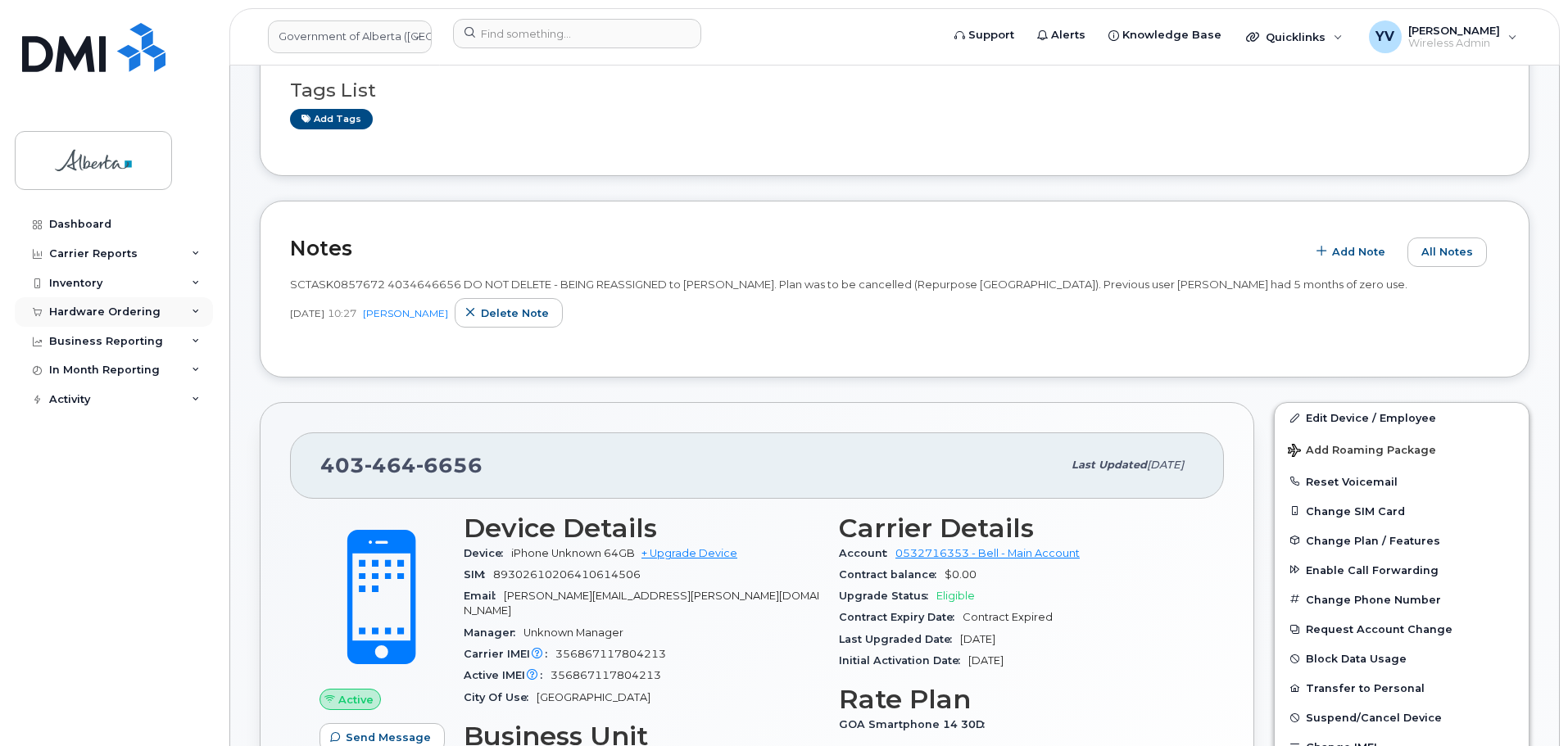
click at [82, 303] on div "Hardware Ordering" at bounding box center [113, 312] width 198 height 30
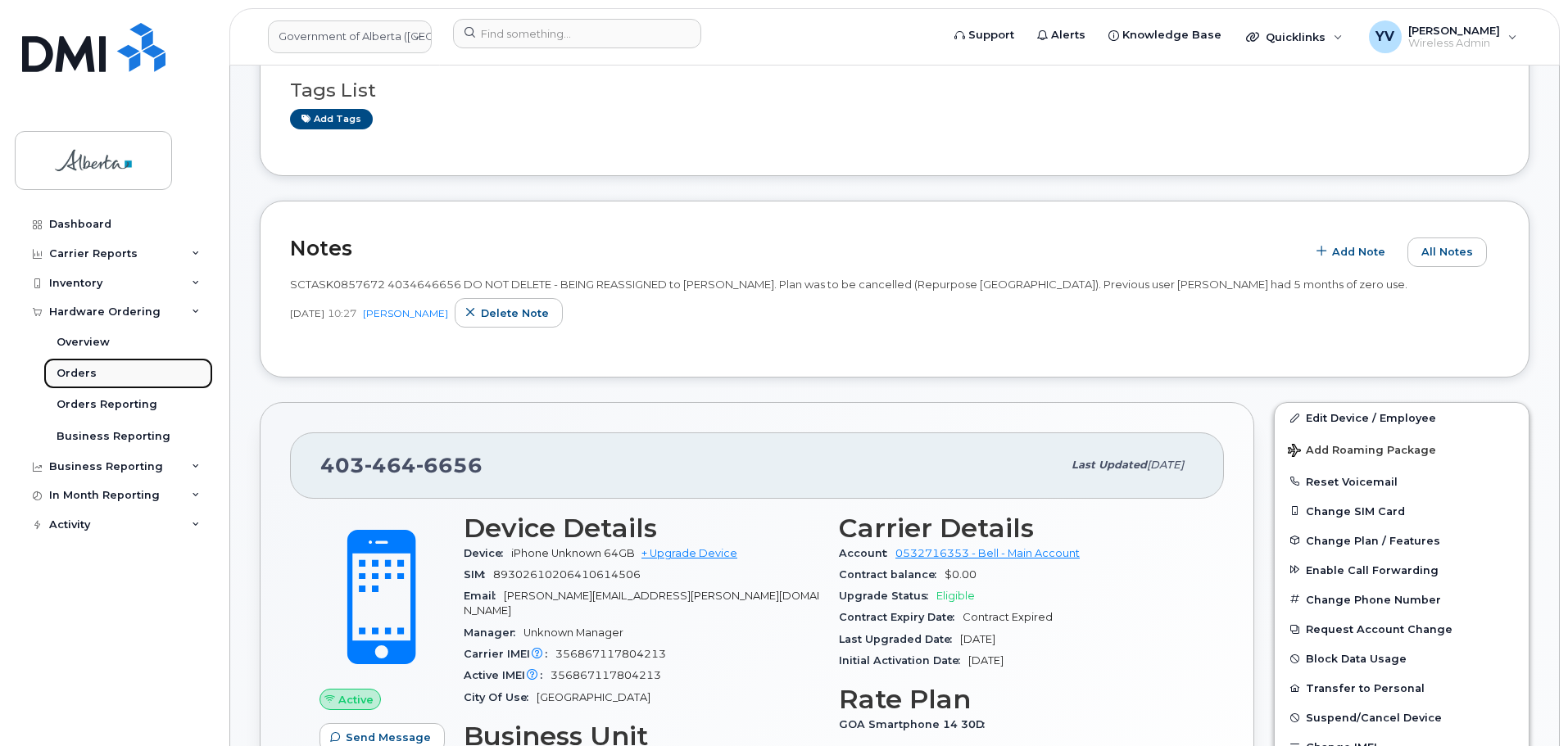
click at [82, 370] on div "Orders" at bounding box center [77, 373] width 40 height 14
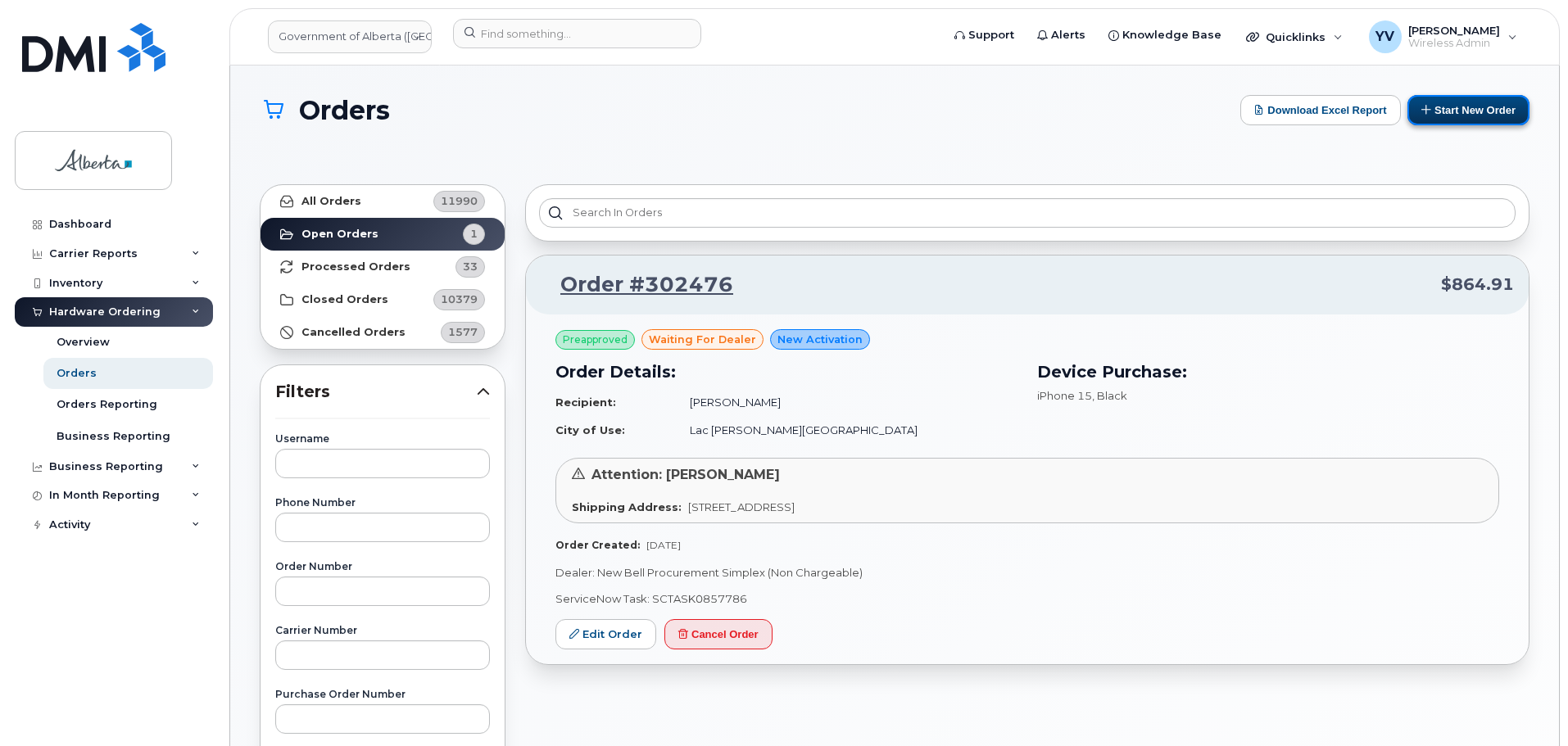
click at [1469, 110] on button "Start New Order" at bounding box center [1468, 110] width 122 height 30
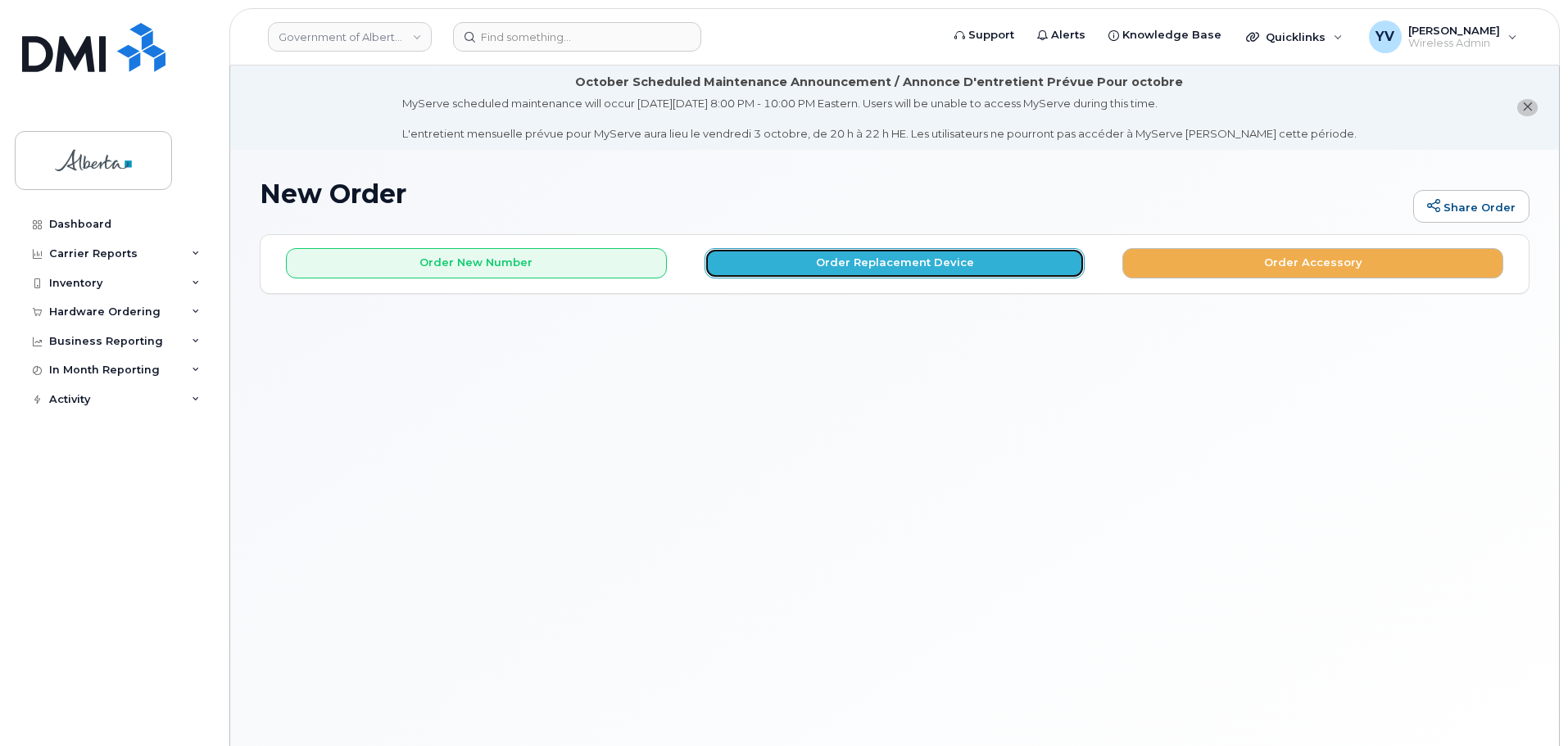
click at [867, 257] on button "Order Replacement Device" at bounding box center [895, 263] width 381 height 30
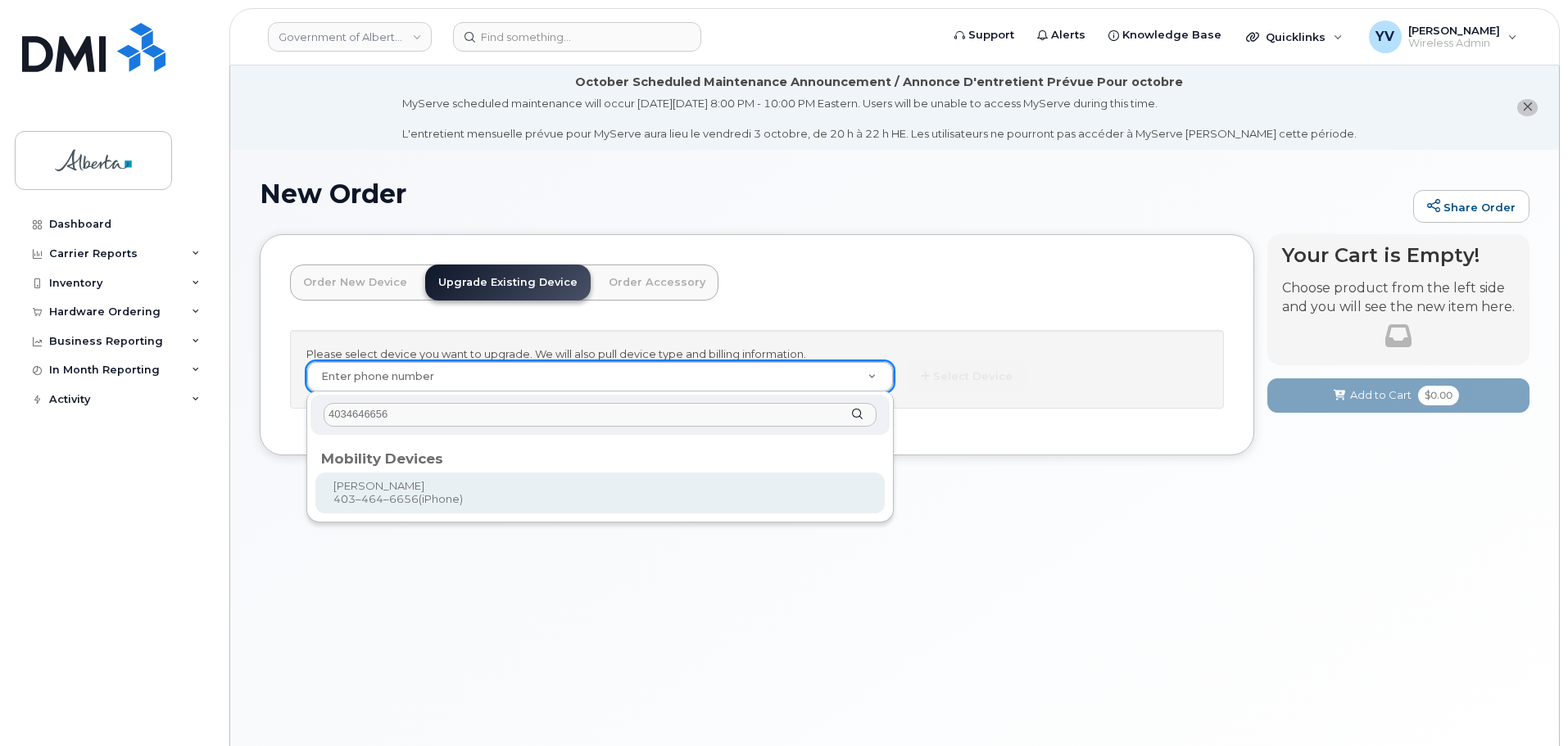
type input "4034646656"
type input "680508"
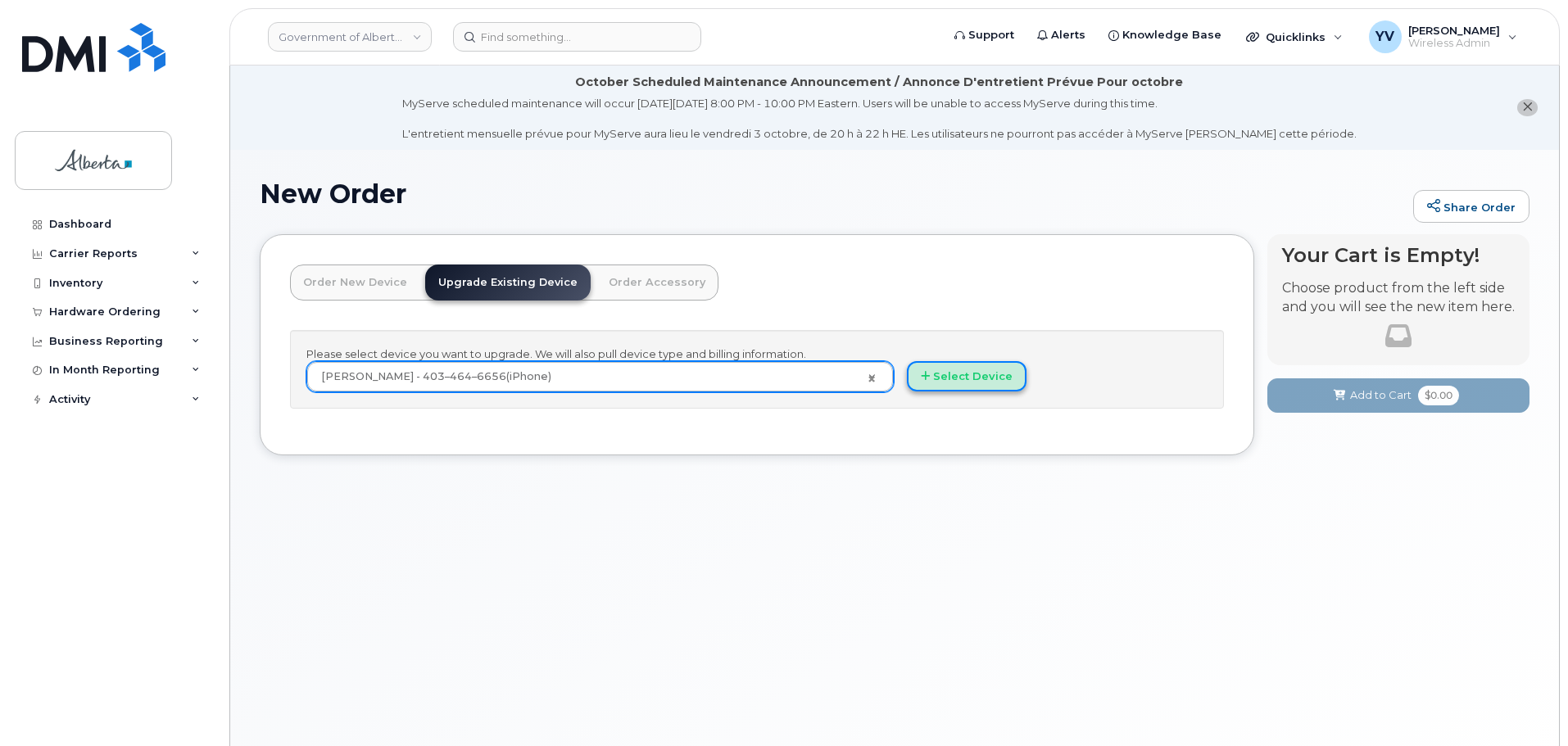
click at [968, 372] on button "Select Device" at bounding box center [967, 376] width 120 height 30
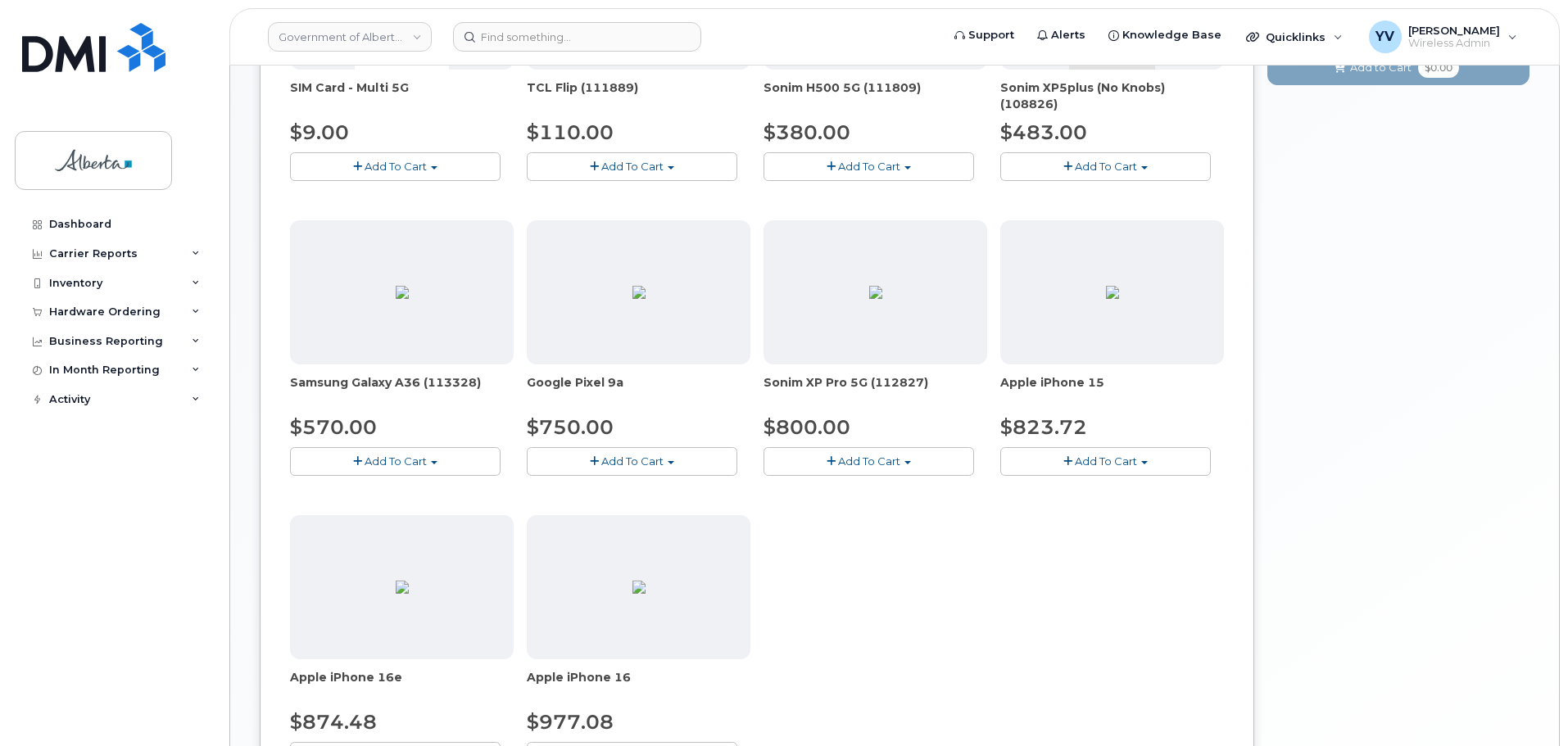
scroll to position [647, 0]
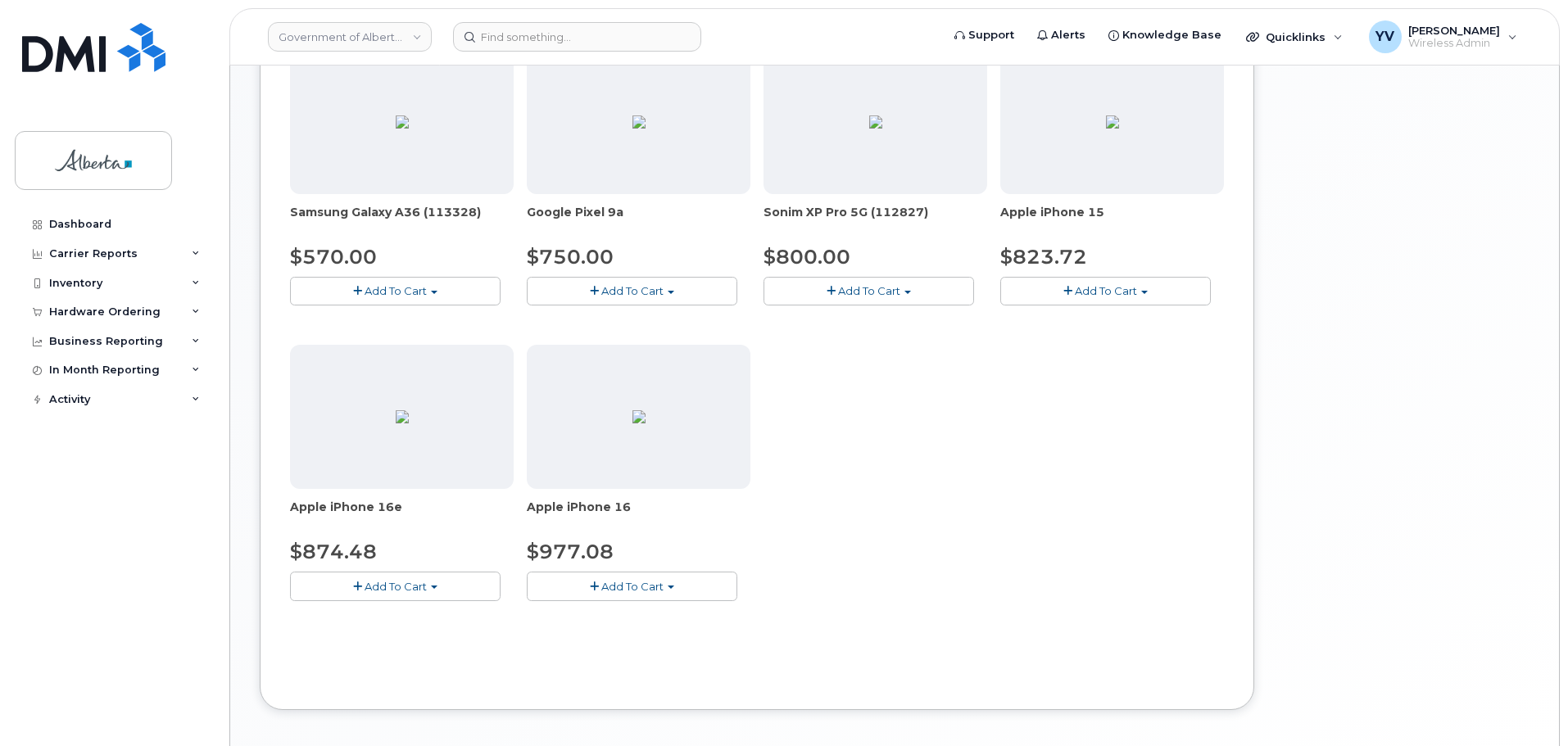
click at [428, 587] on button "Add To Cart" at bounding box center [396, 586] width 211 height 29
click at [443, 636] on link "$874.48 - 30-day upgrade (128GB model)" at bounding box center [424, 636] width 261 height 20
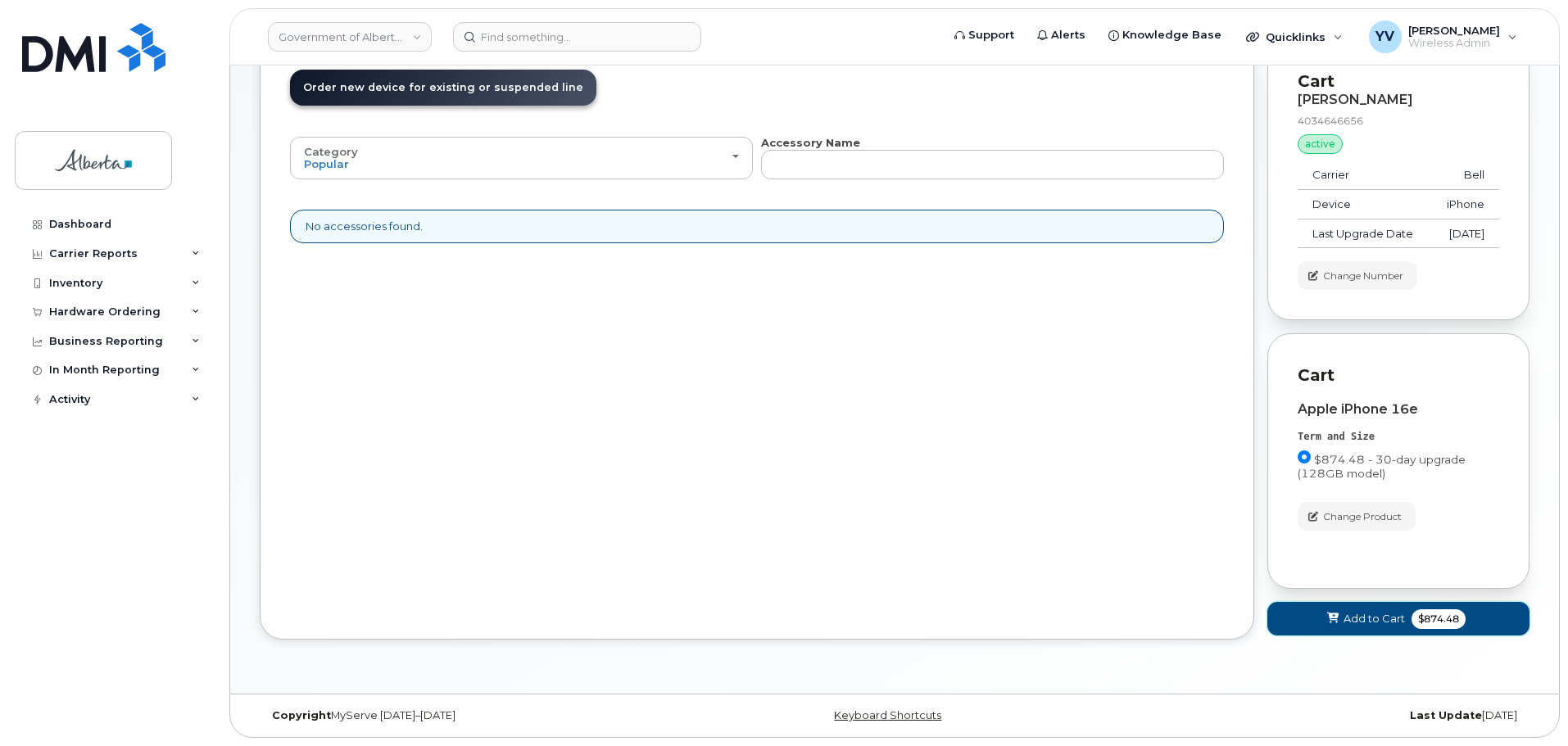
click at [1368, 614] on span "Add to Cart" at bounding box center [1374, 618] width 62 height 15
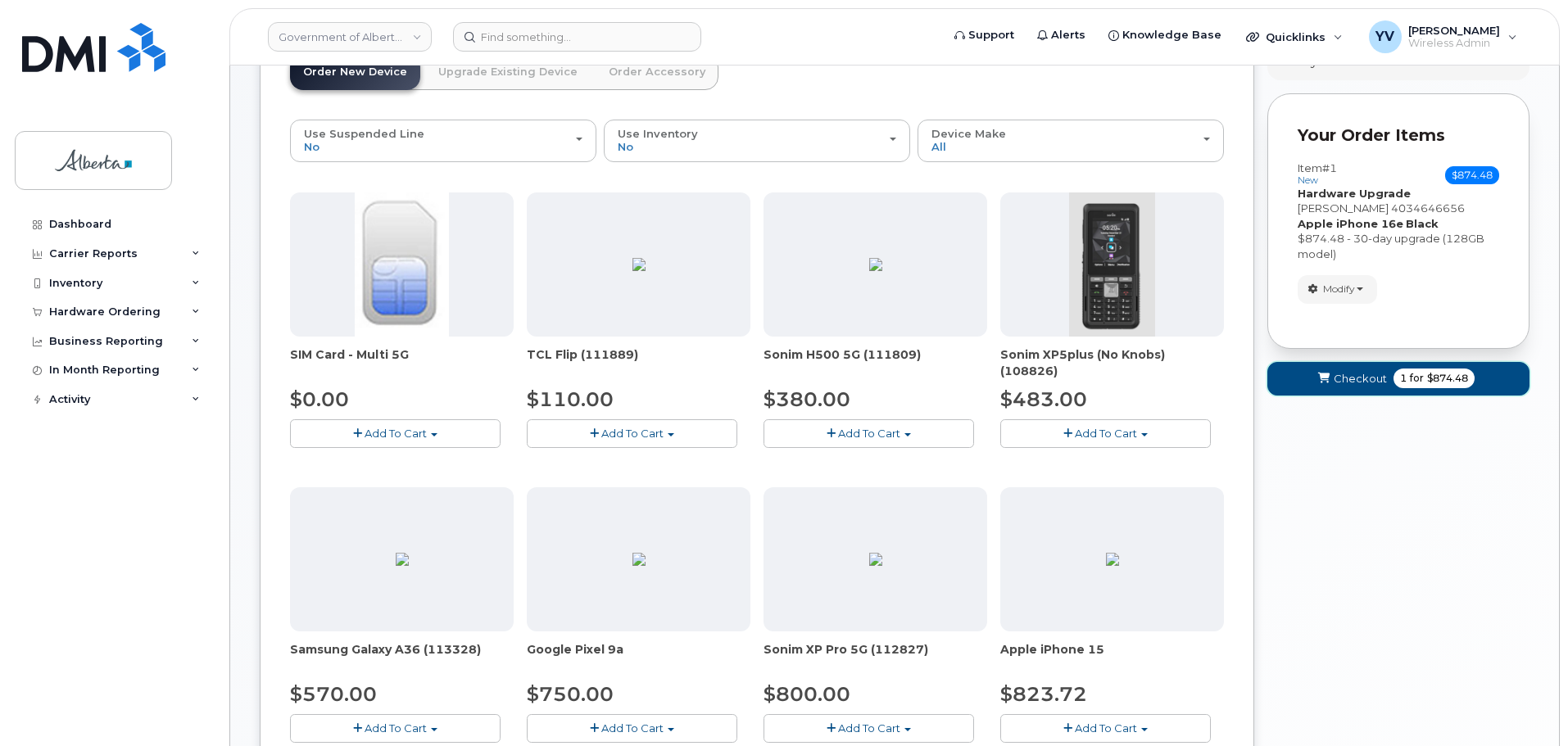
click at [1344, 371] on span "Checkout" at bounding box center [1360, 378] width 53 height 15
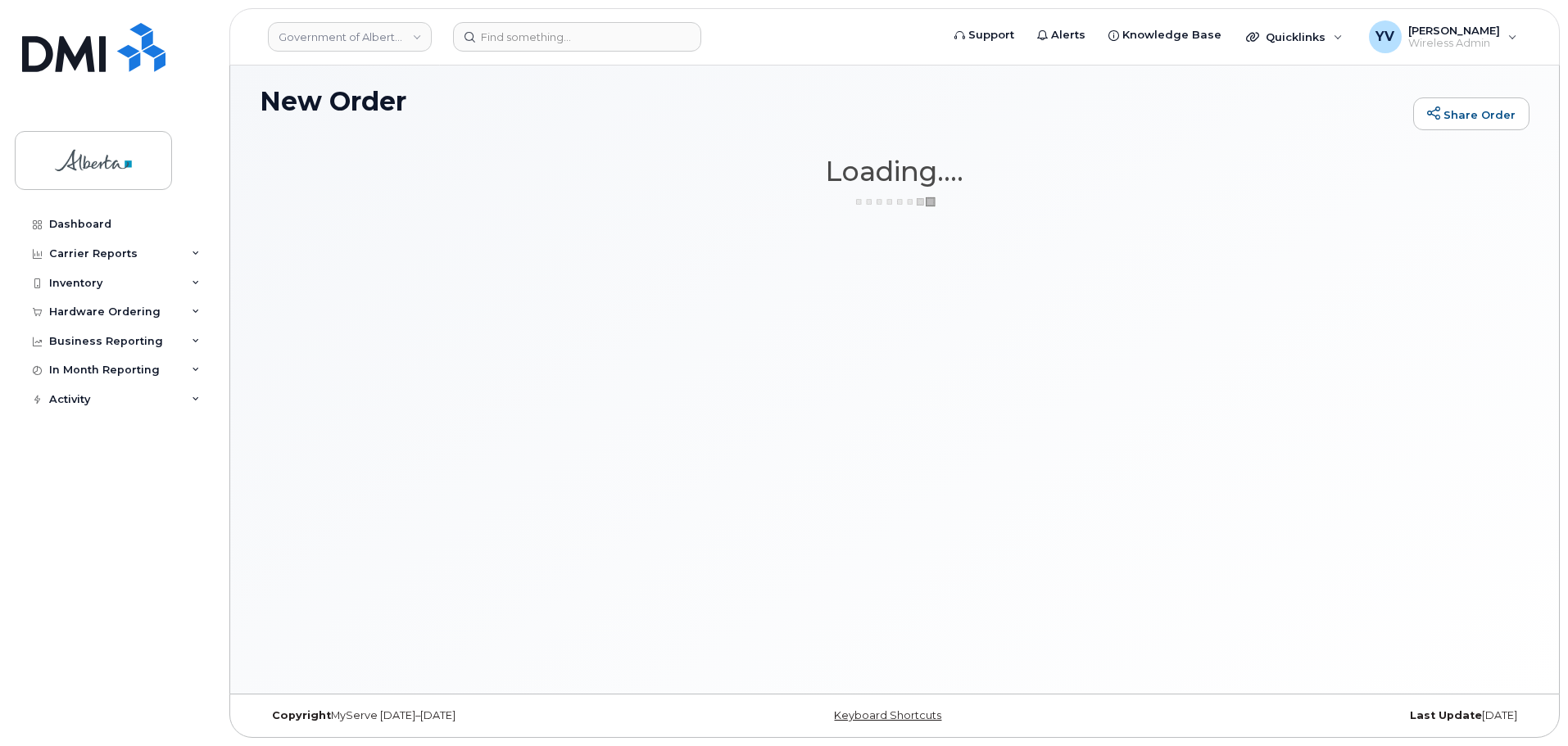
scroll to position [93, 0]
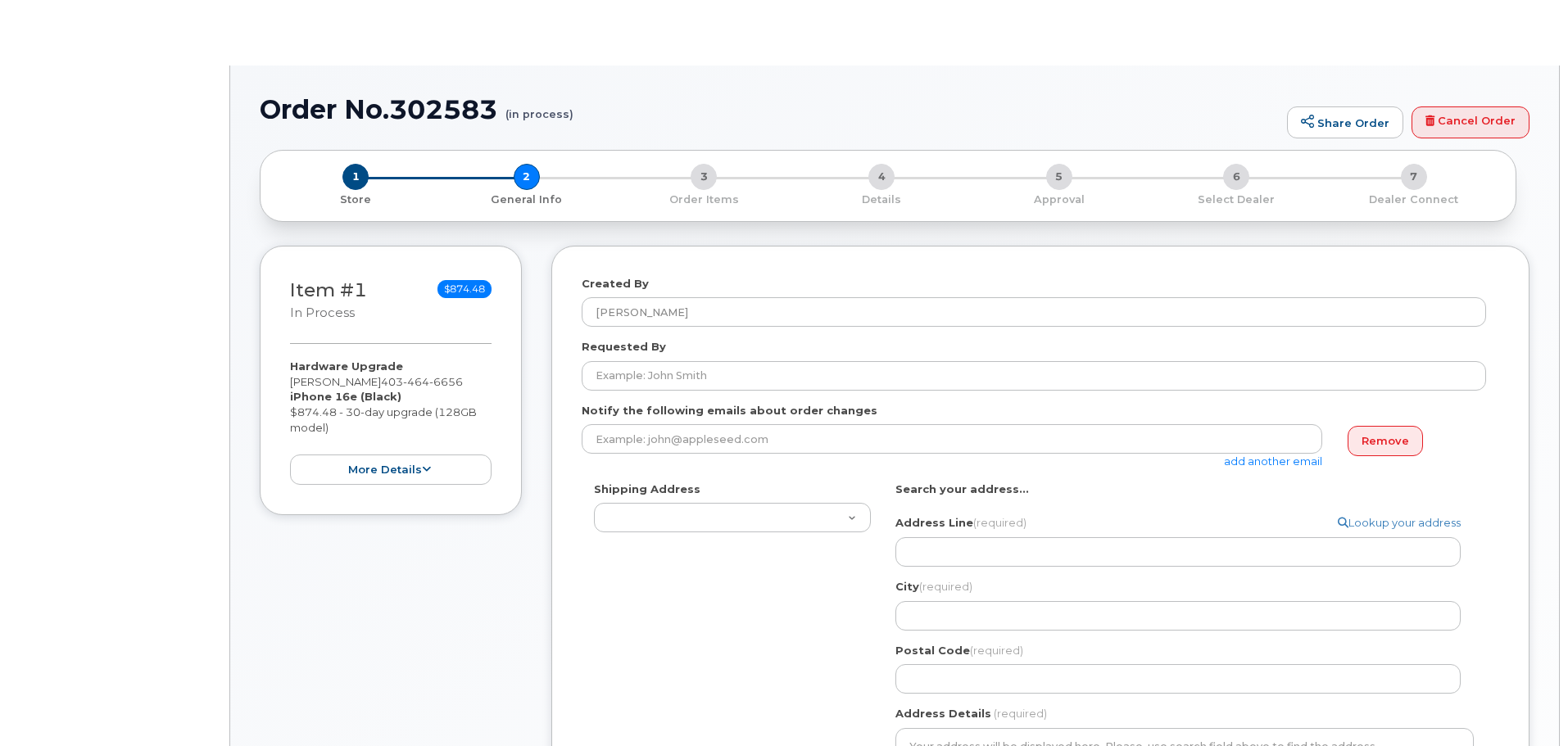
select select
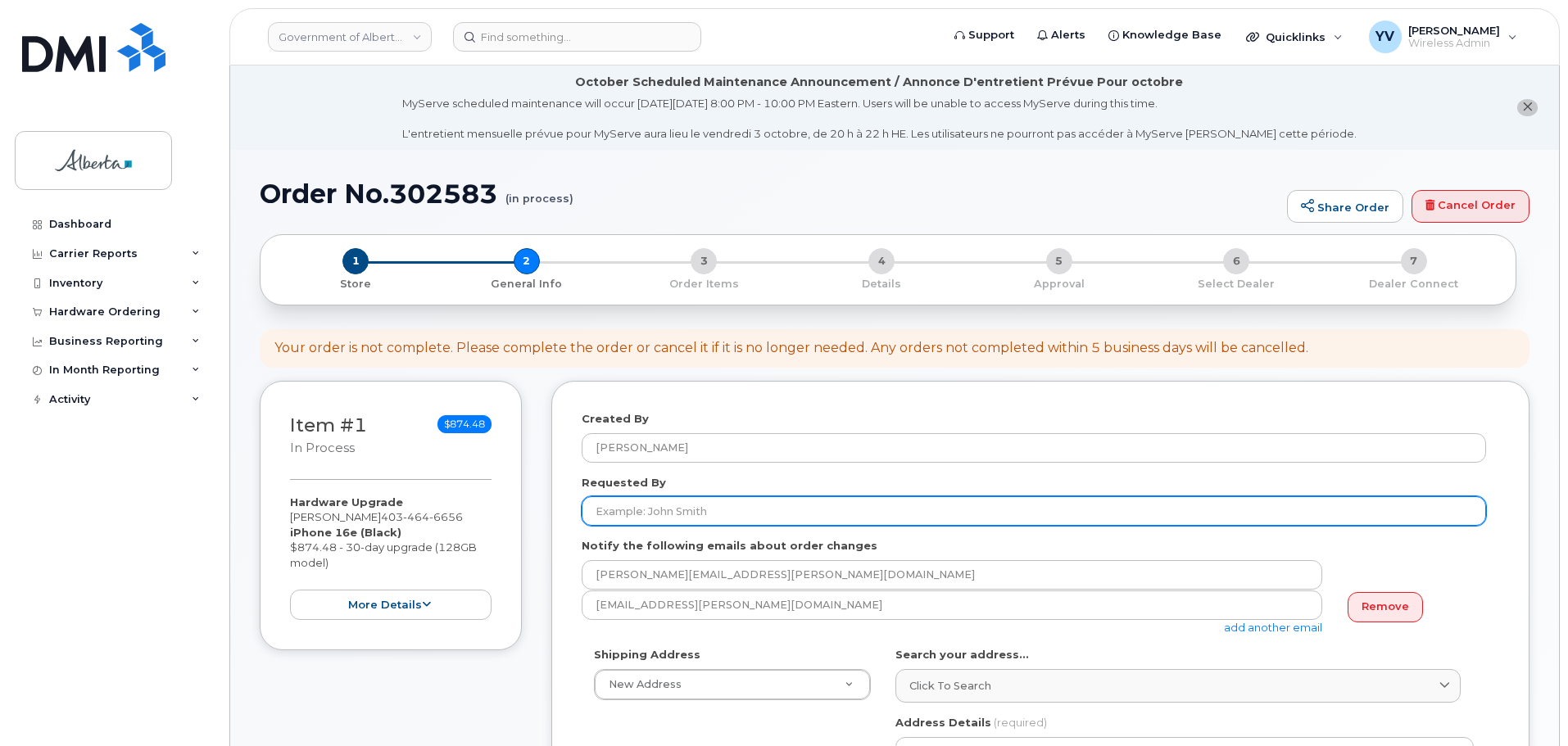
click at [609, 513] on input "Requested By" at bounding box center [1033, 510] width 904 height 30
paste input "Angie Martinac"
type input "Angie Martinac"
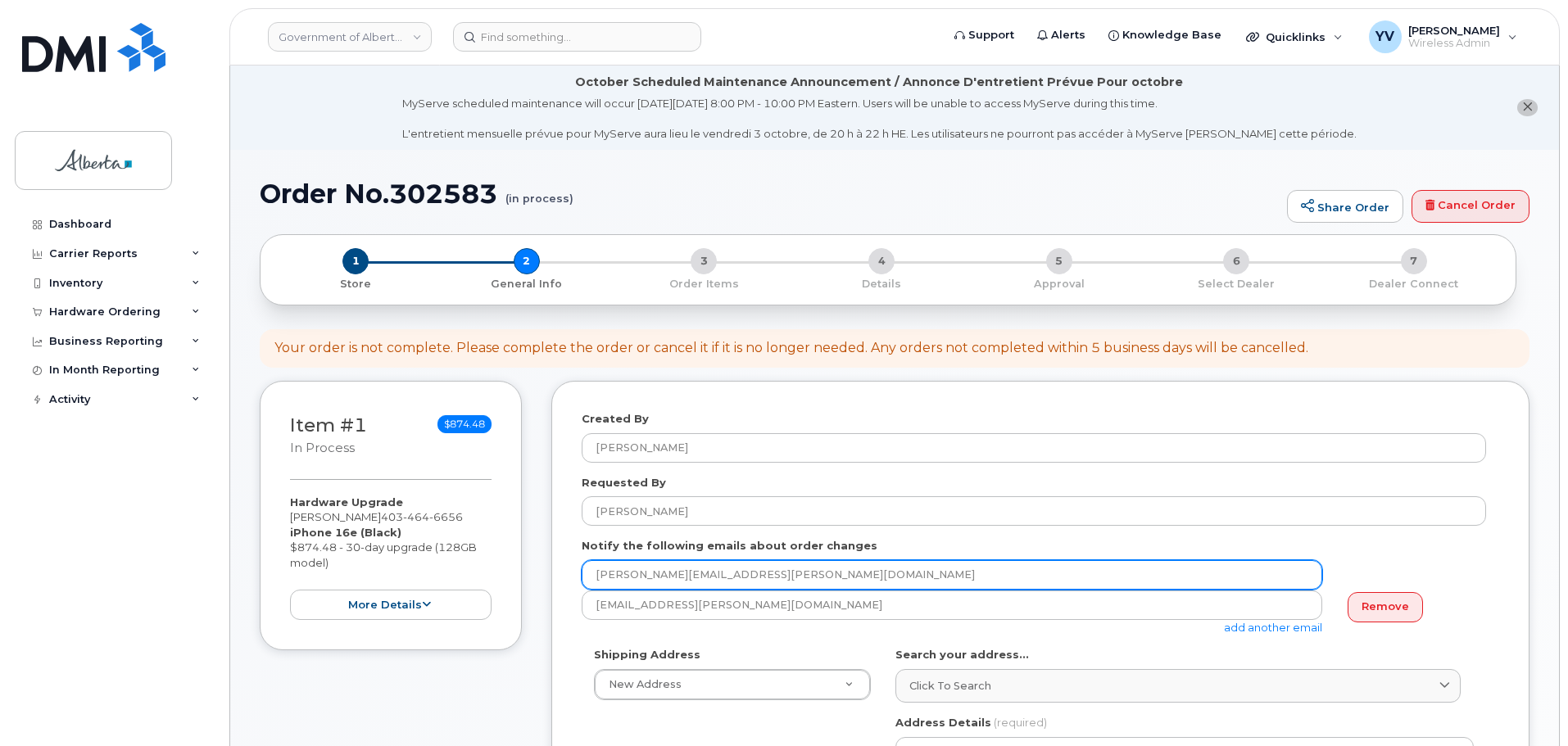
drag, startPoint x: 758, startPoint y: 581, endPoint x: 560, endPoint y: 578, distance: 198.0
paste input "Angie.Martinac"
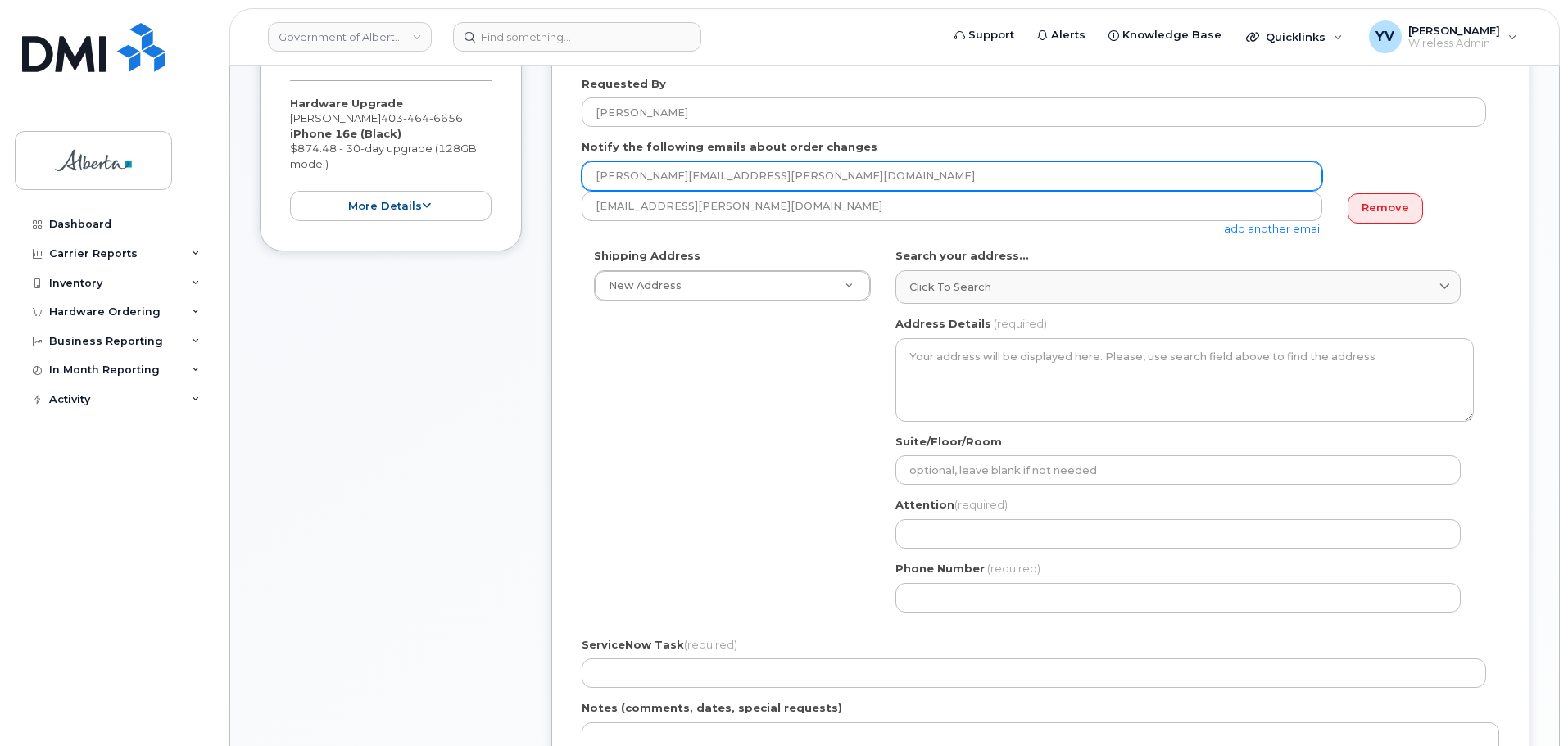
scroll to position [416, 0]
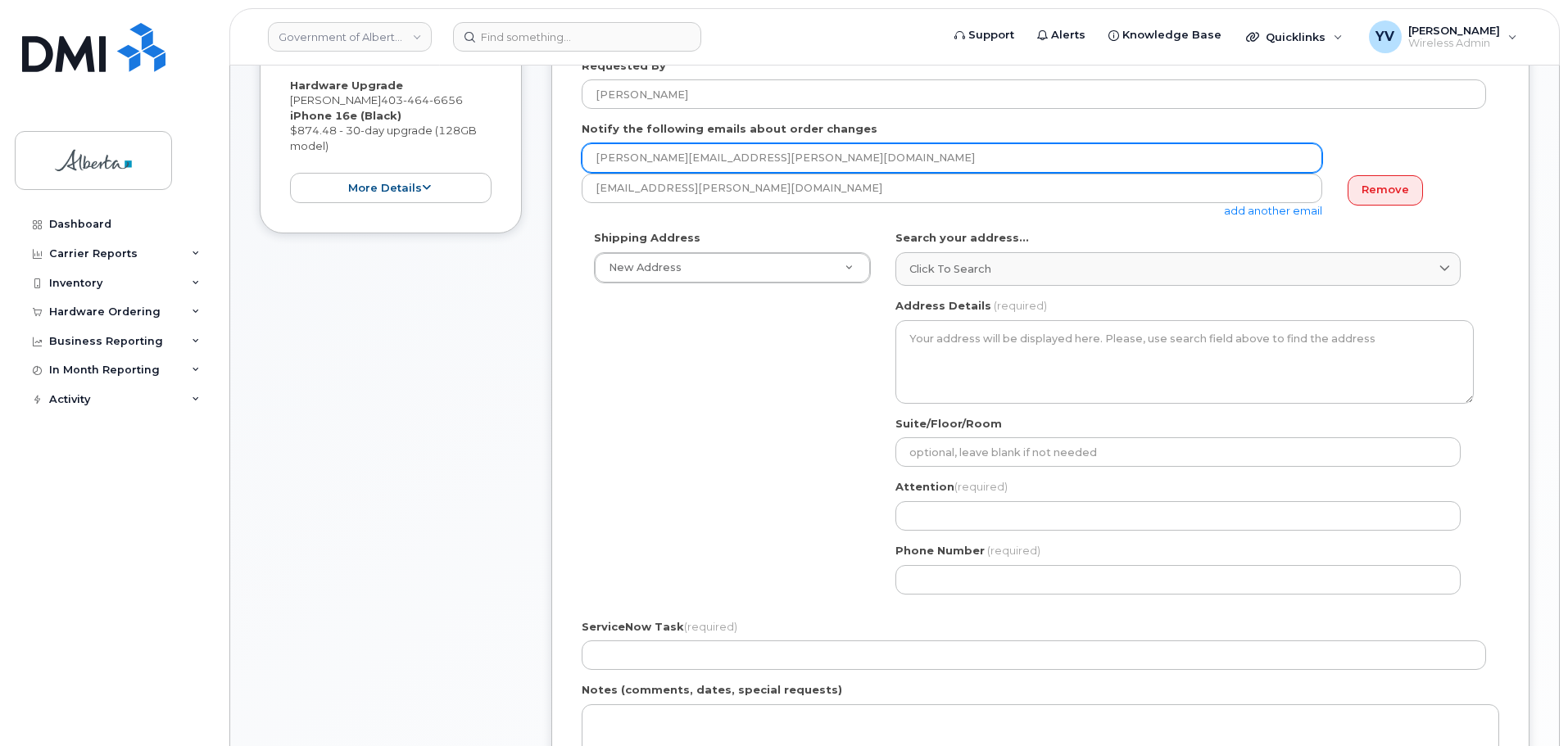
type input "Angie.Martinac@gov.ab.ca"
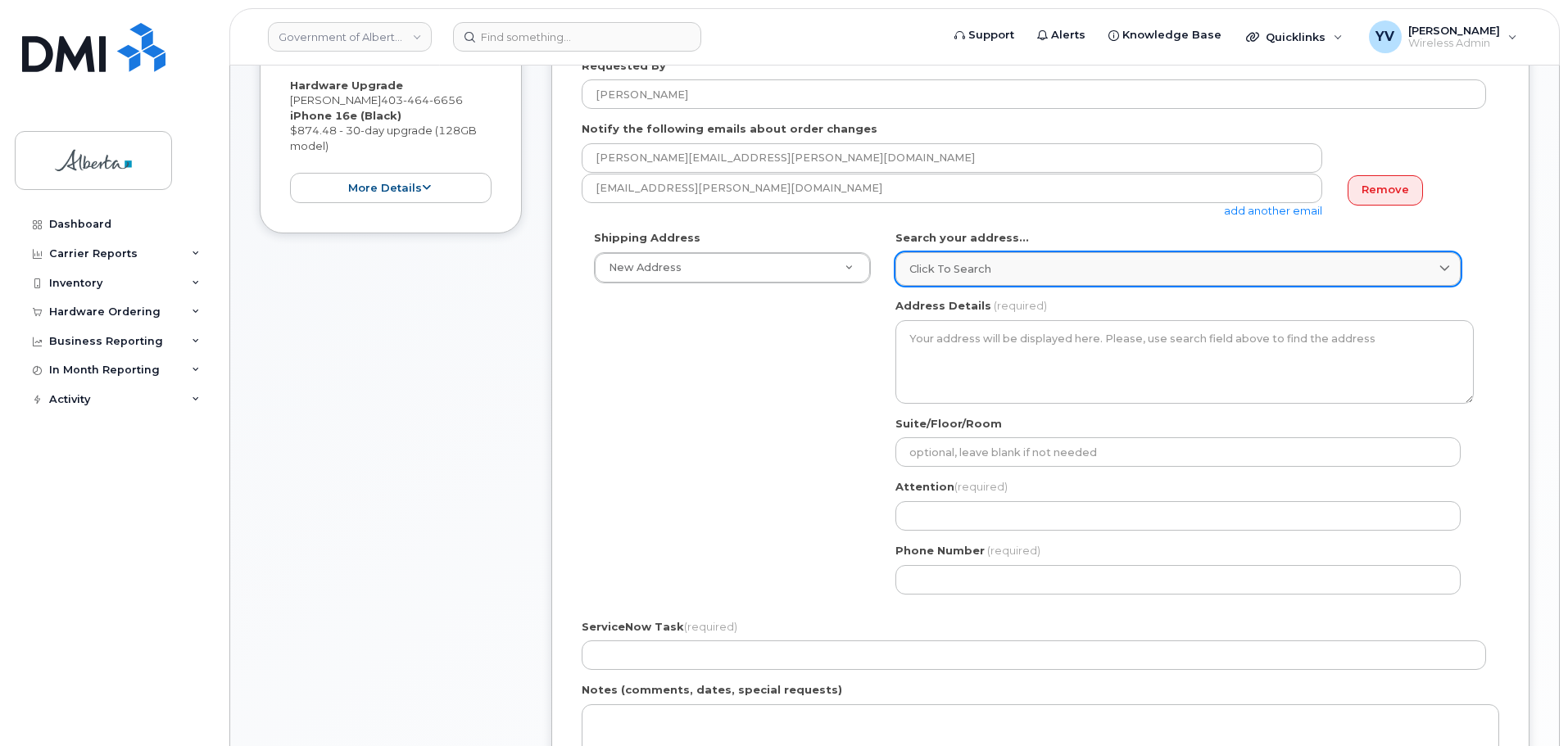
click at [918, 260] on link "Click to search" at bounding box center [1177, 269] width 565 height 34
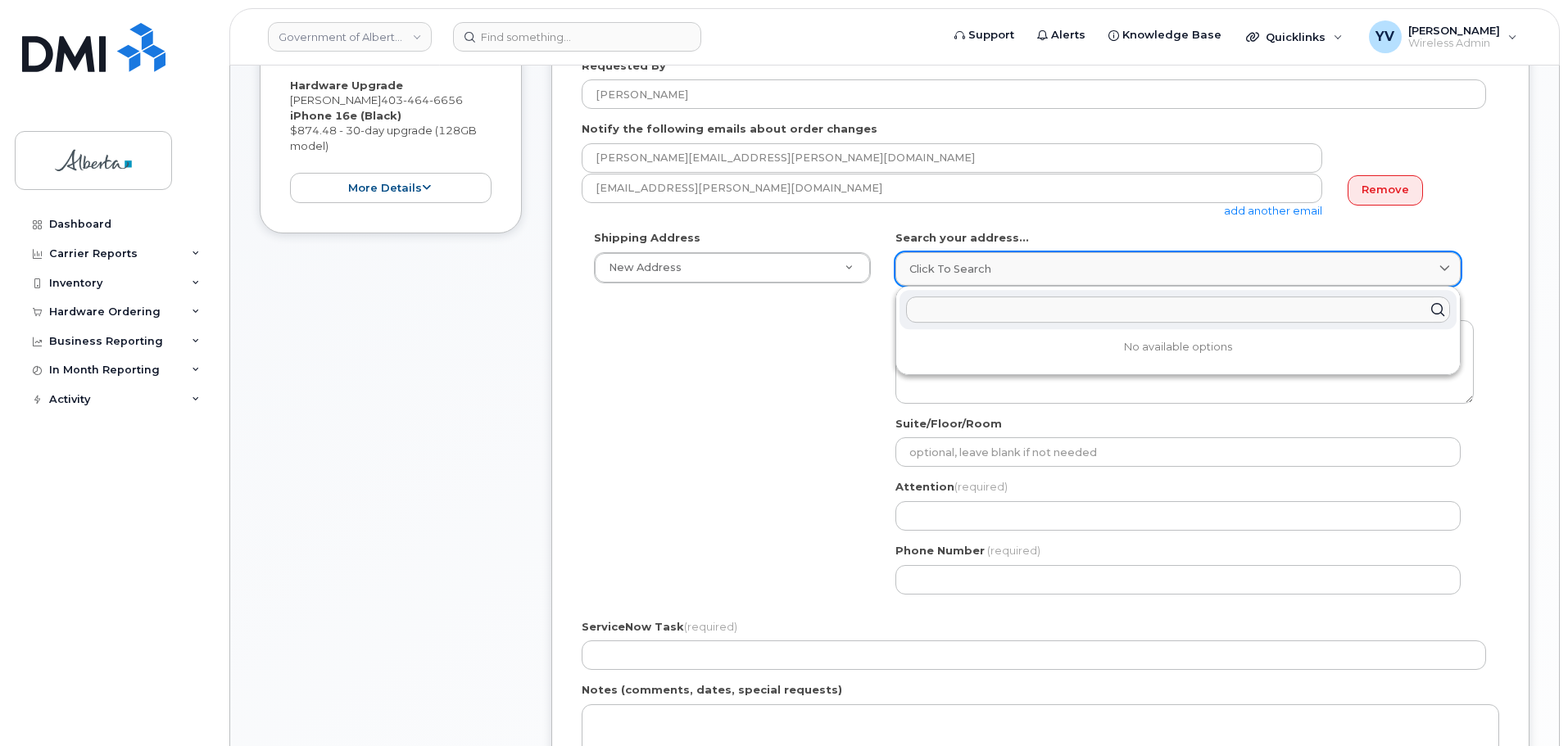
paste input "4070 Bowness Road N. W."
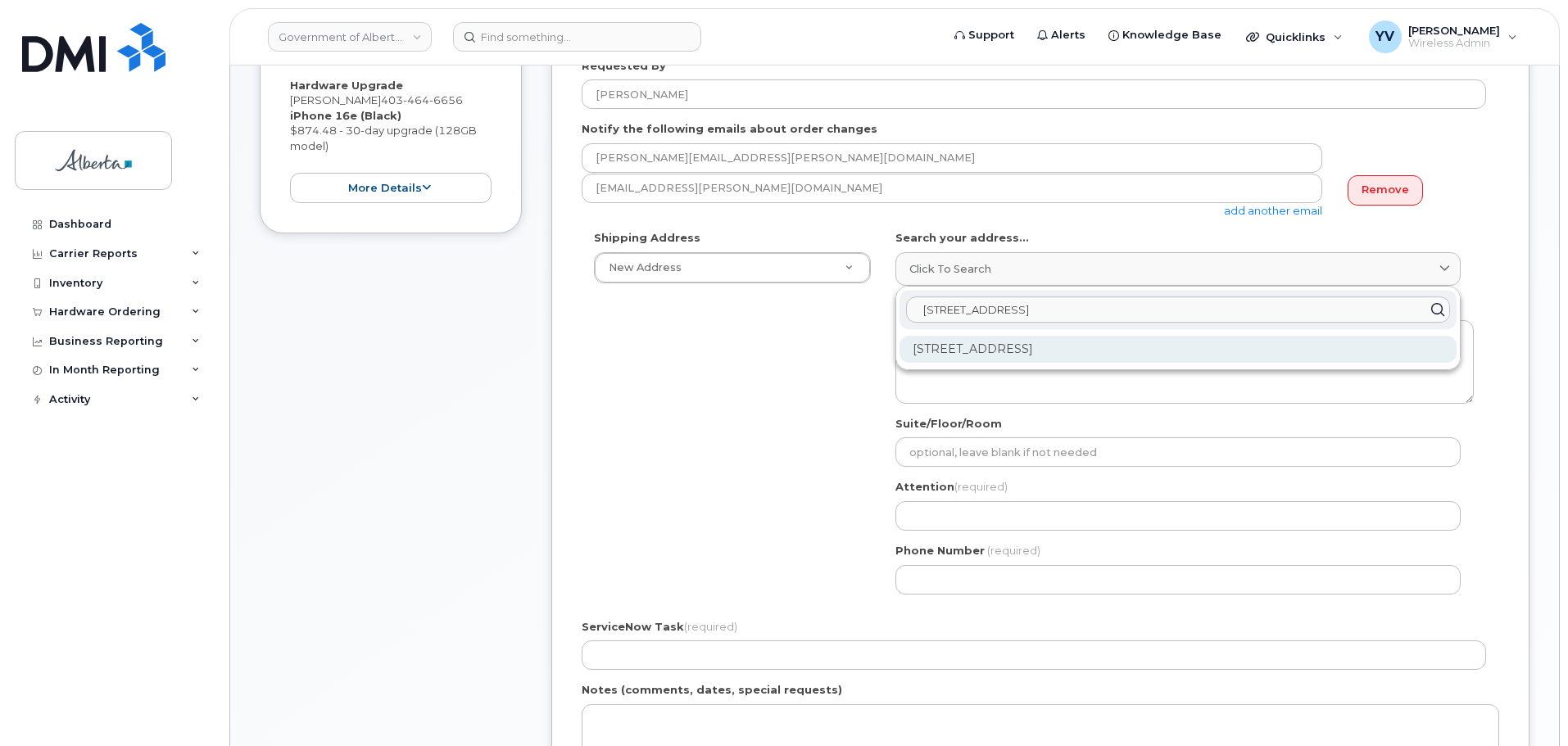
type input "4070 Bowness Road N. W."
click at [1030, 345] on div "4070 Bowness Rd NW Calgary AB T3B 3R7" at bounding box center [1177, 349] width 557 height 27
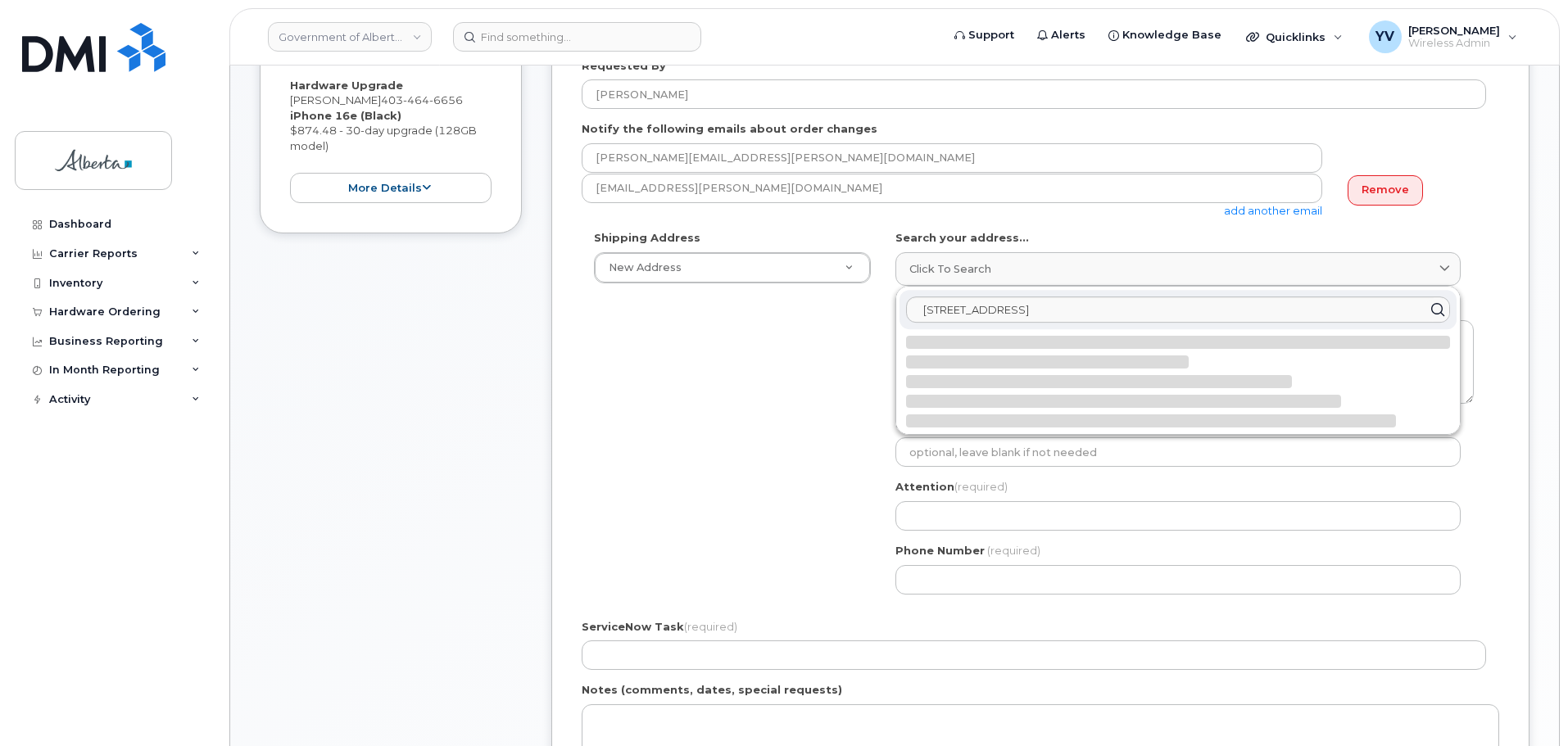
select select
type textarea "4070 Bowness Rd NW CALGARY AB T3B 3R7 CANADA"
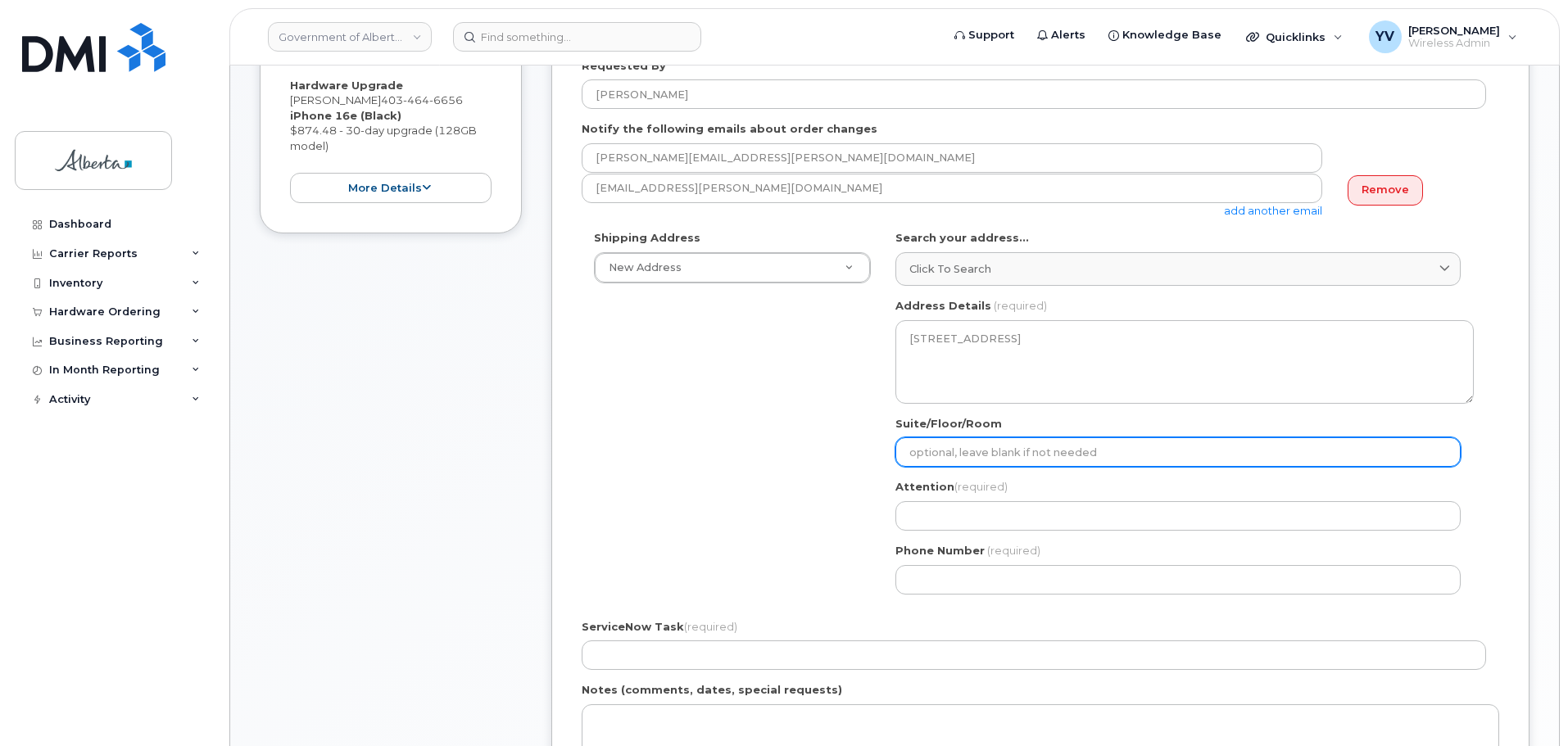
click at [923, 454] on input "Suite/Floor/Room" at bounding box center [1177, 452] width 565 height 30
type input "Main Floor"
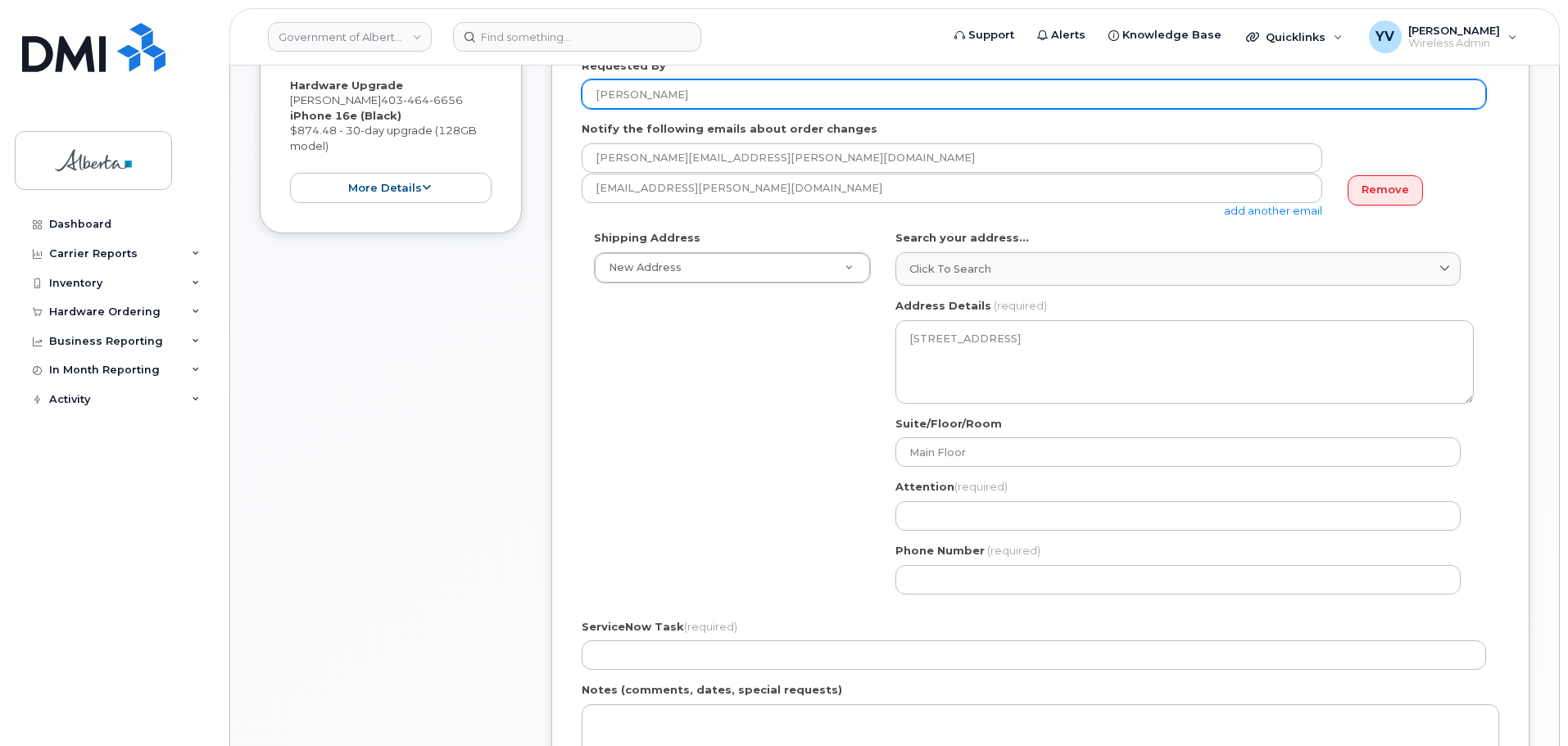
drag, startPoint x: 692, startPoint y: 94, endPoint x: 592, endPoint y: 94, distance: 100.0
click at [592, 94] on input "[PERSON_NAME]" at bounding box center [1033, 94] width 904 height 30
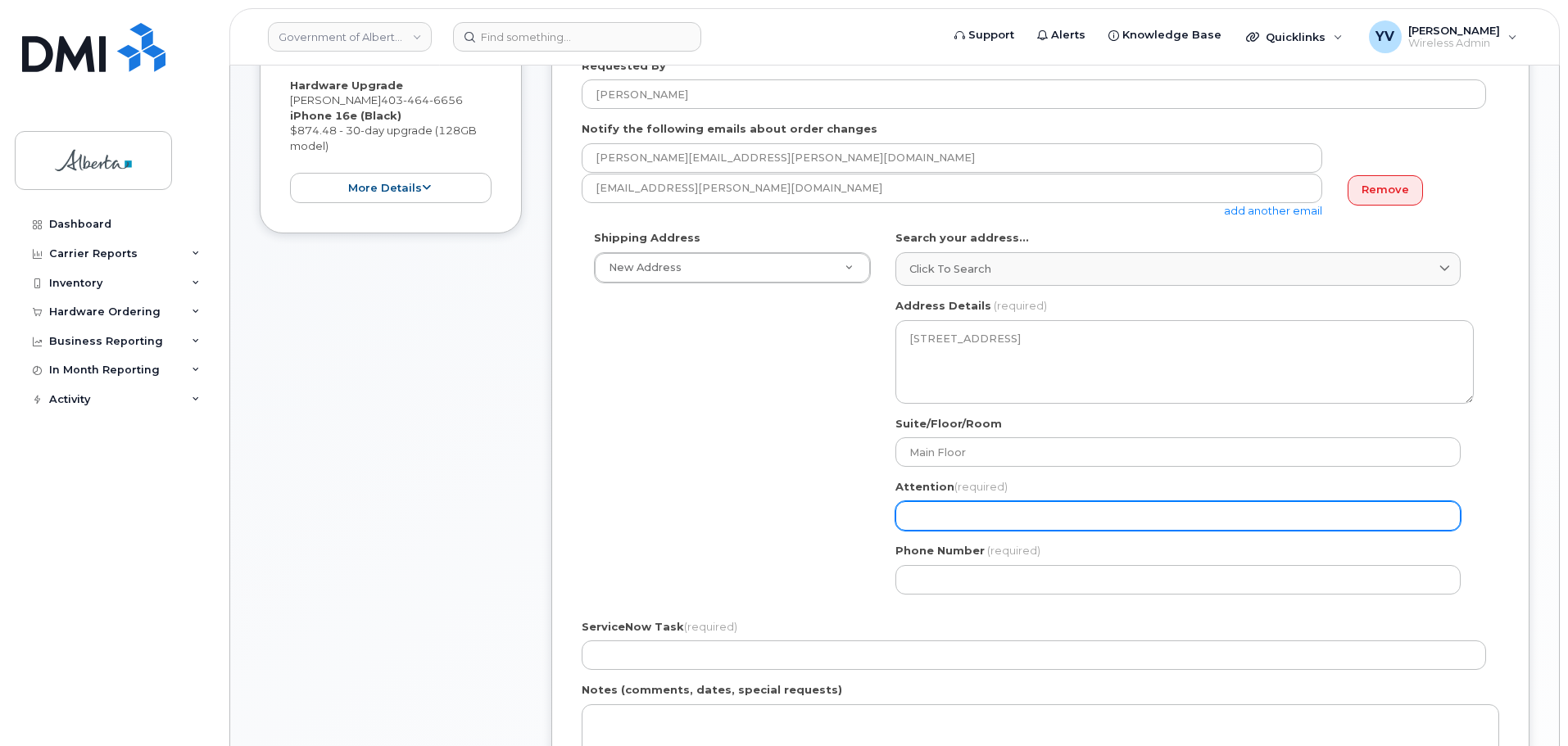
click at [919, 521] on input "Attention (required)" at bounding box center [1177, 515] width 565 height 30
paste input "[PERSON_NAME]"
select select
type input "[PERSON_NAME]"
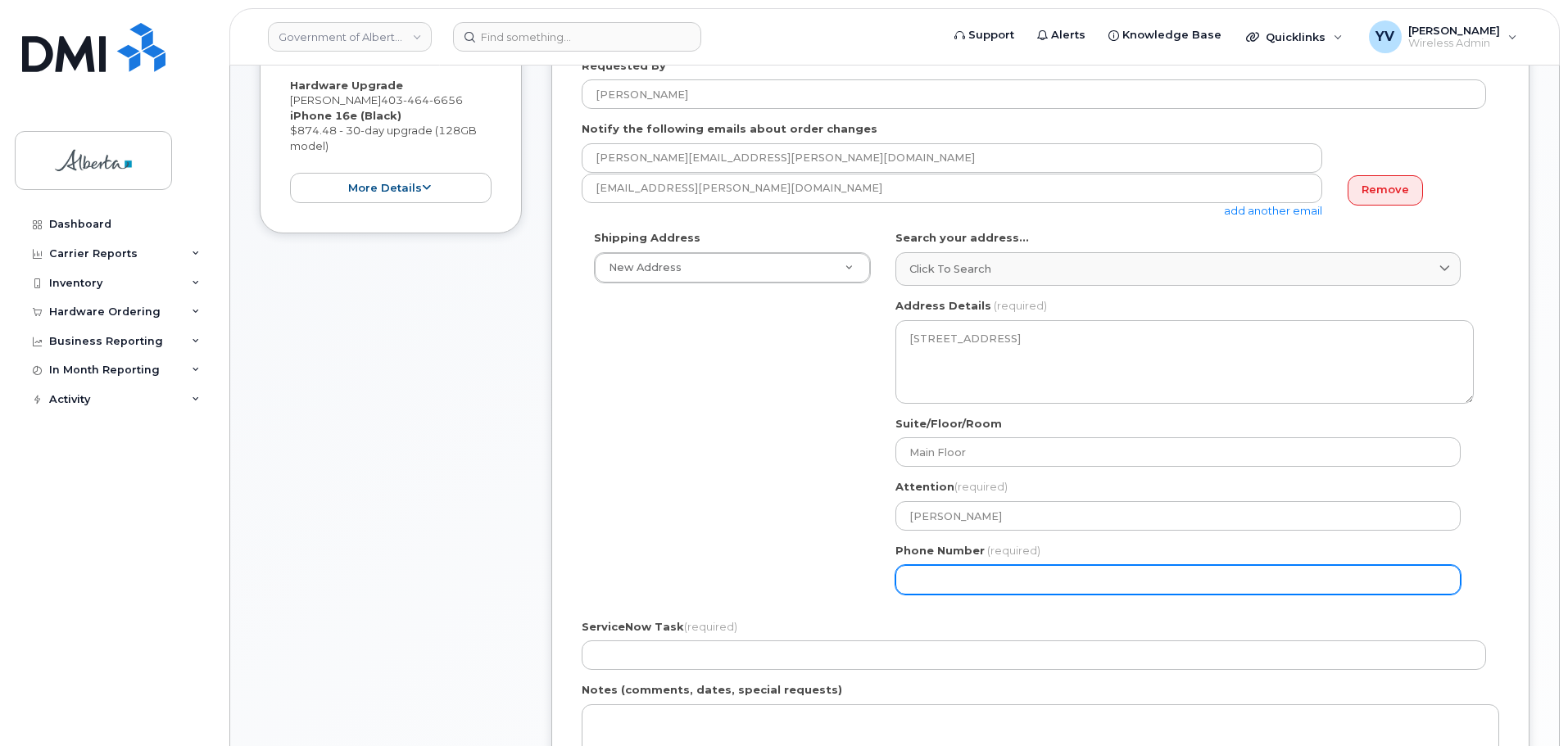
click at [906, 588] on input "Phone Number" at bounding box center [1177, 579] width 565 height 30
paste input "4032978123"
select select
type input "4032978123"
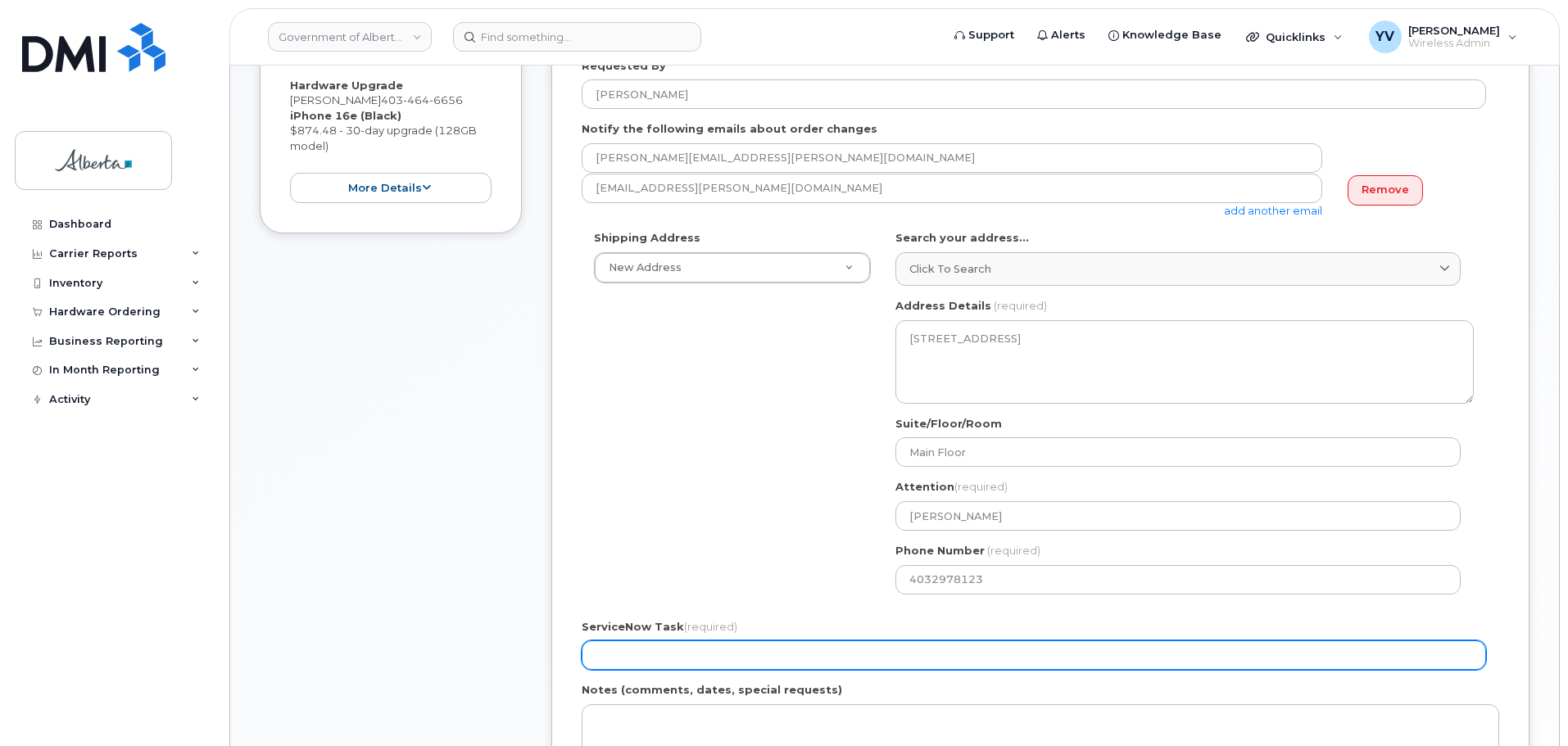
click at [637, 668] on input "ServiceNow Task (required)" at bounding box center [1033, 654] width 904 height 30
paste input "SCTASK0857672"
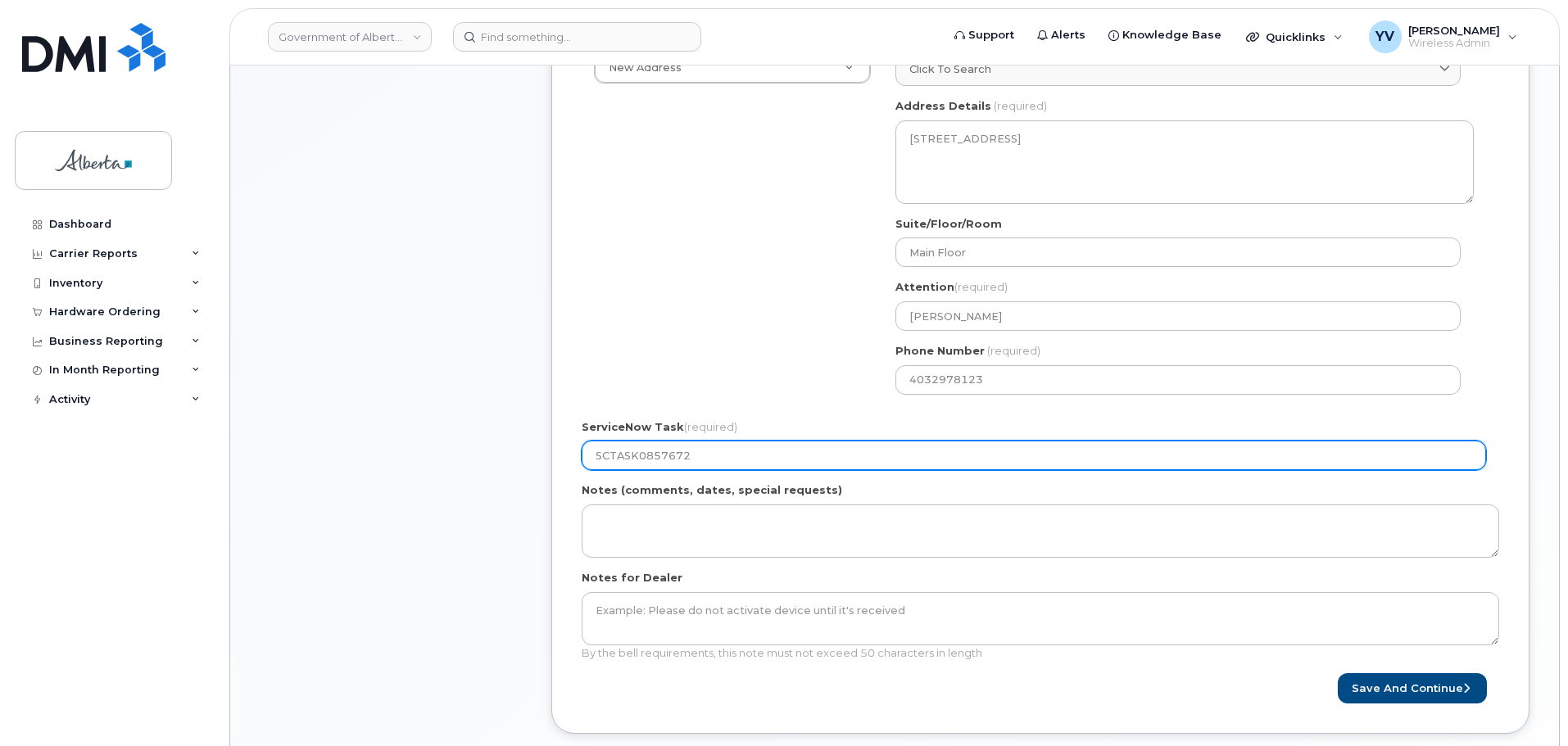
scroll to position [661, 0]
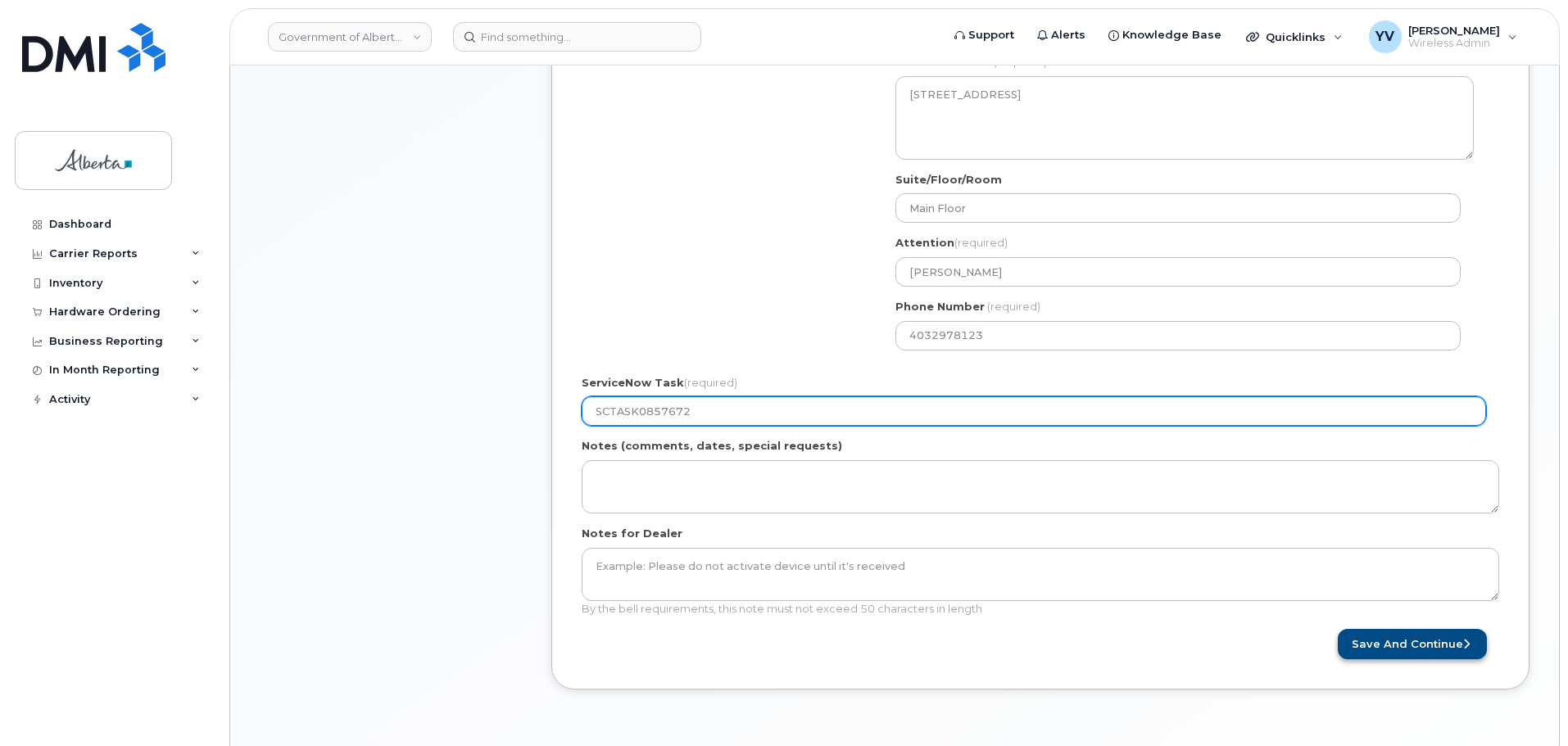
type input "SCTASK0857672"
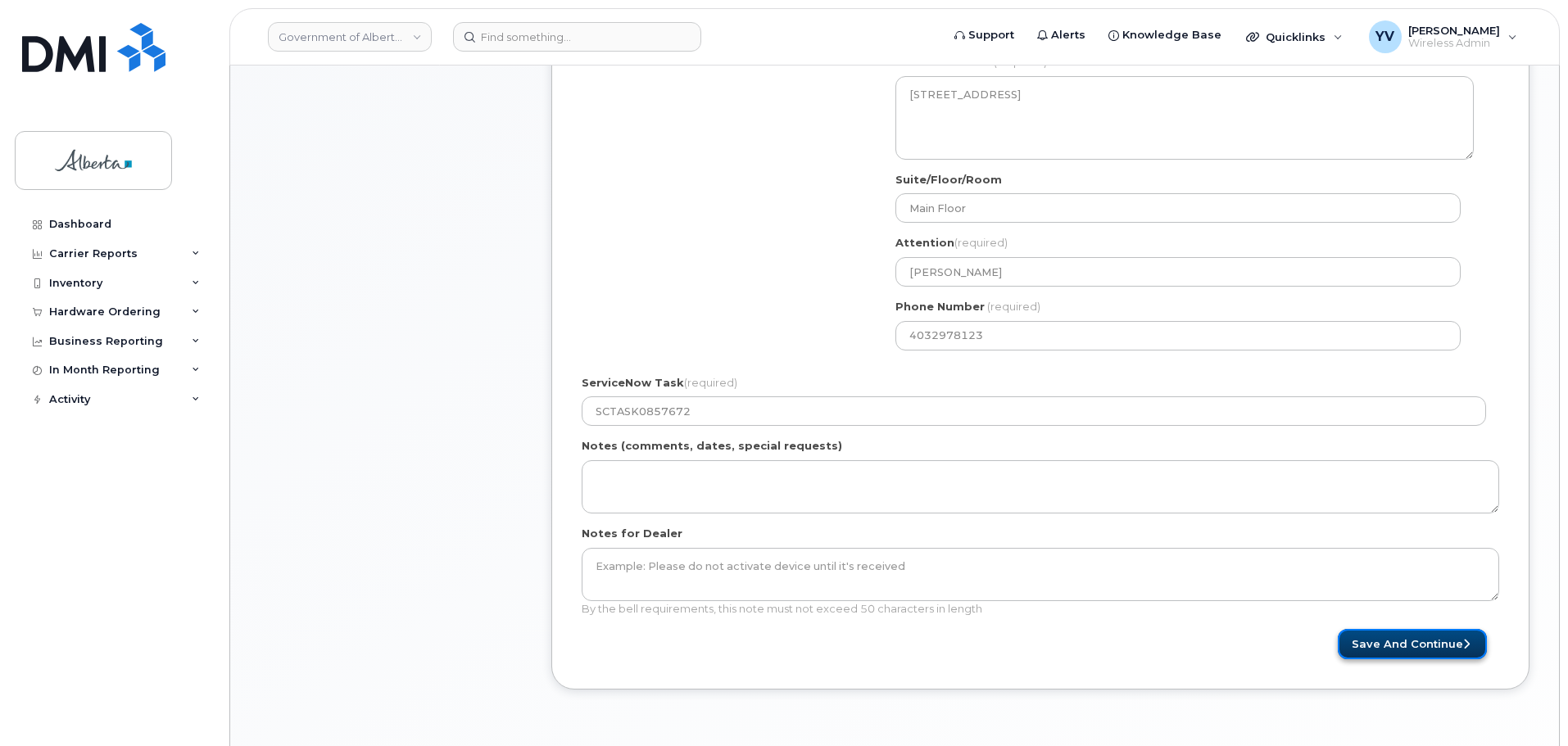
click at [1436, 643] on button "Save and Continue" at bounding box center [1412, 644] width 149 height 30
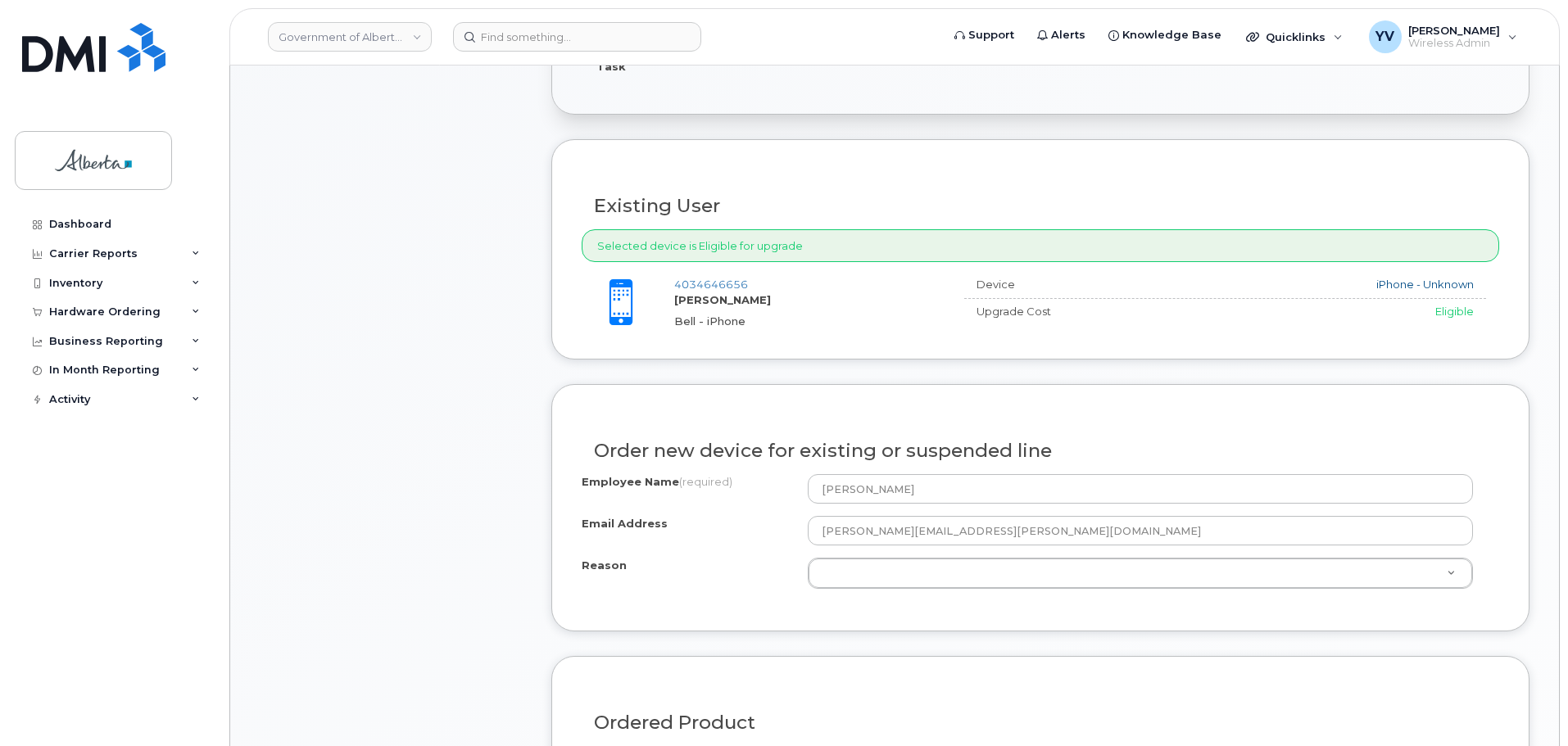
scroll to position [754, 0]
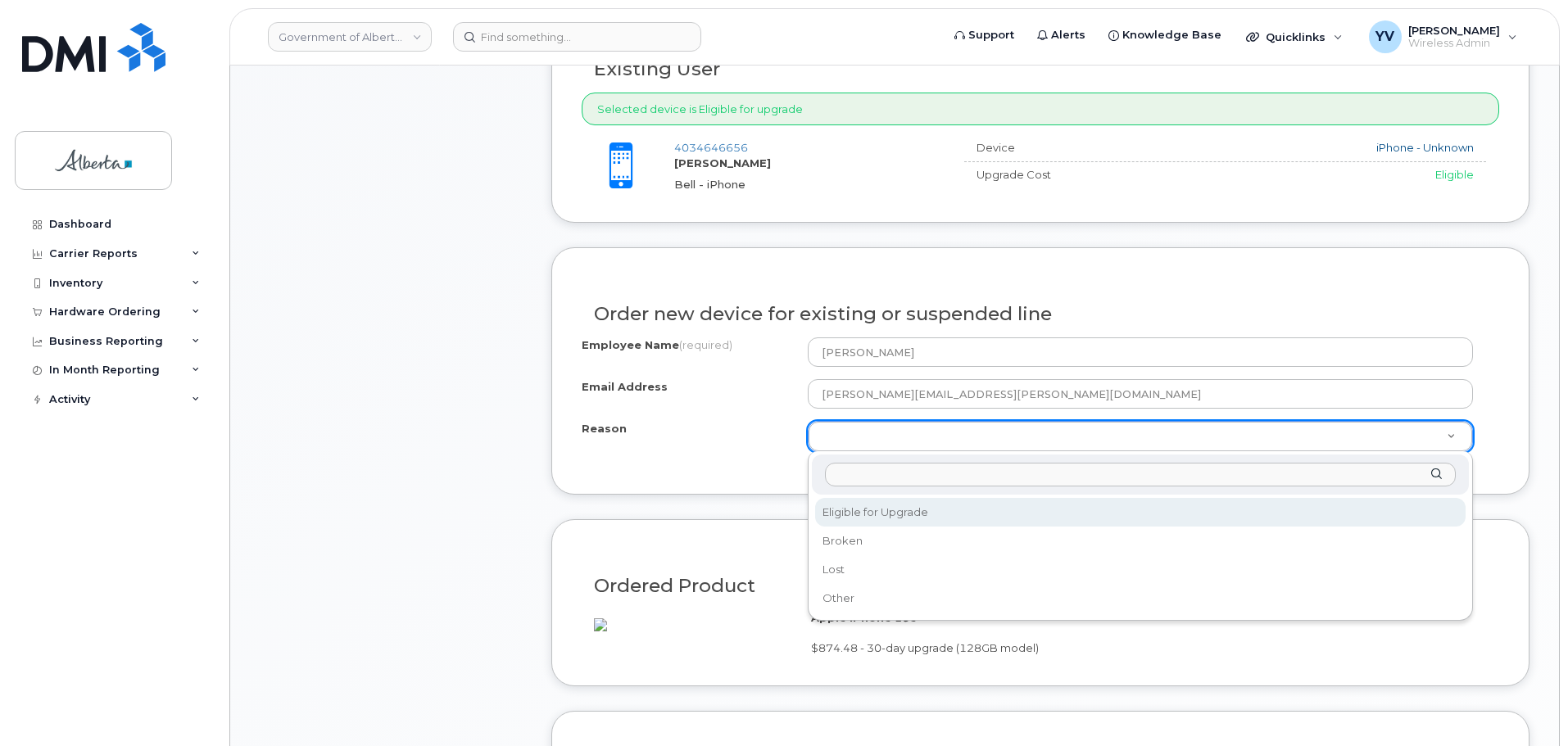
select select "eligible_for_upgrade"
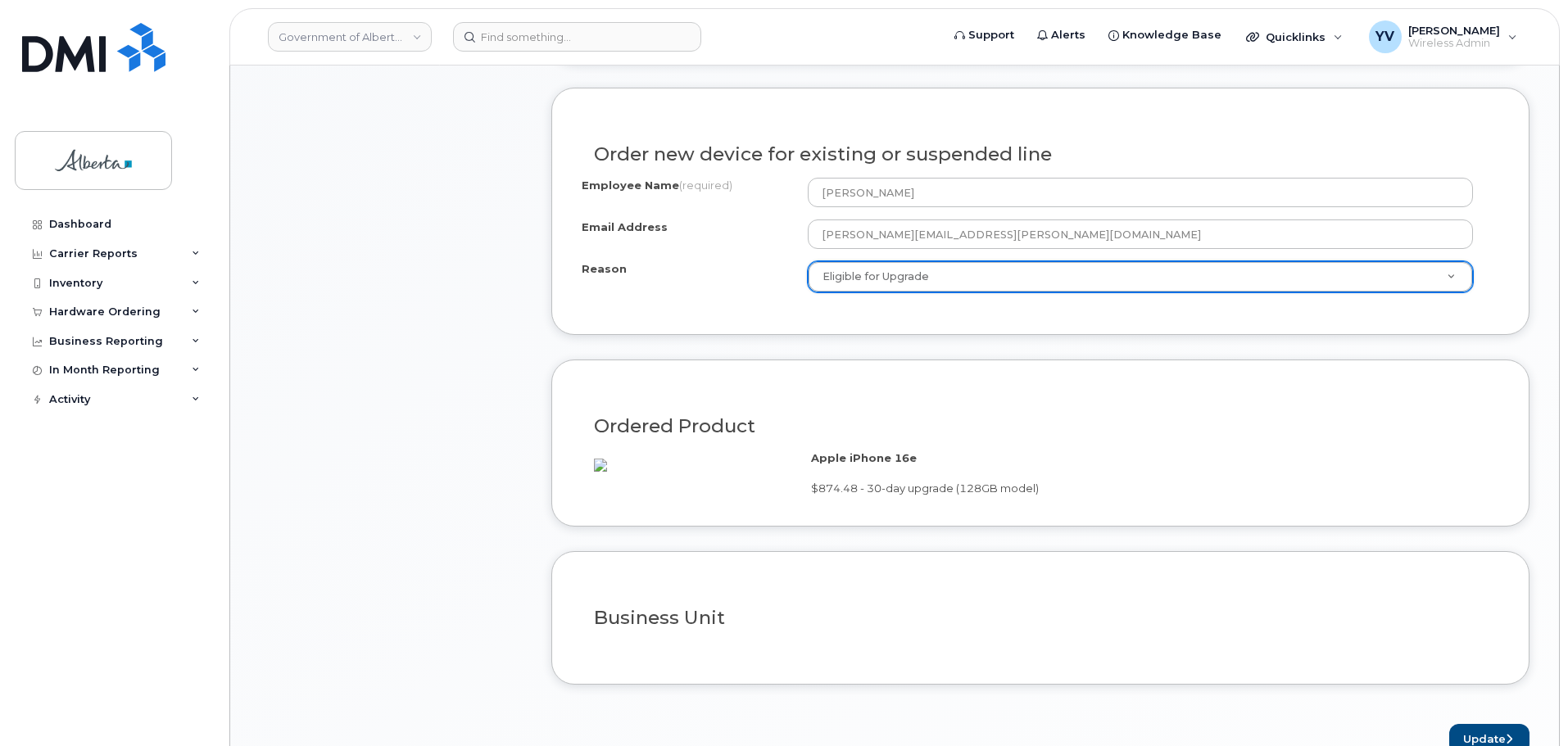
scroll to position [1245, 0]
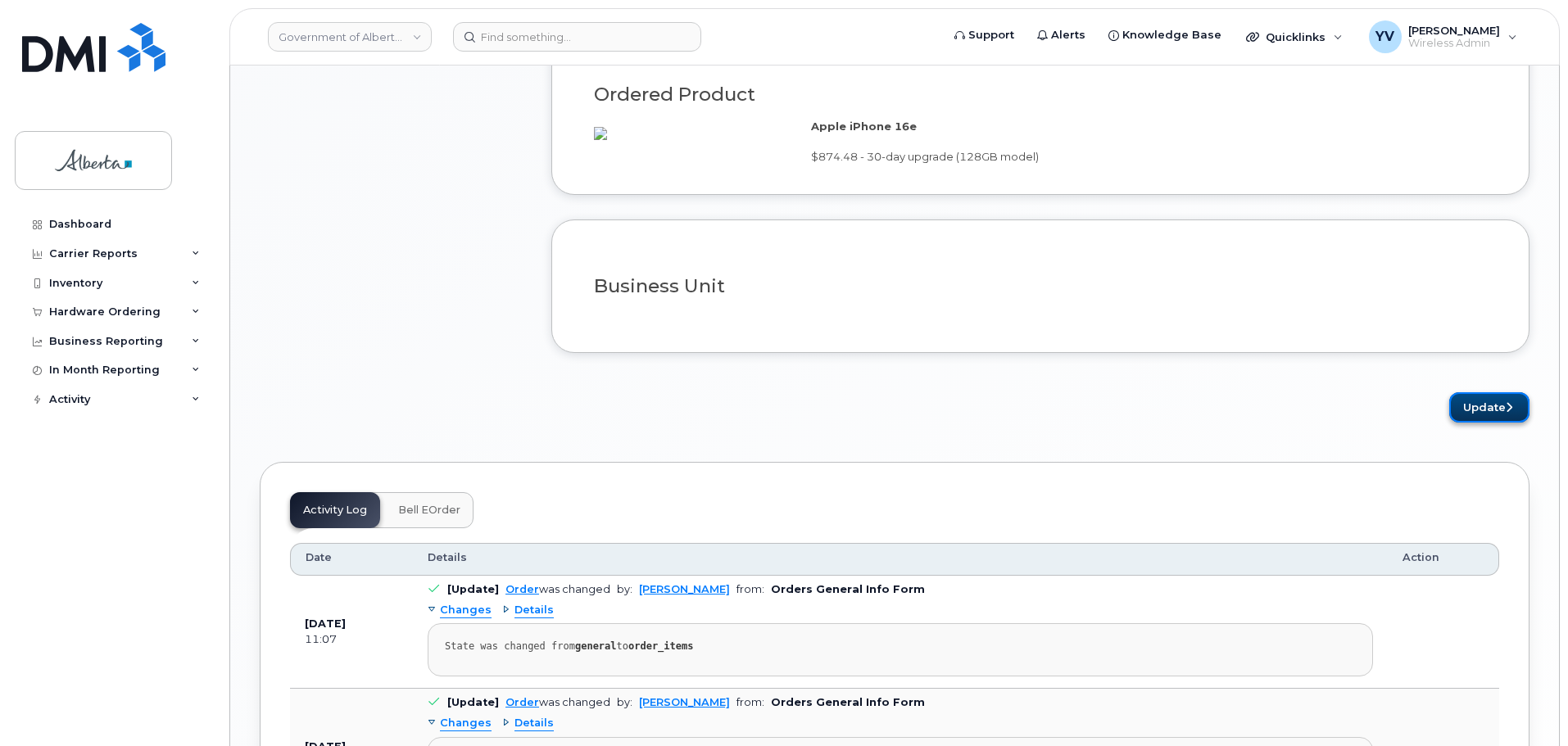
click at [1493, 422] on button "Update" at bounding box center [1489, 407] width 80 height 30
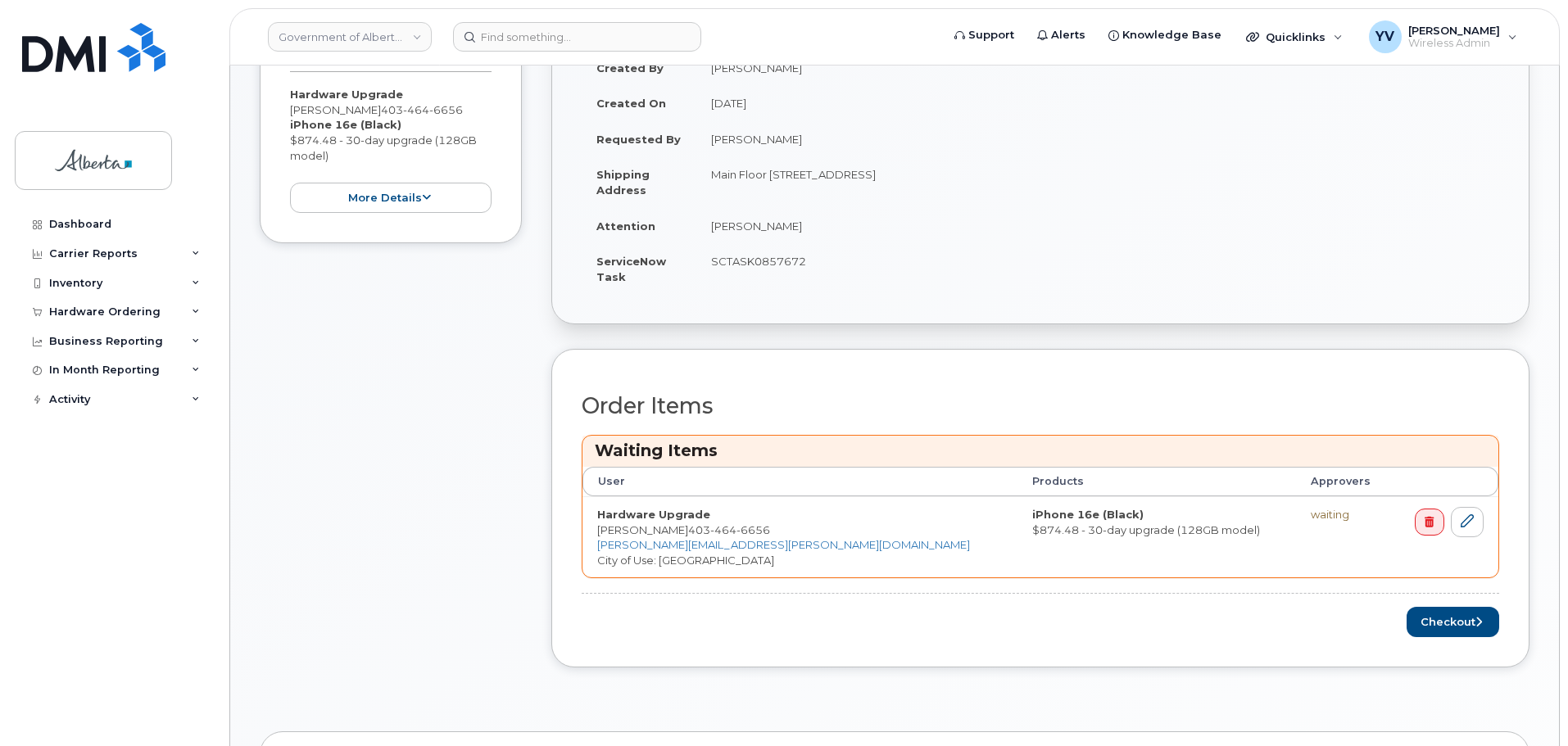
scroll to position [490, 0]
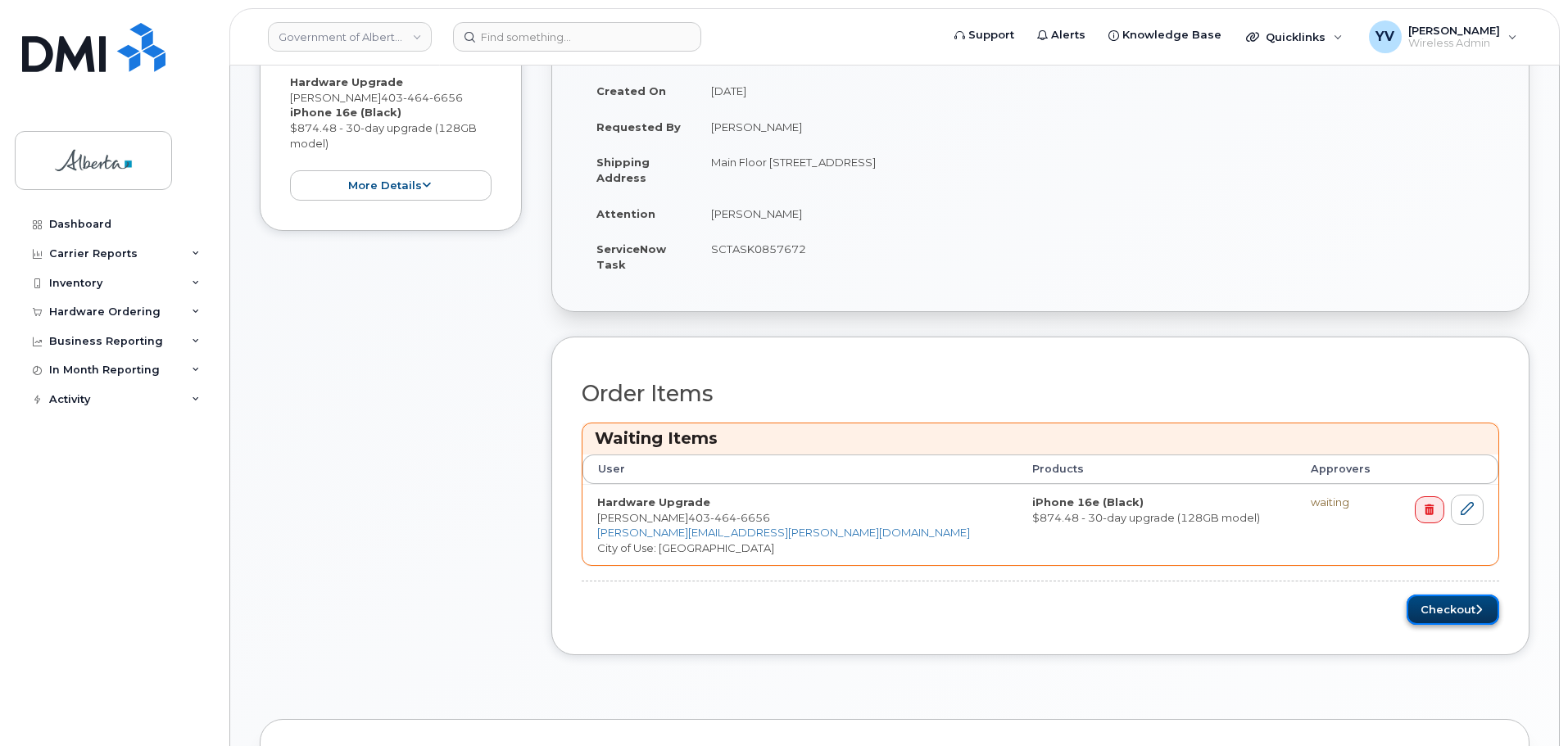
click at [1439, 605] on button "Checkout" at bounding box center [1452, 609] width 93 height 30
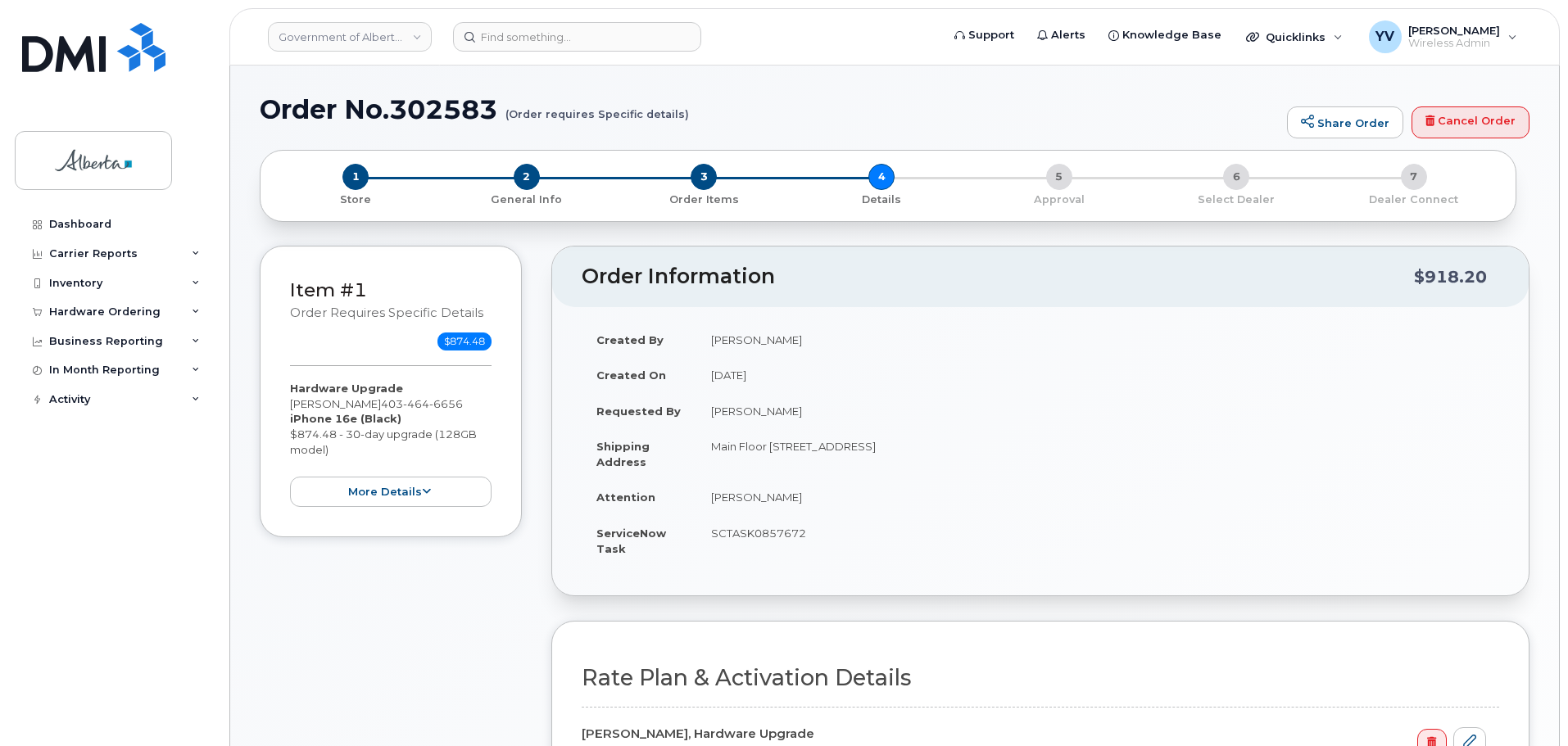
select select
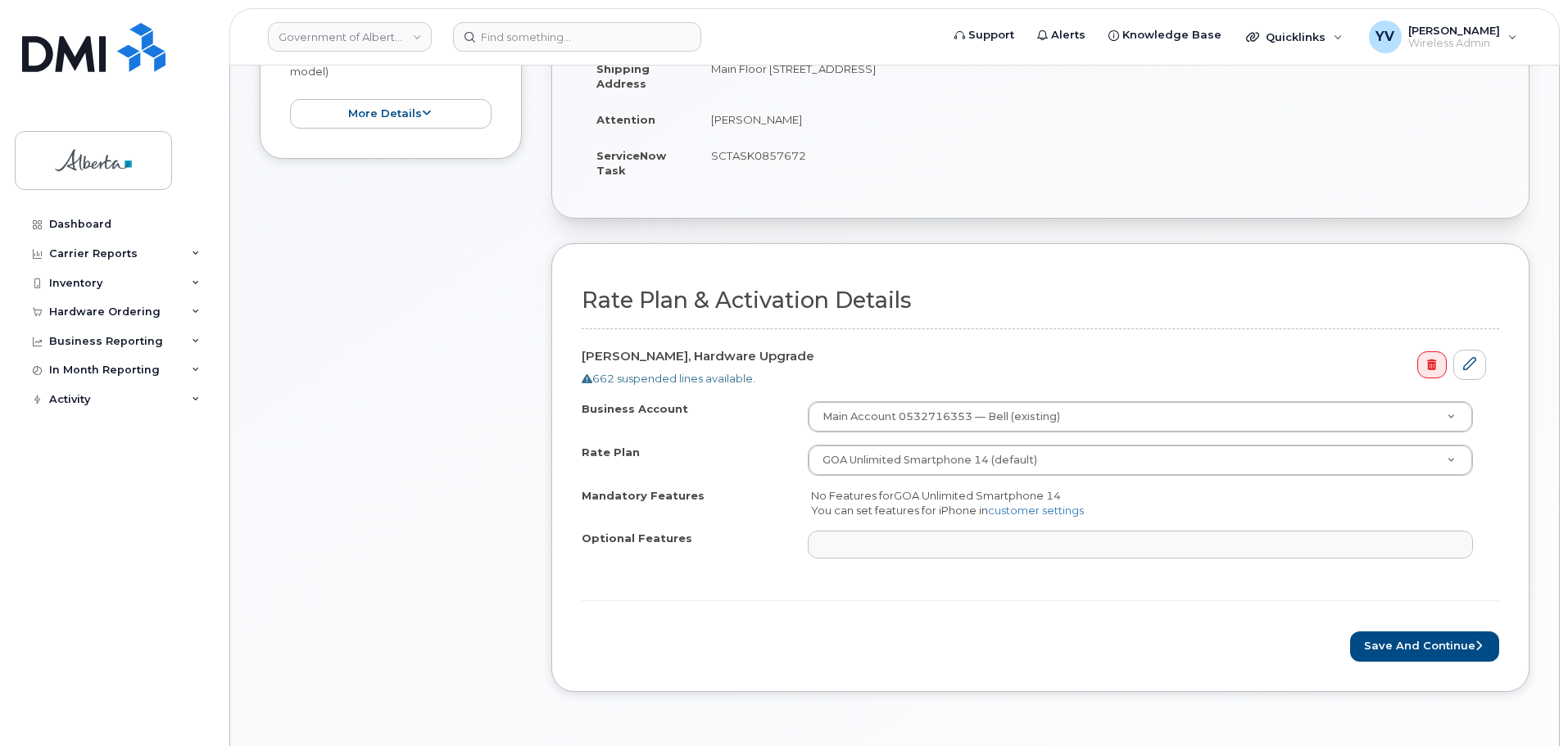
scroll to position [464, 0]
click at [1427, 636] on button "Save and Continue" at bounding box center [1424, 644] width 149 height 30
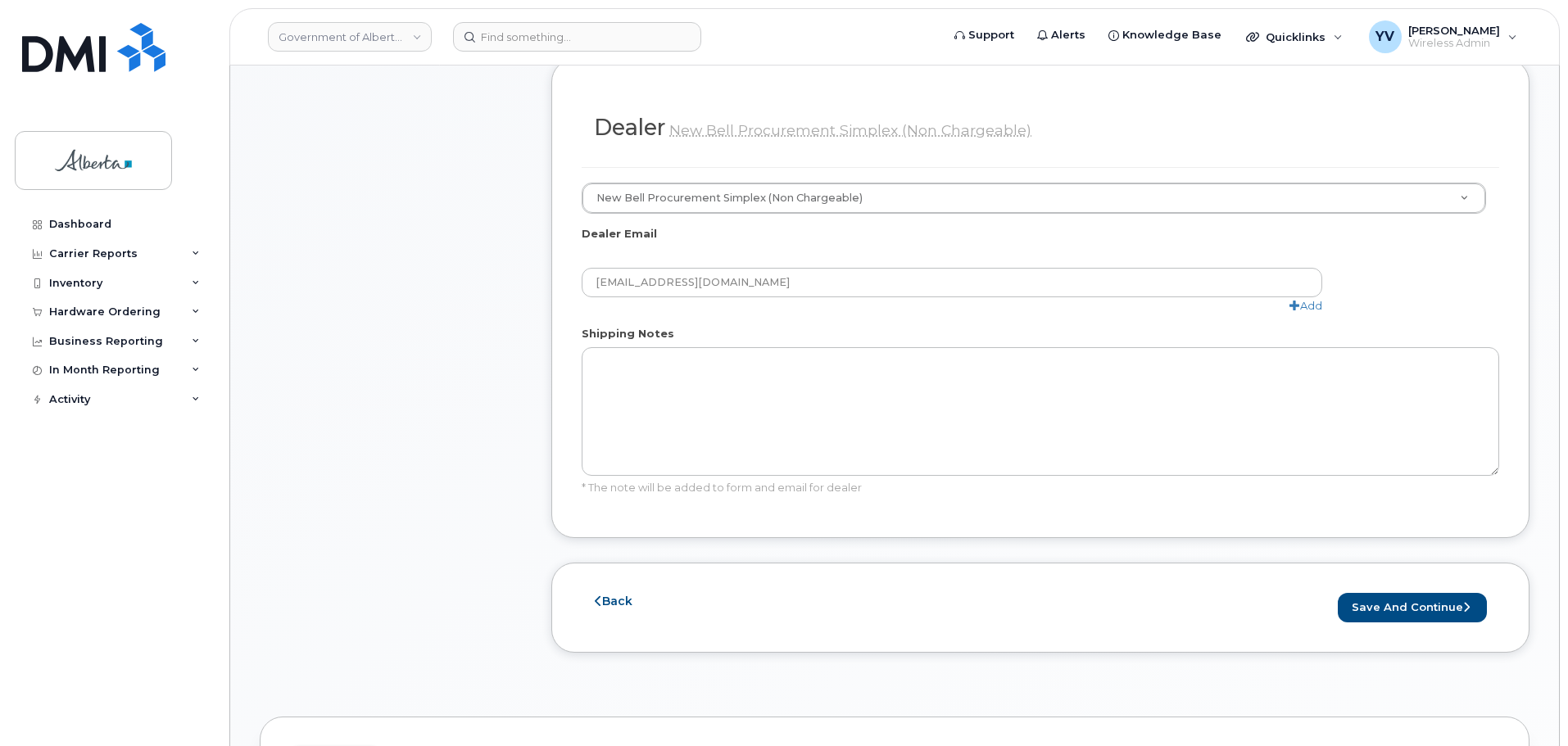
scroll to position [913, 0]
click at [1404, 589] on button "Save and Continue" at bounding box center [1412, 604] width 149 height 30
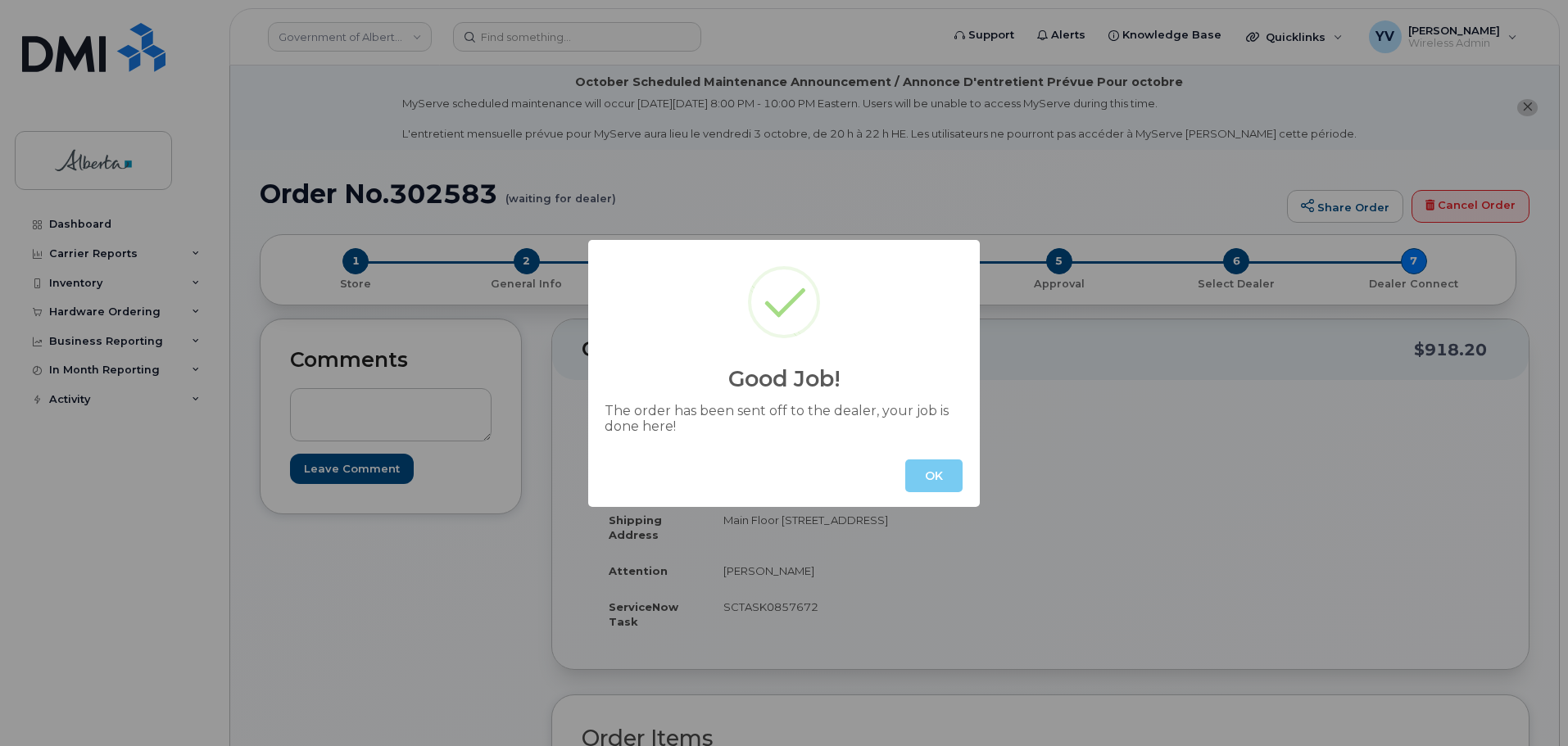
click at [940, 473] on button "OK" at bounding box center [934, 475] width 57 height 33
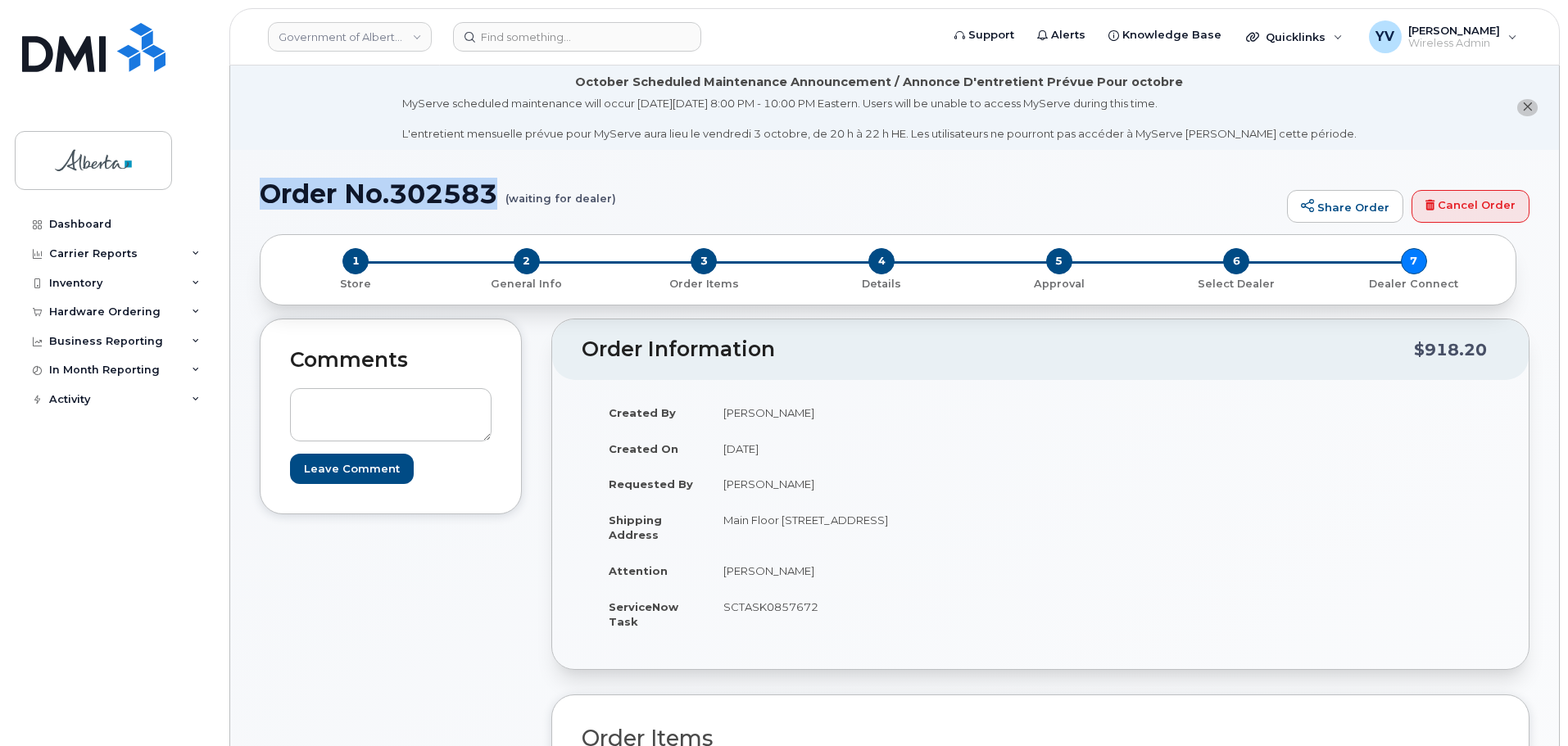
drag, startPoint x: 500, startPoint y: 193, endPoint x: 269, endPoint y: 196, distance: 231.0
click at [269, 196] on h1 "Order No.302583 (waiting for dealer)" at bounding box center [769, 194] width 1019 height 29
copy h1 "Order No.302583"
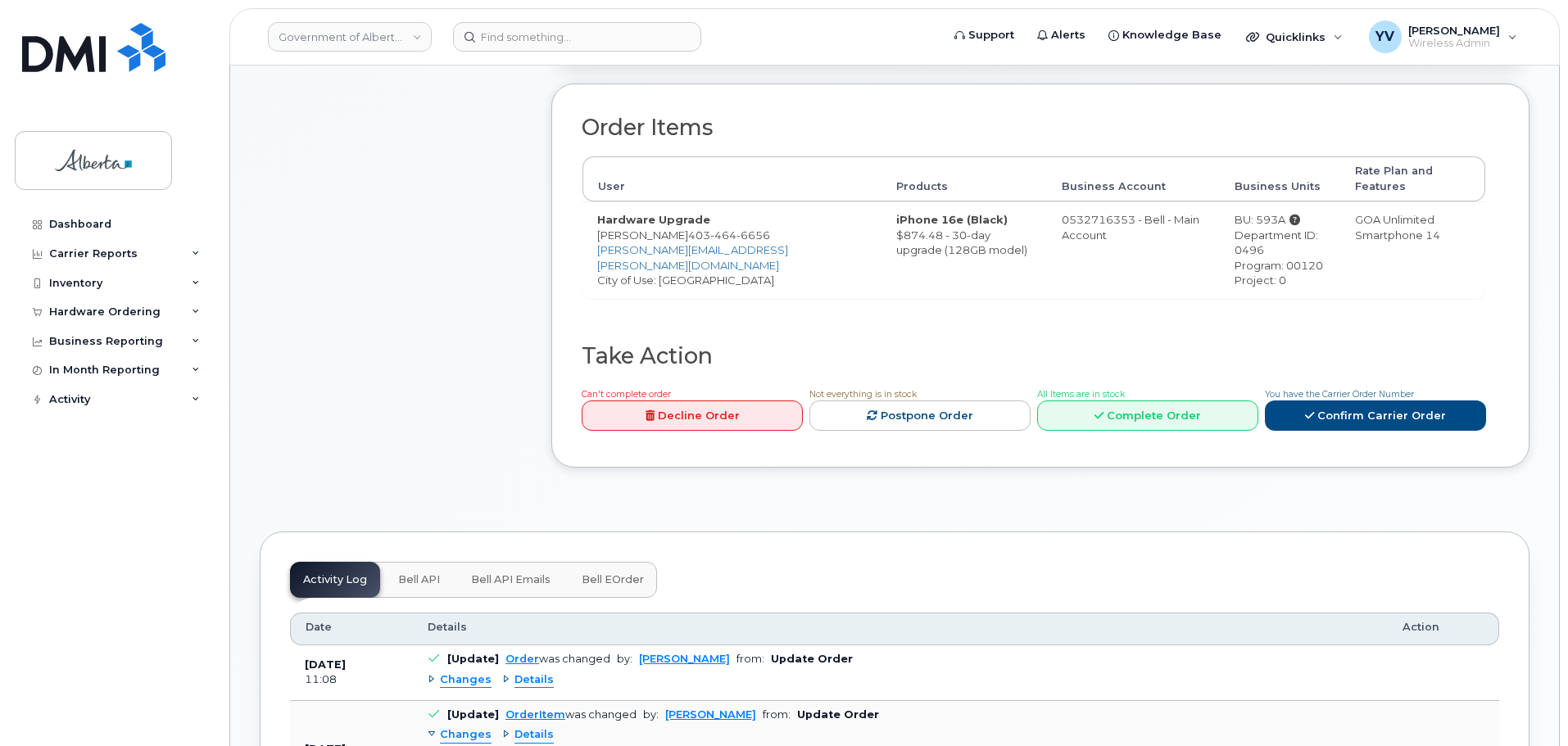
scroll to position [768, 0]
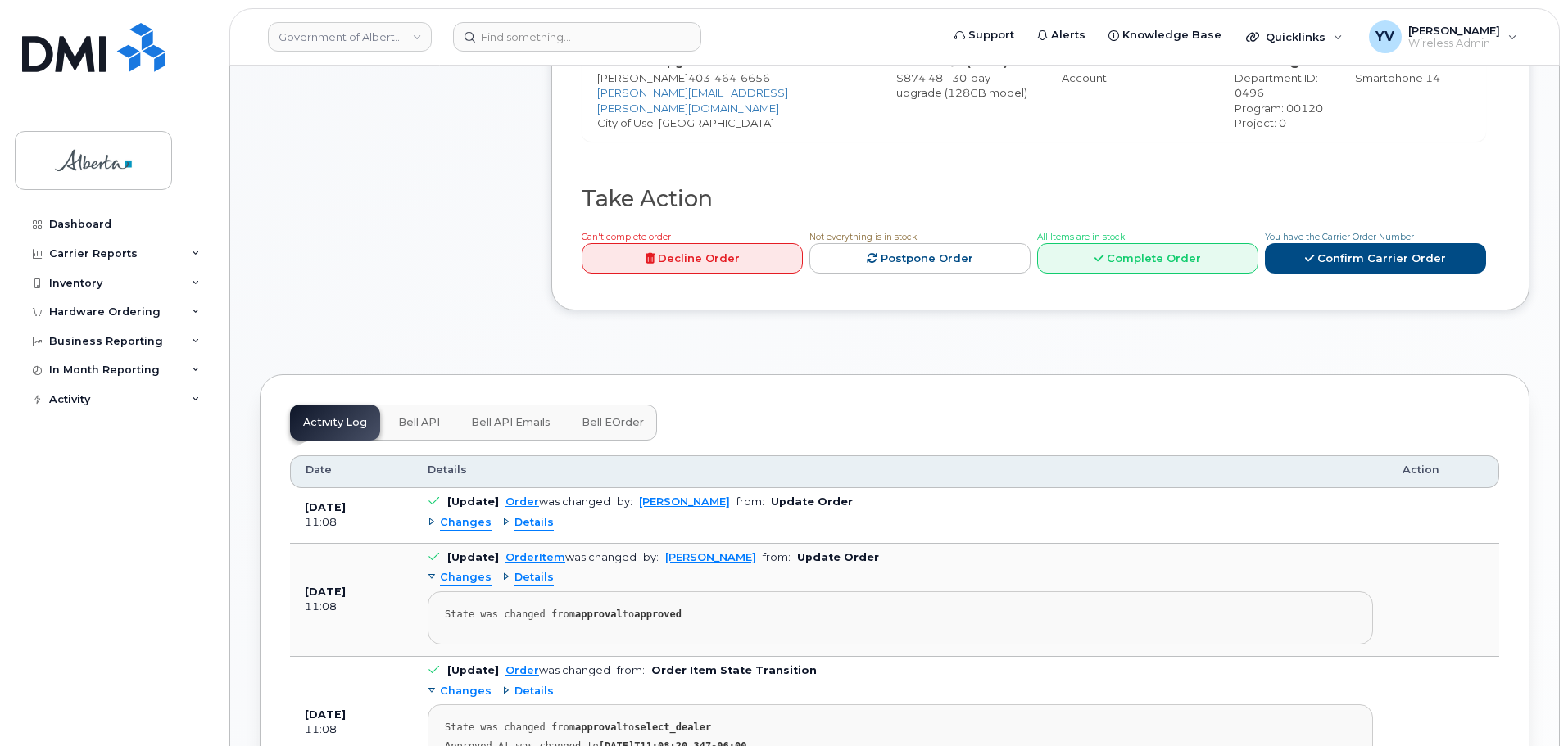
click at [421, 416] on span "Bell API" at bounding box center [419, 422] width 42 height 13
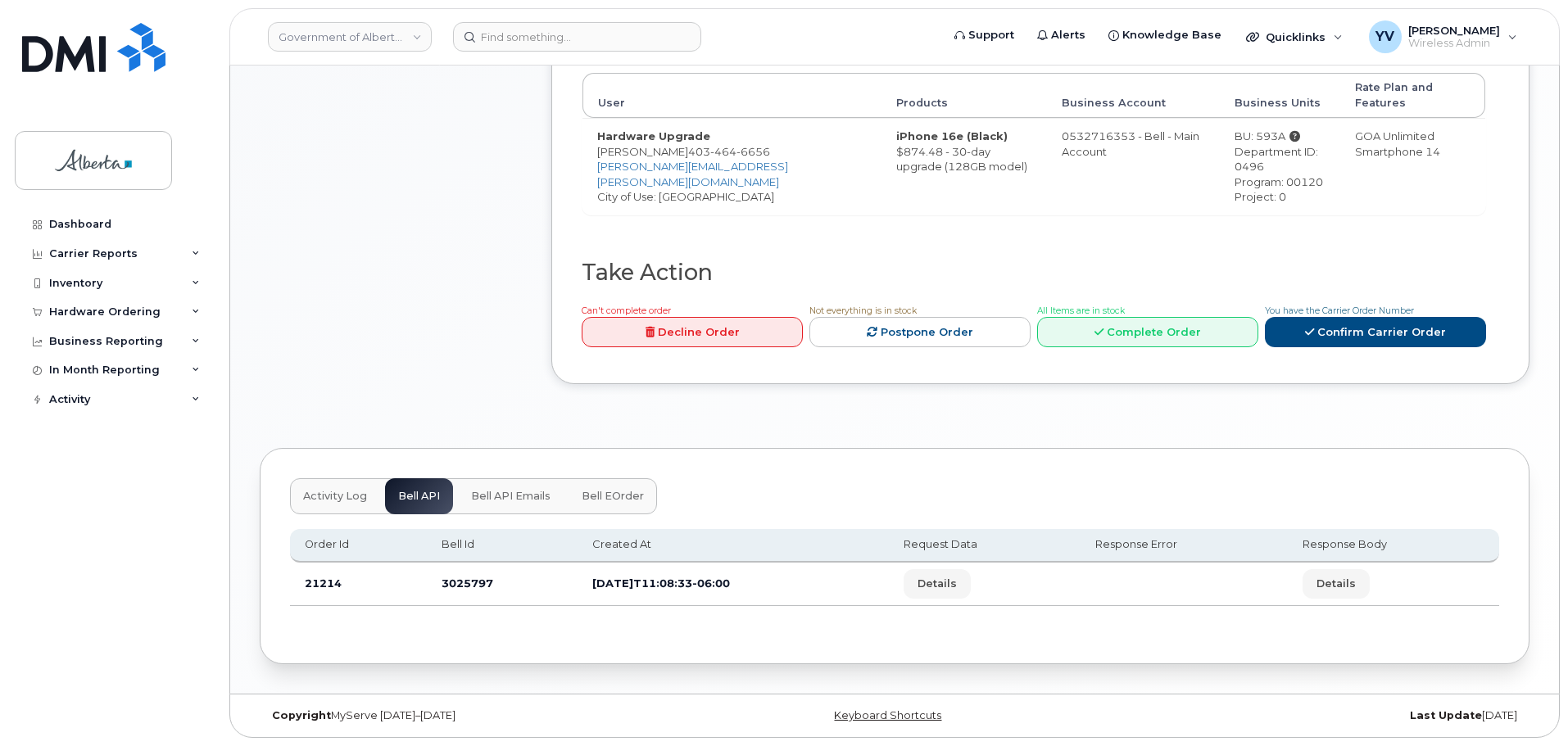
scroll to position [679, 0]
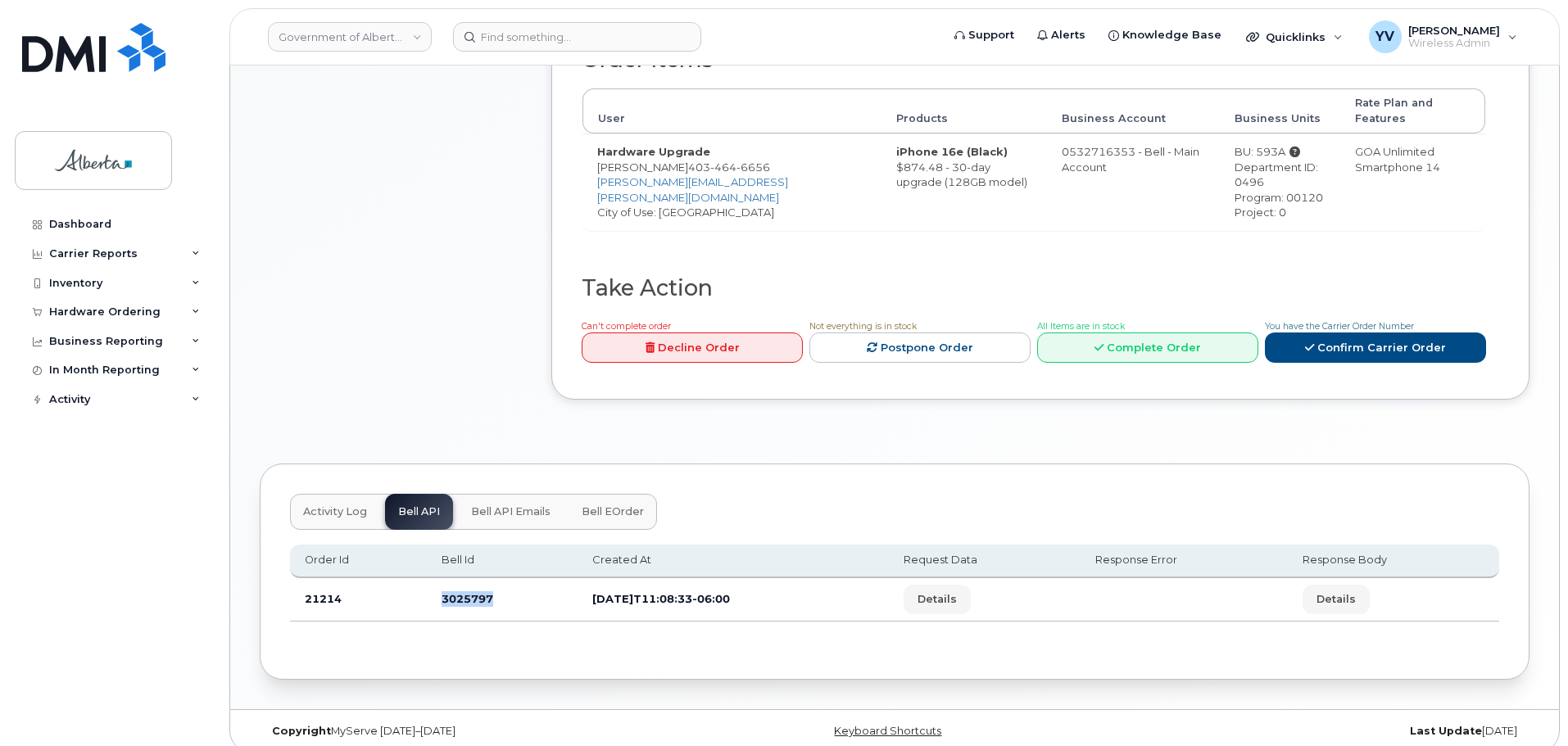
drag, startPoint x: 503, startPoint y: 593, endPoint x: 439, endPoint y: 590, distance: 64.1
click at [439, 590] on td "3025797" at bounding box center [502, 599] width 151 height 43
copy td "3025797"
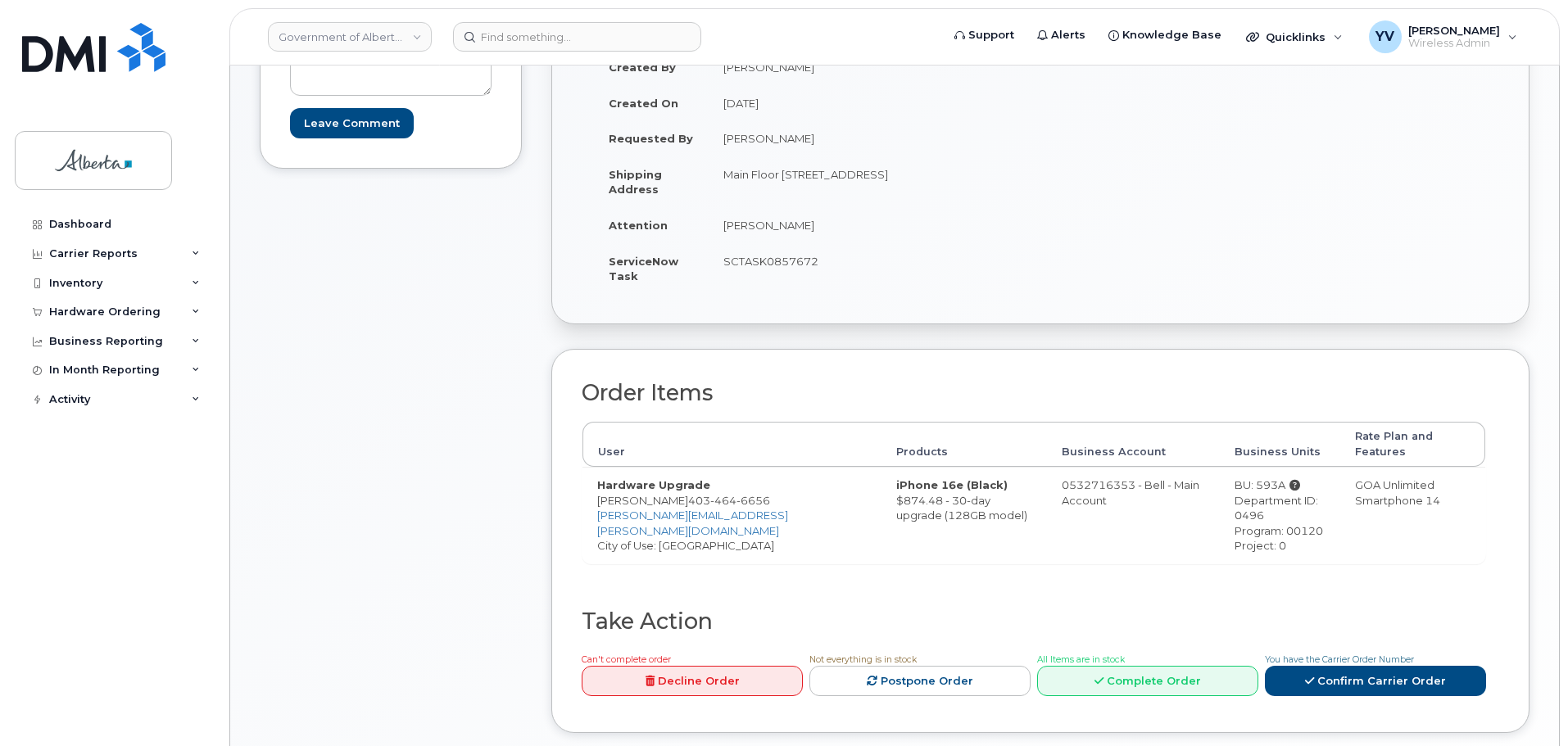
scroll to position [316, 0]
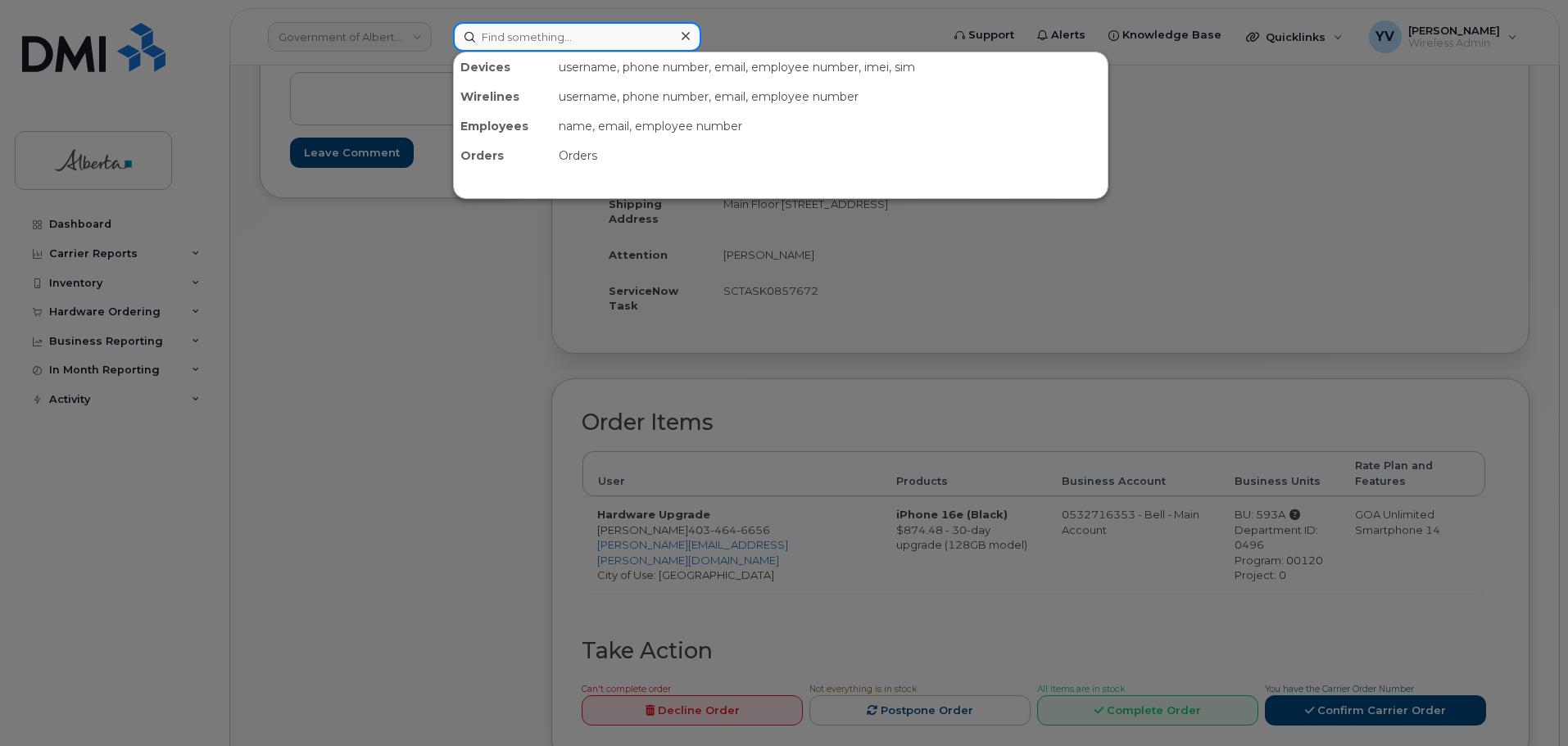
click at [476, 39] on input at bounding box center [577, 36] width 248 height 30
paste input "5873386117"
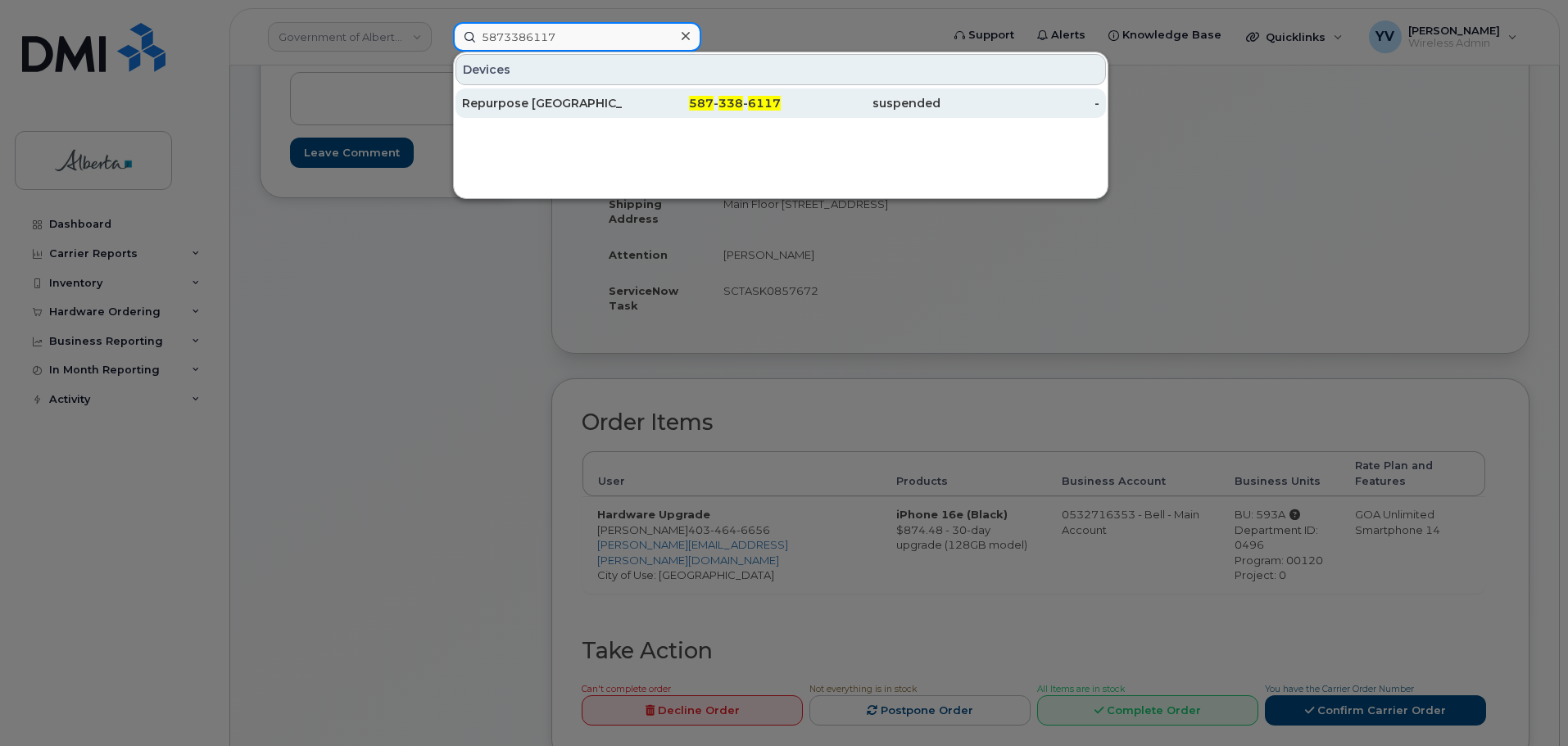
type input "5873386117"
click at [731, 109] on span "338" at bounding box center [730, 103] width 24 height 14
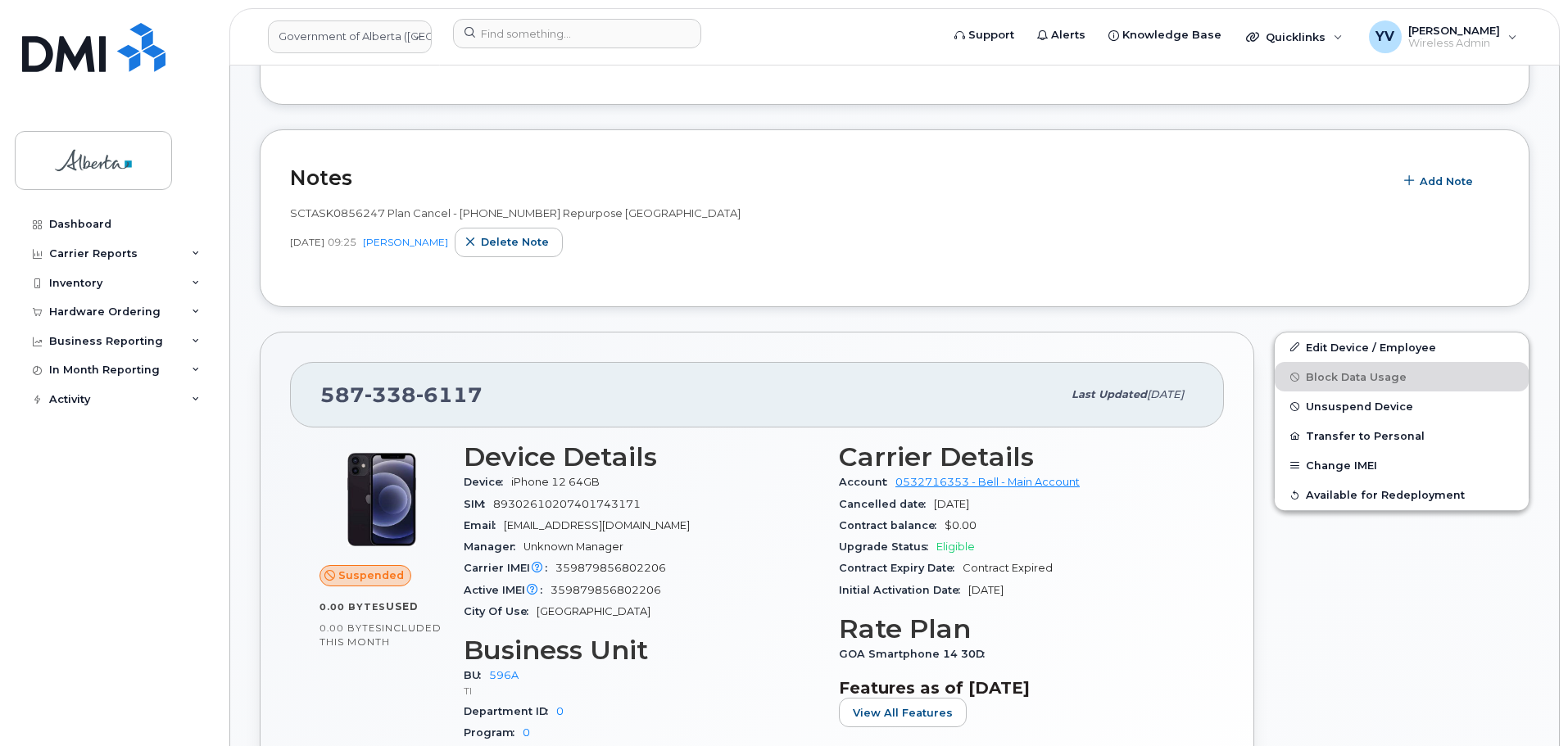
scroll to position [735, 0]
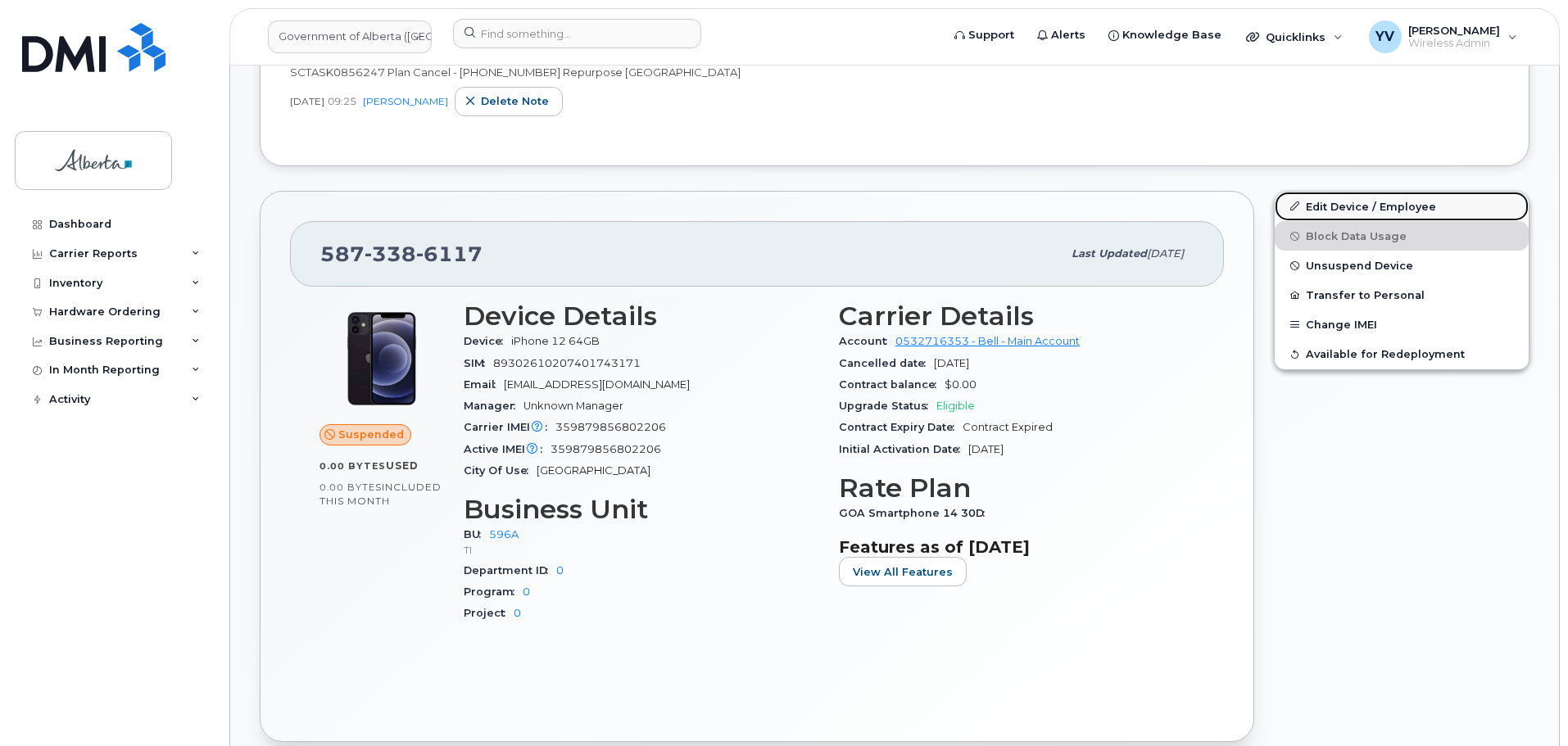
click at [1337, 206] on link "Edit Device / Employee" at bounding box center [1401, 206] width 254 height 30
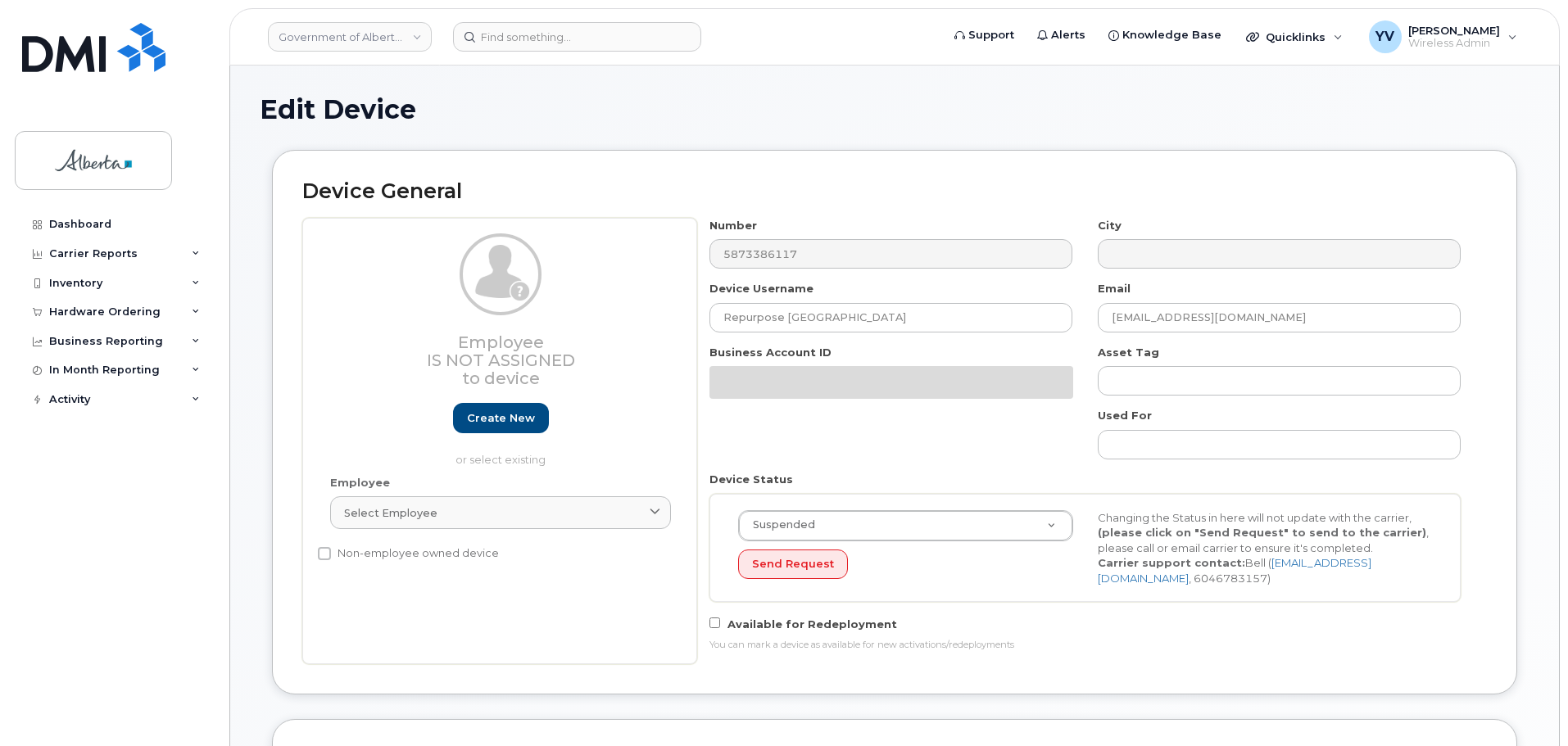
select select "4797729"
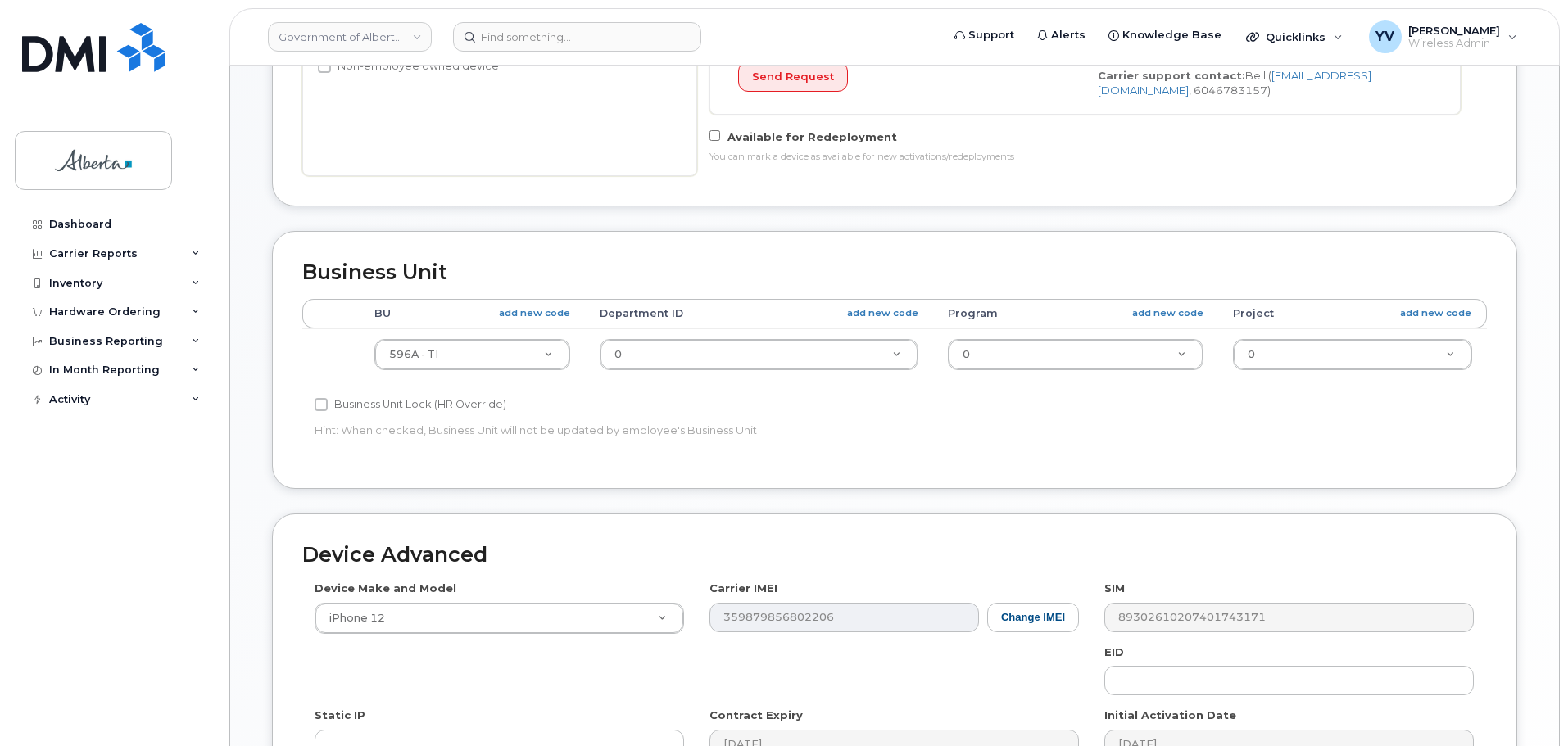
scroll to position [768, 0]
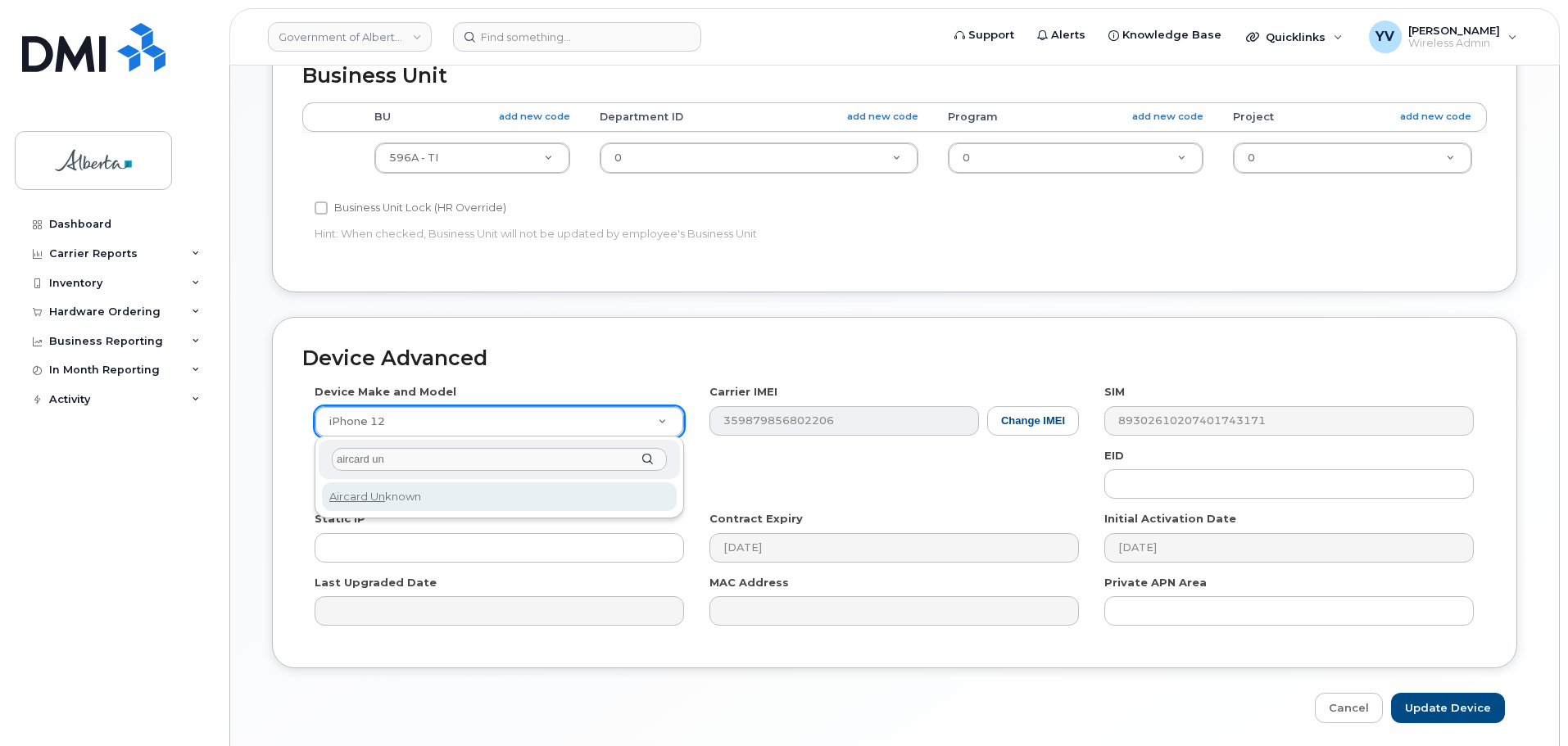
type input "aircard un"
select select "971"
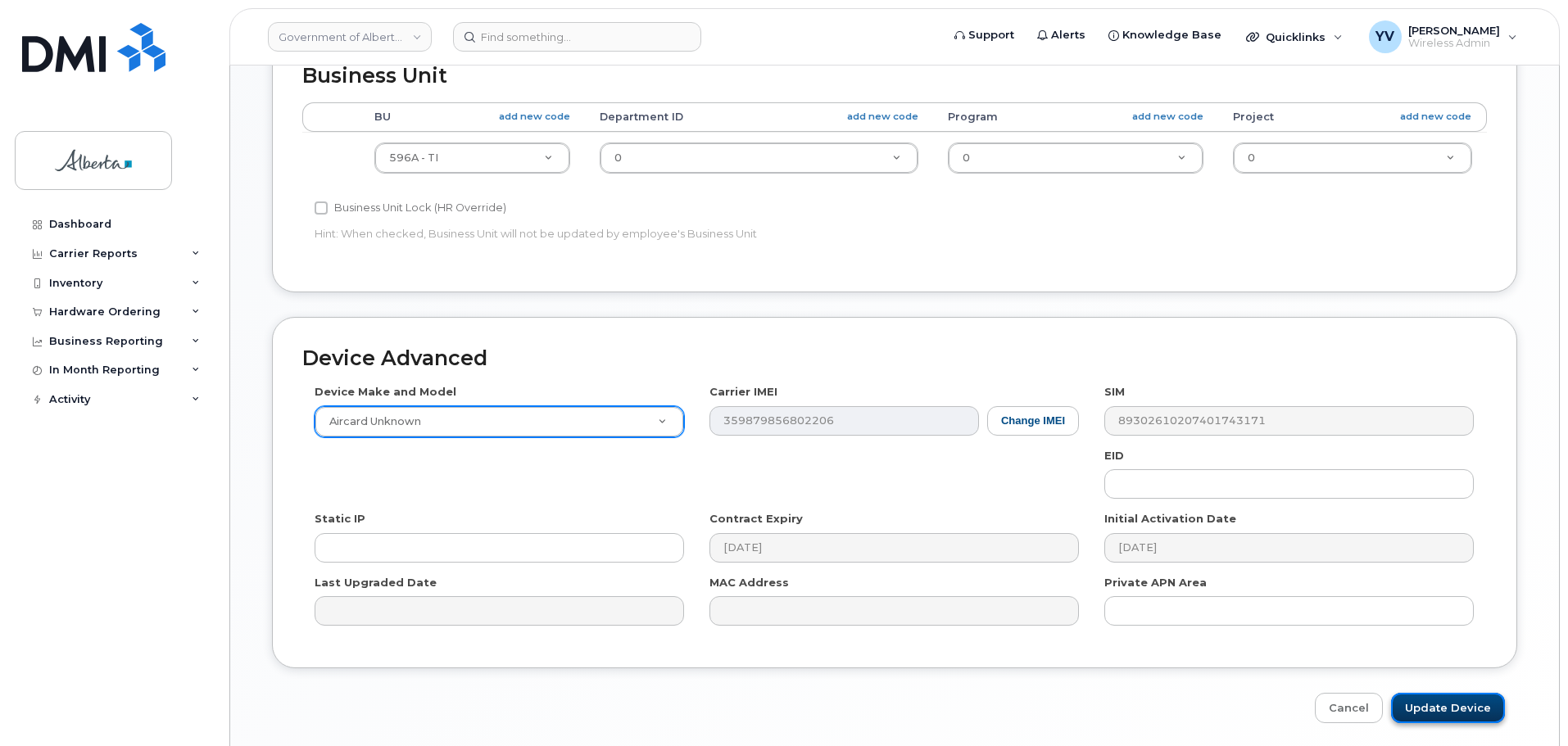
click at [1463, 705] on input "Update Device" at bounding box center [1447, 708] width 114 height 30
type input "Saving..."
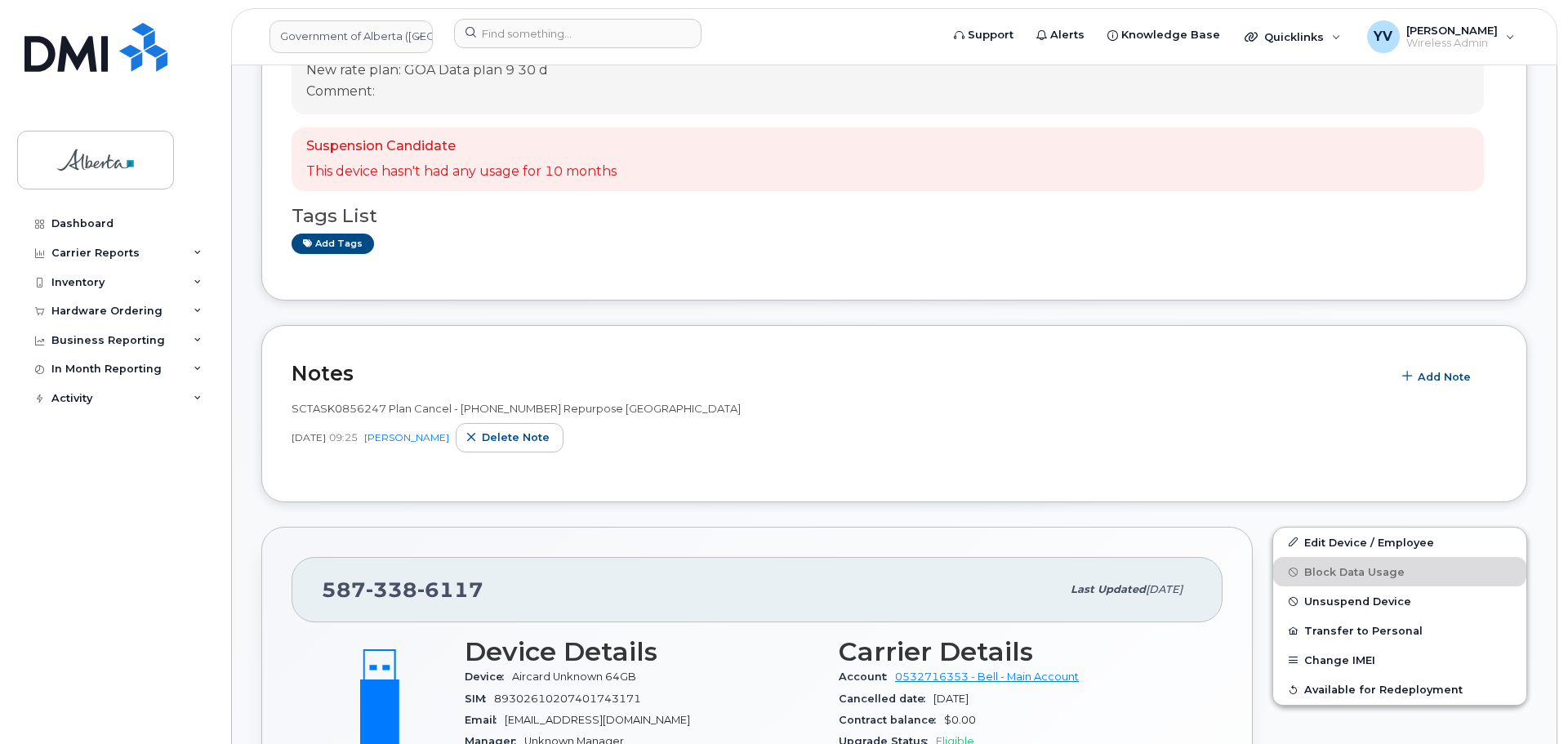
scroll to position [340, 0]
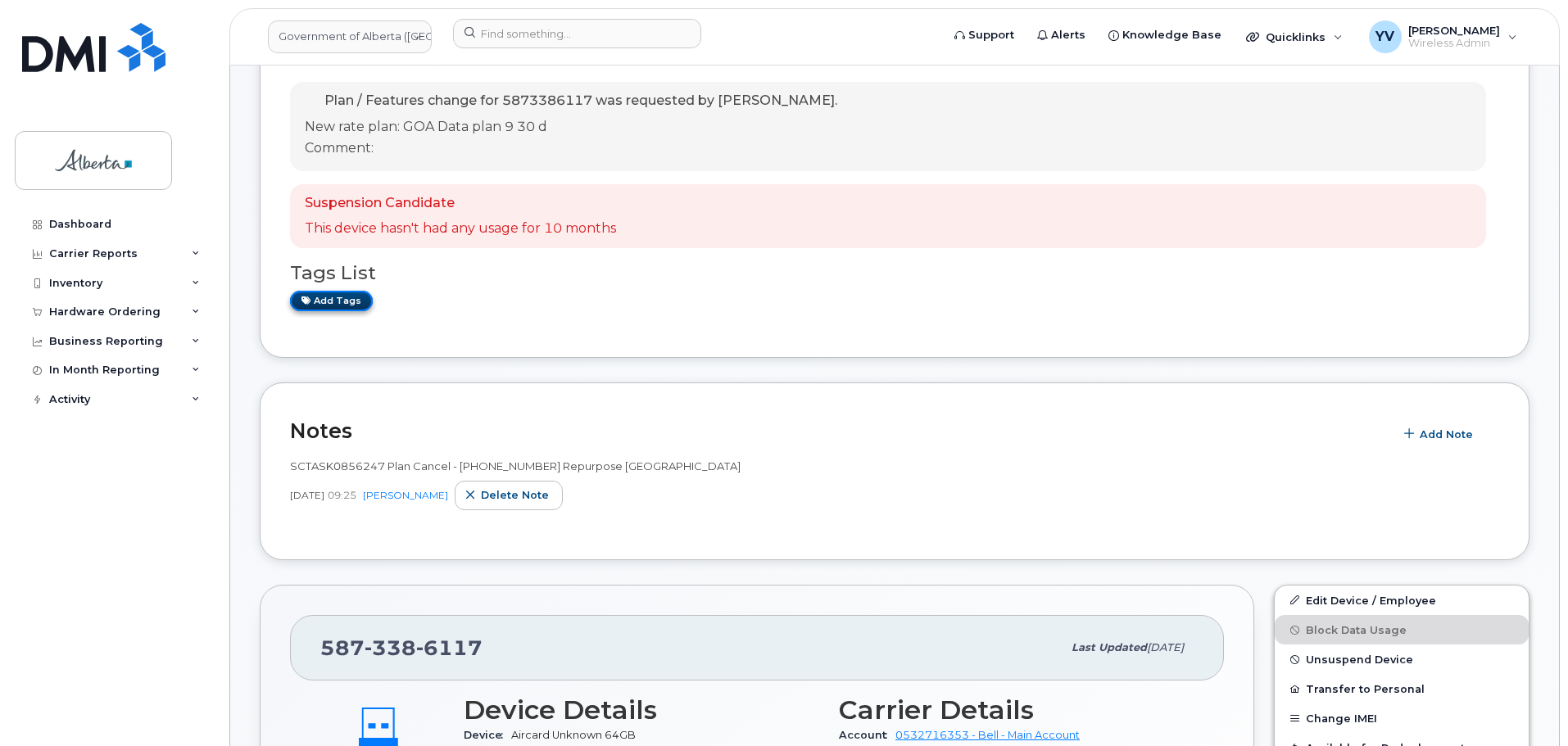
click at [346, 296] on link "Add tags" at bounding box center [331, 301] width 83 height 20
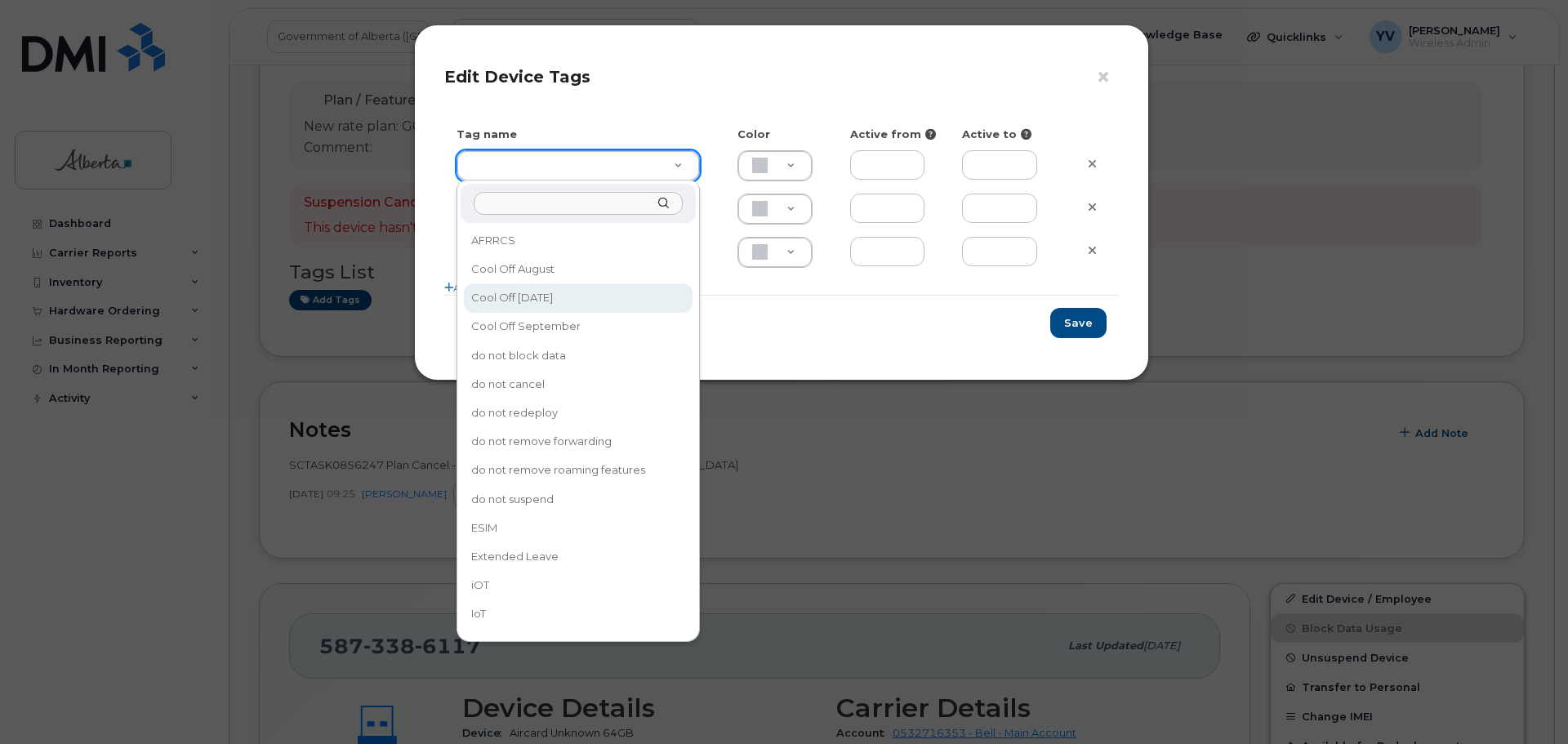
type input "Cool Off October 15"
type input "D6CDC1"
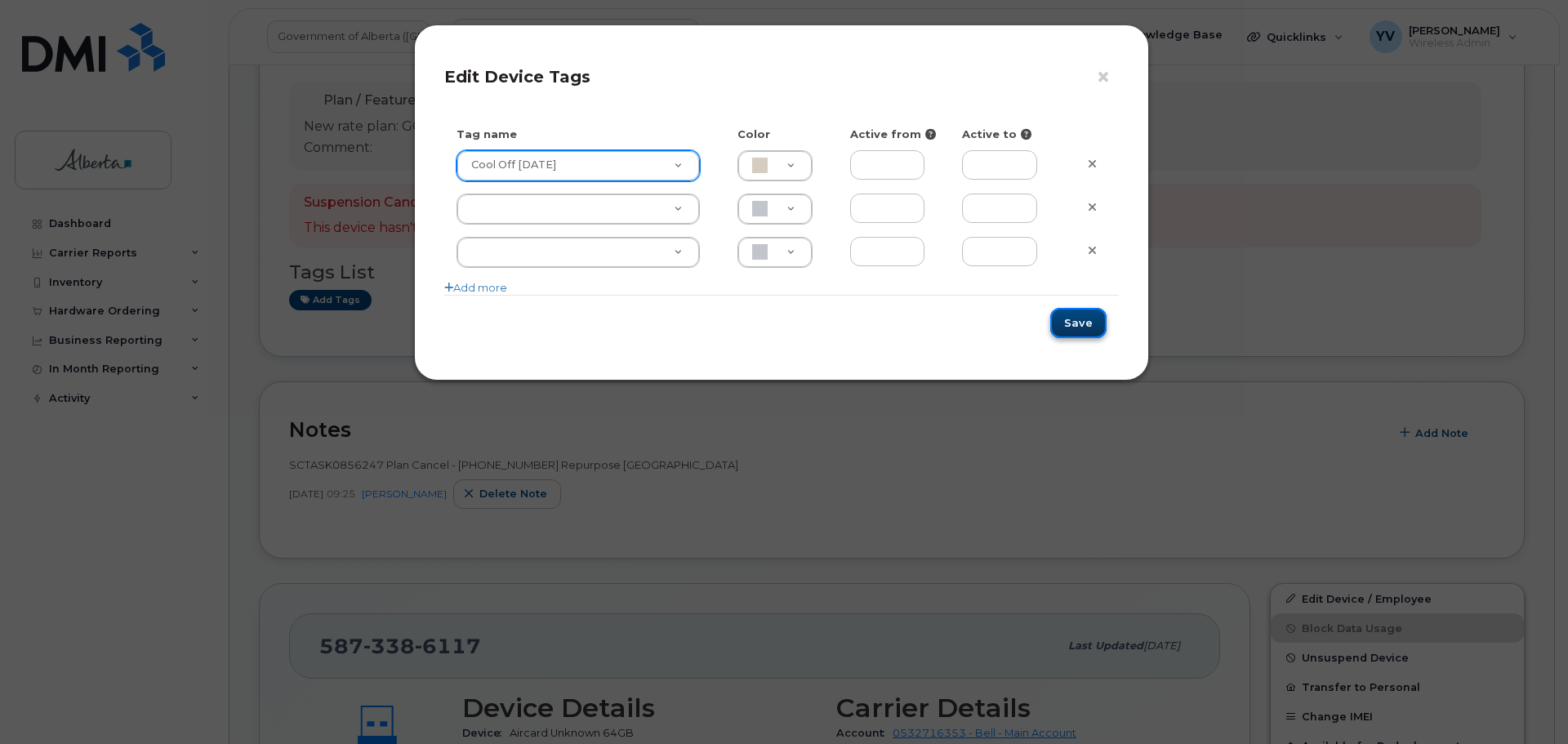
click at [1071, 319] on button "Save" at bounding box center [1078, 323] width 56 height 30
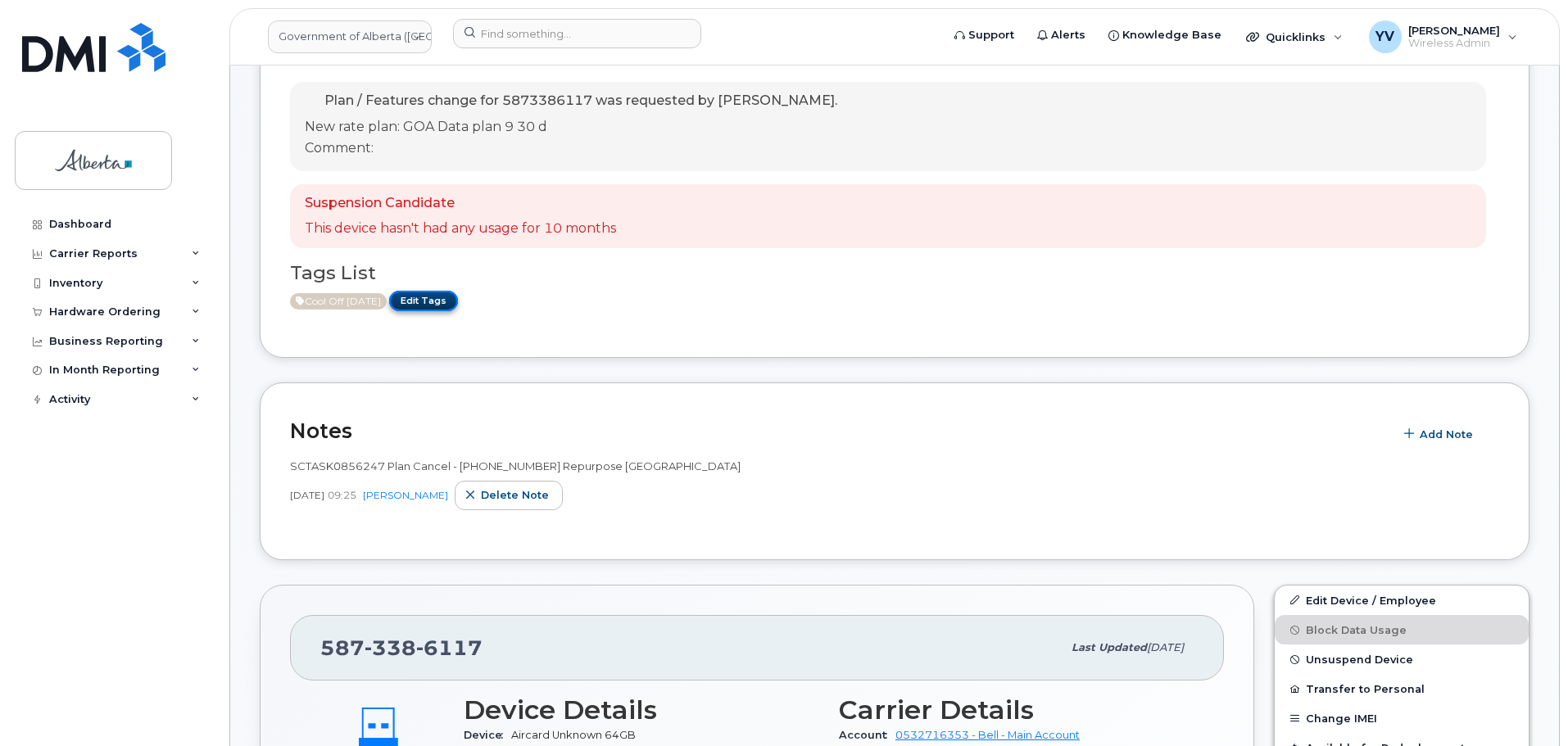
click at [452, 298] on link "Edit Tags" at bounding box center [423, 301] width 69 height 20
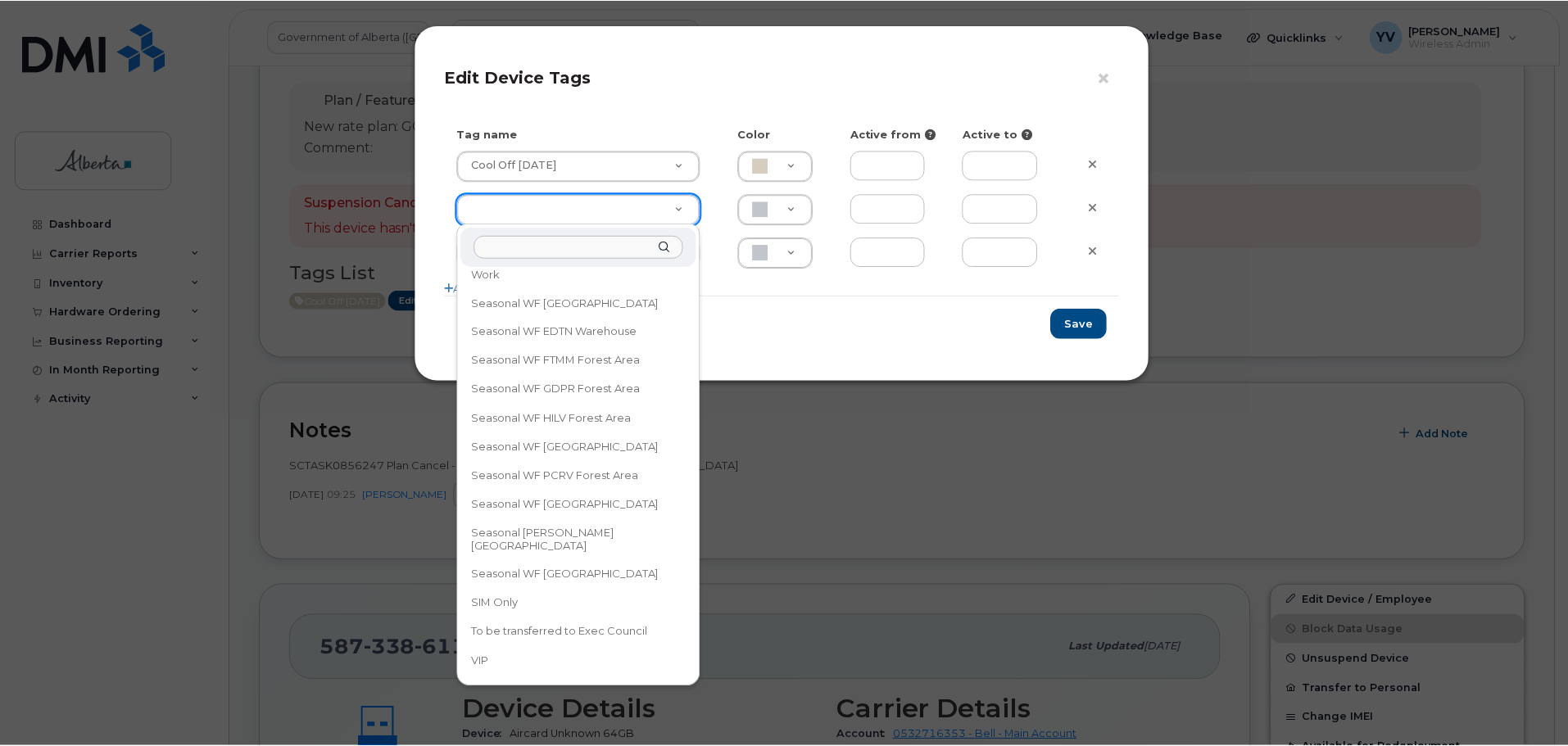
scroll to position [0, 0]
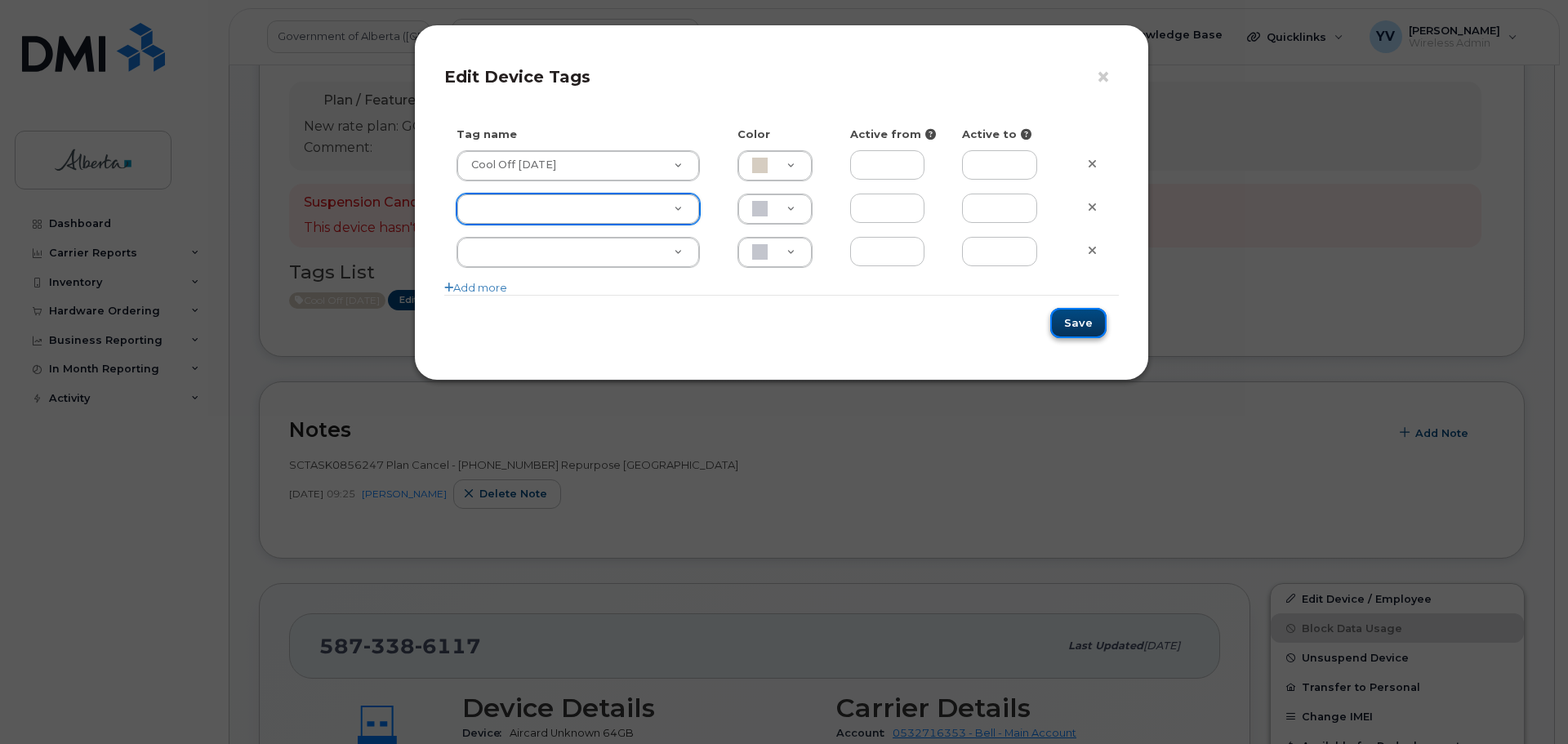
click at [1080, 324] on button "Save" at bounding box center [1078, 323] width 56 height 30
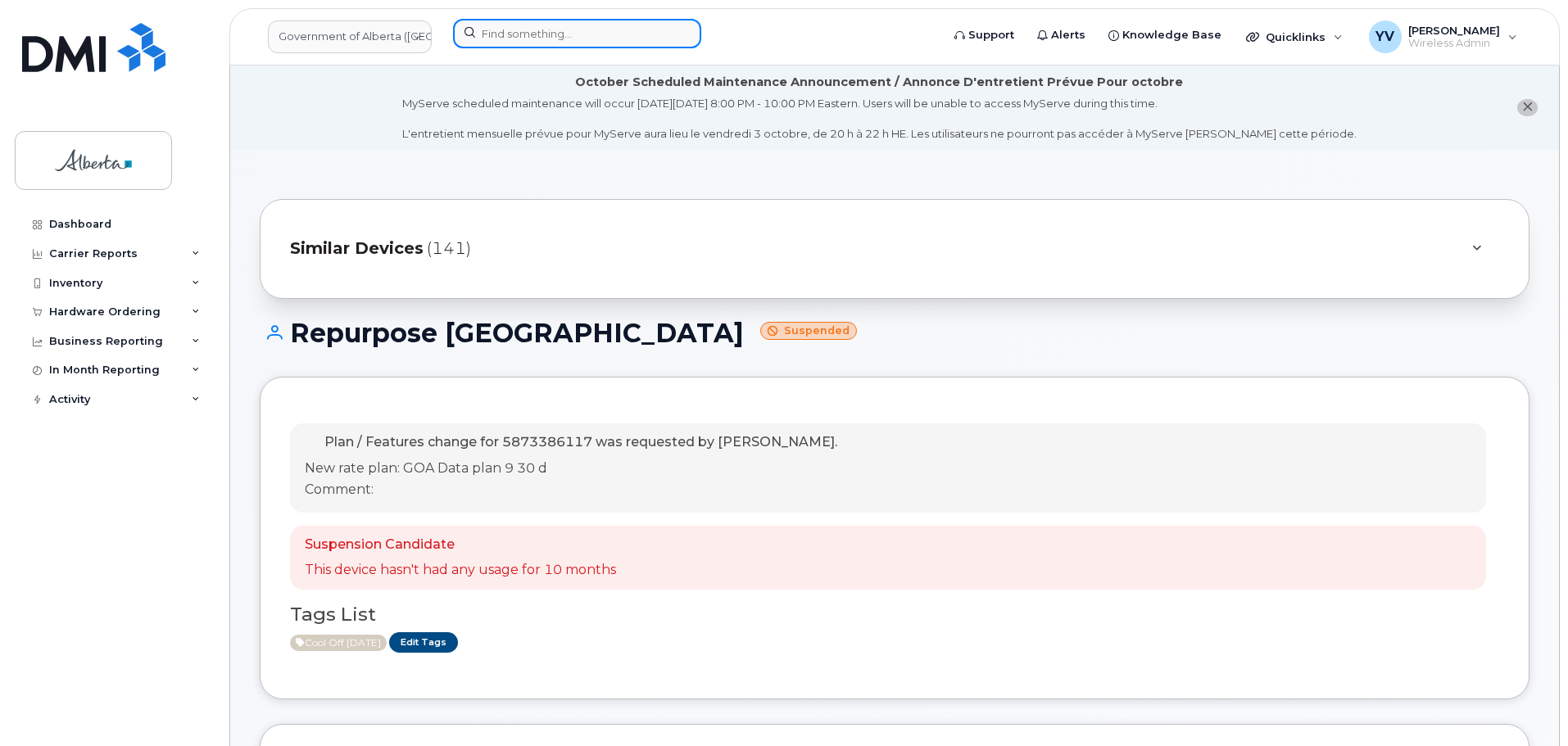
click at [496, 29] on input at bounding box center [577, 33] width 248 height 30
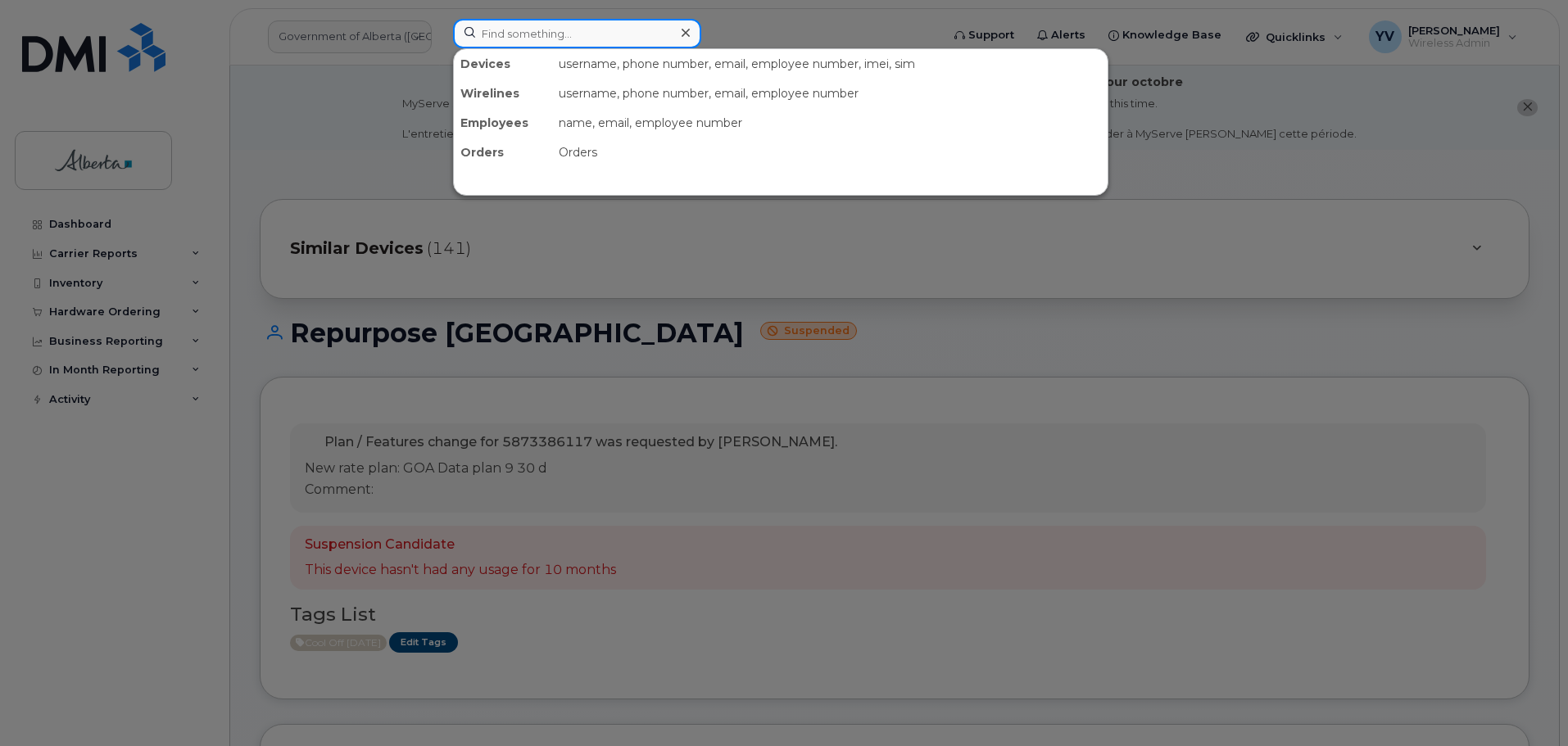
paste input "5873578570"
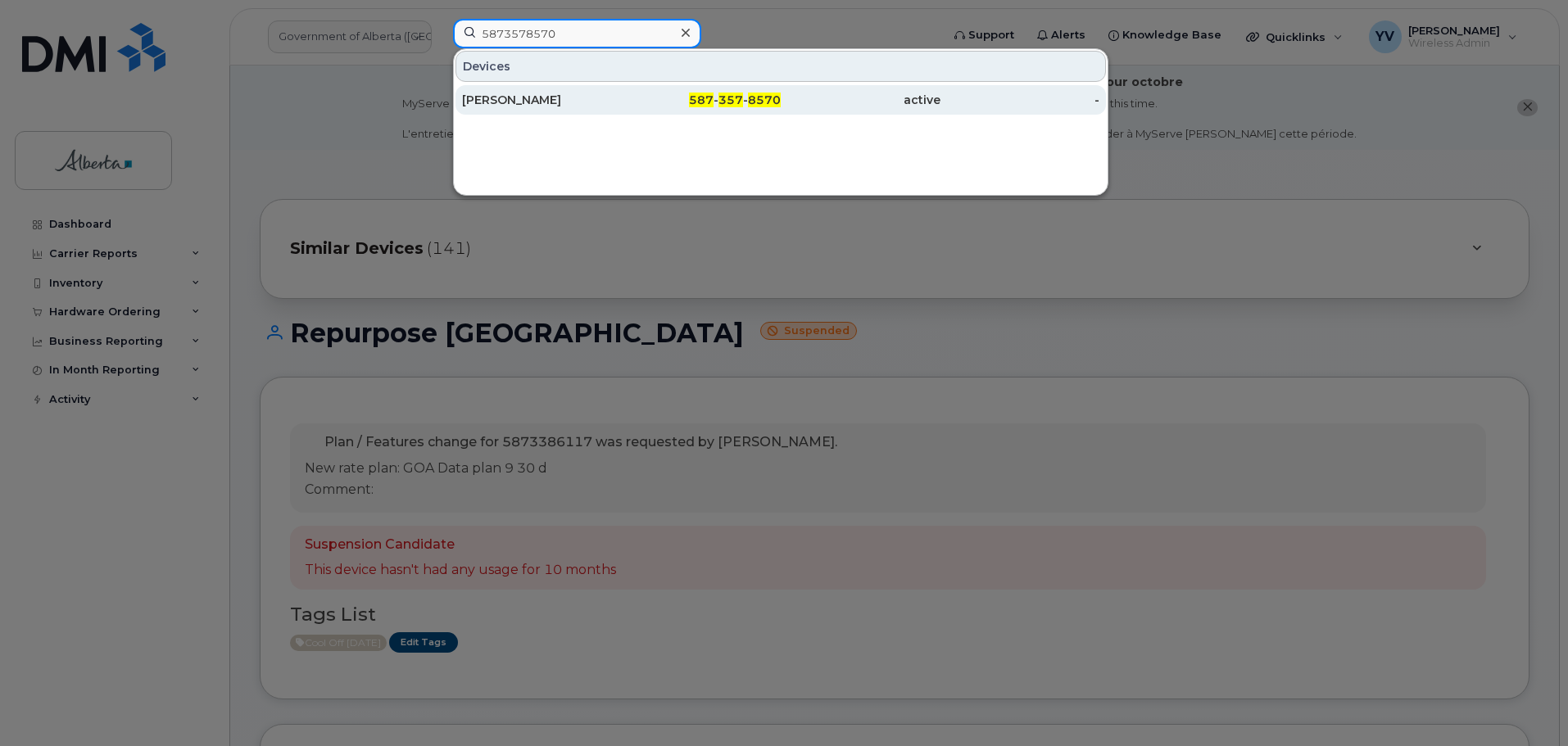
type input "5873578570"
click at [703, 99] on span "587" at bounding box center [701, 99] width 24 height 14
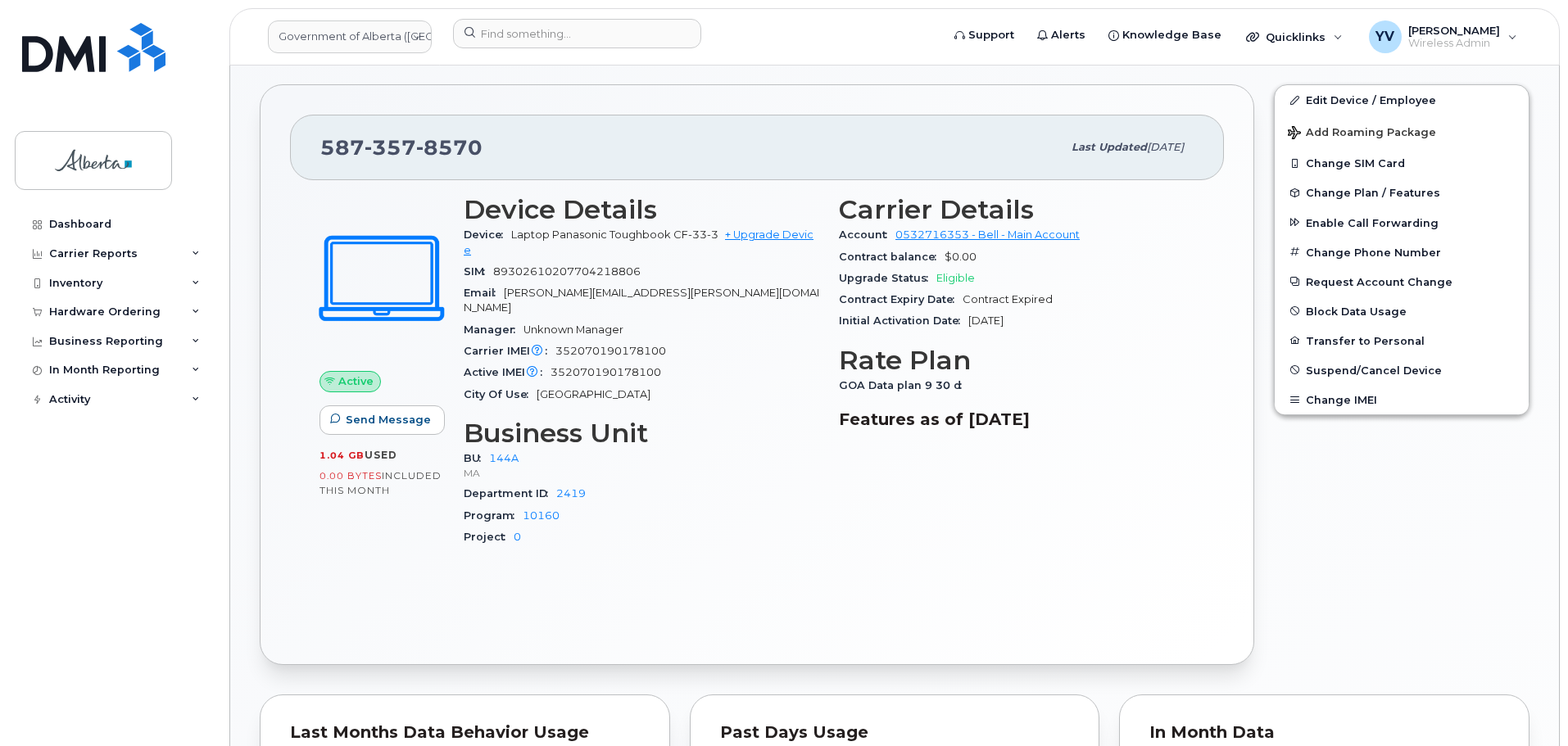
scroll to position [350, 0]
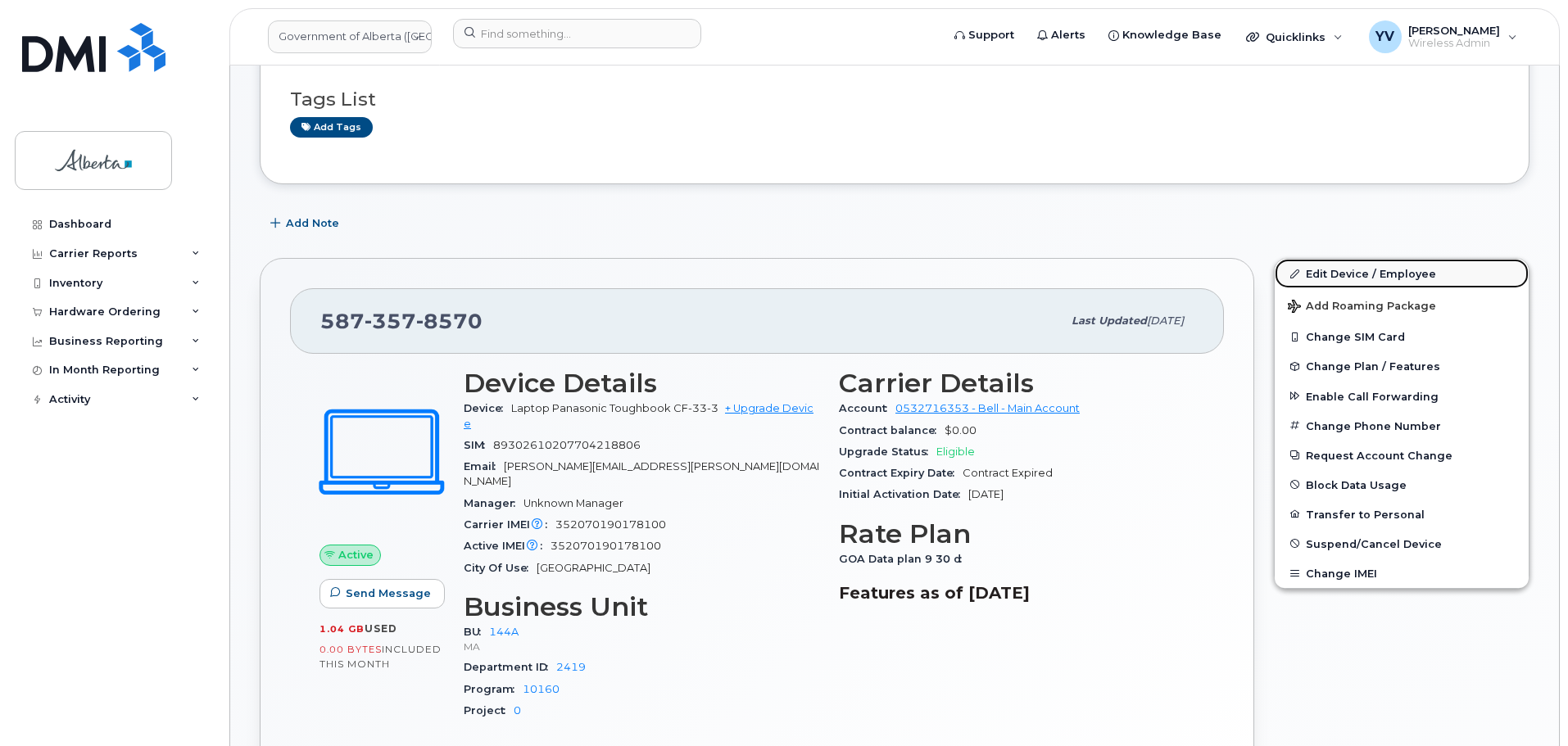
click at [1339, 268] on link "Edit Device / Employee" at bounding box center [1401, 273] width 254 height 30
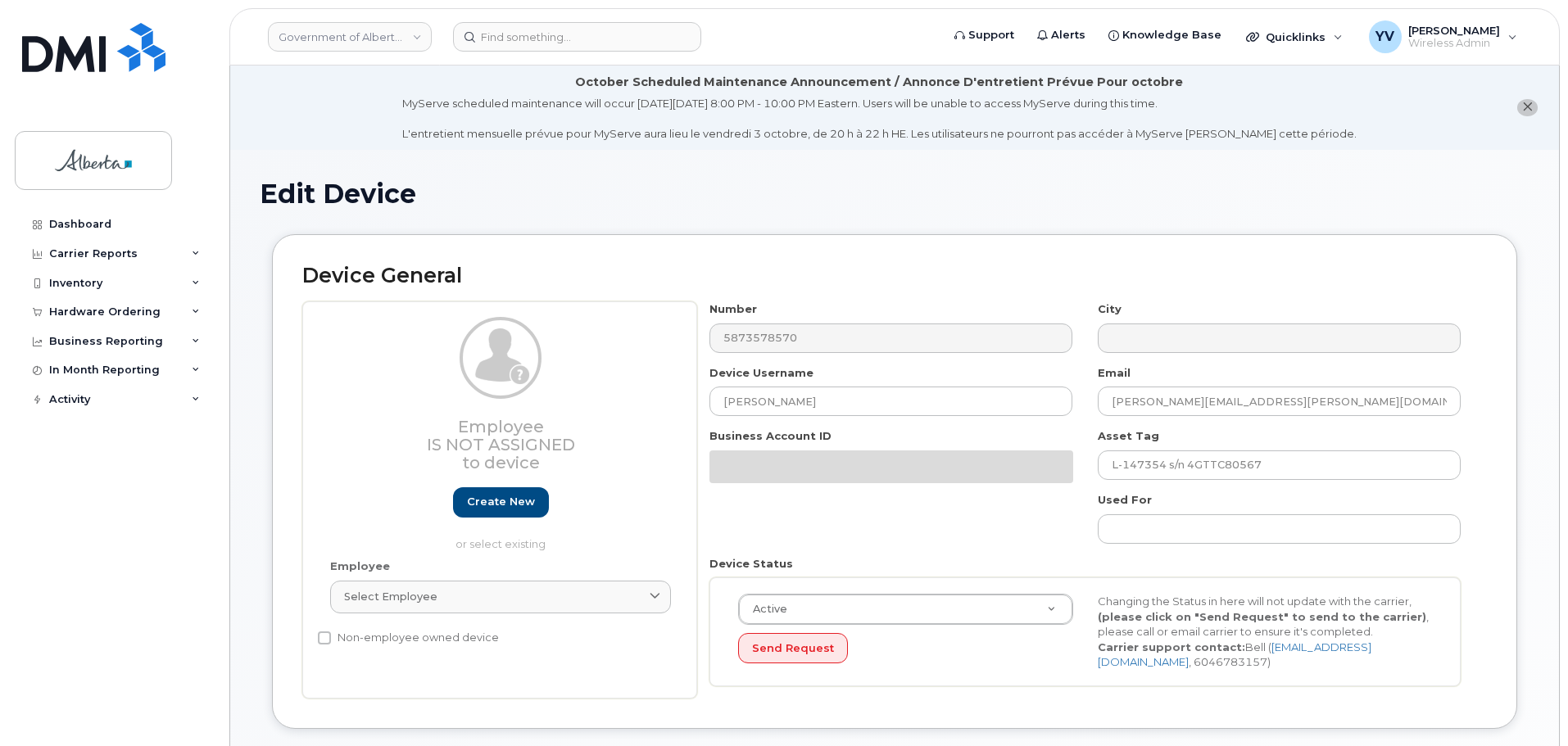
select select "4120338"
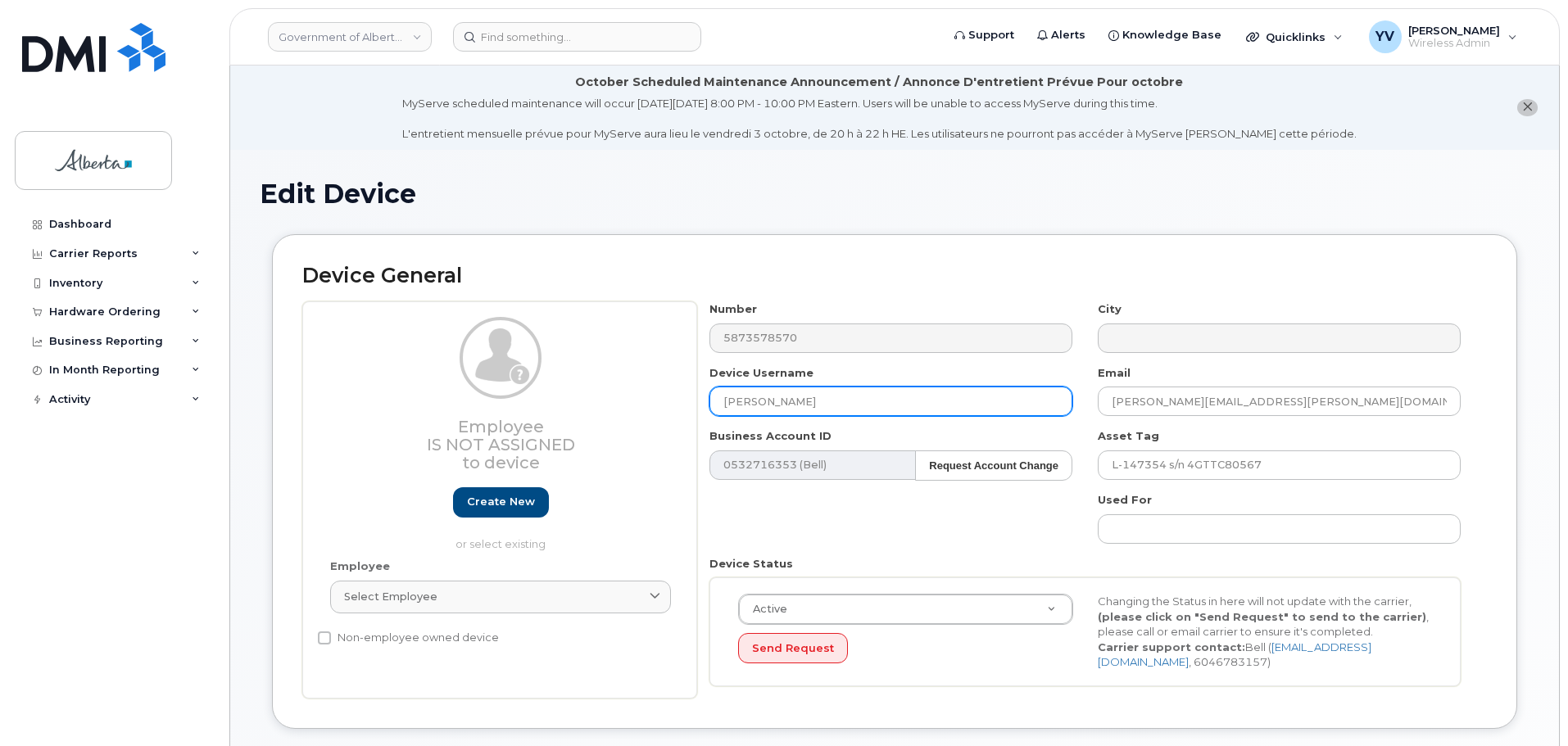
drag, startPoint x: 810, startPoint y: 400, endPoint x: 721, endPoint y: 413, distance: 89.9
click at [721, 413] on input "[PERSON_NAME]" at bounding box center [891, 400] width 363 height 30
paste input "Ruby Garcia"
type input "Ruby Garcia"
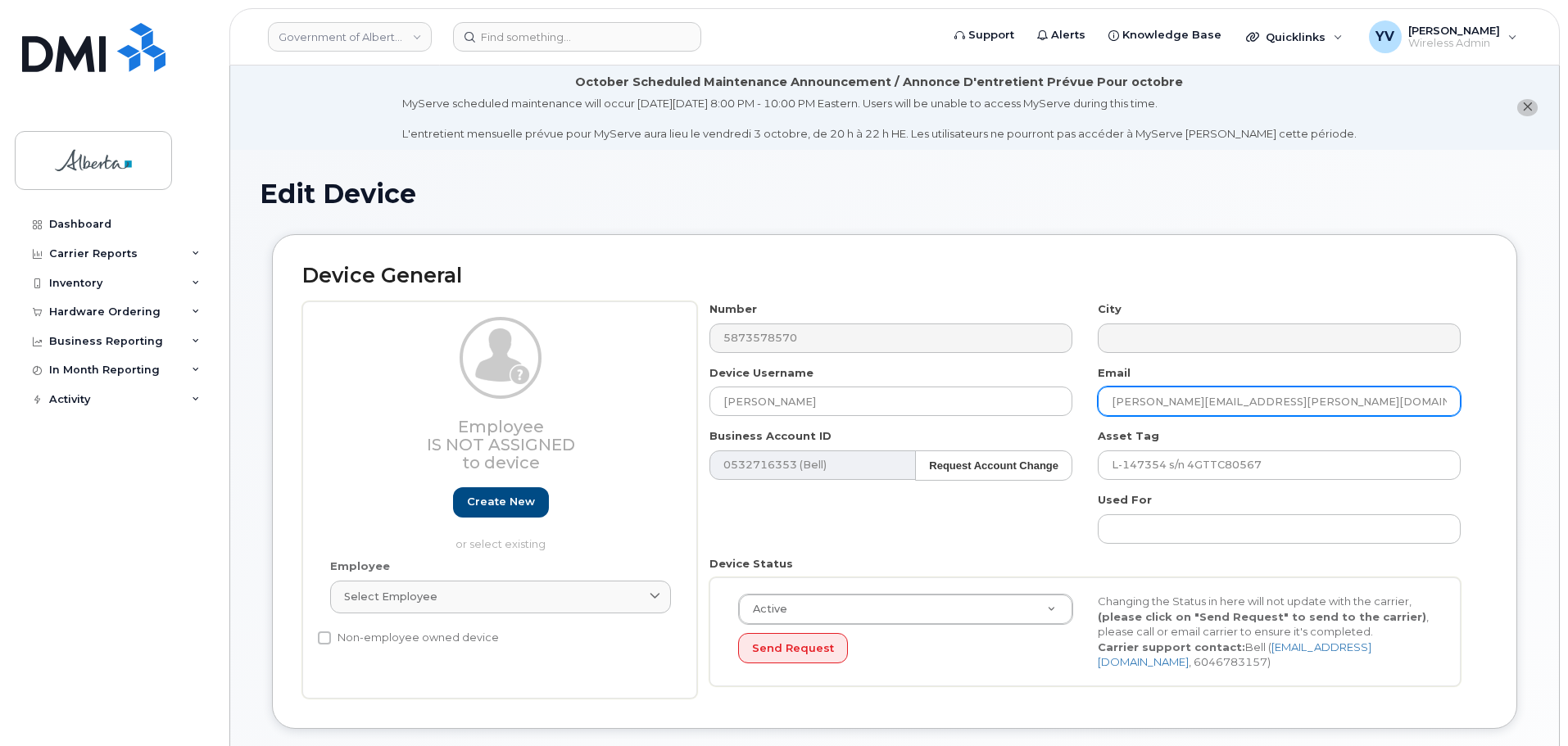
drag, startPoint x: 1249, startPoint y: 396, endPoint x: 1106, endPoint y: 407, distance: 143.4
click at [1106, 407] on input "[PERSON_NAME][EMAIL_ADDRESS][PERSON_NAME][DOMAIN_NAME]" at bounding box center [1279, 400] width 363 height 30
paste input "Ruby.Garcia"
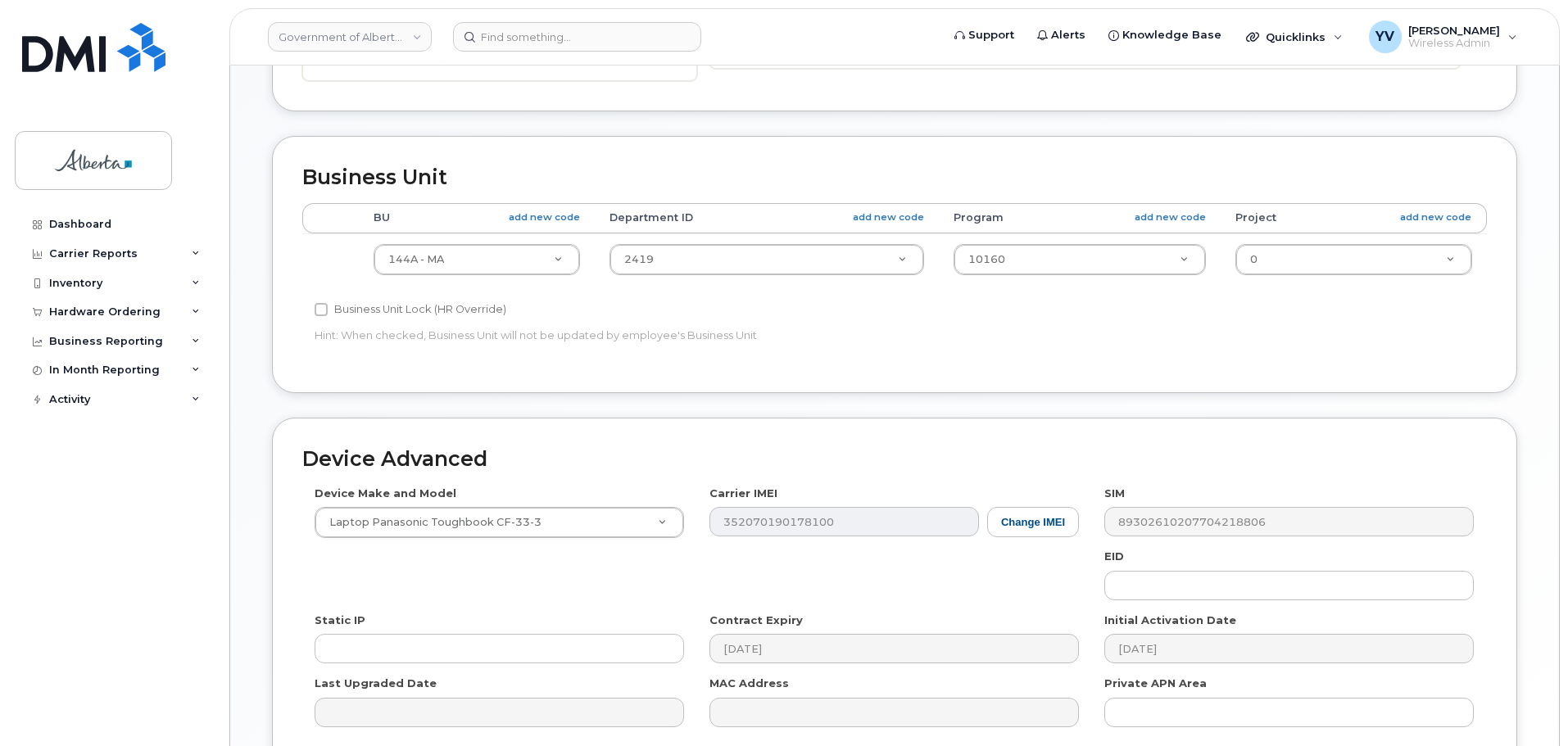
scroll to position [686, 0]
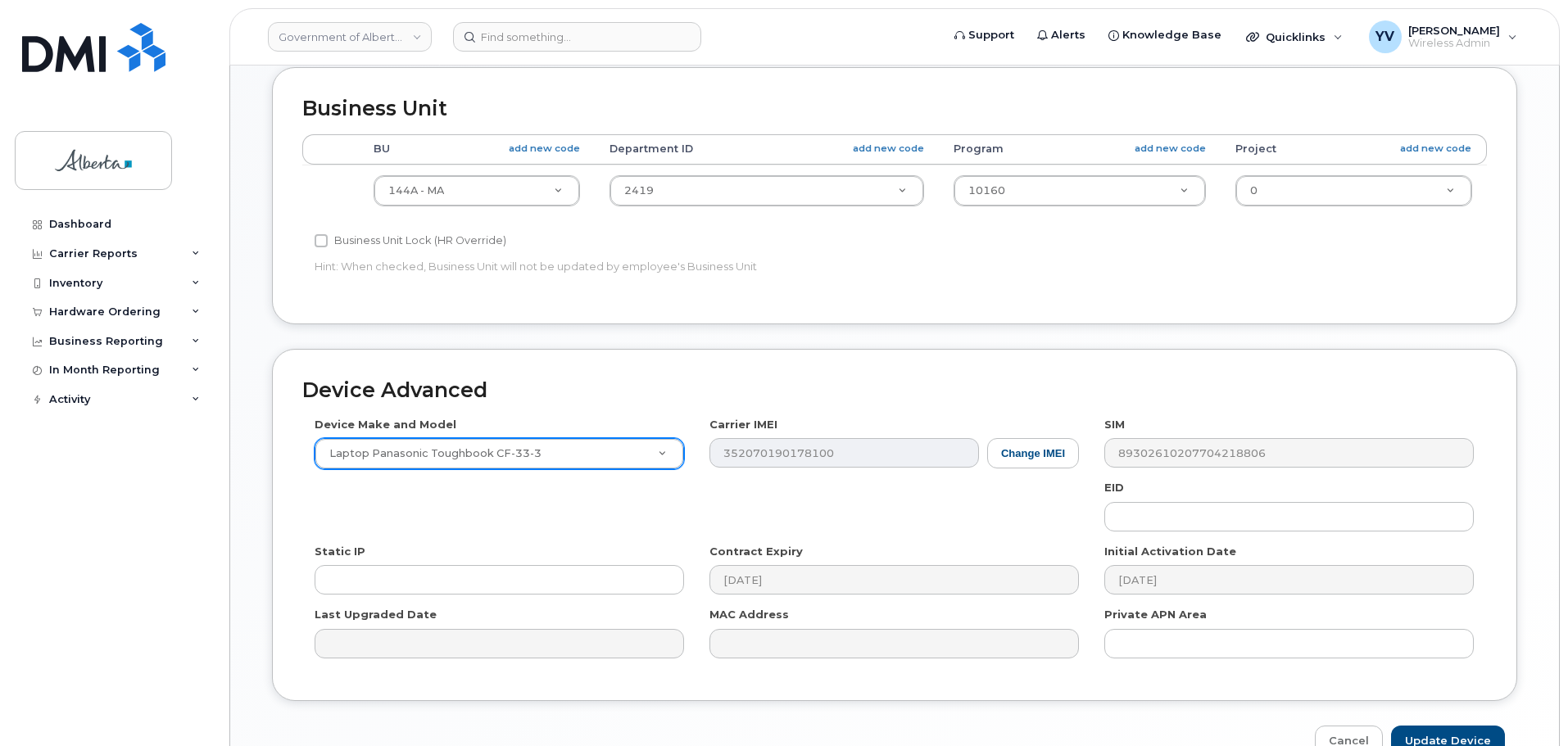
type input "Ruby.Garcia@gov.ab.ca"
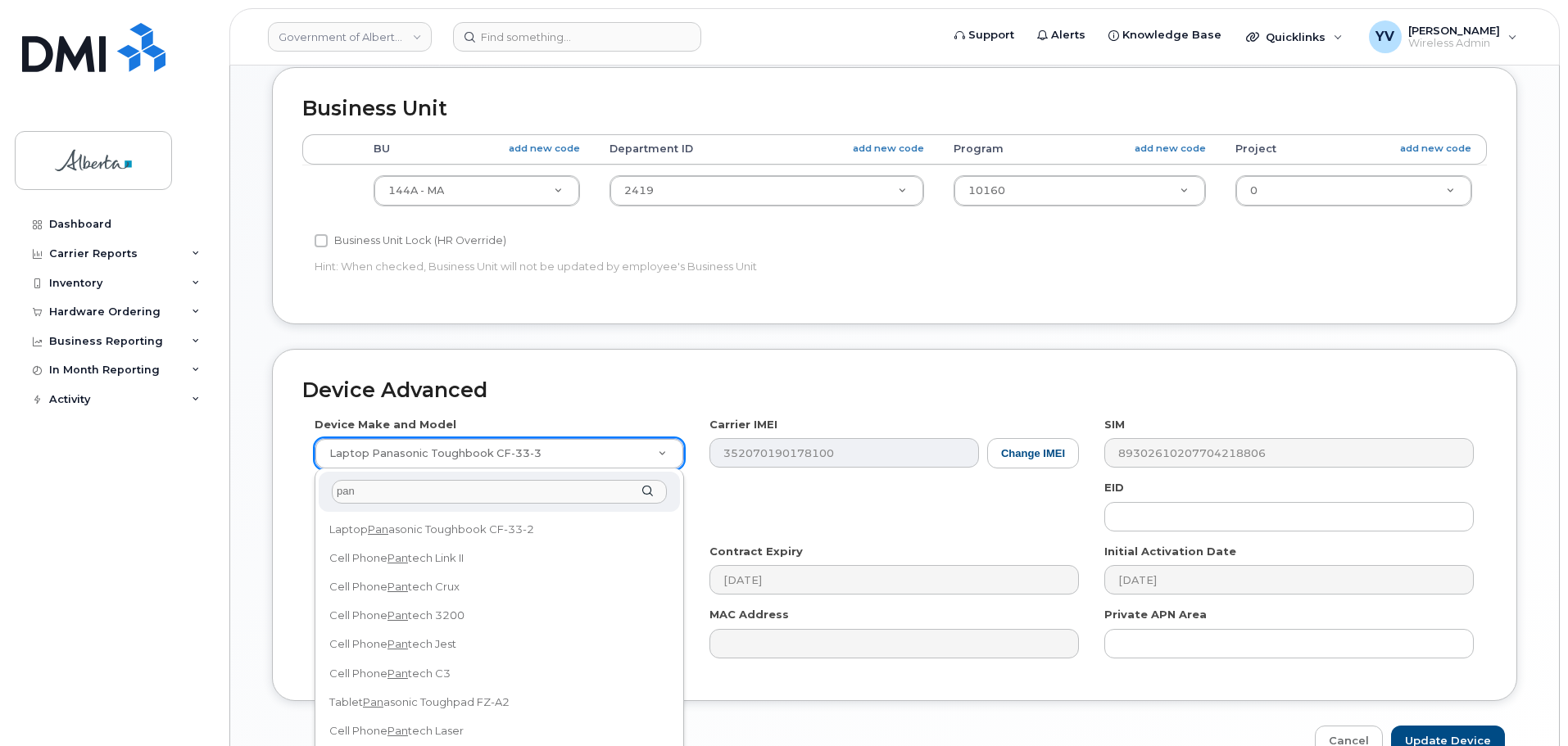
type input "pan"
drag, startPoint x: 676, startPoint y: 544, endPoint x: 676, endPoint y: 580, distance: 36.0
click at [674, 606] on div "pan Laptop Pan asonic Toughbook CF-33-2 Cell Phone Pan tech Link II Cell Phone …" at bounding box center [499, 700] width 369 height 464
drag, startPoint x: 377, startPoint y: 486, endPoint x: 301, endPoint y: 496, distance: 76.7
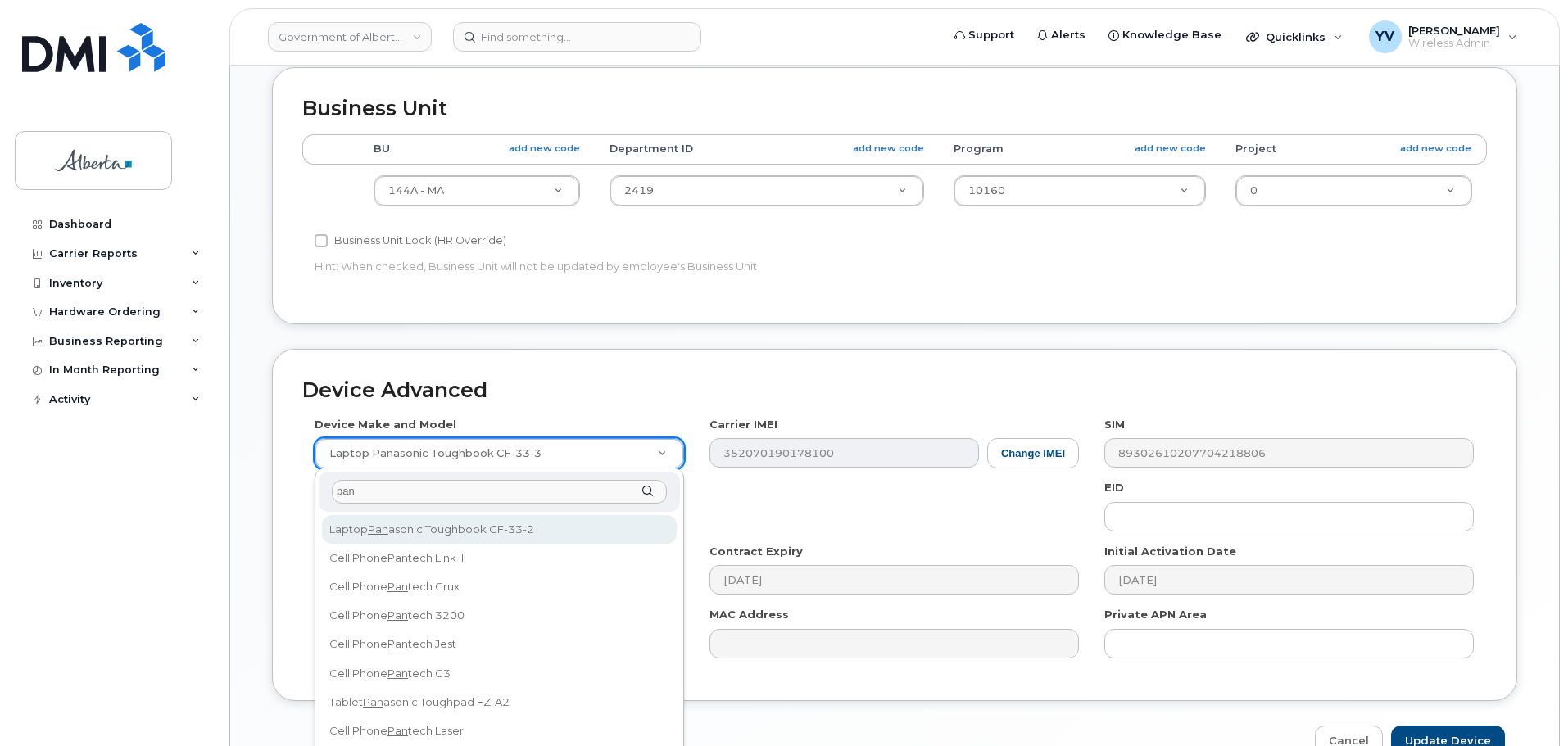
click at [301, 496] on body "Government of Alberta (GOA) Support Alerts Knowledge Base Quicklinks Suspend / …" at bounding box center [784, 75] width 1568 height 1523
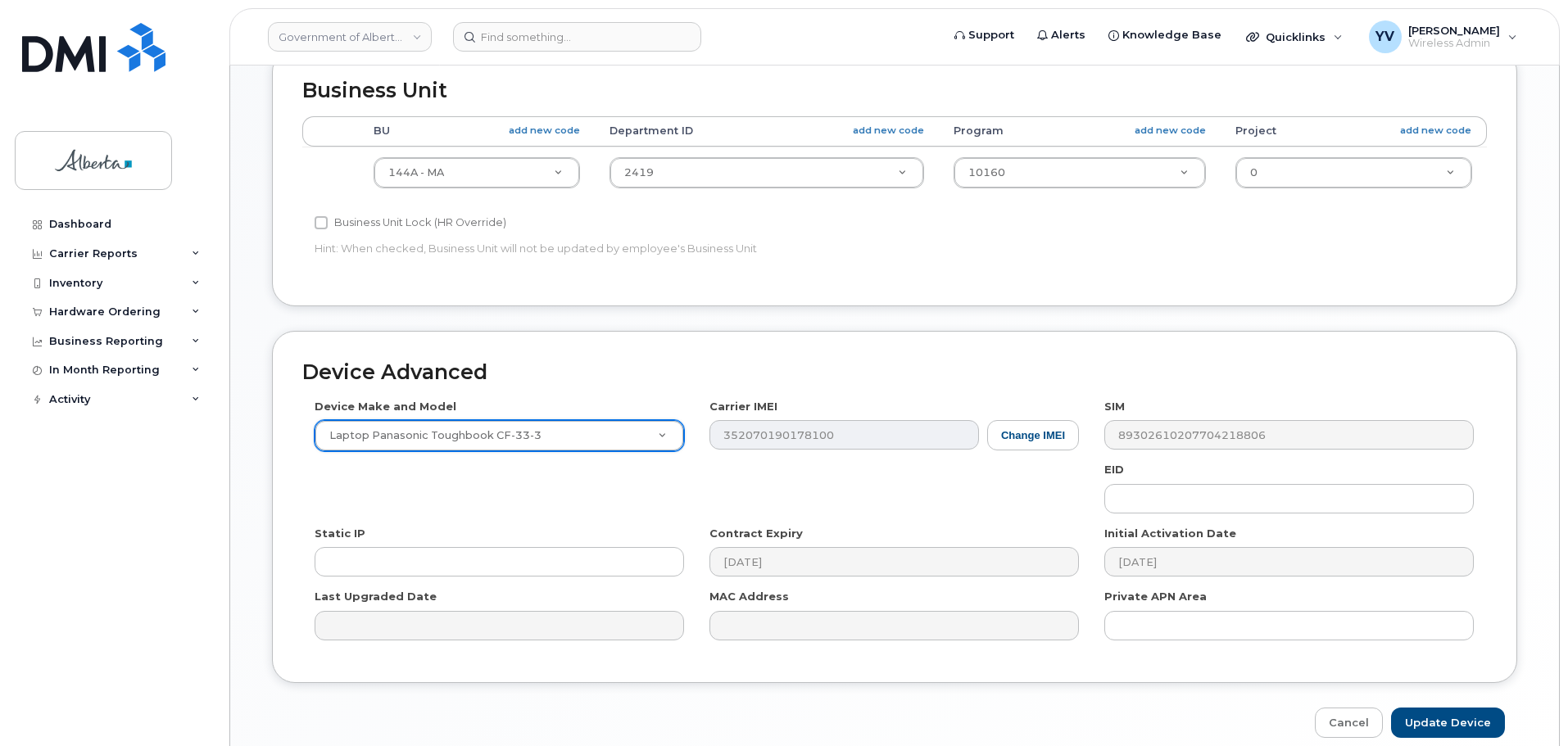
scroll to position [711, 0]
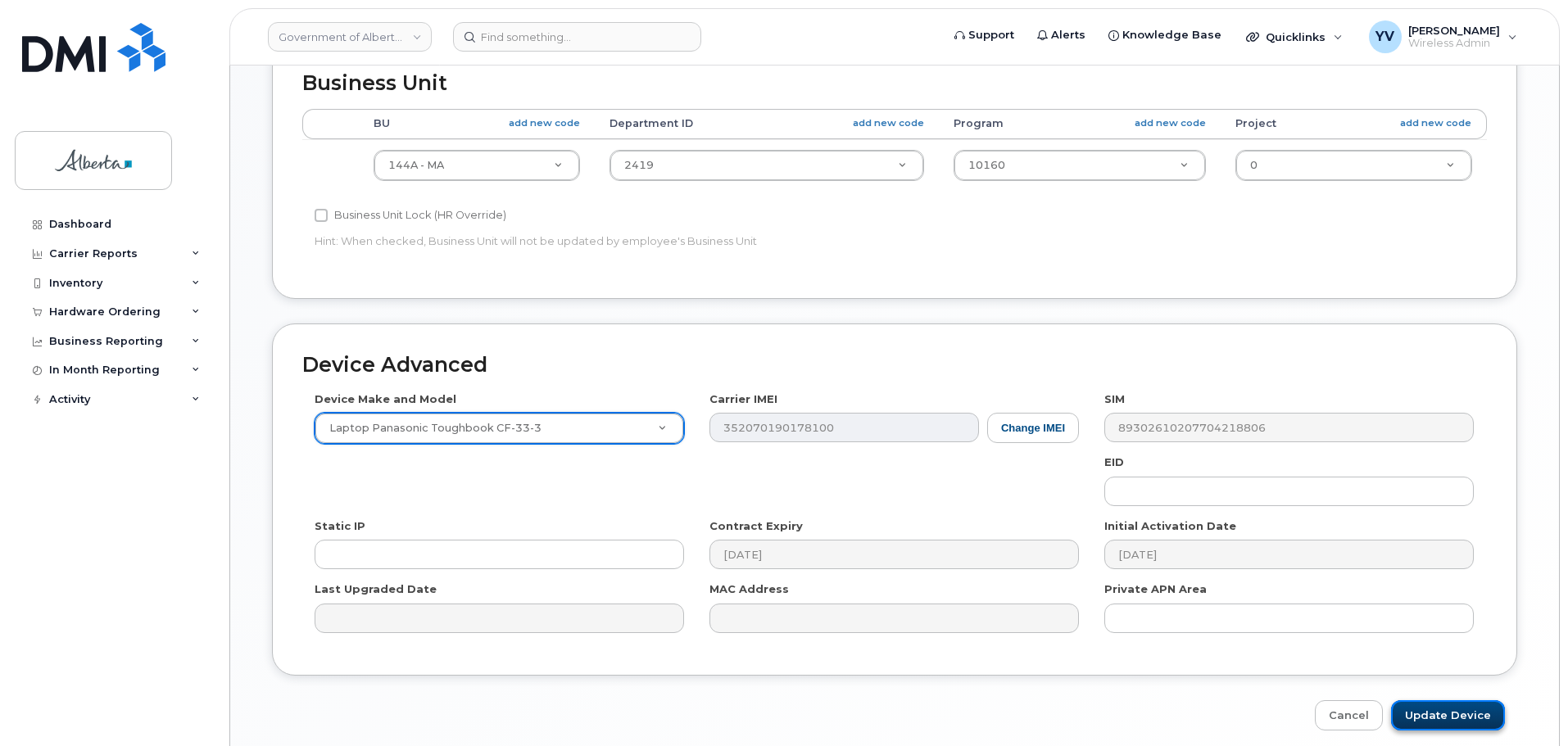
click at [1448, 711] on input "Update Device" at bounding box center [1447, 715] width 114 height 30
type input "Saving..."
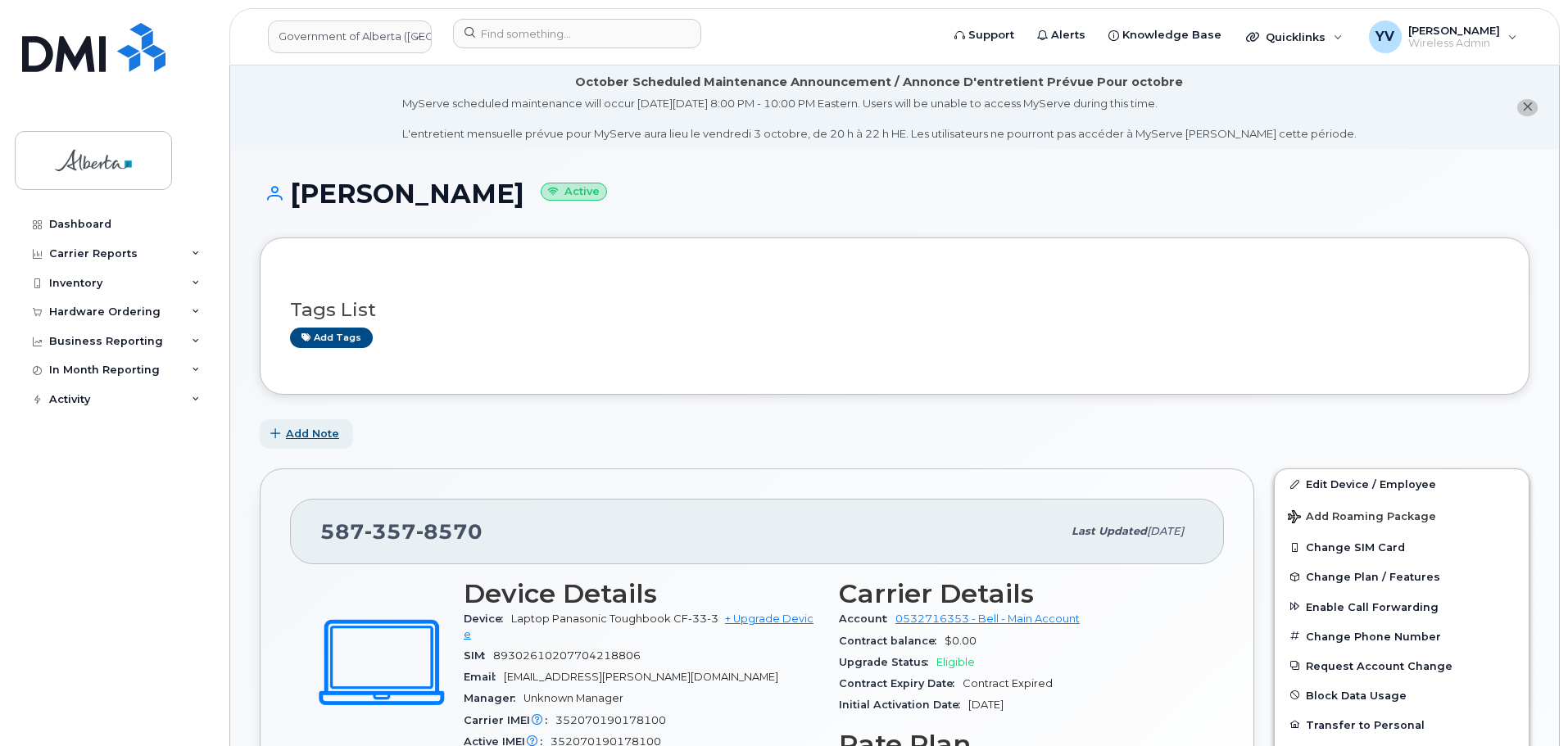
click at [321, 436] on span "Add Note" at bounding box center [312, 433] width 53 height 15
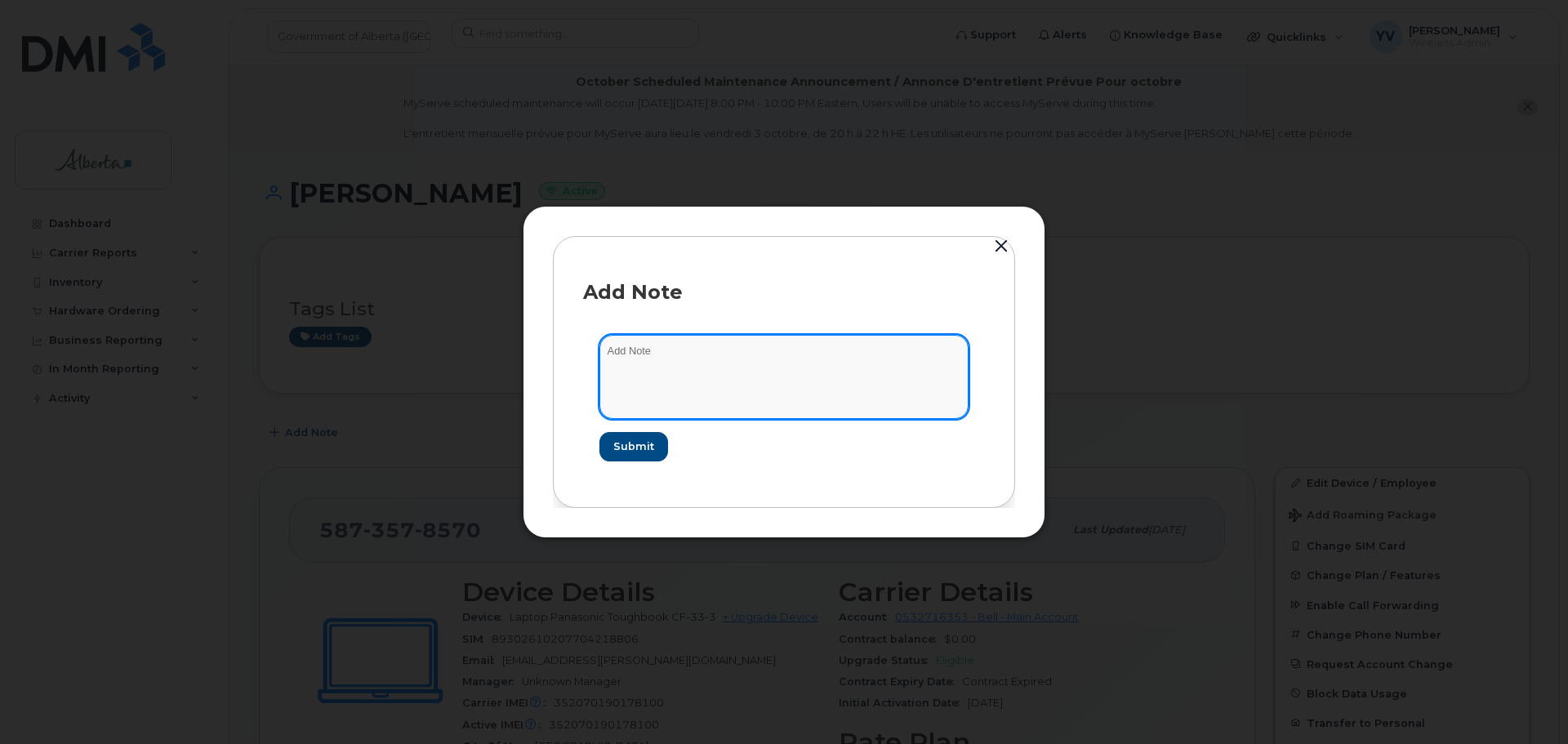
click at [610, 350] on textarea at bounding box center [784, 376] width 369 height 83
paste textarea "SCTASK0858475"
paste textarea "Plan User Termination - (3)"
drag, startPoint x: 815, startPoint y: 351, endPoint x: 603, endPoint y: 353, distance: 212.0
click at [603, 353] on textarea "SCTASK0858475 Plan User Termination - (3)" at bounding box center [784, 376] width 369 height 83
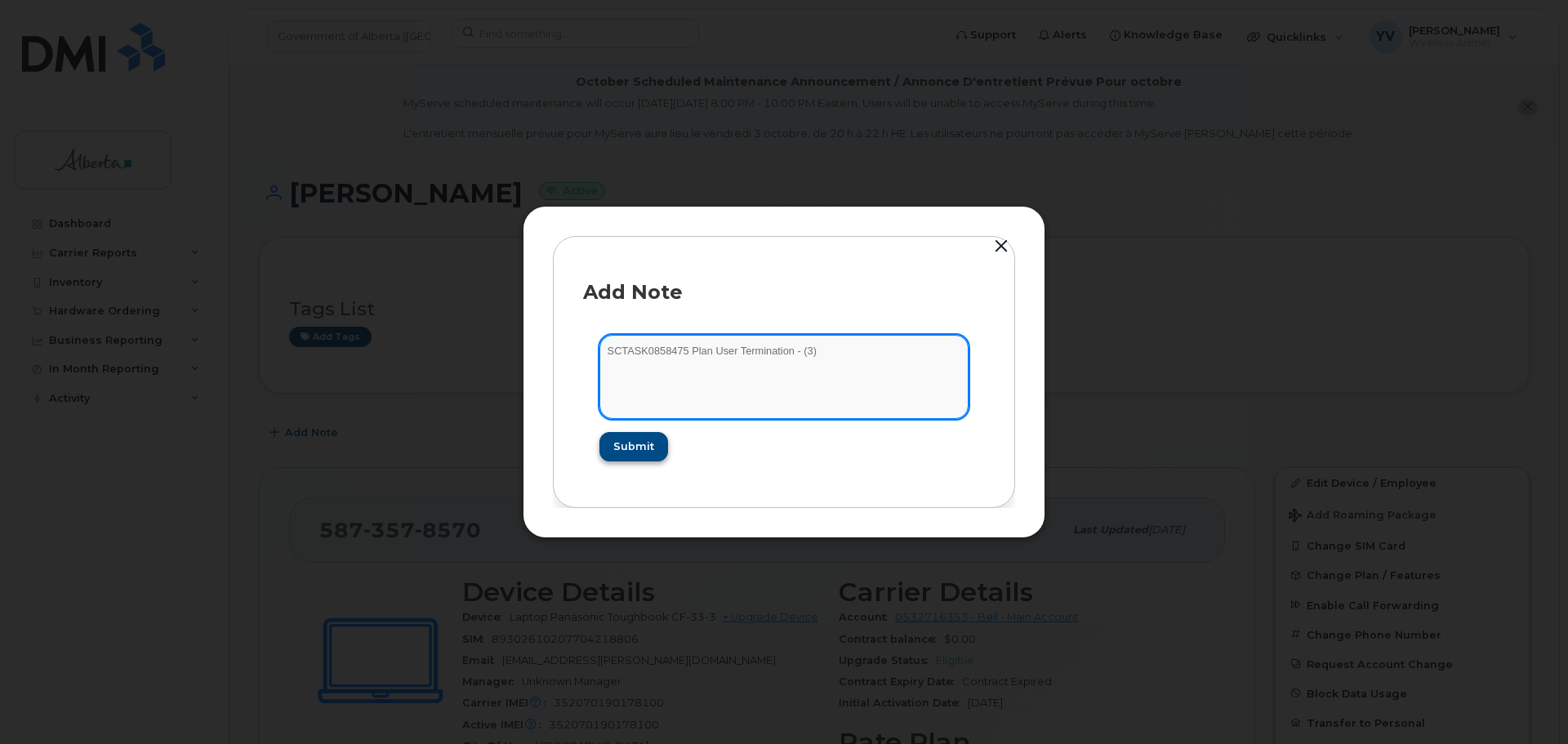
type textarea "SCTASK0858475 Plan User Termination - (3)"
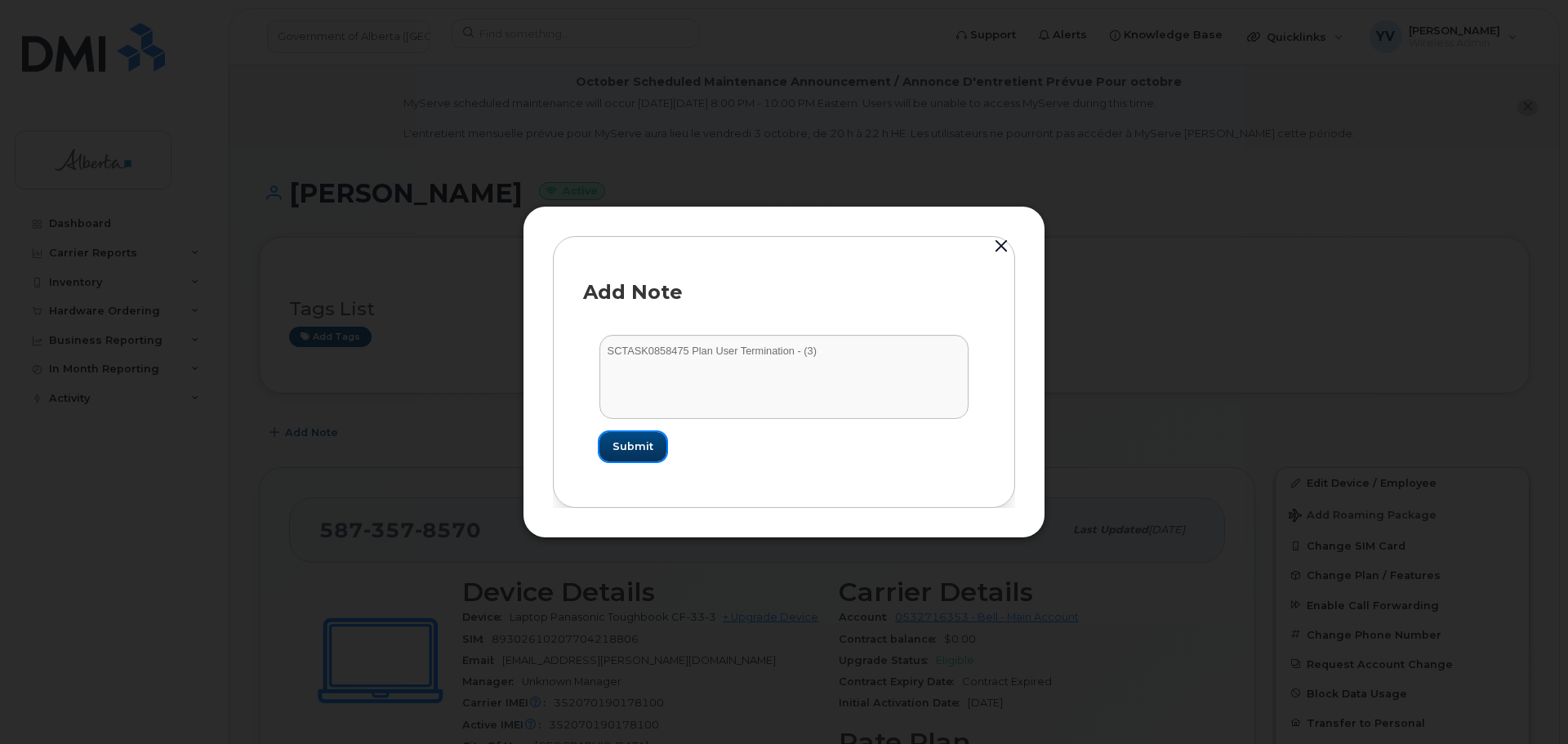
click at [640, 438] on span "Submit" at bounding box center [633, 446] width 41 height 15
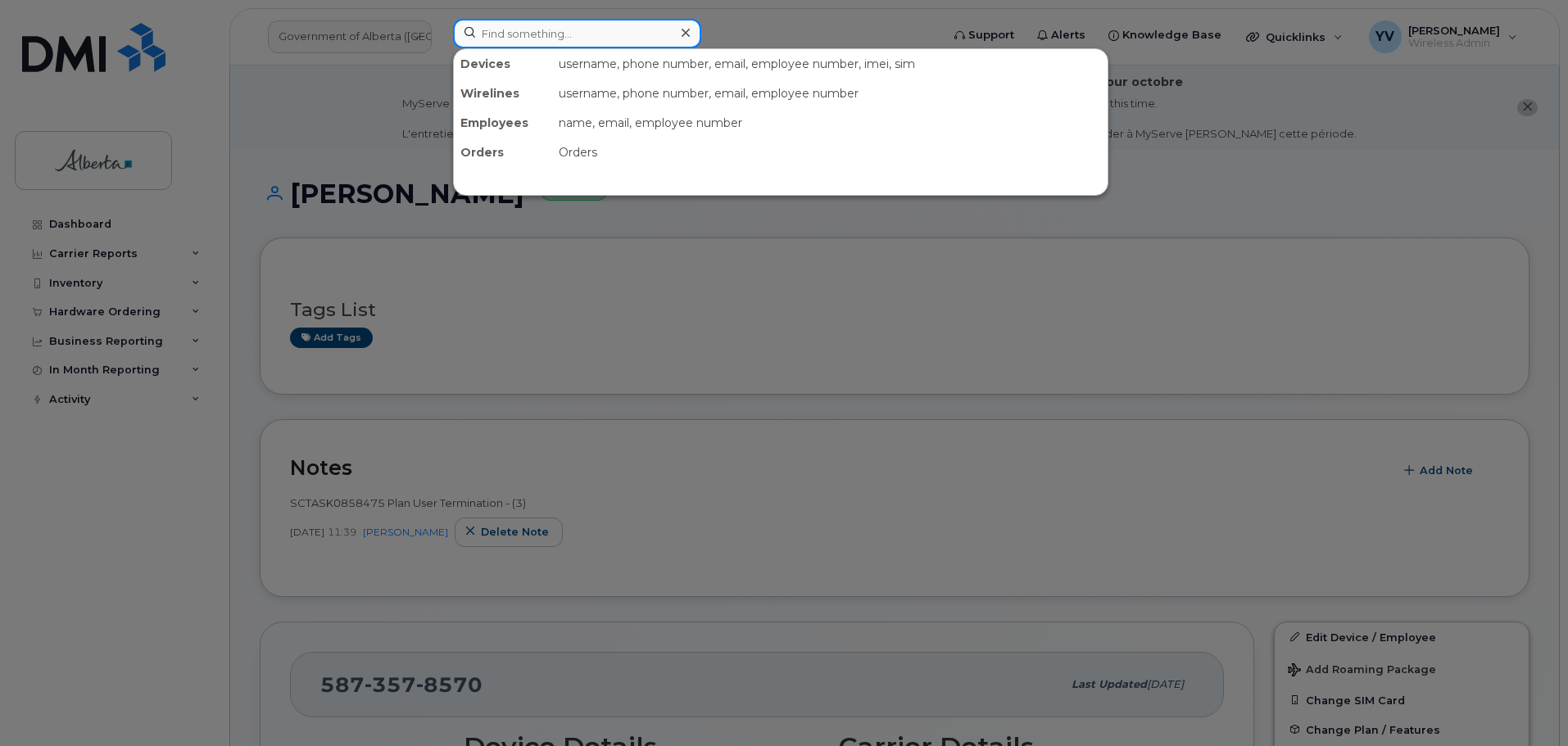
click at [480, 29] on input at bounding box center [577, 33] width 248 height 30
paste input "7802883884"
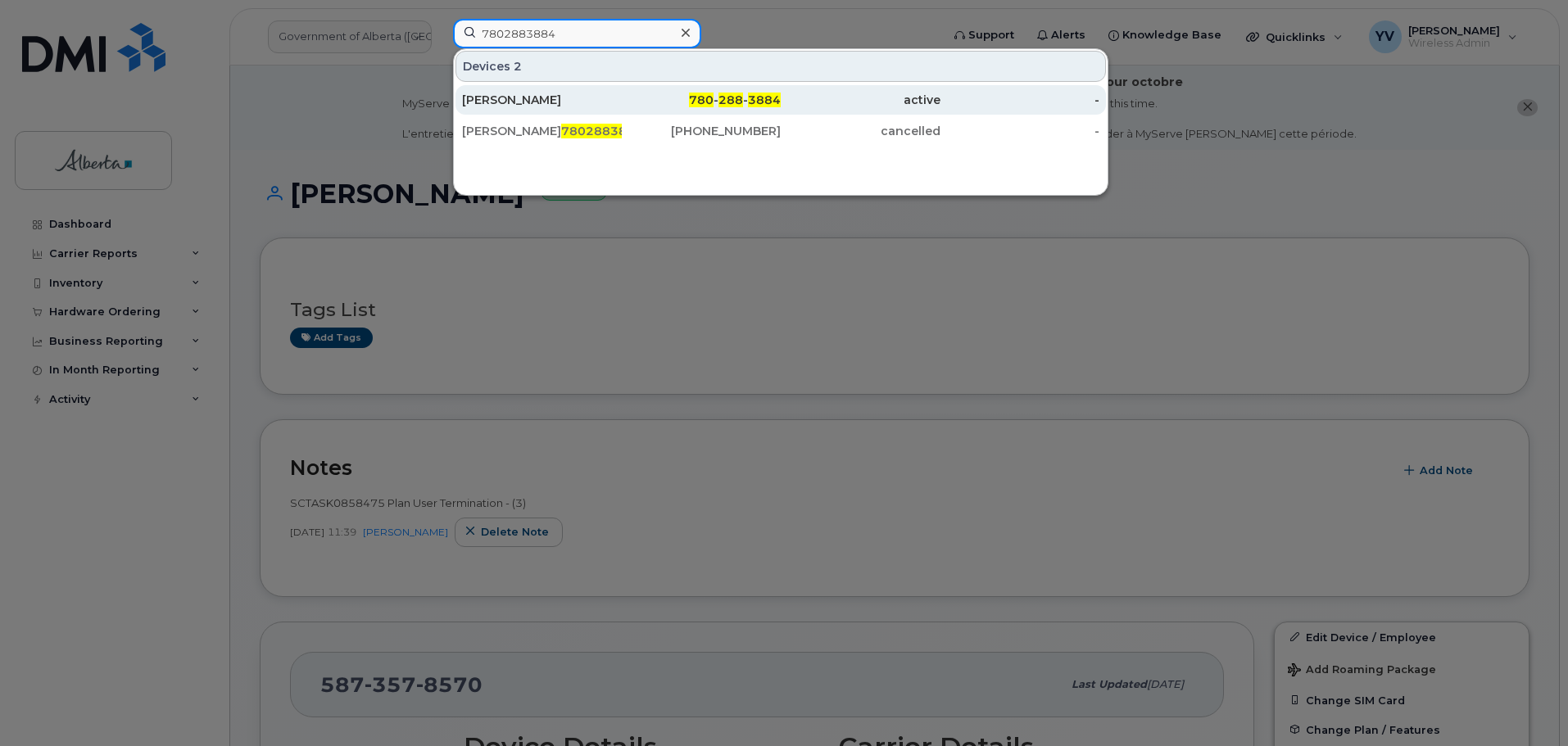
type input "7802883884"
click at [720, 99] on span "288" at bounding box center [730, 99] width 24 height 14
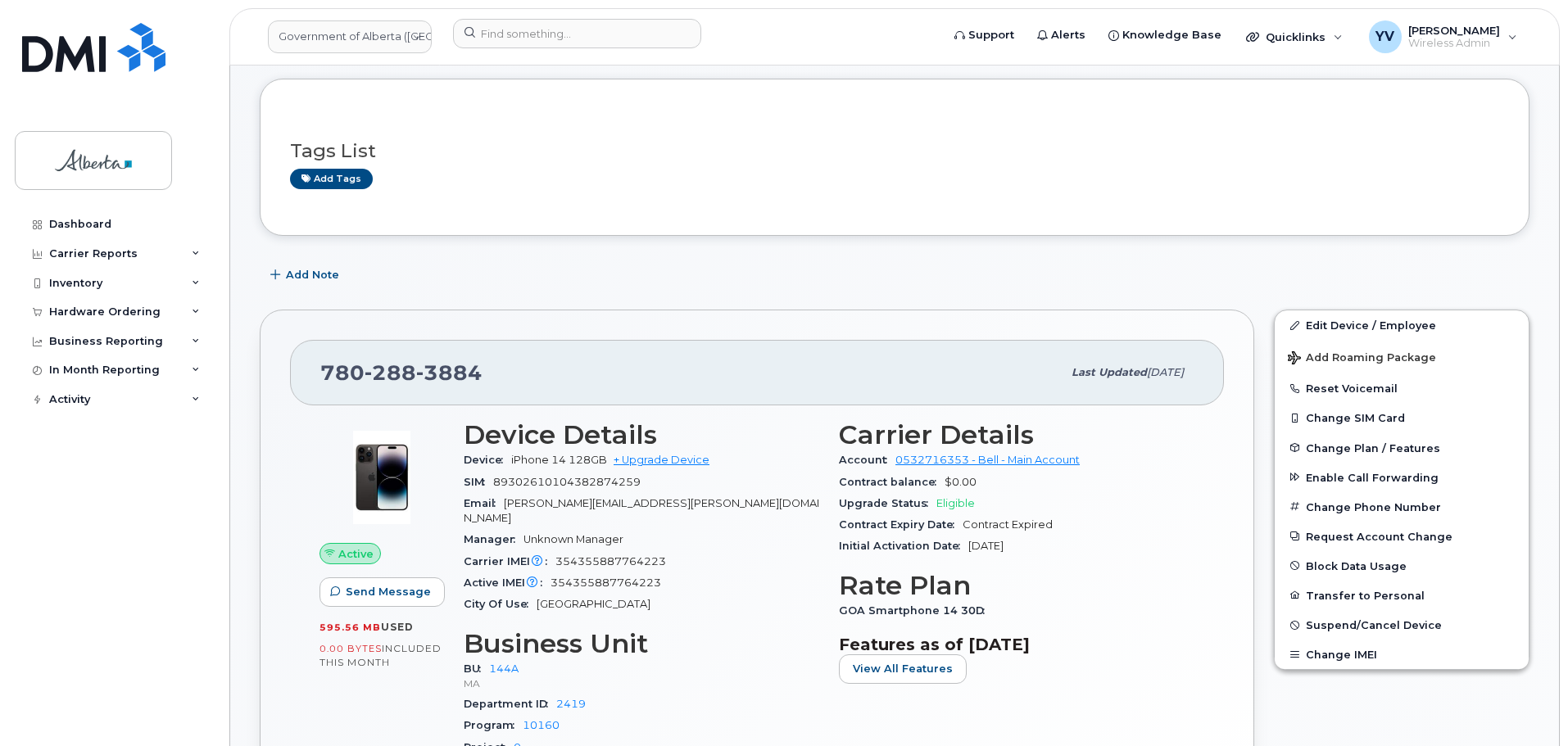
scroll to position [329, 0]
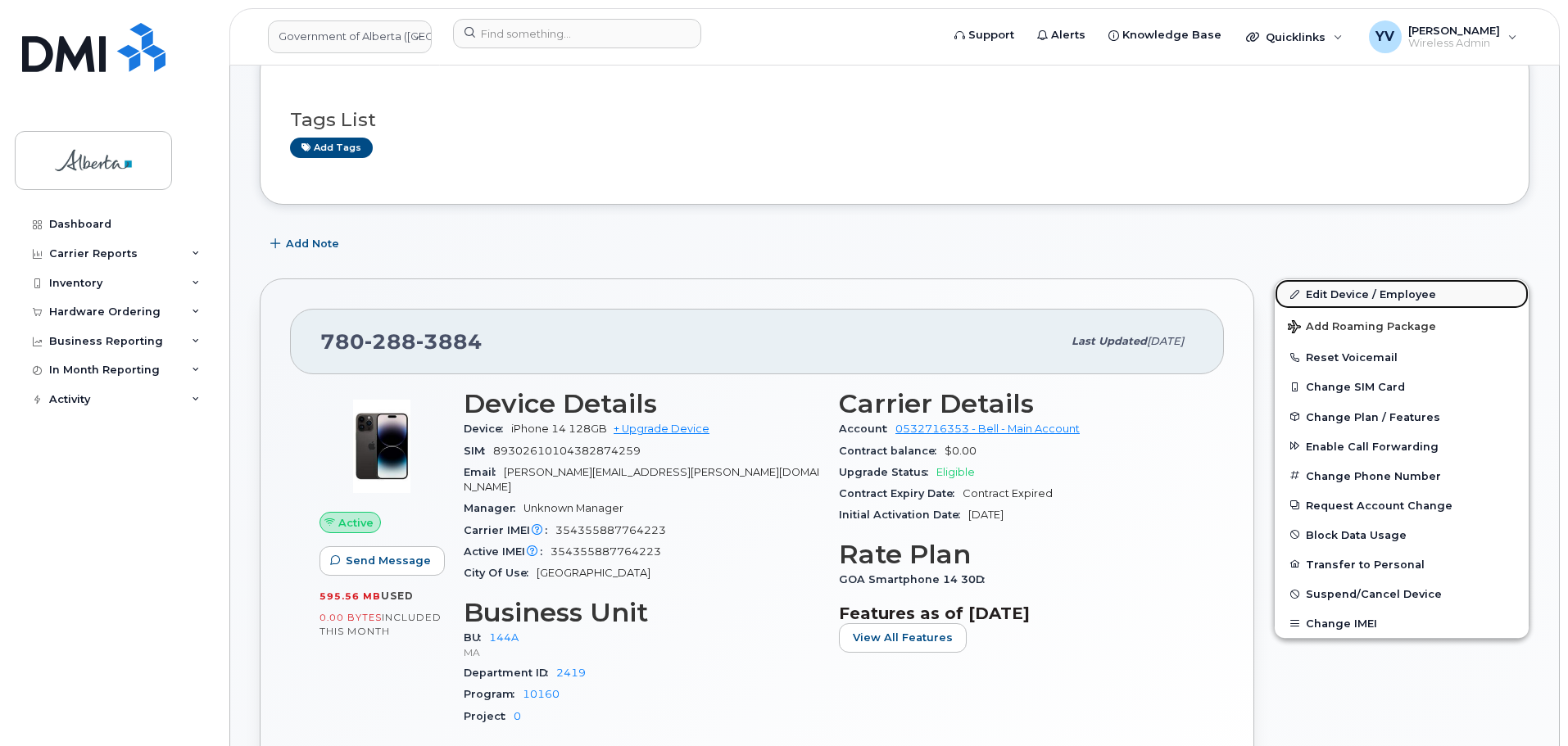
click at [1351, 289] on link "Edit Device / Employee" at bounding box center [1401, 293] width 254 height 30
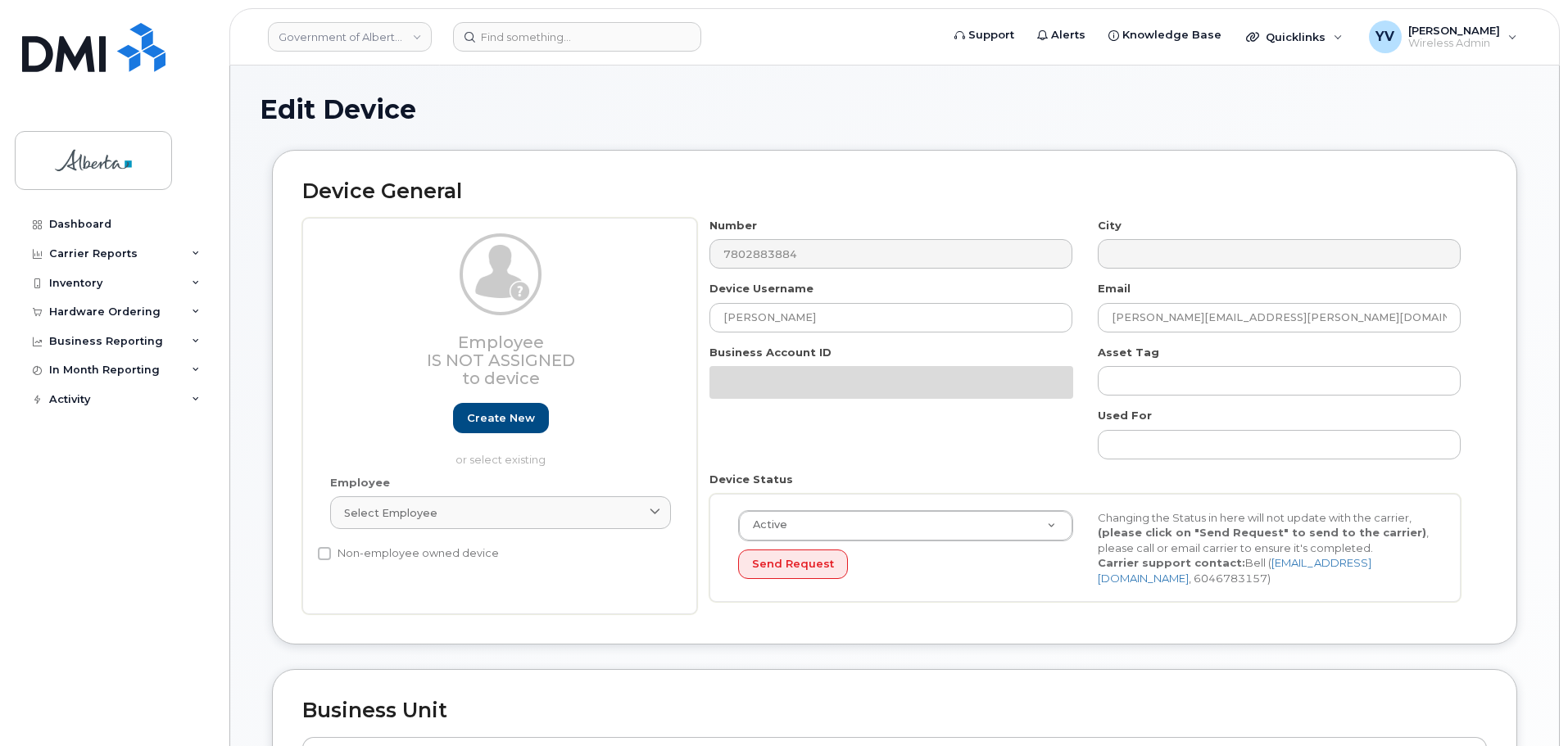
select select "4120338"
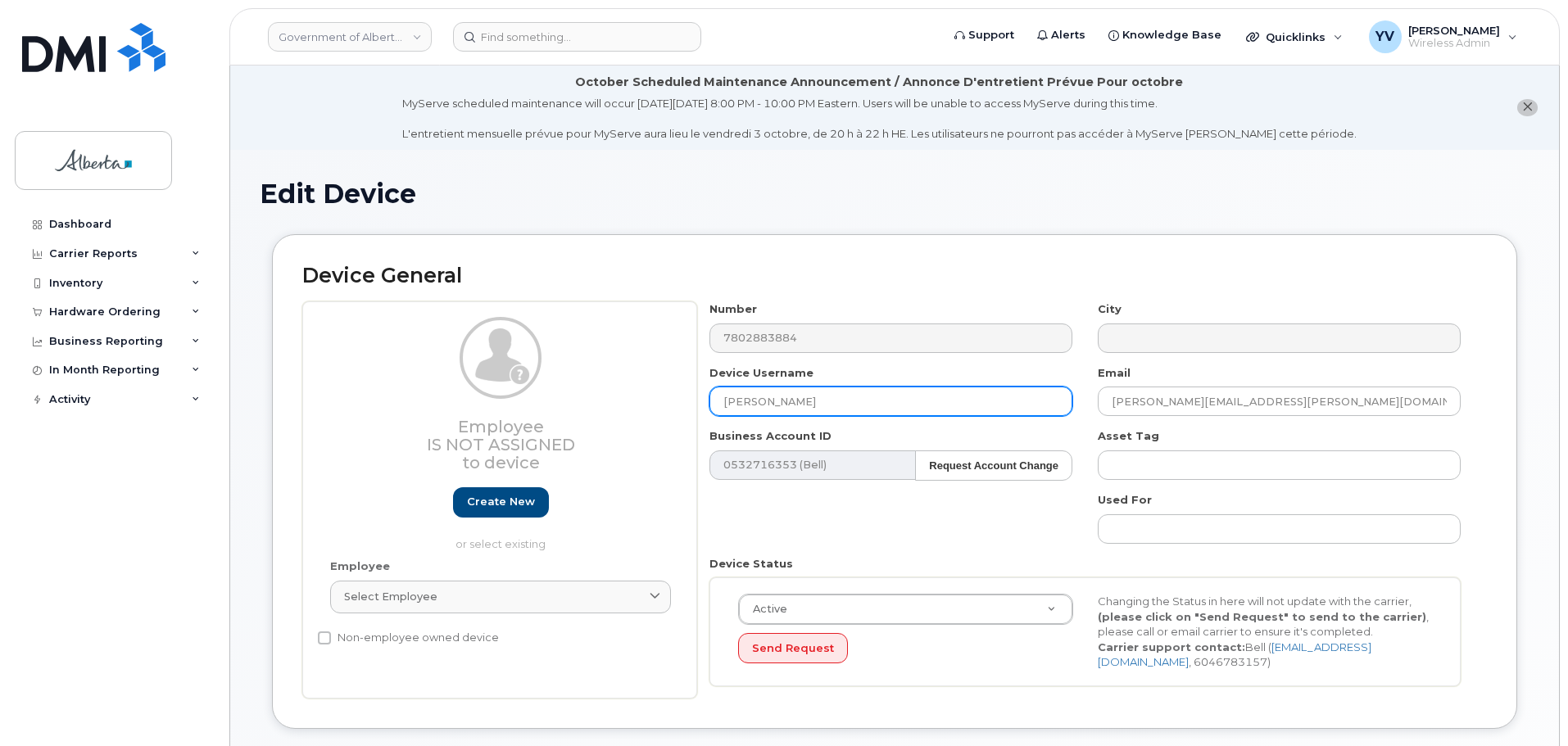
drag, startPoint x: 807, startPoint y: 406, endPoint x: 721, endPoint y: 415, distance: 86.5
click at [721, 415] on input "[PERSON_NAME]" at bounding box center [891, 400] width 363 height 30
paste input "Repurpose Edmont"
type input "Repurpose [GEOGRAPHIC_DATA]"
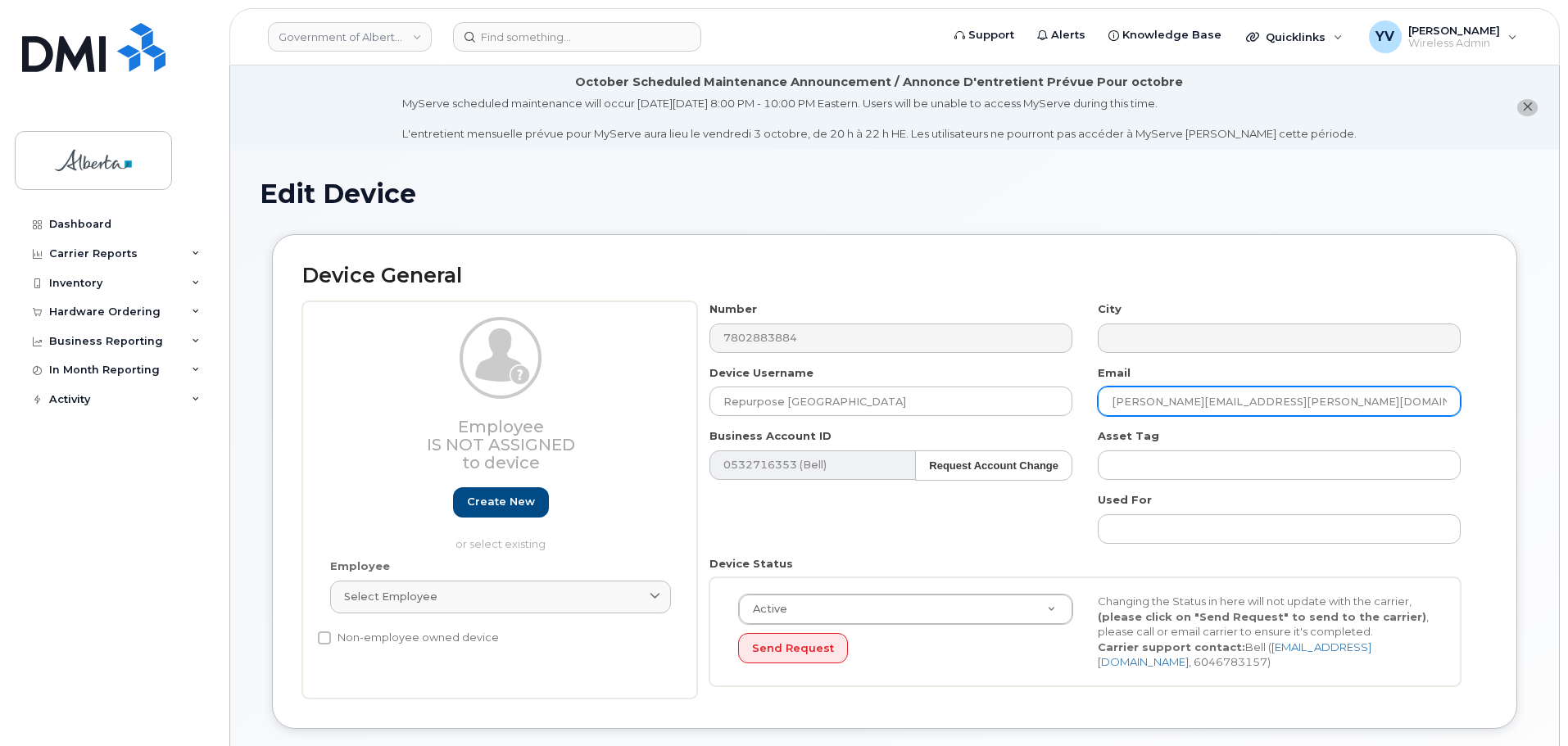
drag, startPoint x: 1272, startPoint y: 395, endPoint x: 1099, endPoint y: 412, distance: 173.8
click at [1099, 412] on div "Email [PERSON_NAME][EMAIL_ADDRESS][PERSON_NAME][DOMAIN_NAME]" at bounding box center [1280, 390] width 388 height 51
paste input "repurpose"
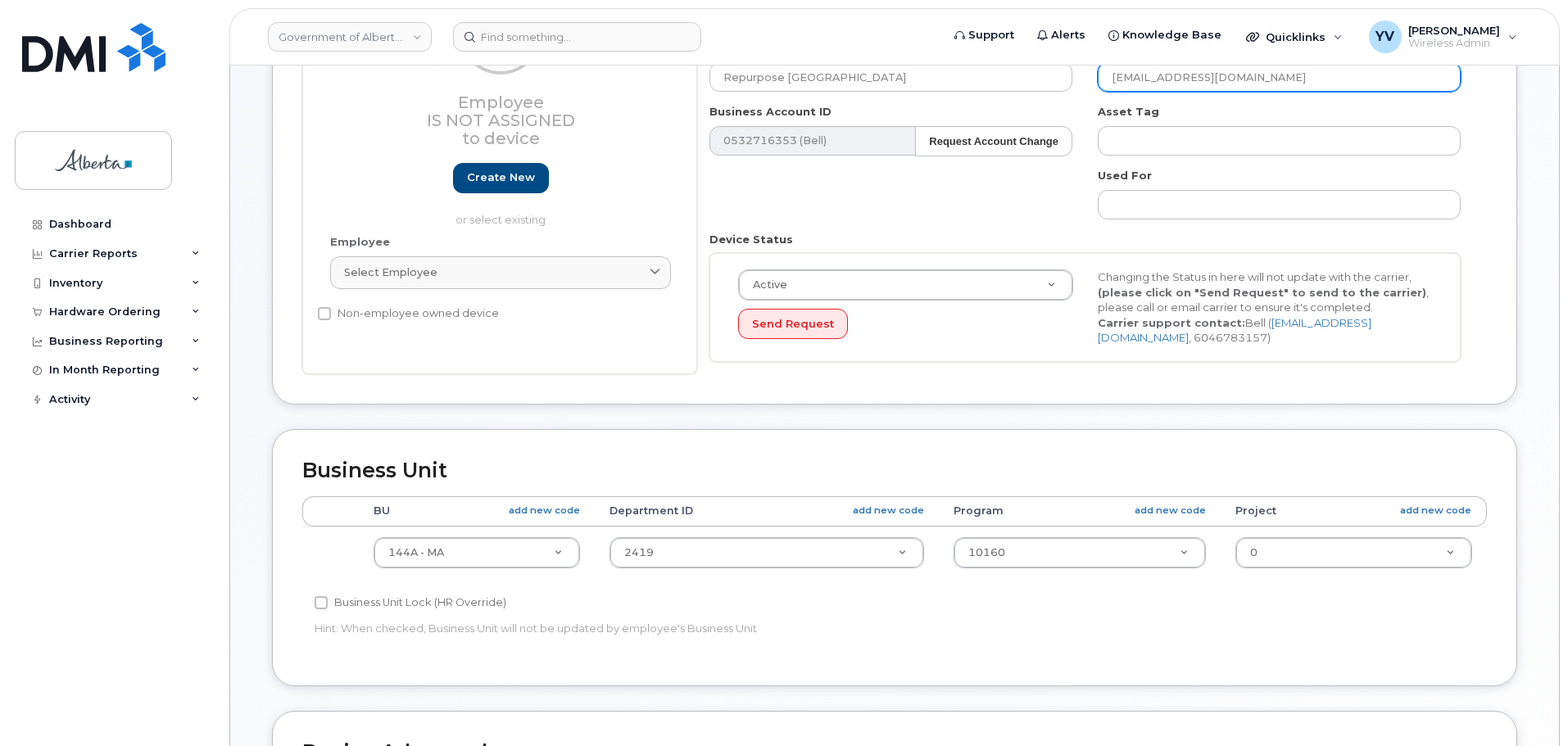
scroll to position [393, 0]
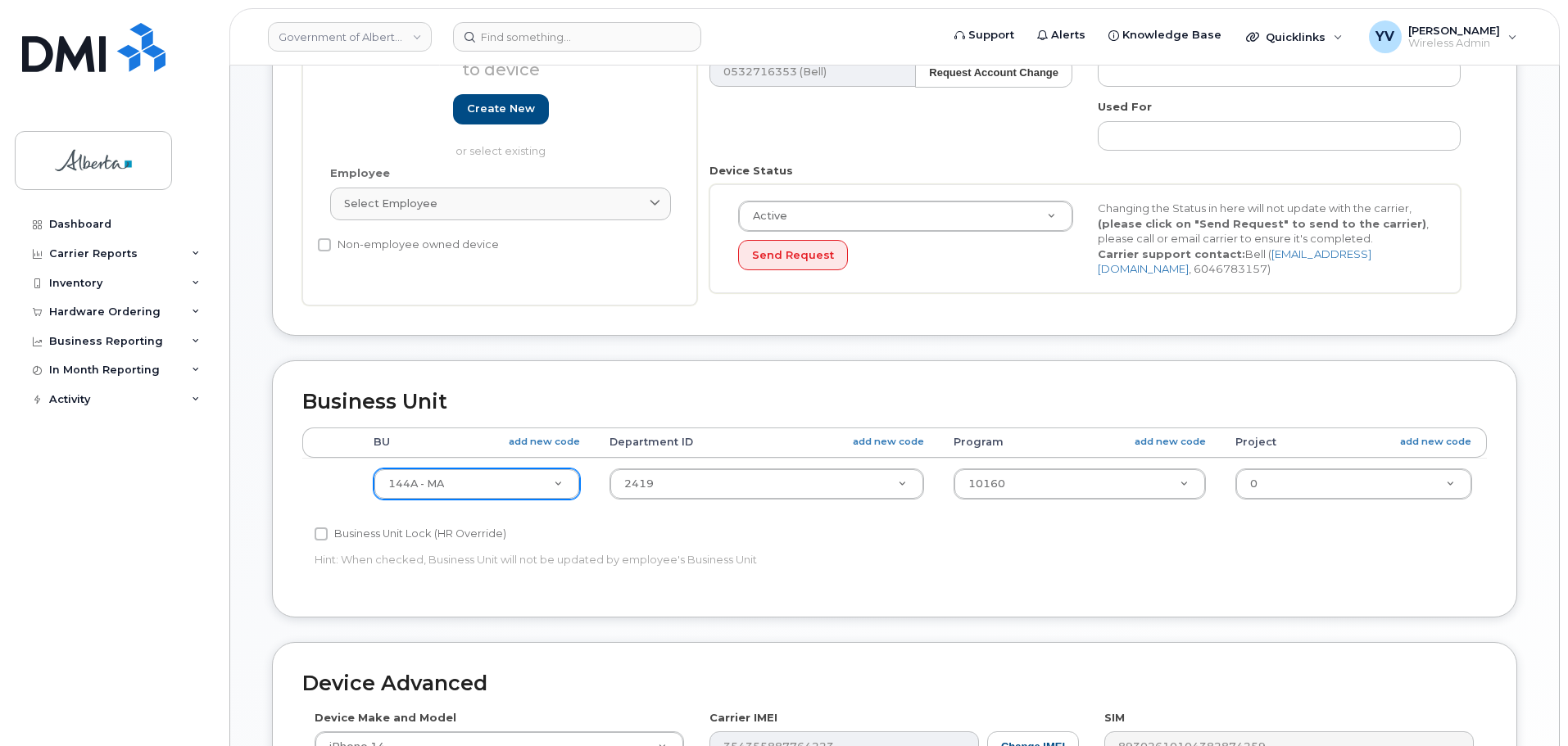
type input "[EMAIL_ADDRESS][DOMAIN_NAME]"
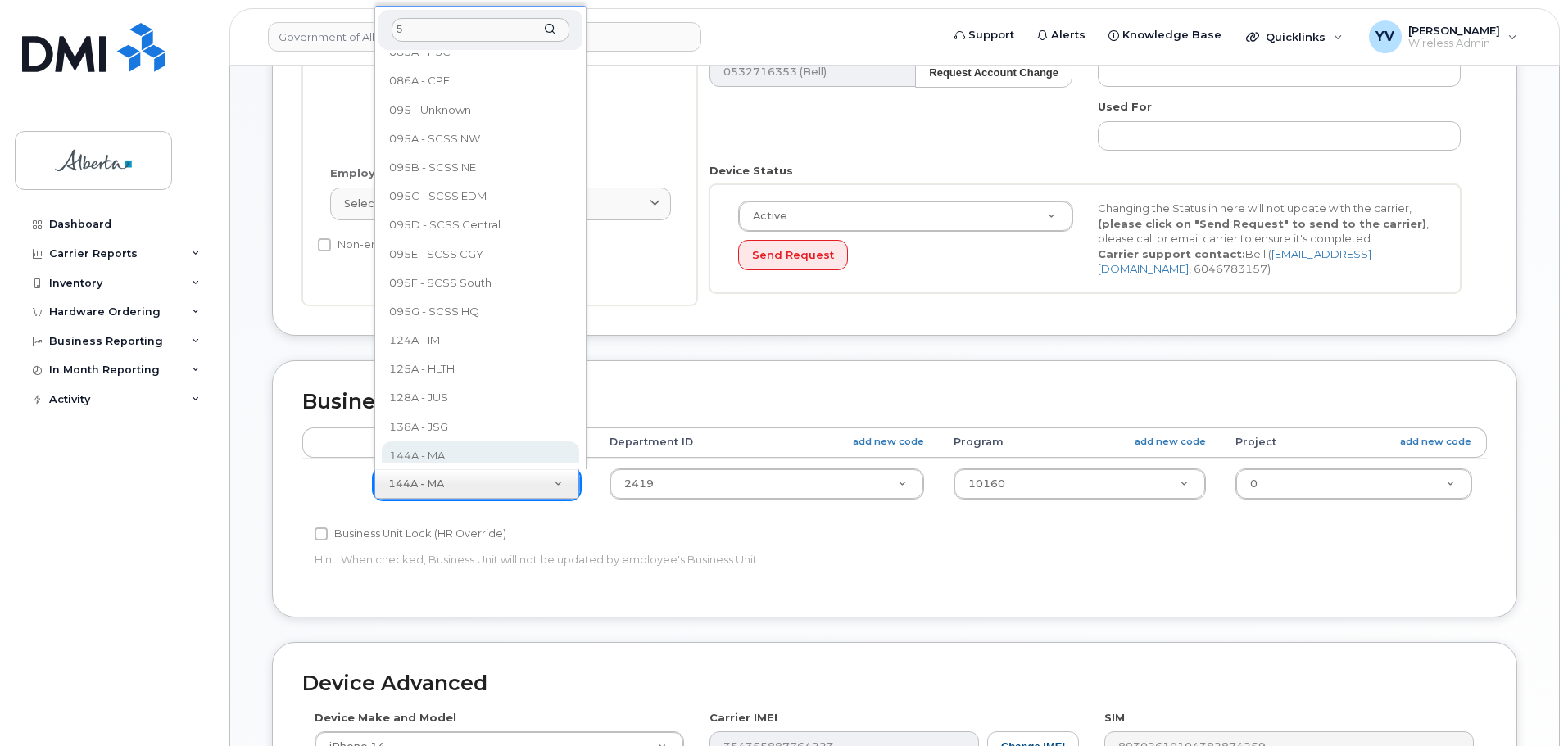
scroll to position [0, 0]
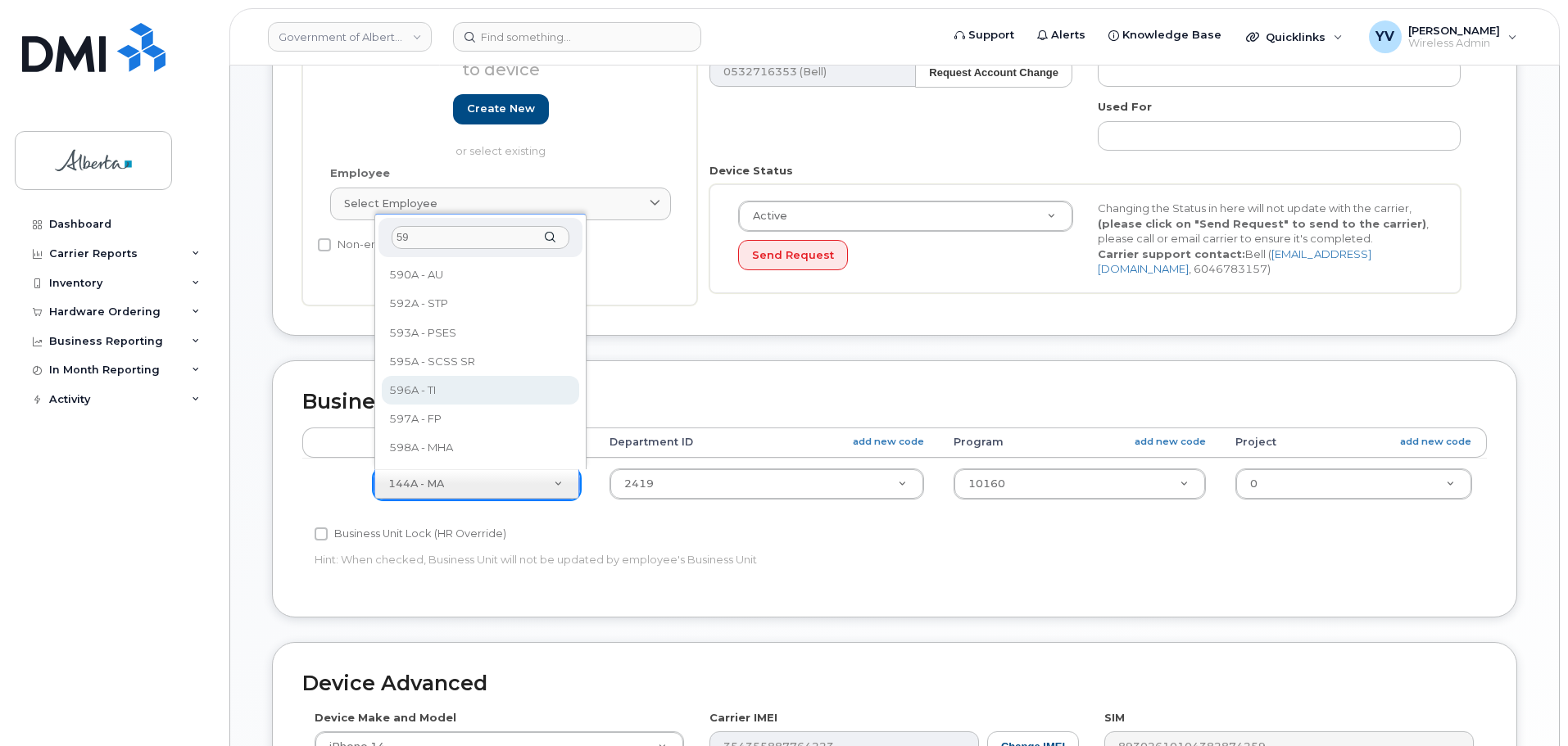
type input "59"
select select "4797729"
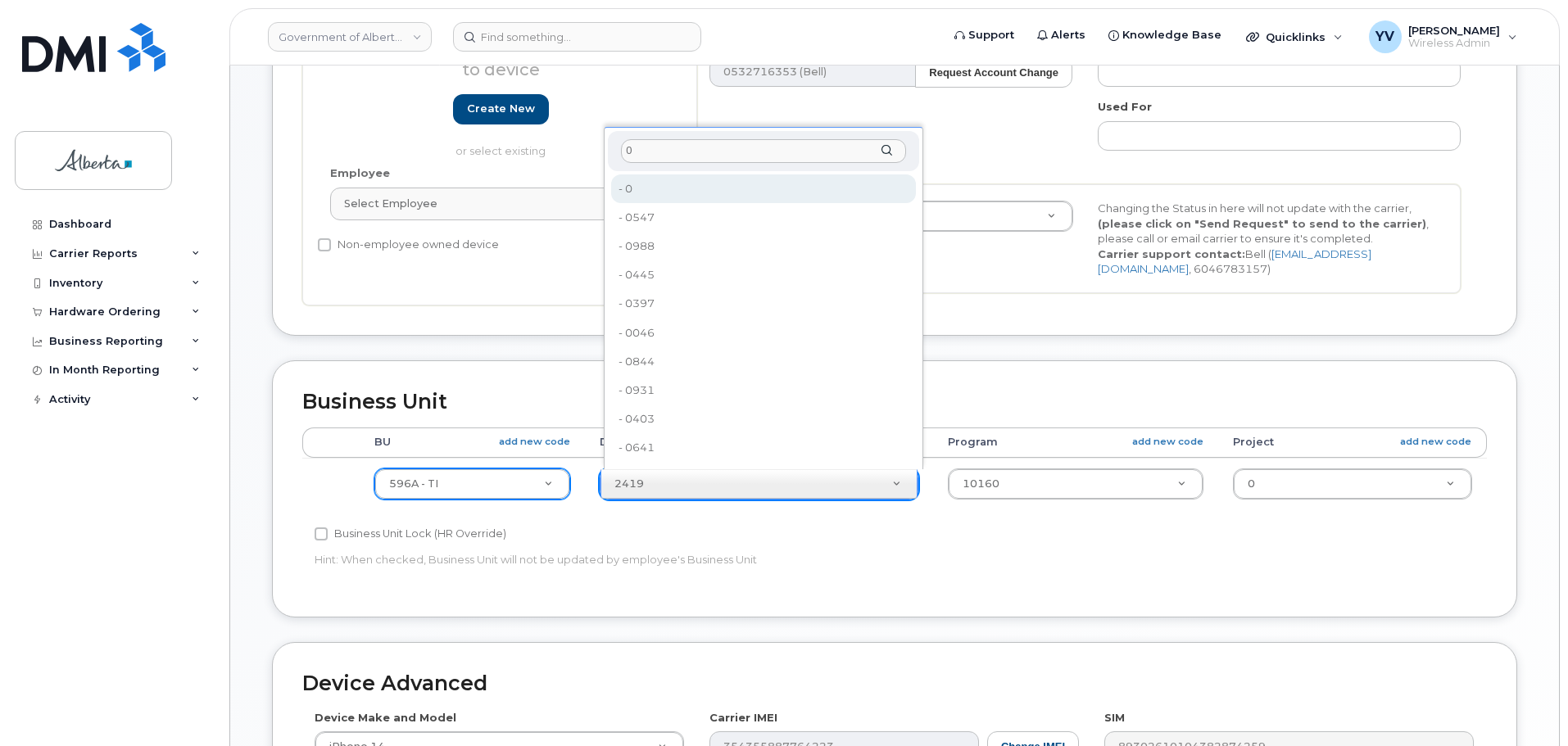
type input "0"
type input "4806341"
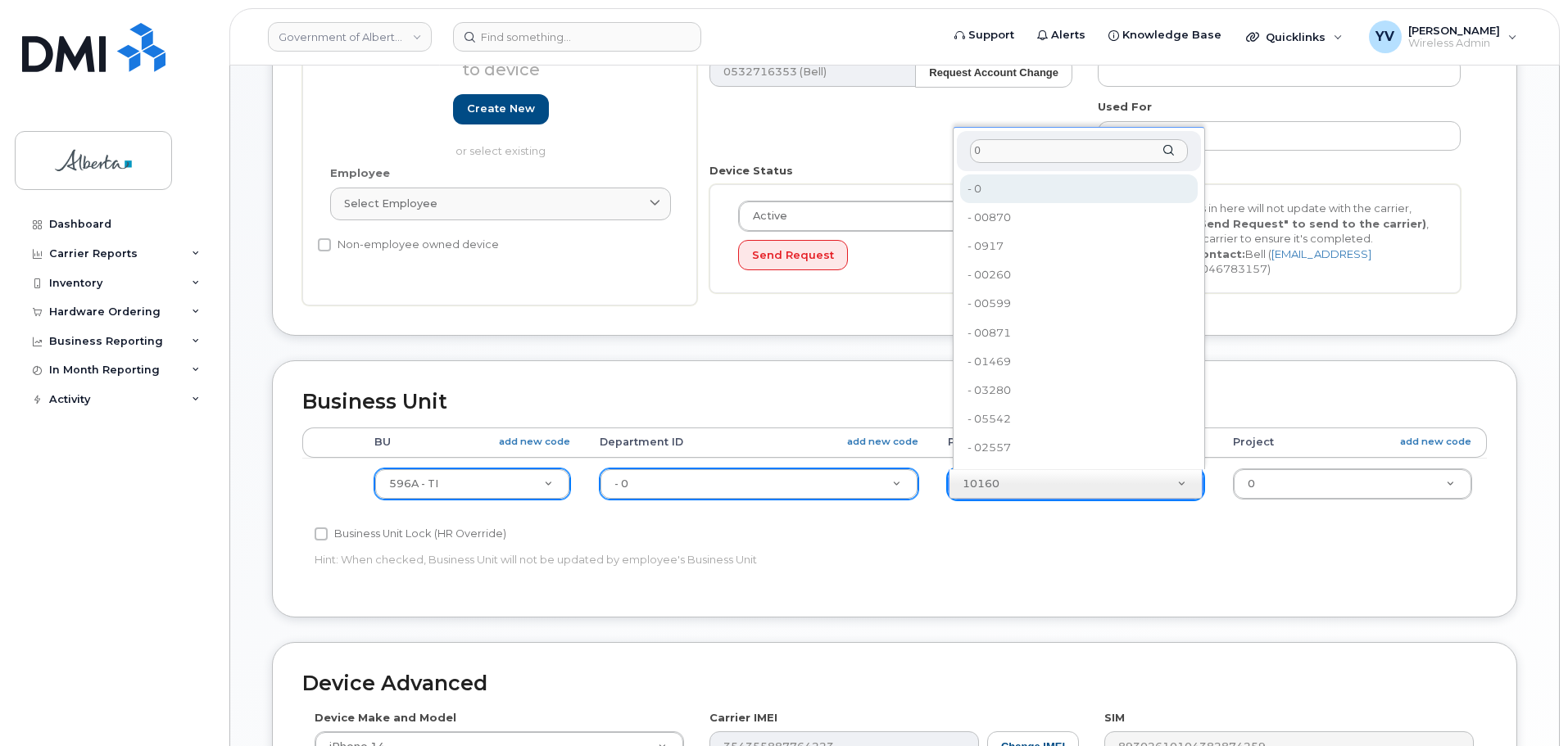
type input "0"
type input "4806366"
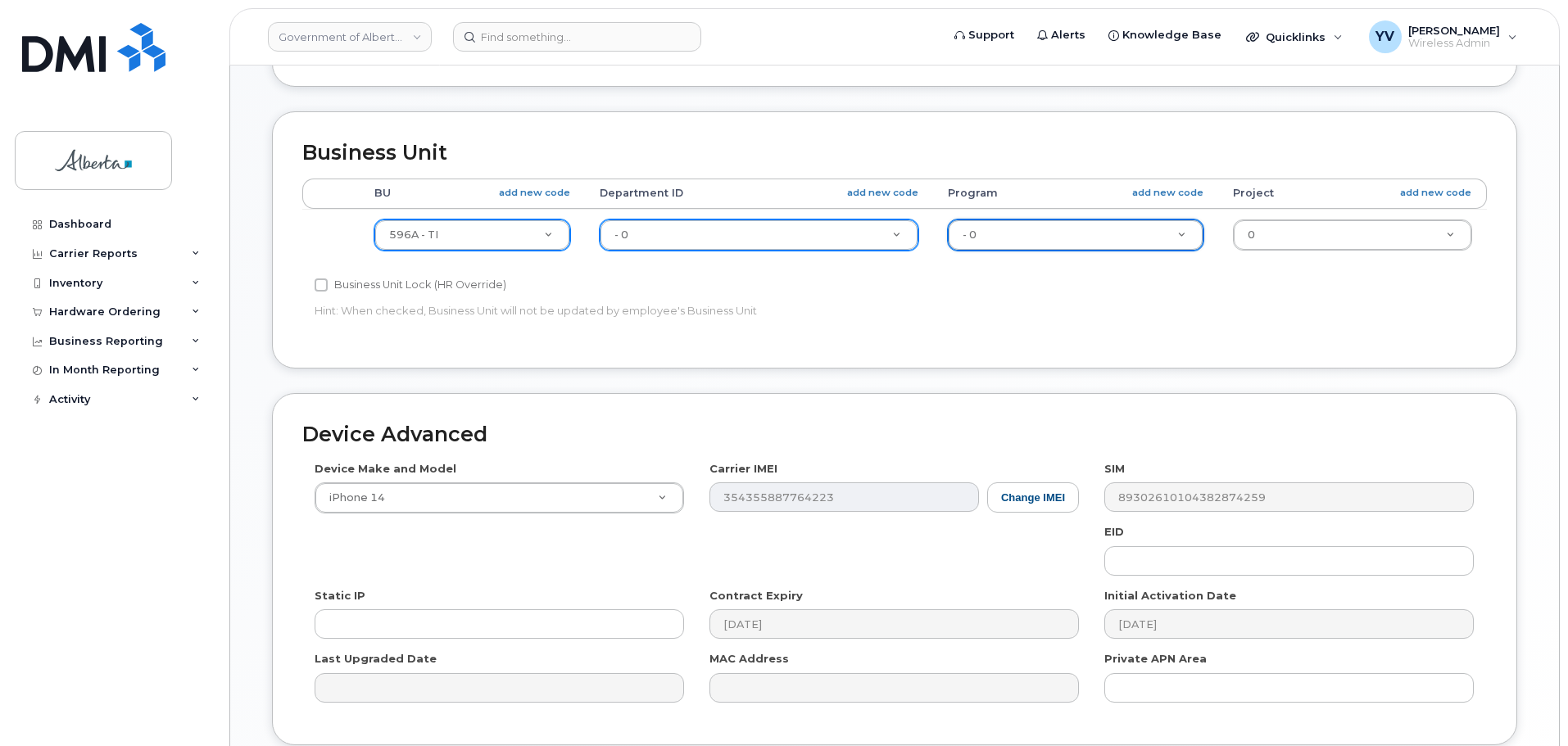
scroll to position [683, 0]
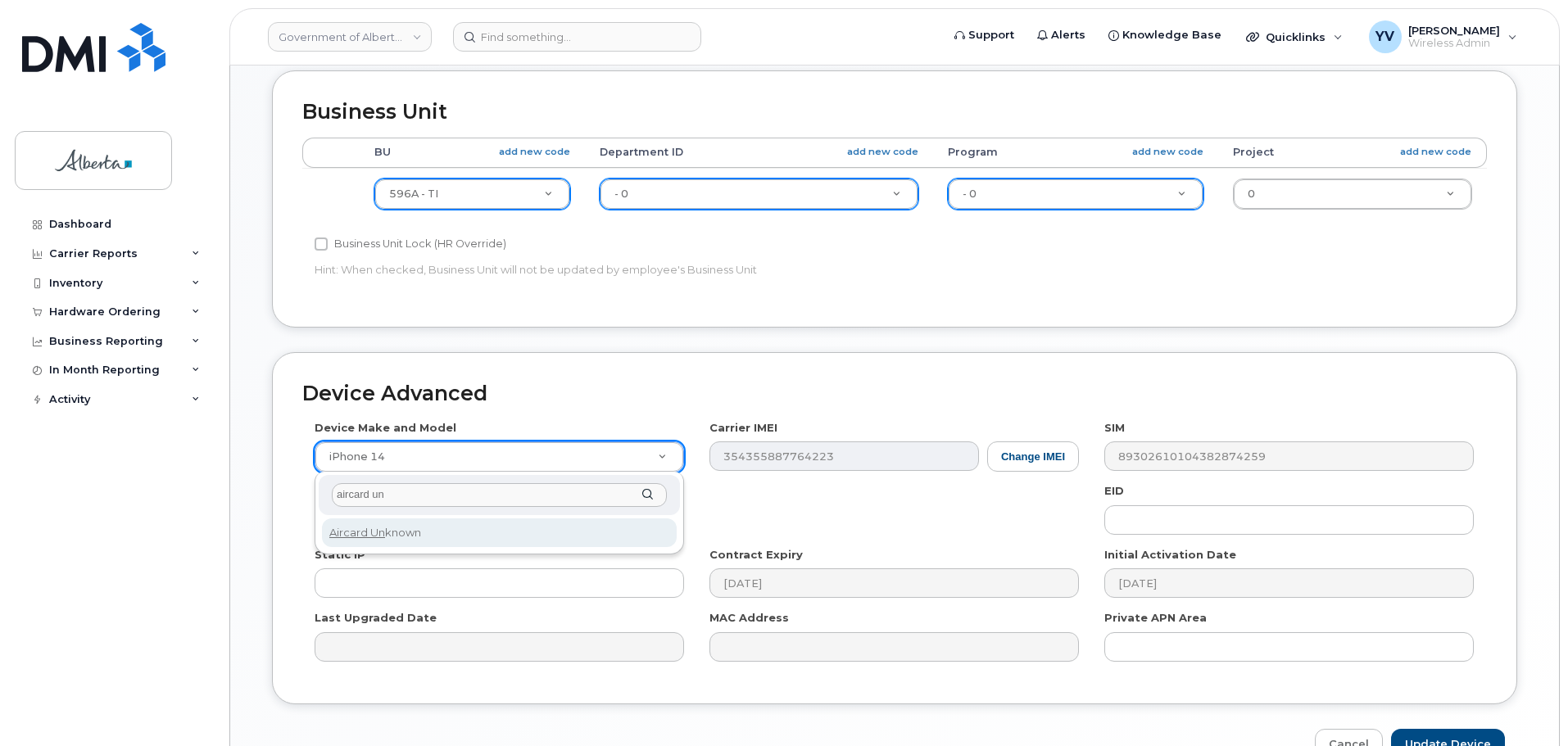
type input "aircard un"
select select "971"
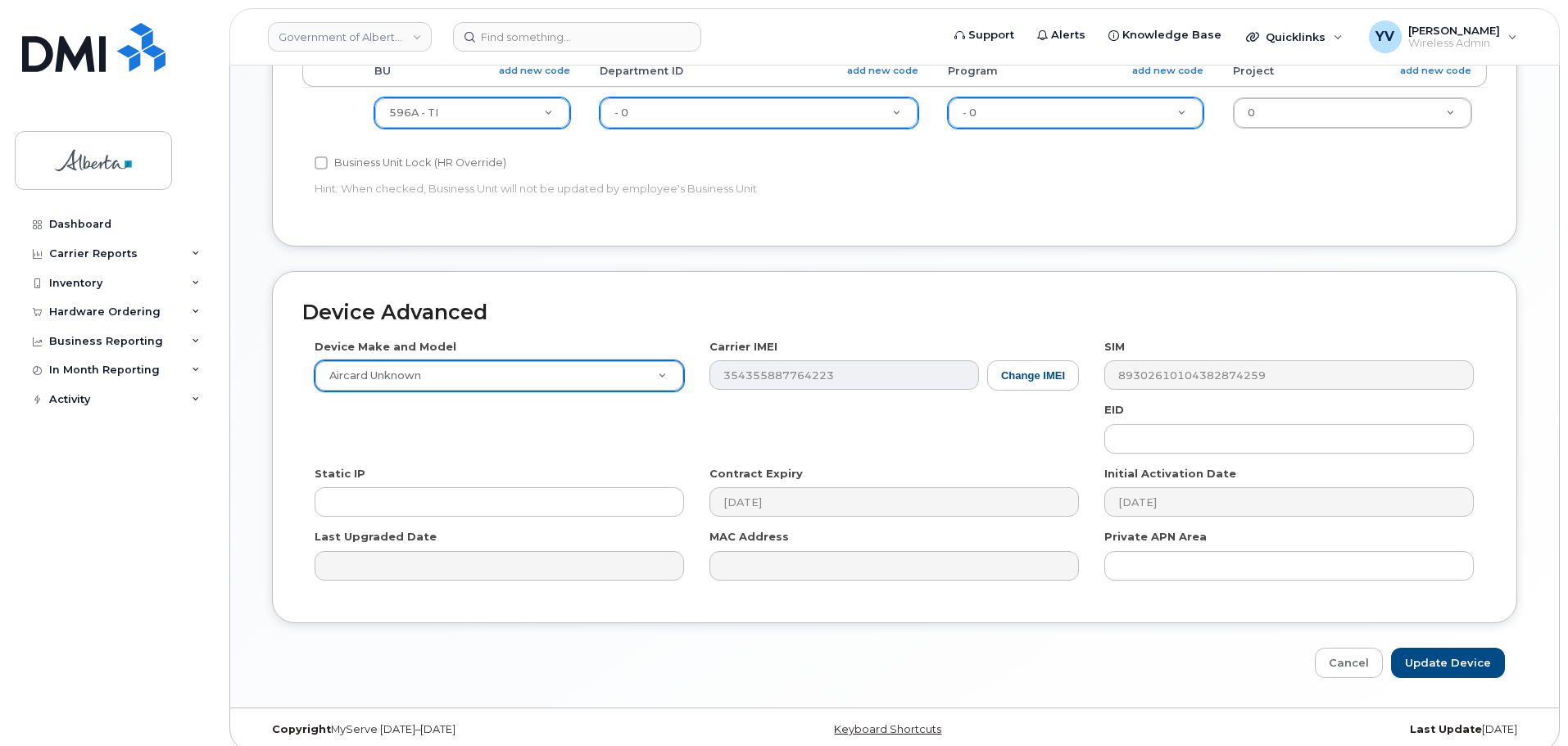
scroll to position [778, 0]
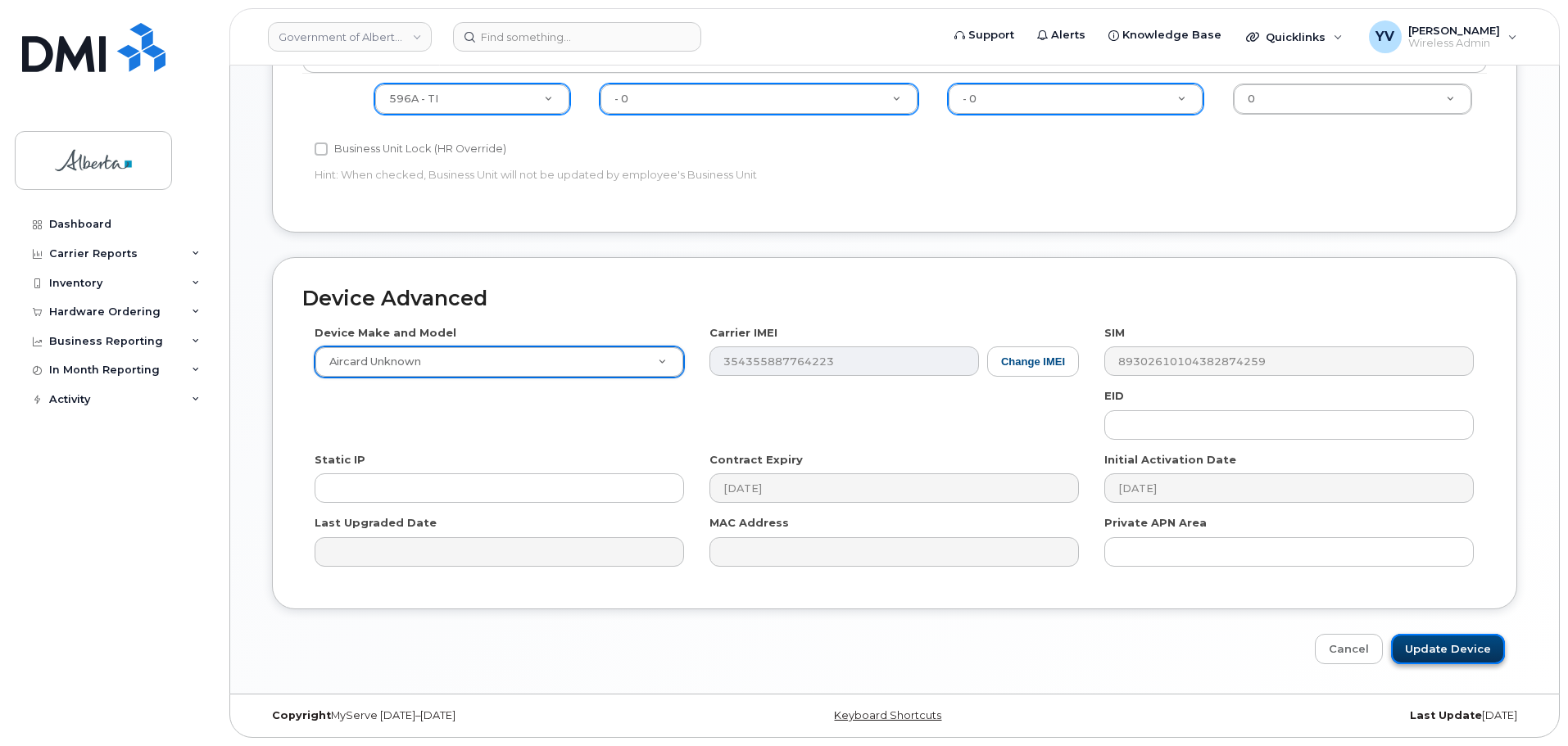
click at [1443, 640] on input "Update Device" at bounding box center [1447, 649] width 114 height 30
type input "Saving..."
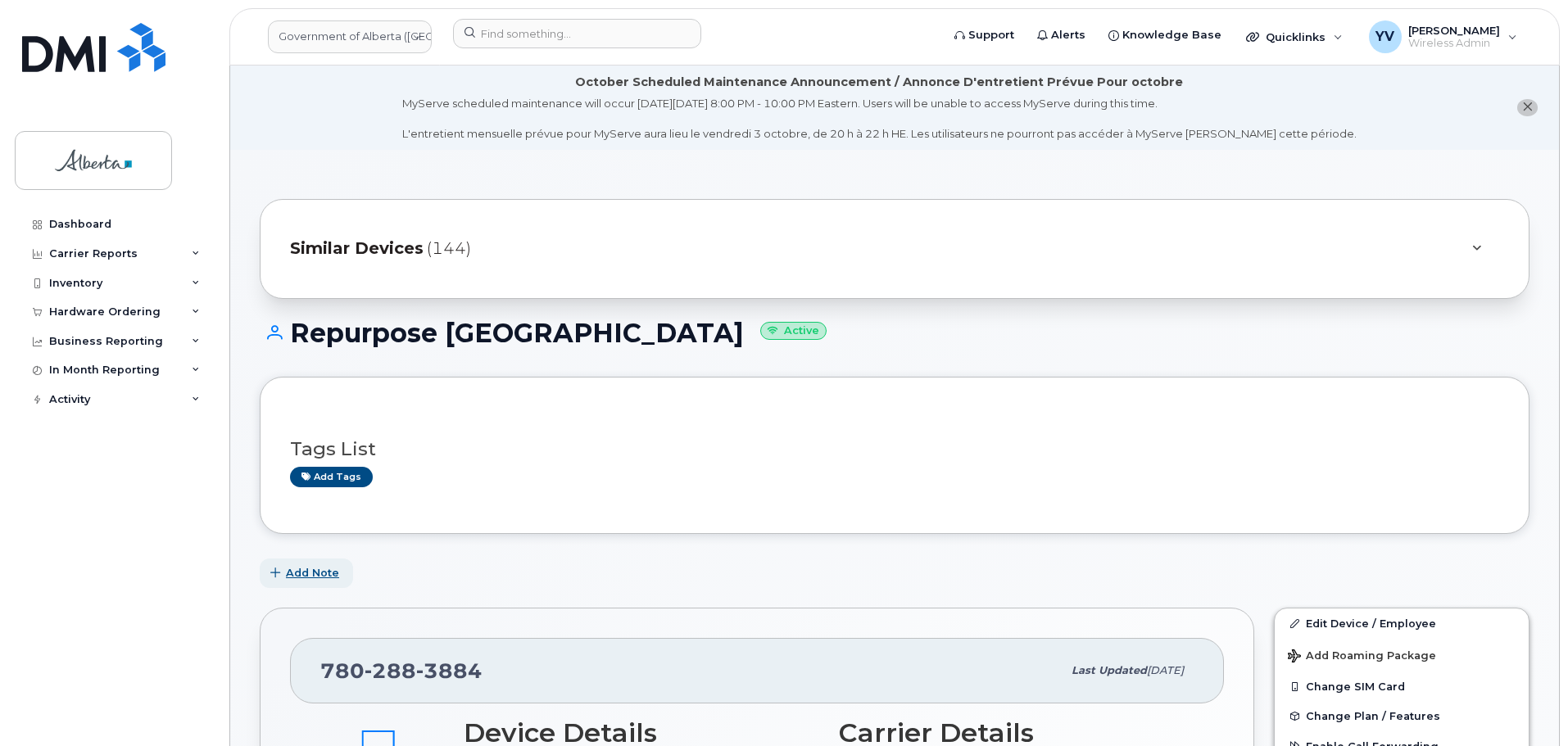
click at [308, 574] on span "Add Note" at bounding box center [312, 572] width 53 height 15
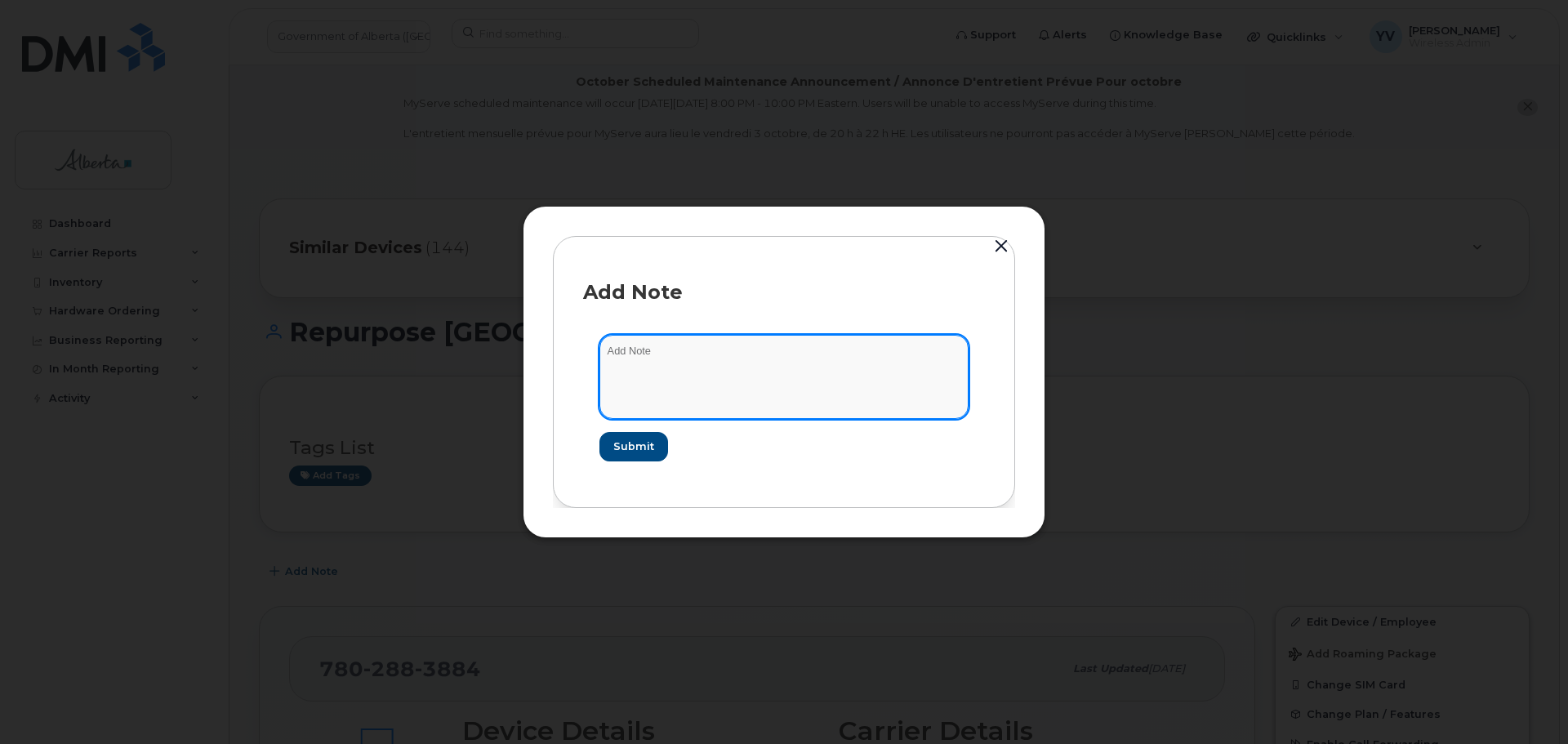
click at [636, 349] on textarea at bounding box center [784, 376] width 369 height 83
paste textarea "SCTASK0858475 Plan User Termination - [PHONE_NUMBER] Repurpose [GEOGRAPHIC_DATA]"
type textarea "SCTASK0858475 Plan User Termination - [PHONE_NUMBER] Repurpose [GEOGRAPHIC_DATA]"
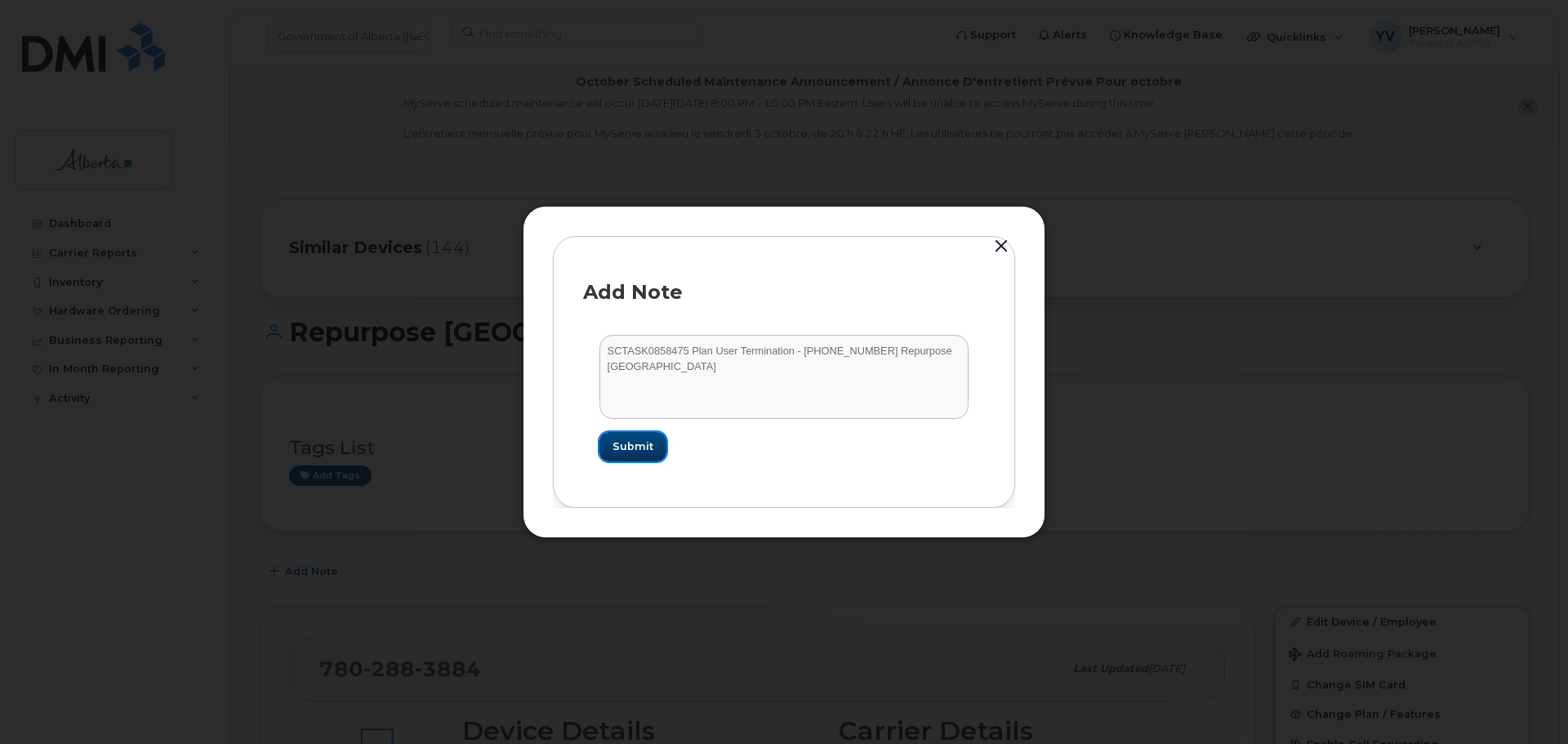
click at [625, 444] on span "Submit" at bounding box center [633, 446] width 41 height 15
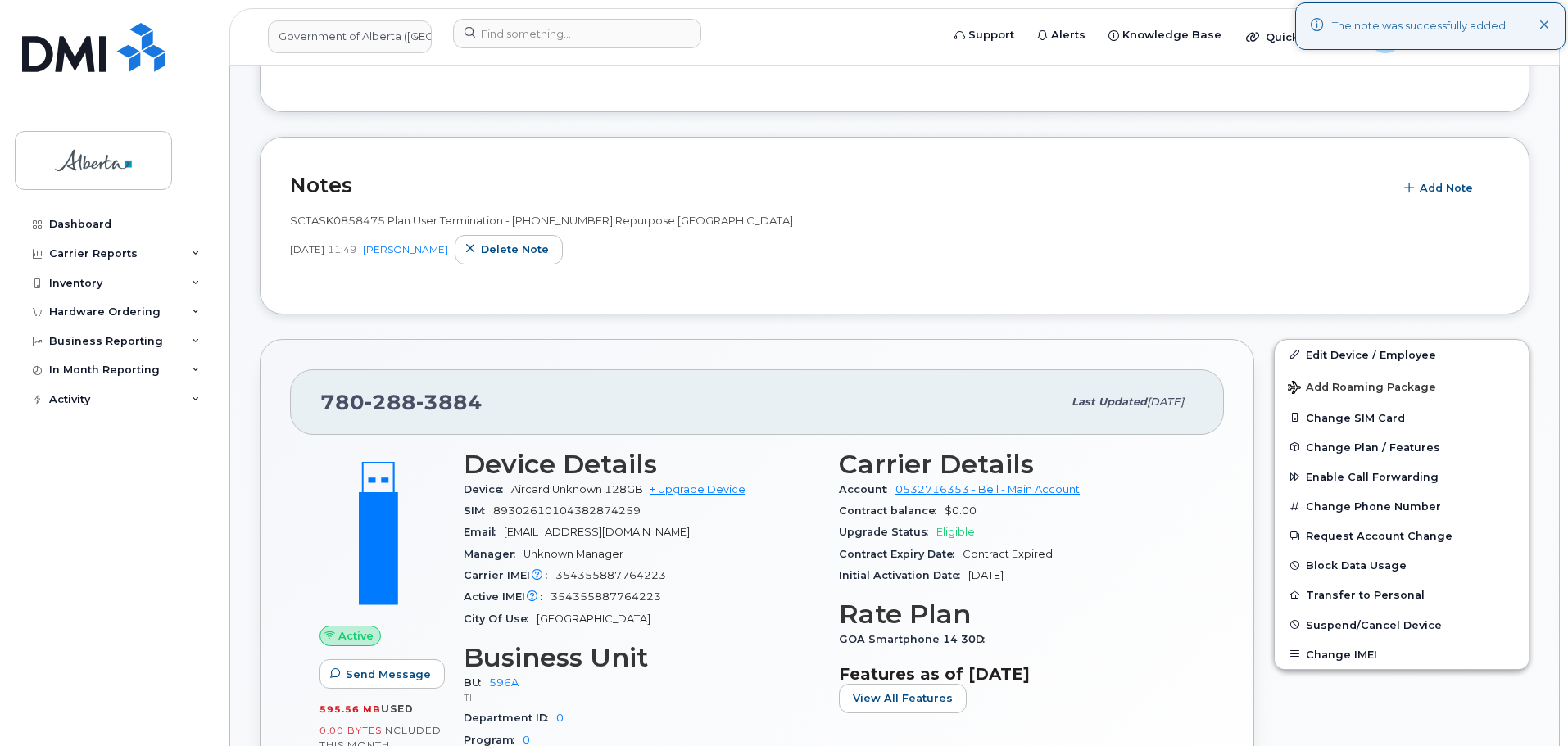
scroll to position [445, 0]
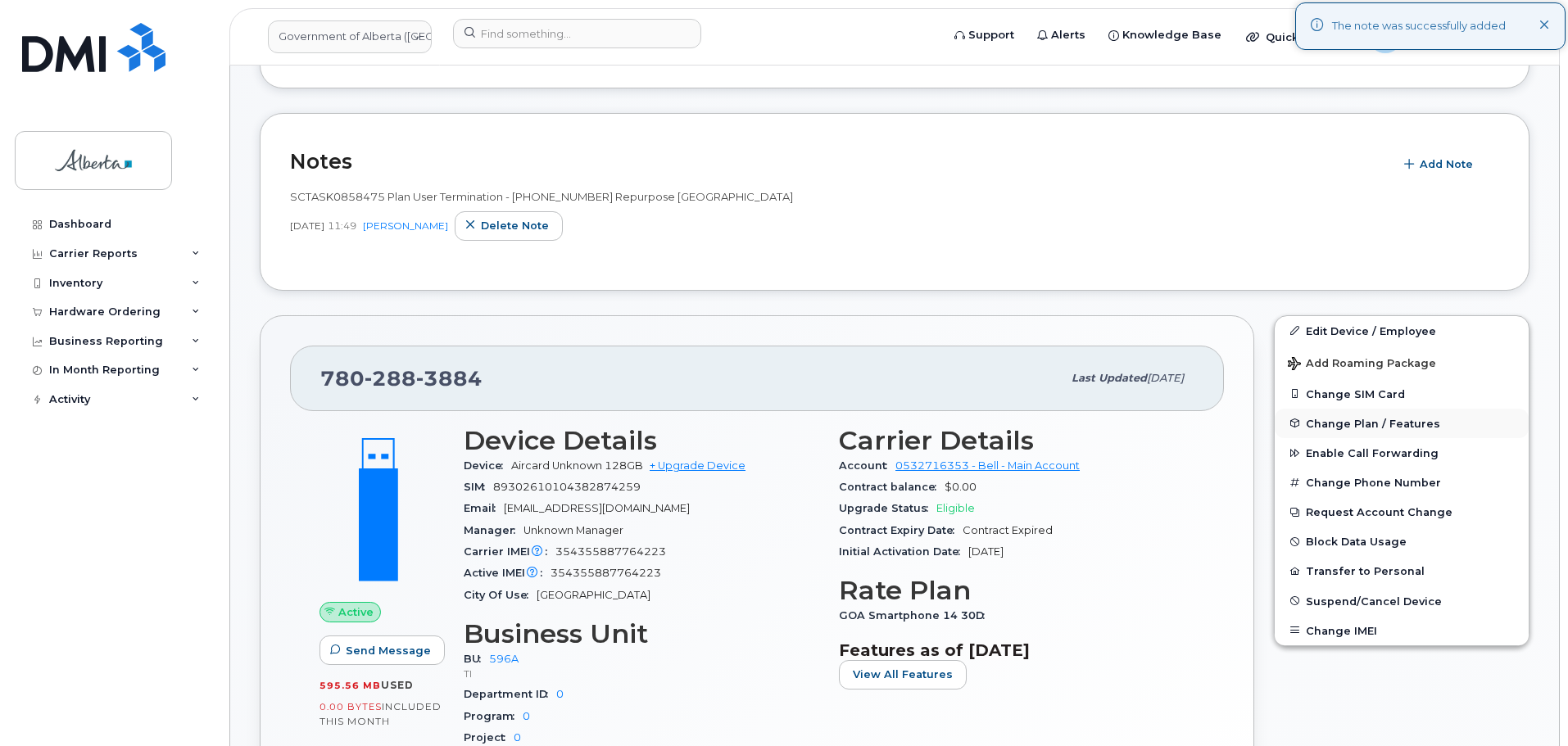
click at [1348, 421] on span "Change Plan / Features" at bounding box center [1372, 422] width 134 height 13
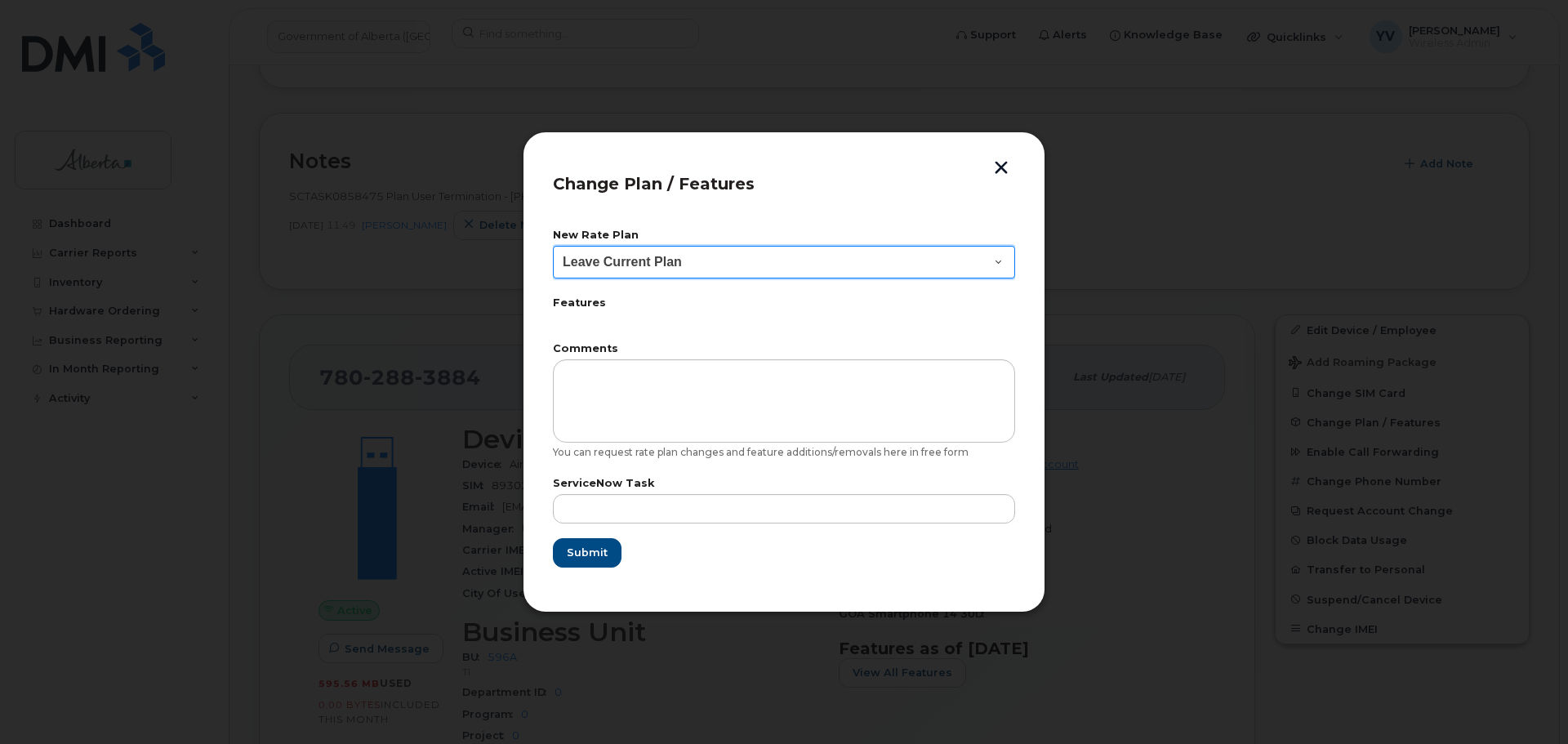
click at [998, 261] on select "Leave Current Plan GOA Data plan 9 30 d GOA–Unlimited Data Plan 9" at bounding box center [784, 261] width 463 height 33
select select "1790211"
click at [553, 245] on select "Leave Current Plan GOA Data plan 9 30 d GOA–Unlimited Data Plan 9" at bounding box center [784, 261] width 463 height 33
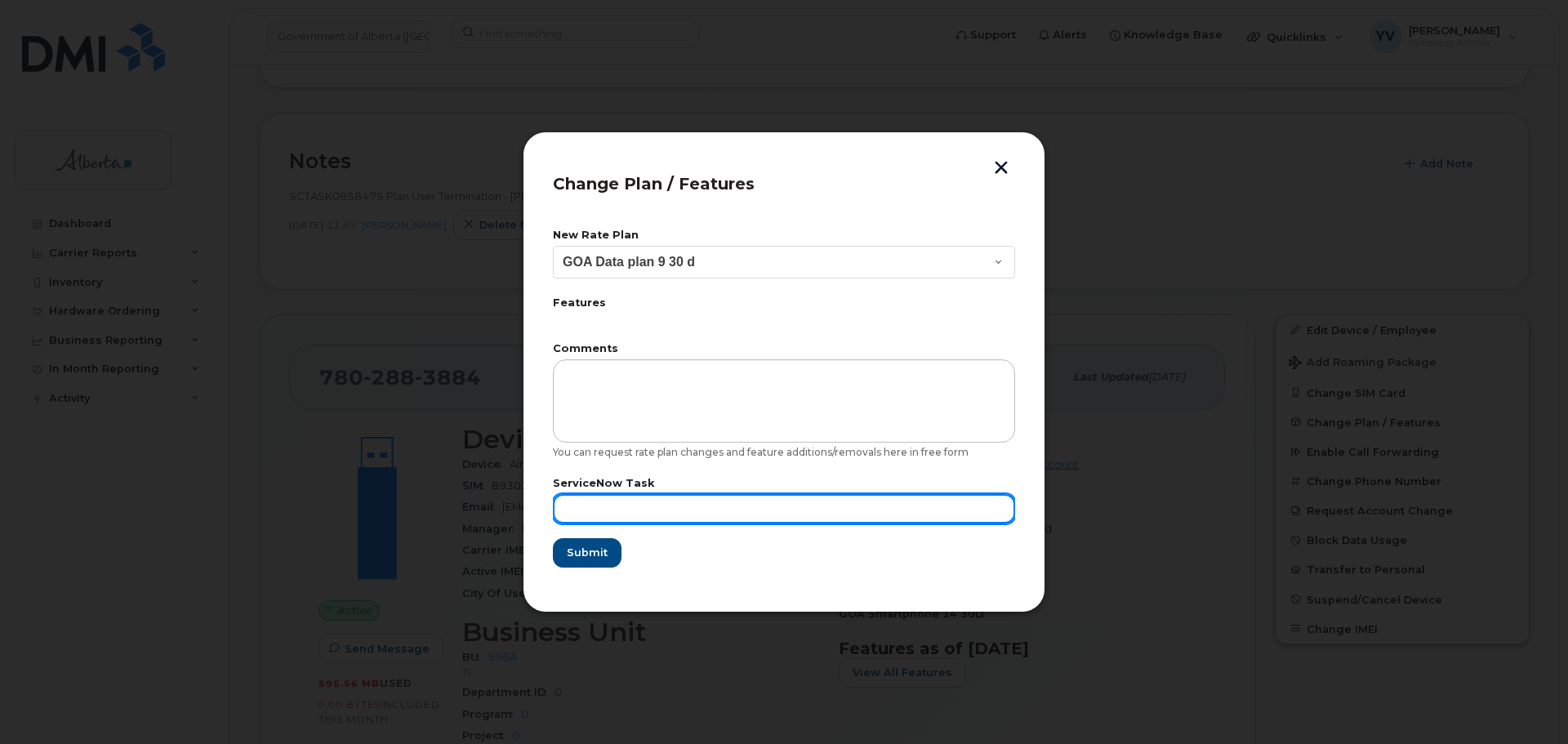
click at [598, 510] on input "text" at bounding box center [784, 509] width 463 height 29
paste input "SCTASK0858475"
type input "SCTASK0858475"
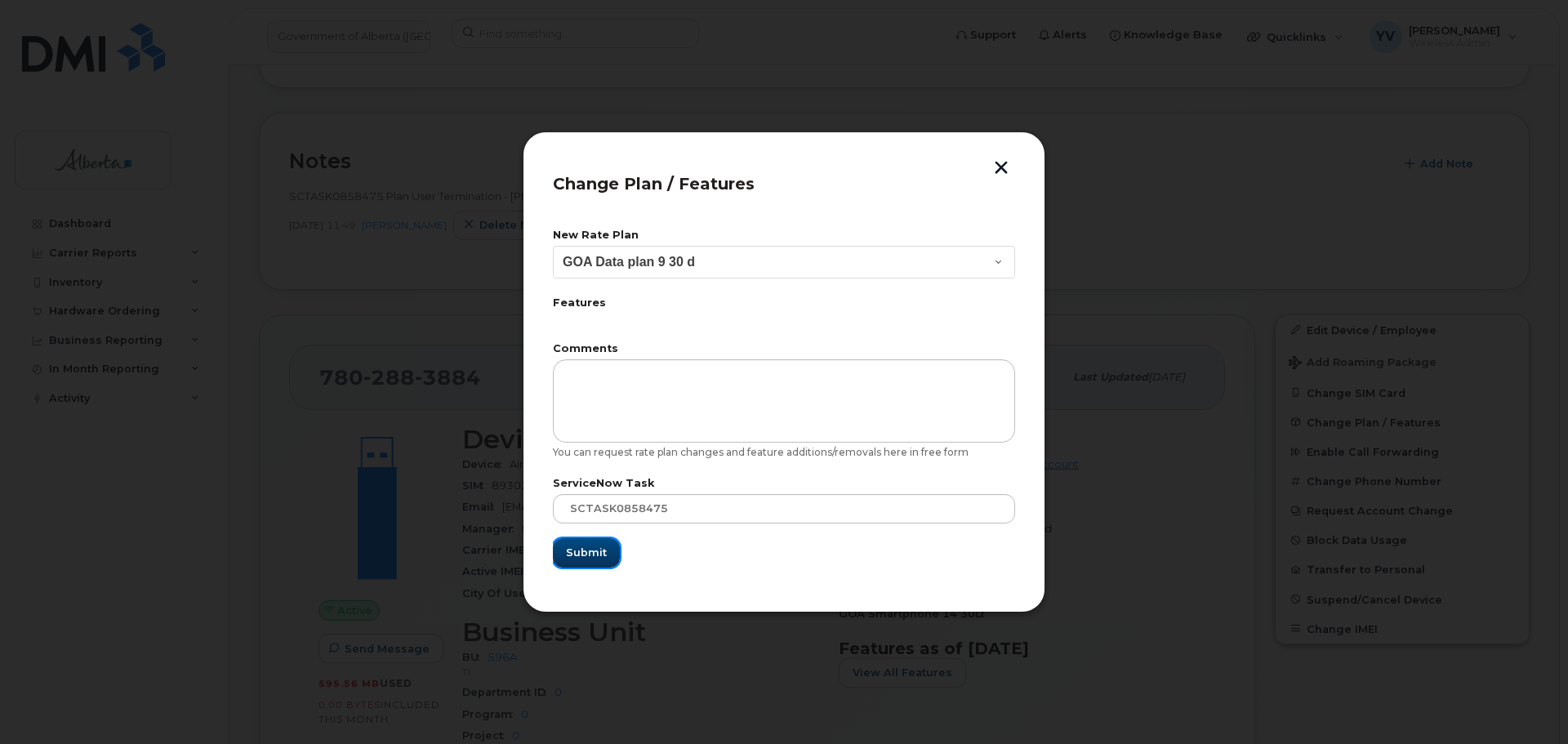
click at [582, 552] on span "Submit" at bounding box center [586, 552] width 41 height 15
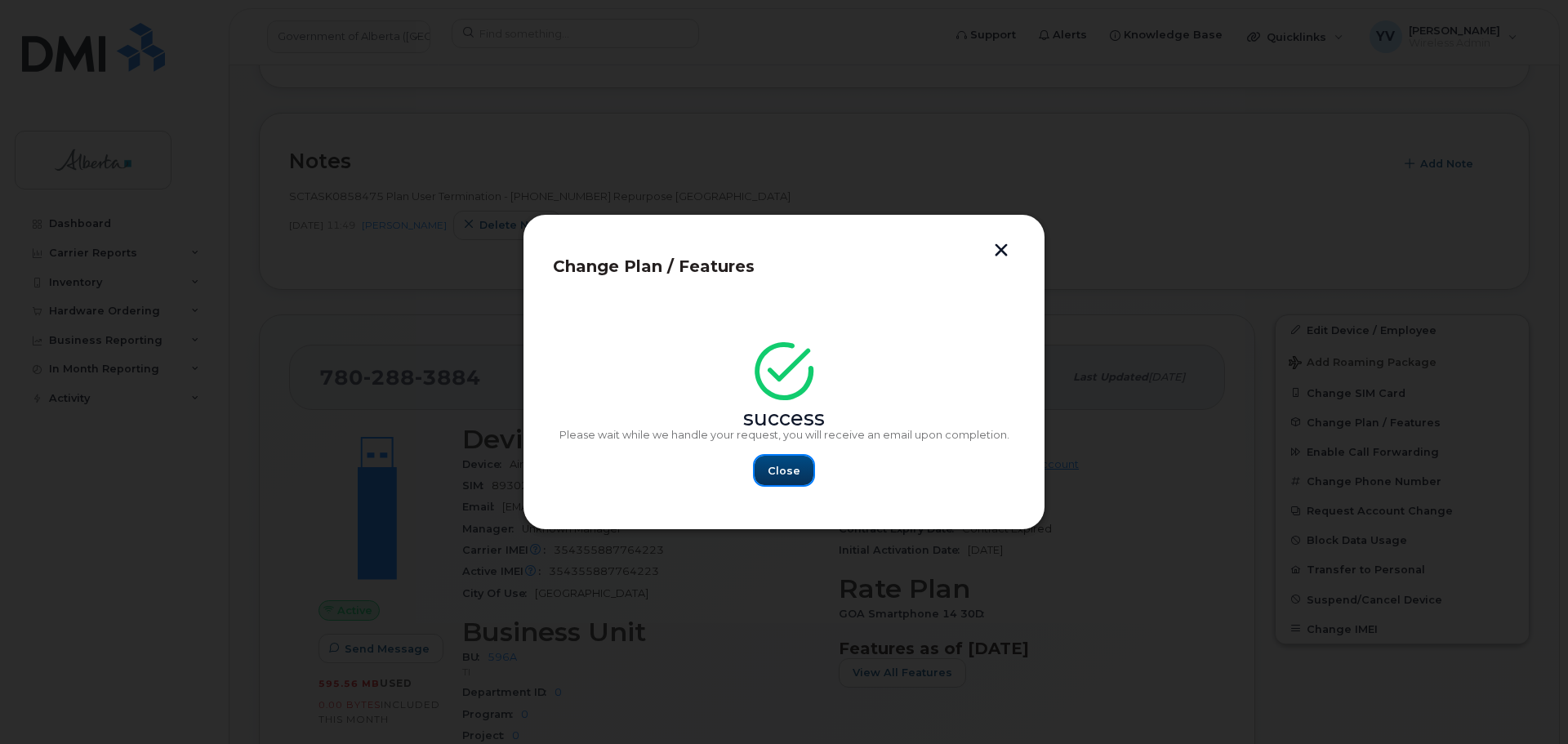
click at [792, 464] on span "Close" at bounding box center [784, 471] width 33 height 15
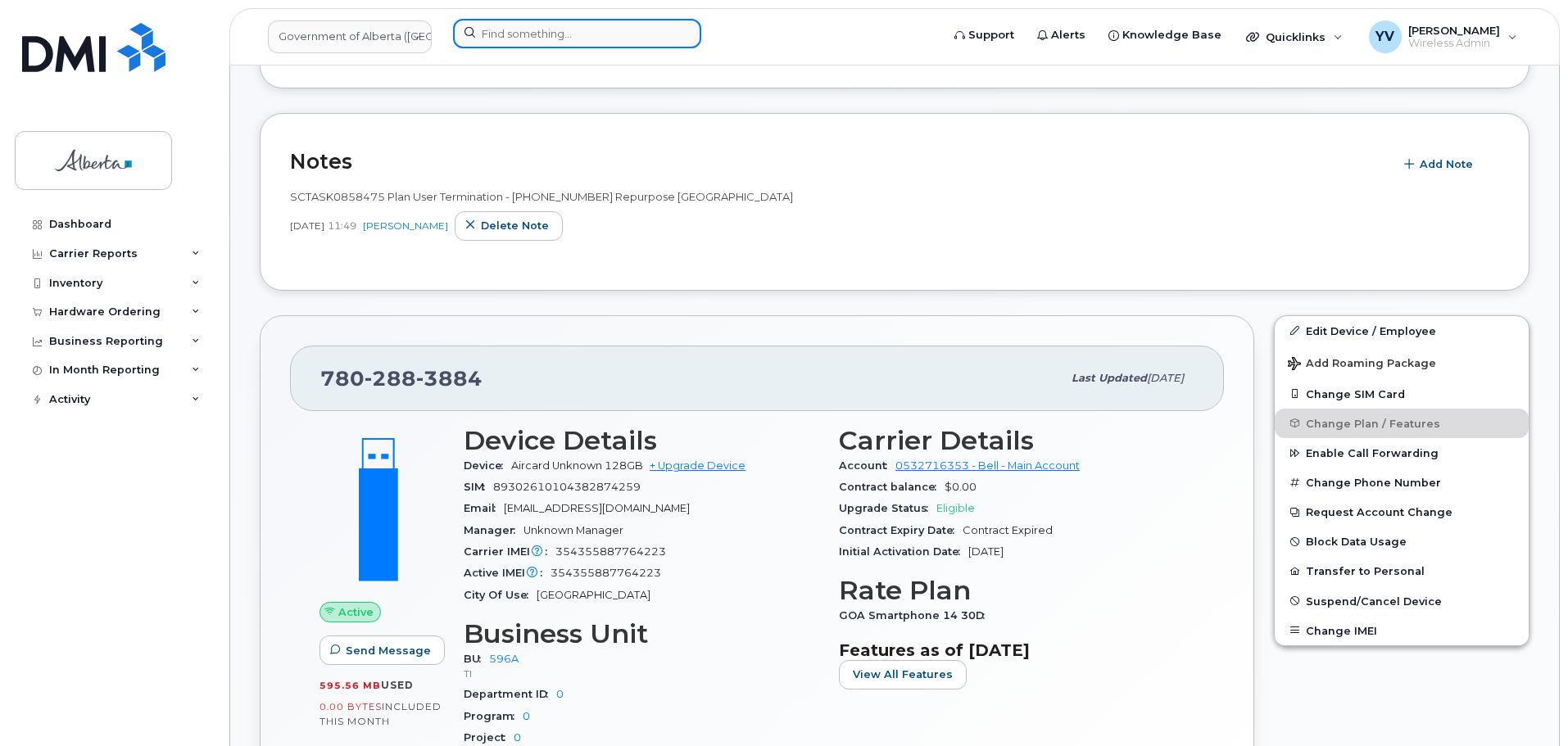
click at [490, 34] on input at bounding box center [577, 33] width 248 height 30
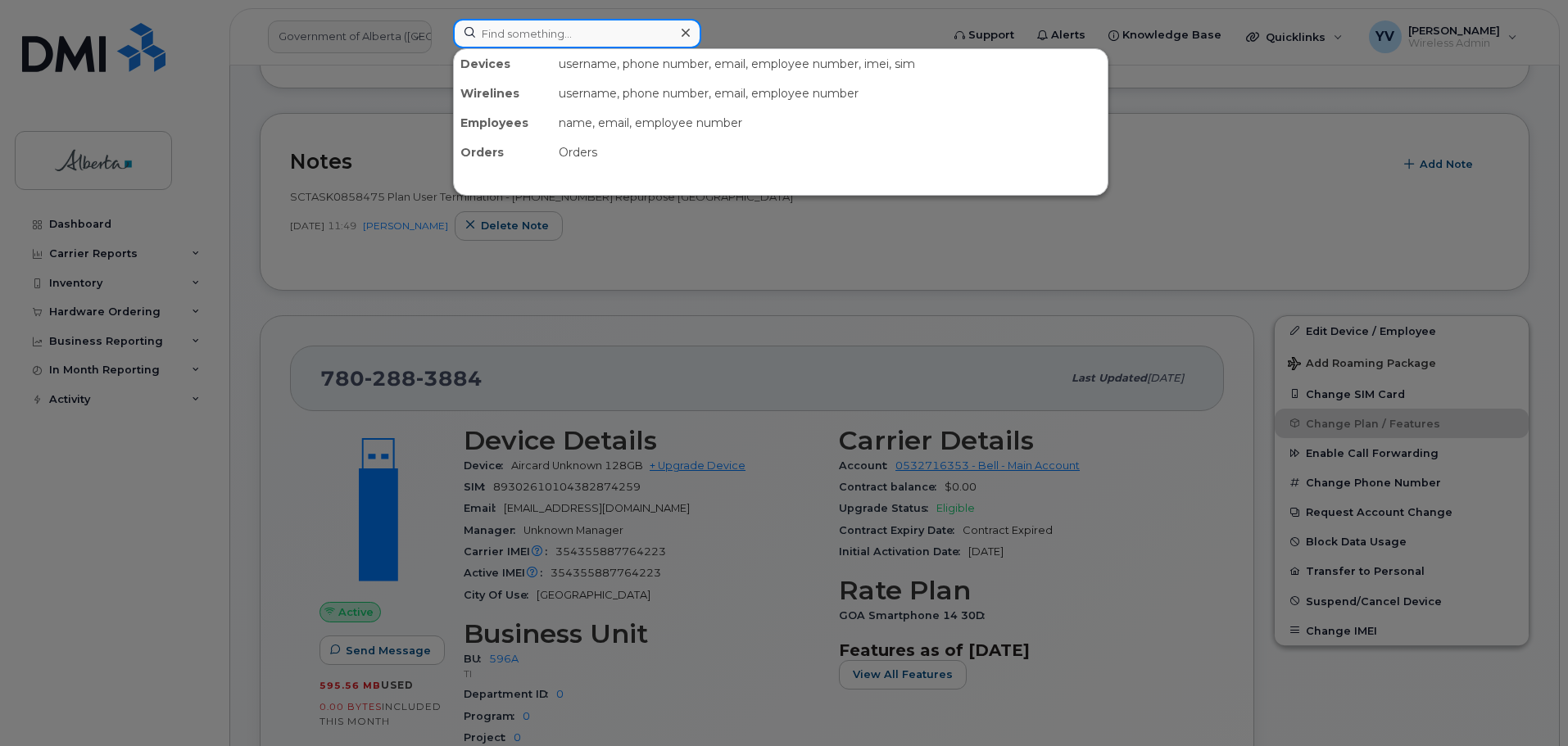
paste input "5873578570"
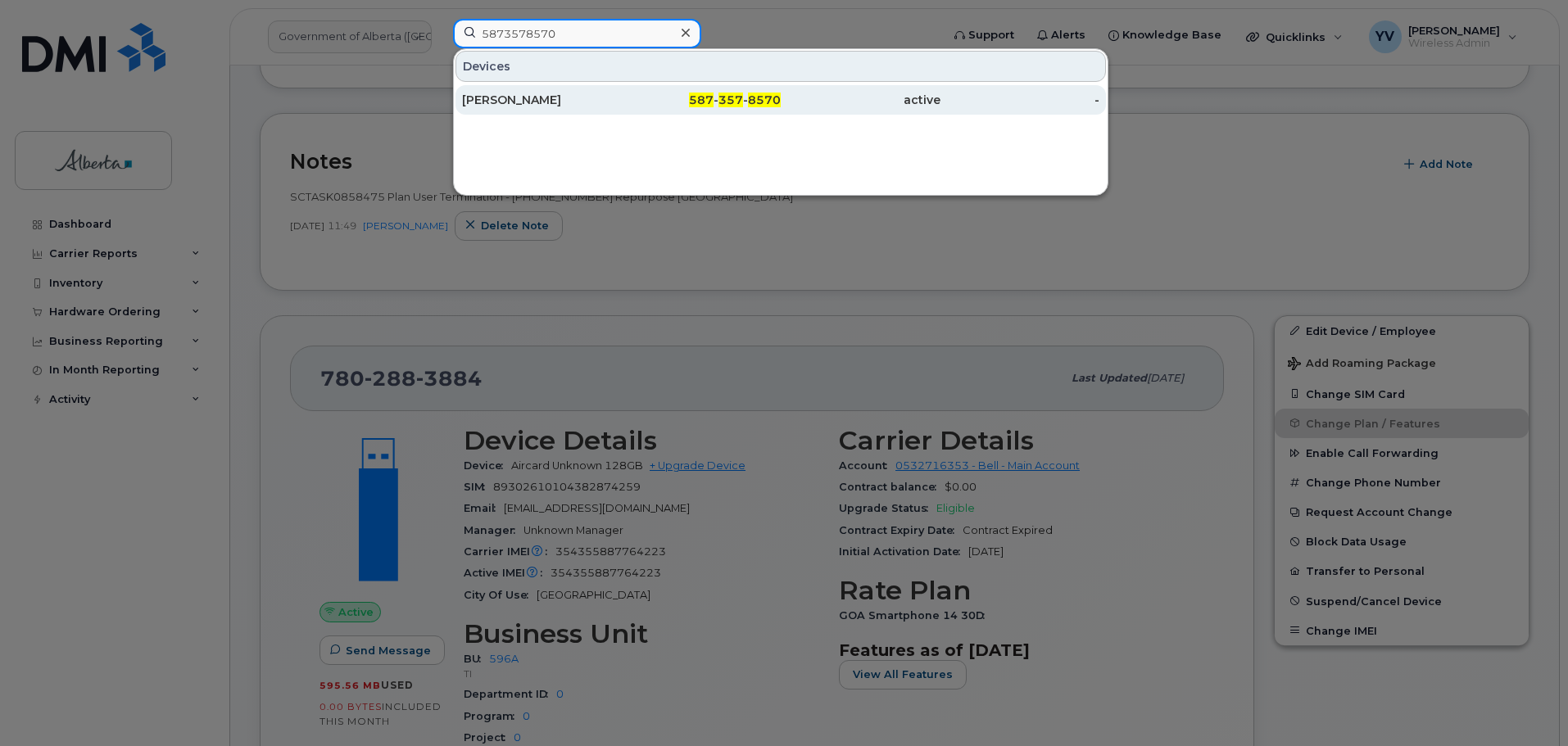
type input "5873578570"
click at [730, 99] on span "357" at bounding box center [730, 99] width 24 height 14
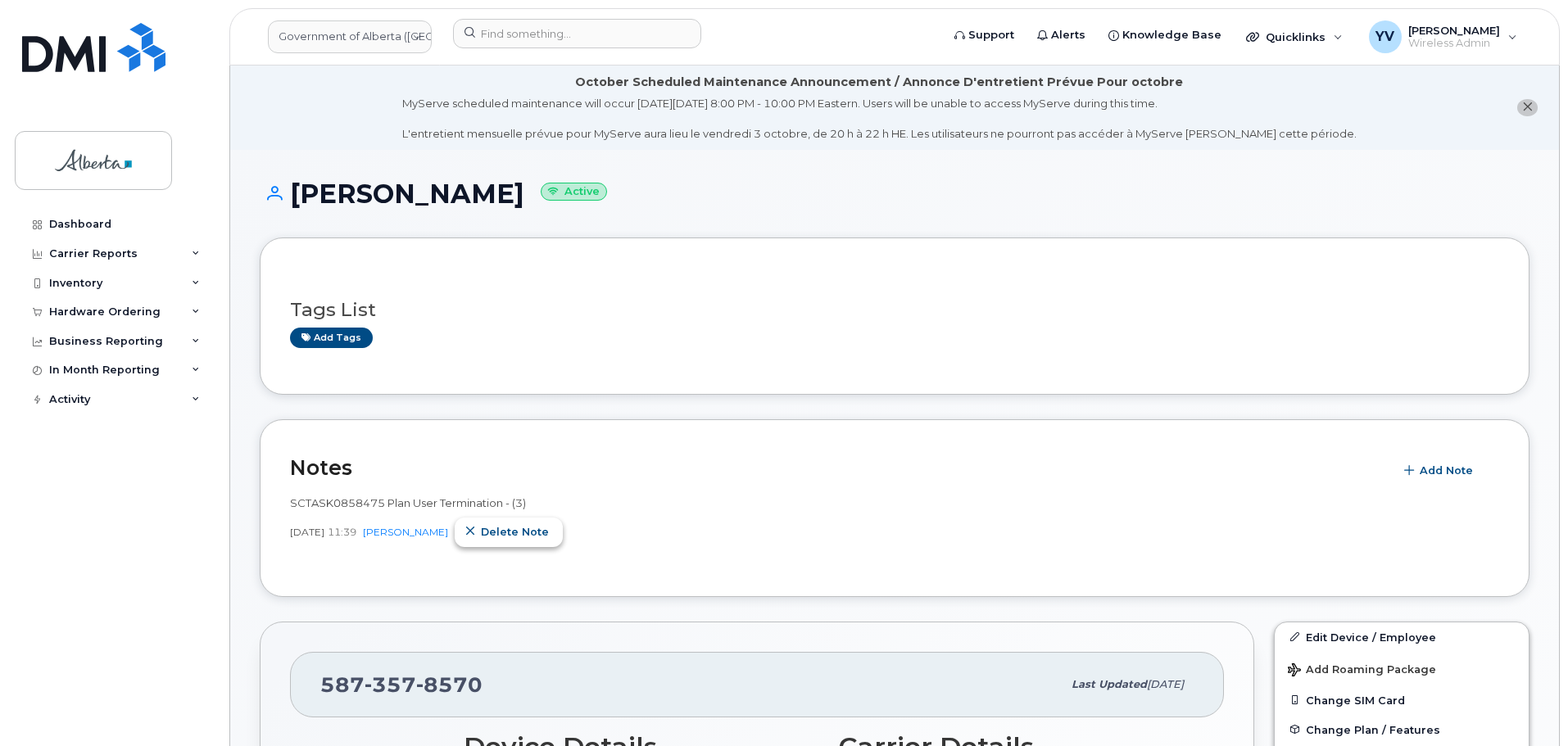
click at [496, 528] on span "Delete note" at bounding box center [515, 531] width 68 height 15
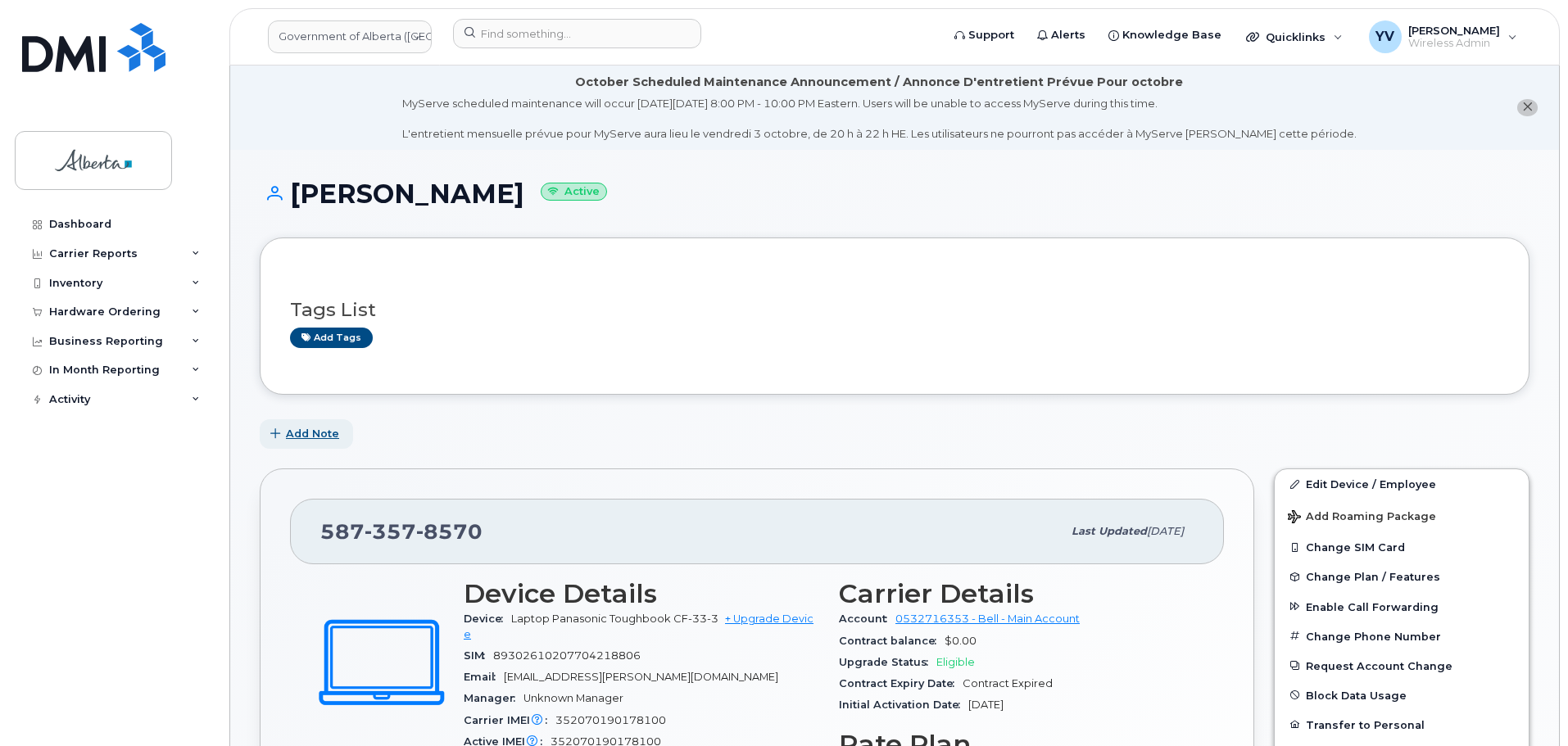
click at [294, 431] on span "Add Note" at bounding box center [312, 433] width 53 height 15
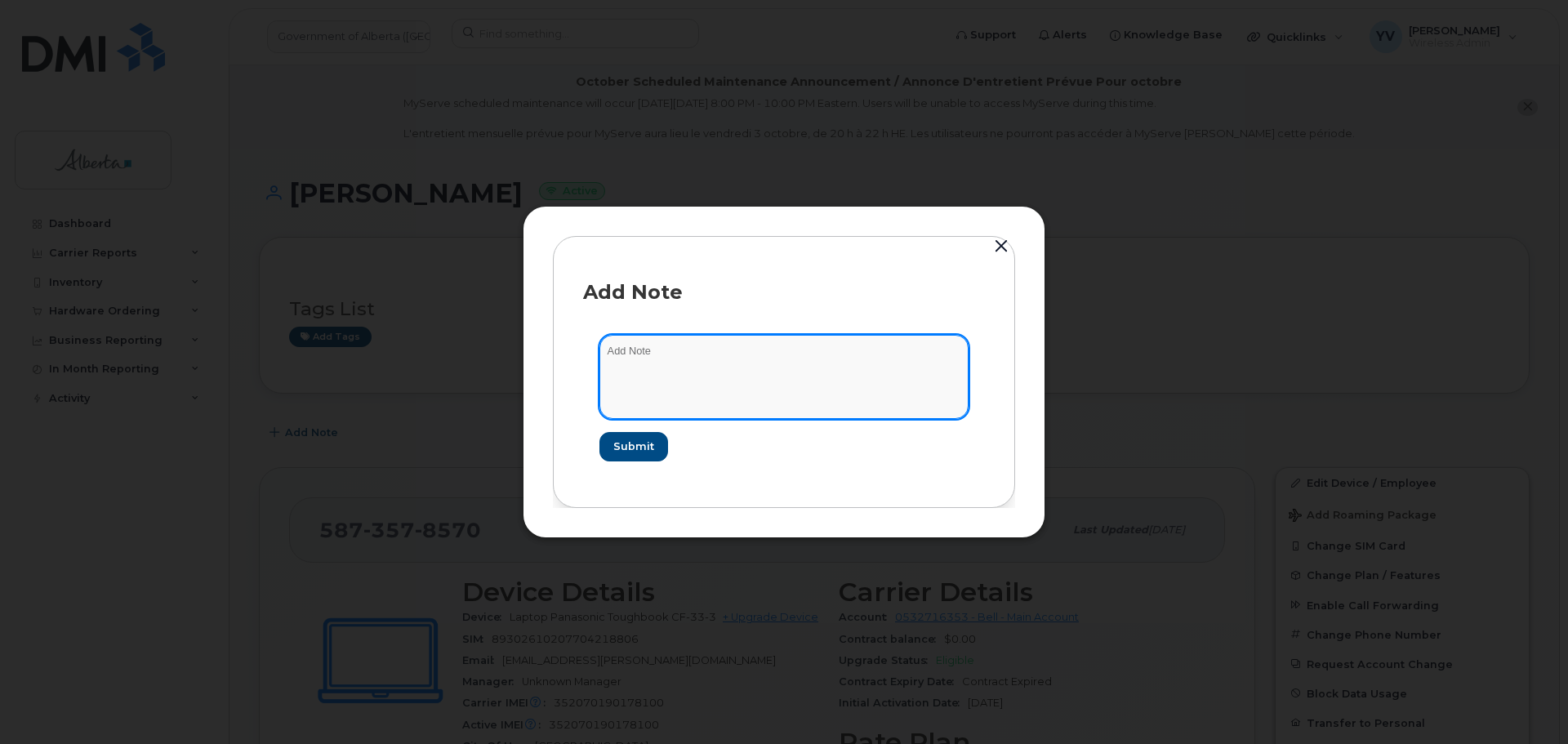
click at [655, 356] on textarea at bounding box center [784, 376] width 369 height 83
paste textarea "5873578570"
type textarea "5"
paste textarea "SCTASK0858475 Plan User Termination - [PHONE_NUMBER] reassign from [PERSON_NAME…"
type textarea "SCTASK0858475 Plan User Termination - [PHONE_NUMBER] reassign from [PERSON_NAME…"
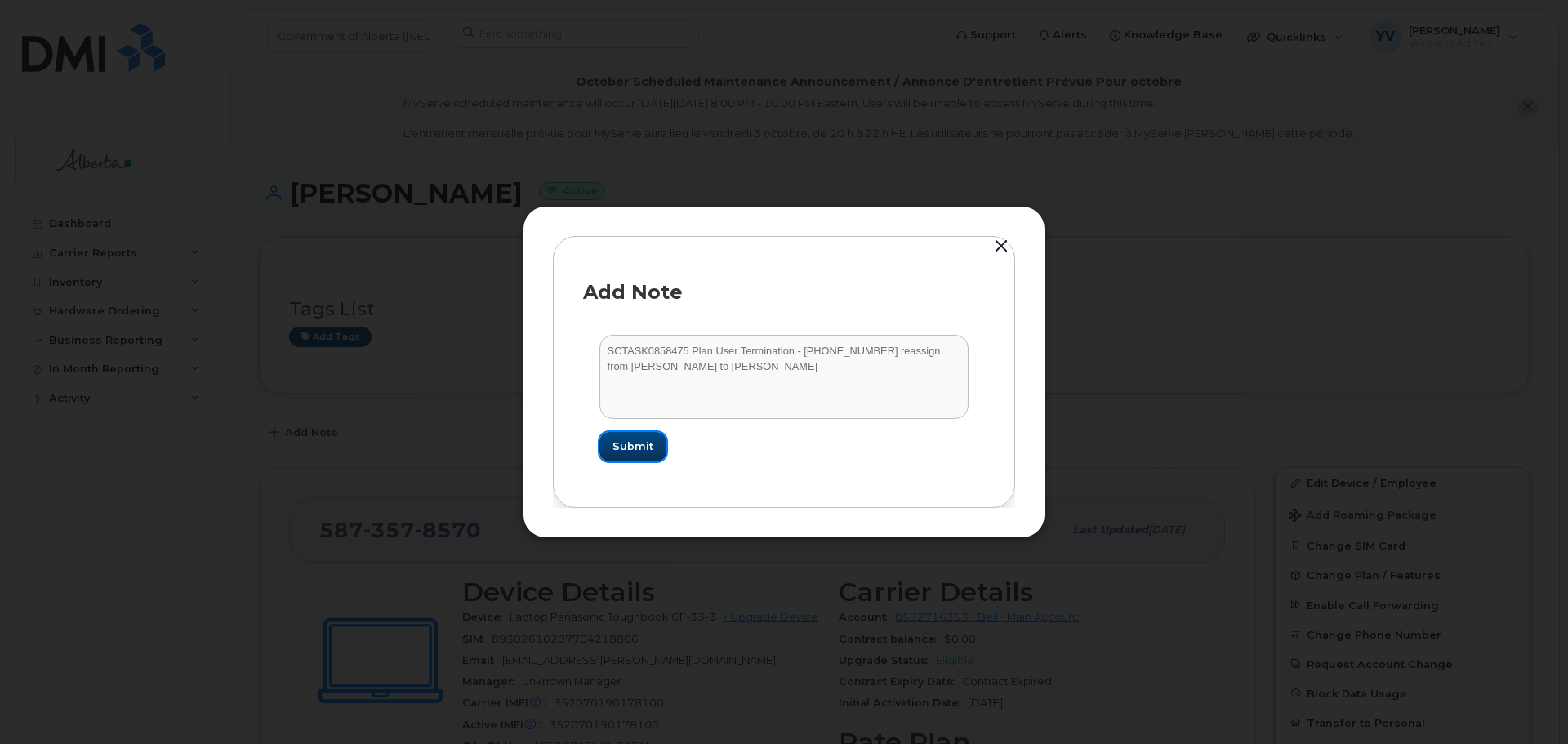
click at [631, 445] on span "Submit" at bounding box center [633, 446] width 41 height 15
